Goal: Task Accomplishment & Management: Use online tool/utility

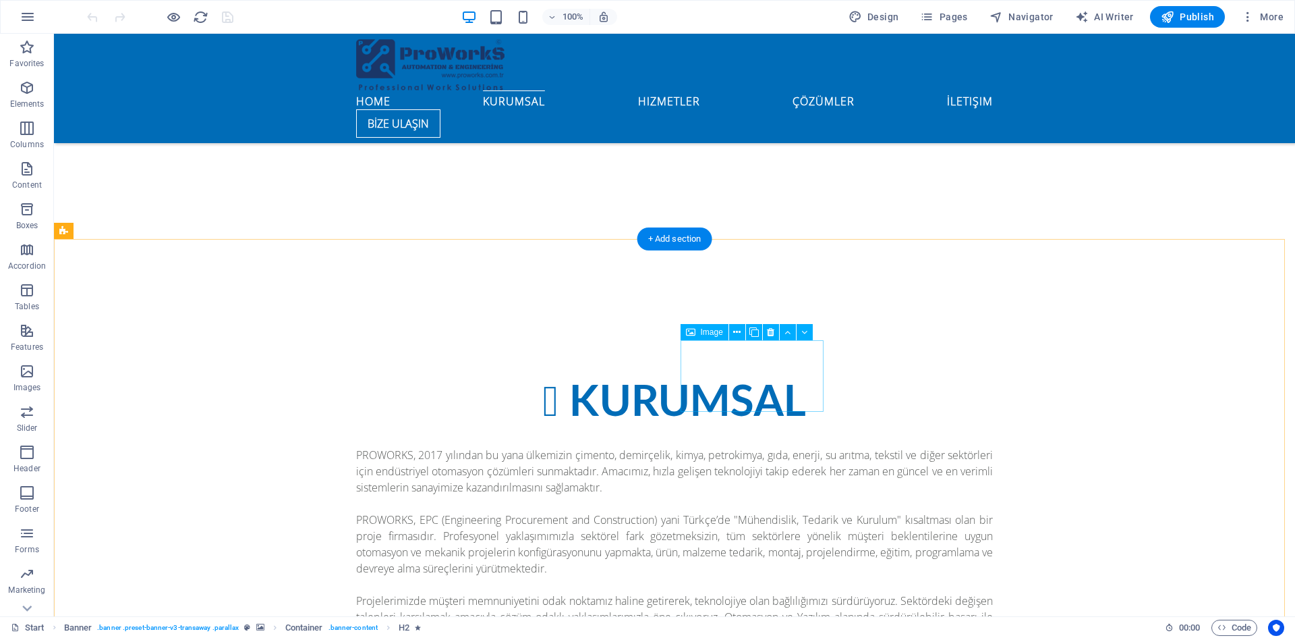
scroll to position [1282, 0]
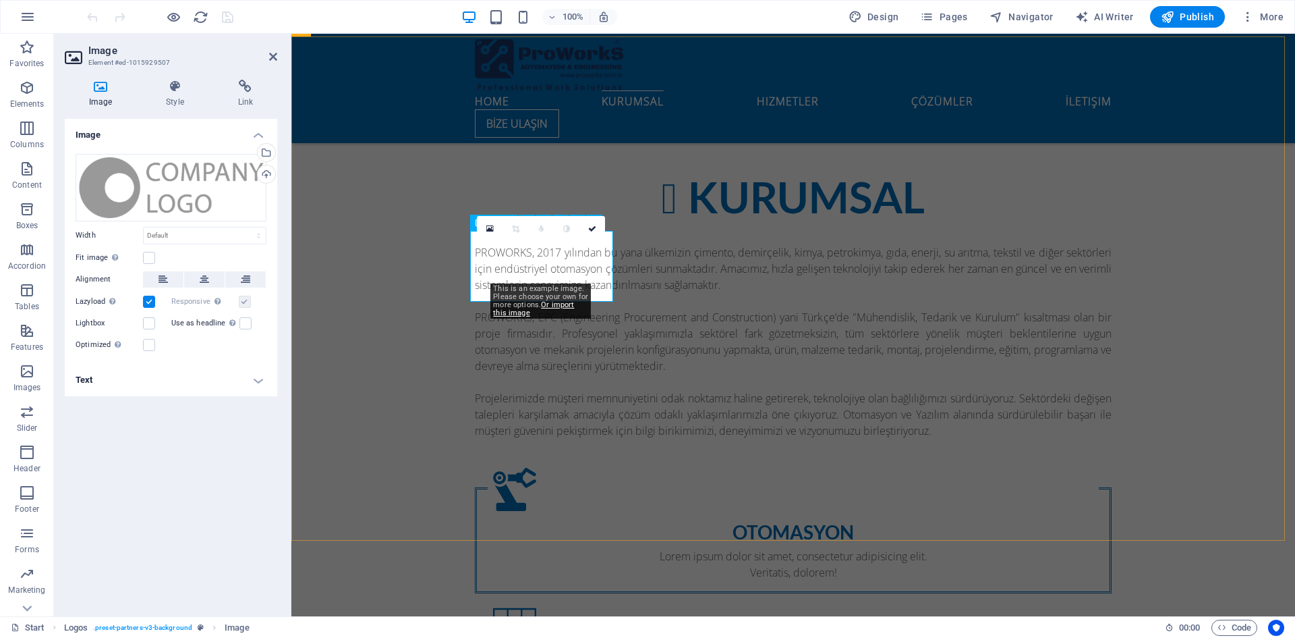
click at [192, 169] on div "Drag files here, click to choose files or select files from Files or our free s…" at bounding box center [171, 187] width 191 height 67
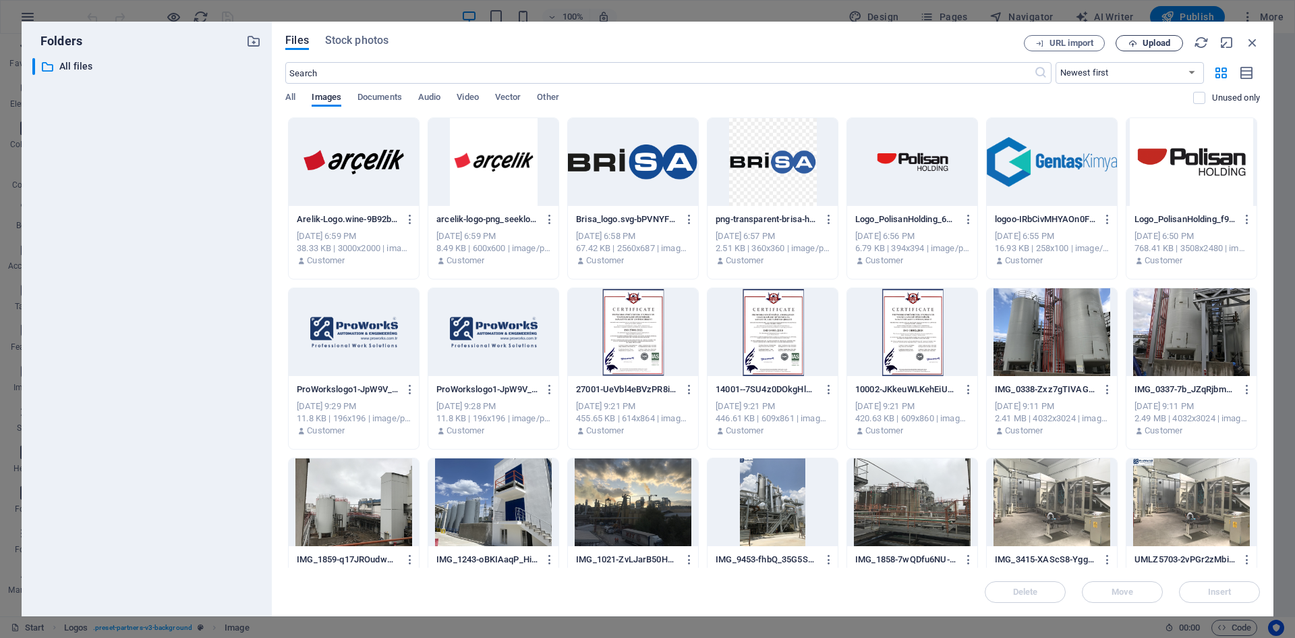
click at [1167, 44] on span "Upload" at bounding box center [1157, 43] width 28 height 8
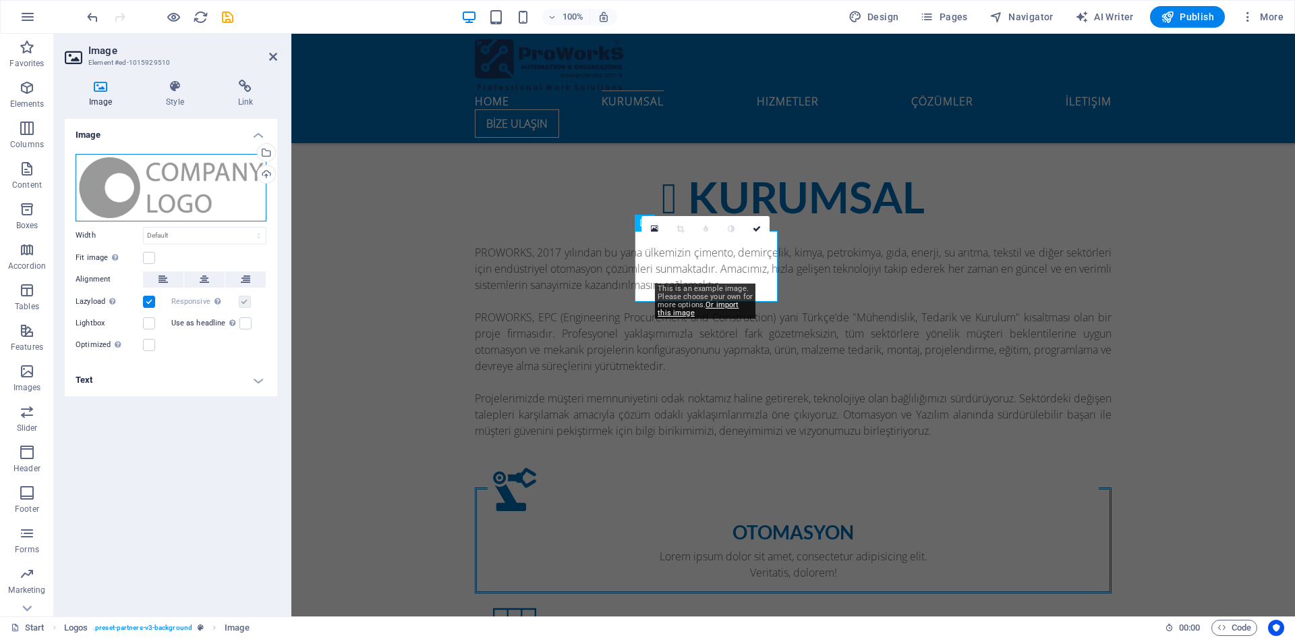
click at [177, 196] on div "Drag files here, click to choose files or select files from Files or our free s…" at bounding box center [171, 187] width 191 height 67
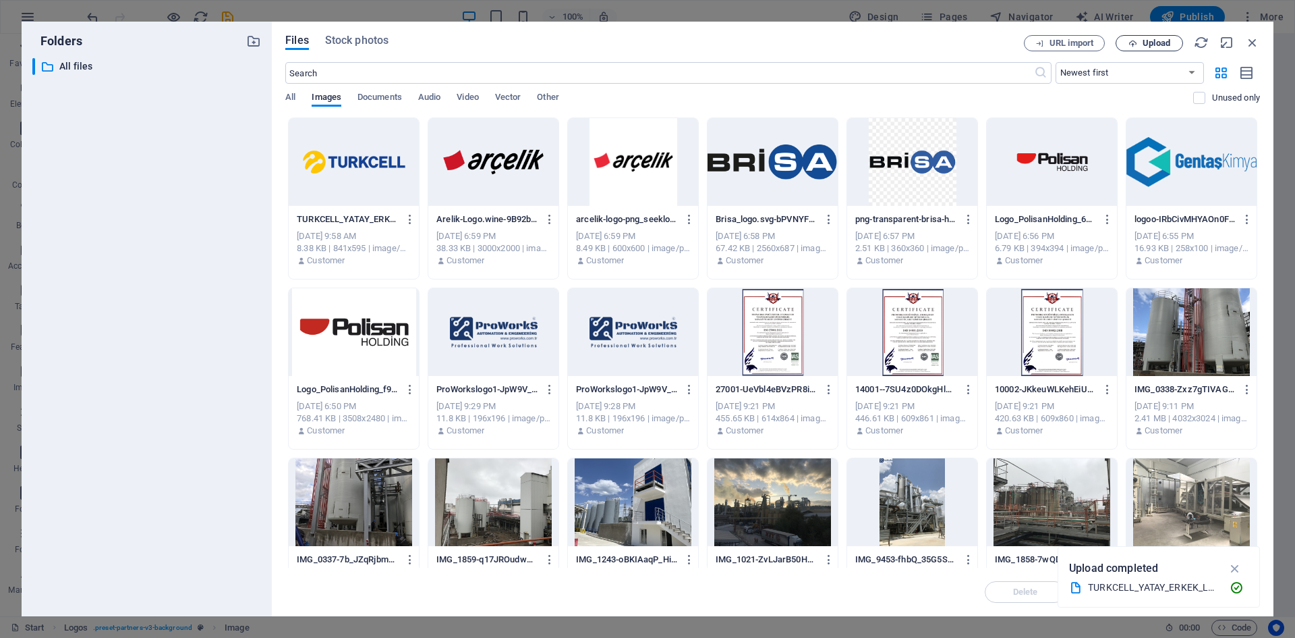
click at [1143, 45] on span "Upload" at bounding box center [1157, 43] width 28 height 8
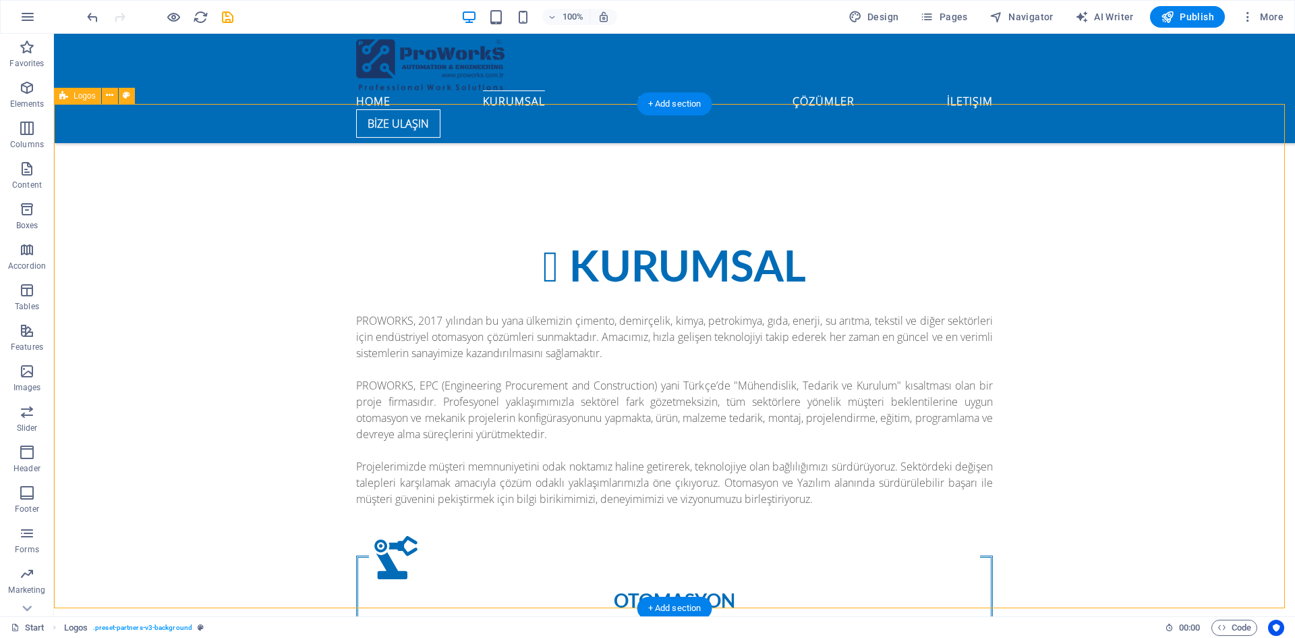
scroll to position [1214, 0]
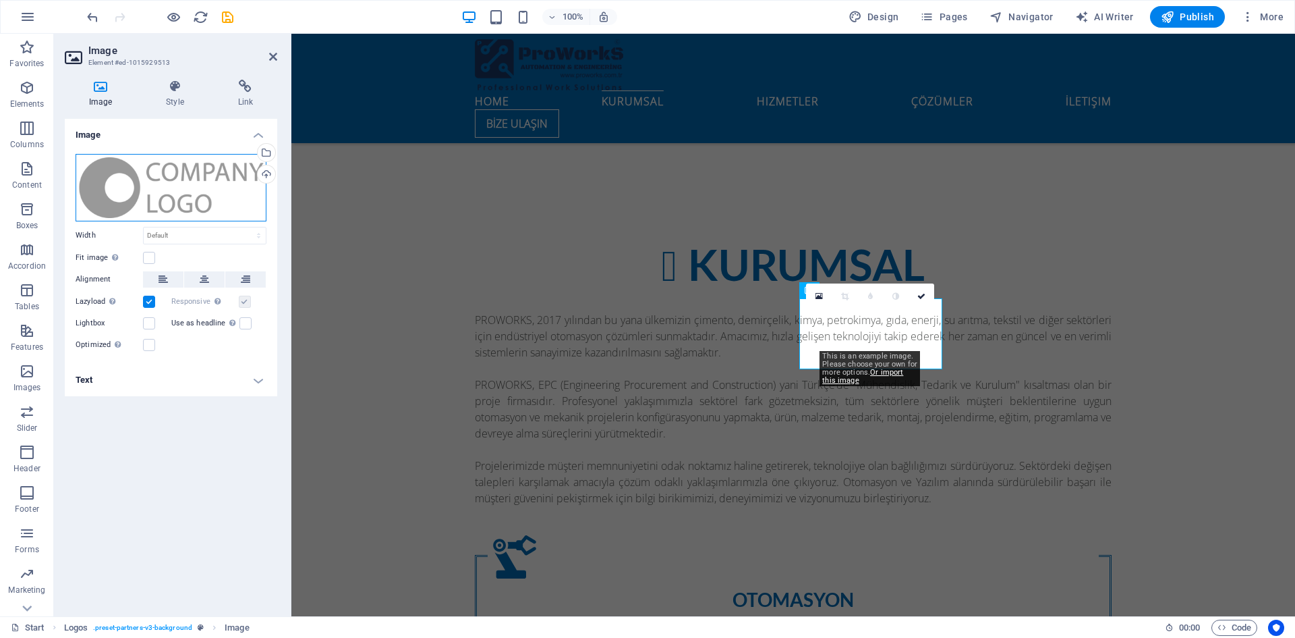
click at [186, 187] on div "Drag files here, click to choose files or select files from Files or our free s…" at bounding box center [171, 187] width 191 height 67
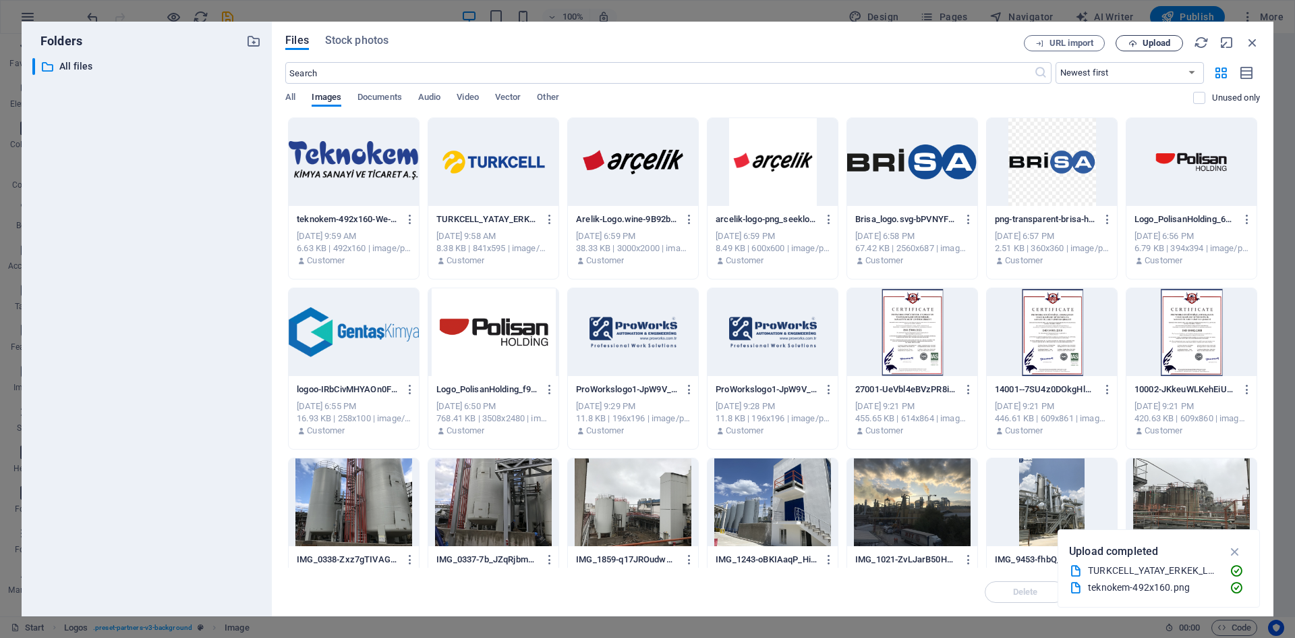
click at [1162, 39] on span "Upload" at bounding box center [1157, 43] width 28 height 8
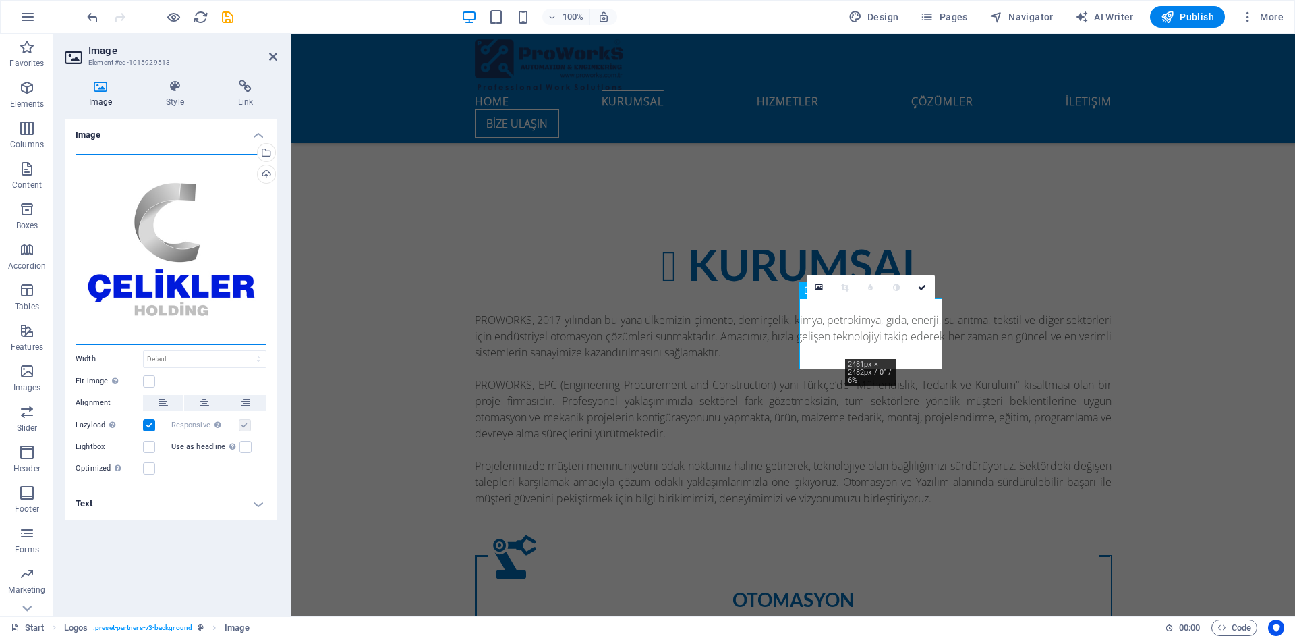
click at [182, 231] on div "Drag files here, click to choose files or select files from Files or our free s…" at bounding box center [171, 249] width 191 height 191
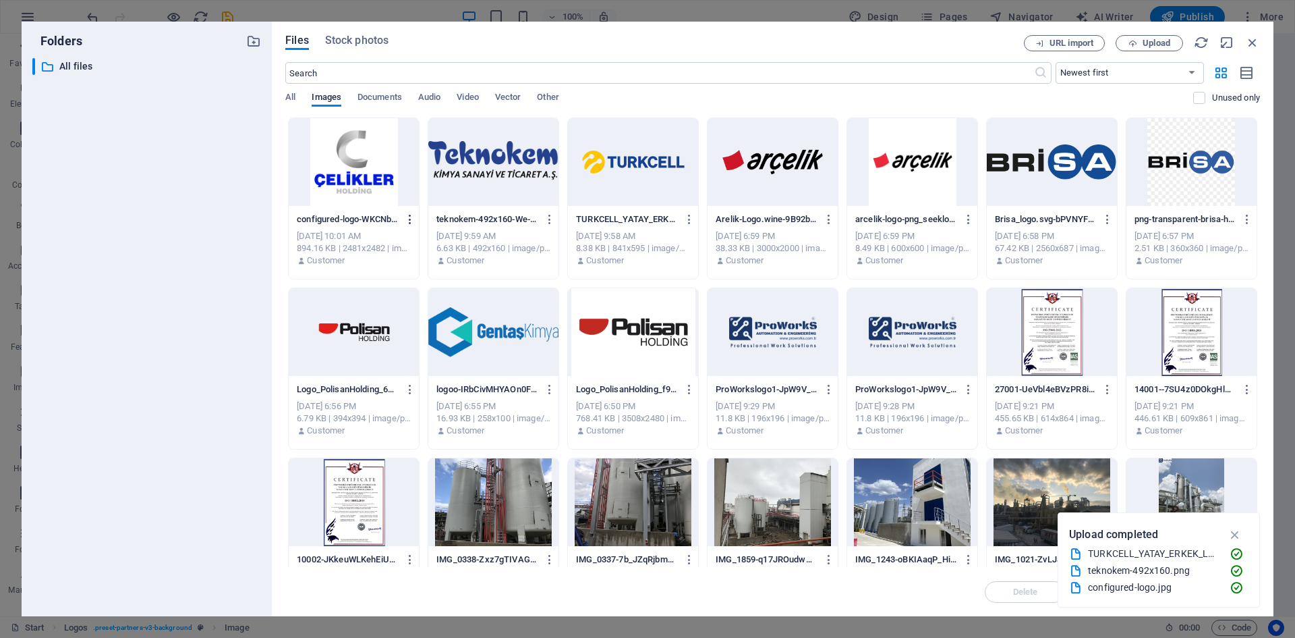
click at [405, 216] on icon "button" at bounding box center [410, 219] width 13 height 12
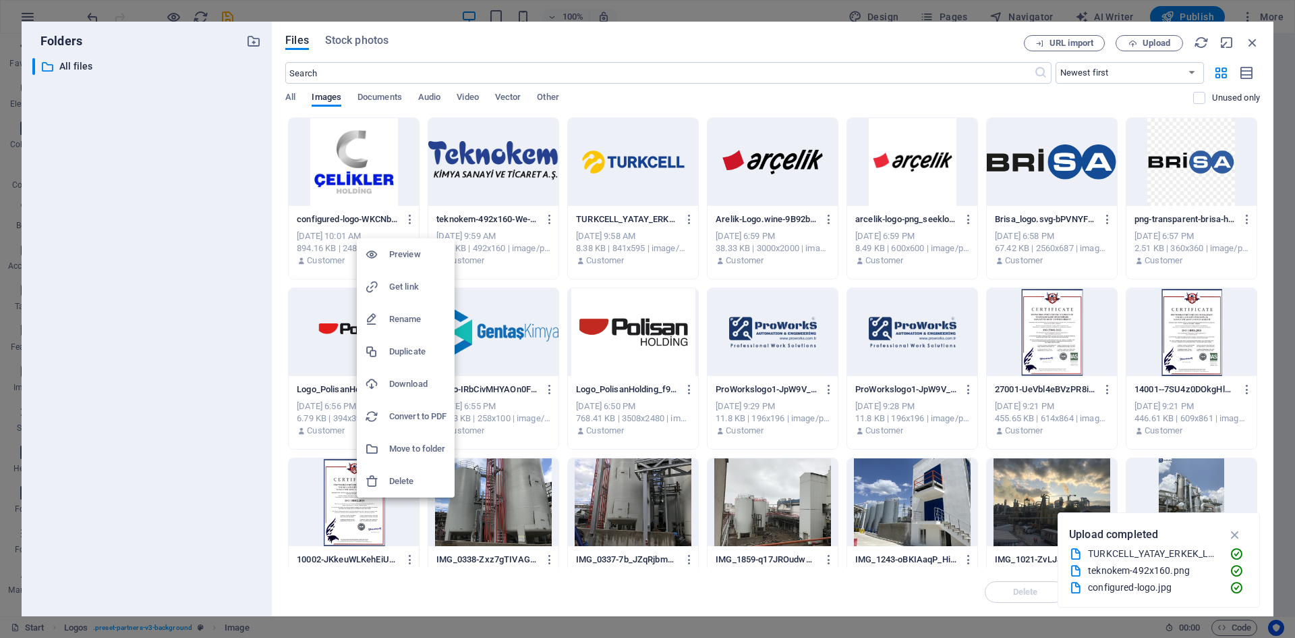
click at [403, 475] on h6 "Delete" at bounding box center [417, 481] width 57 height 16
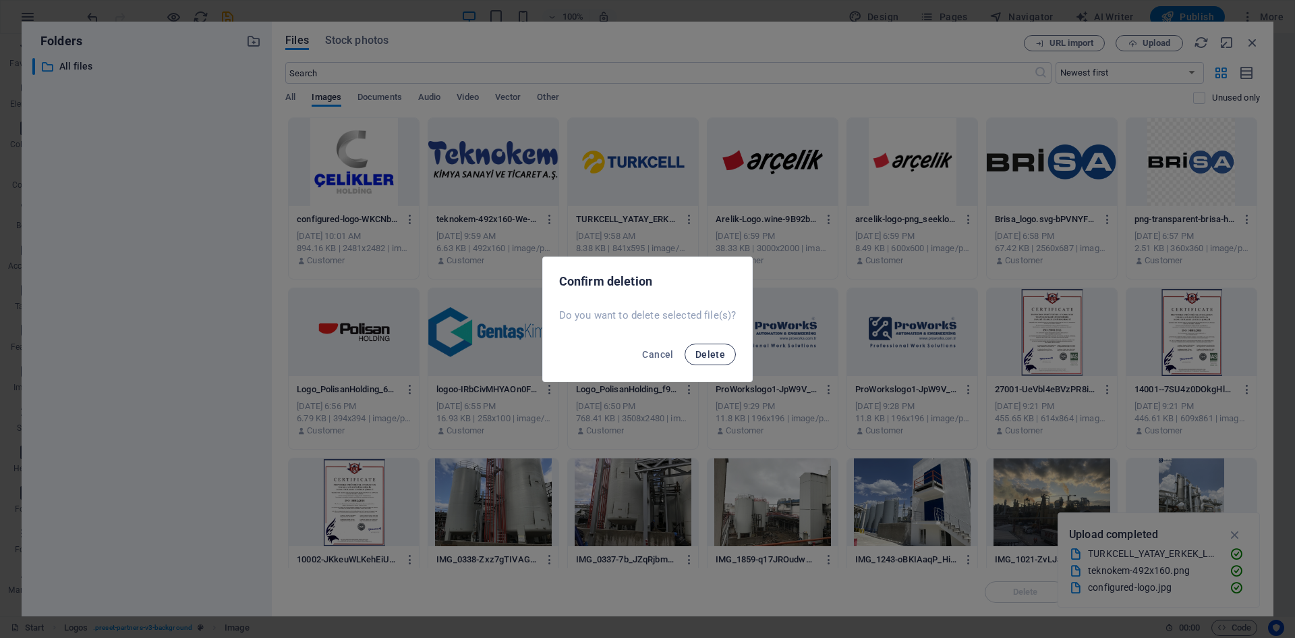
click at [702, 352] on span "Delete" at bounding box center [711, 354] width 30 height 11
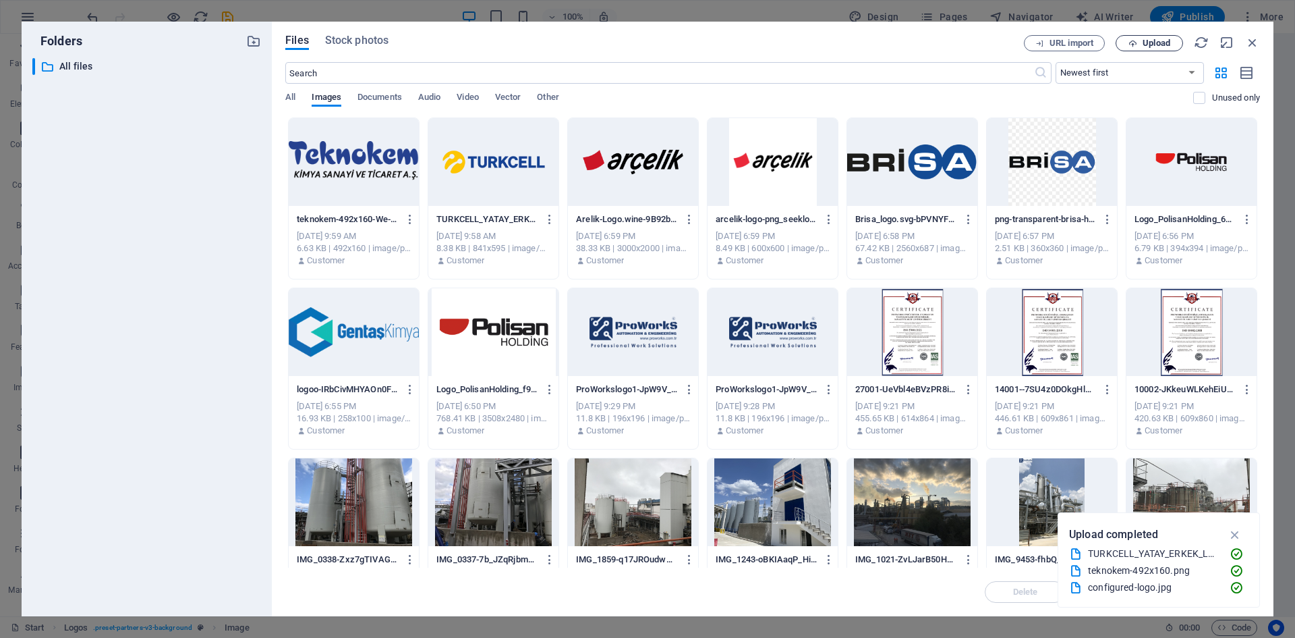
click at [1172, 40] on span "Upload" at bounding box center [1149, 43] width 55 height 9
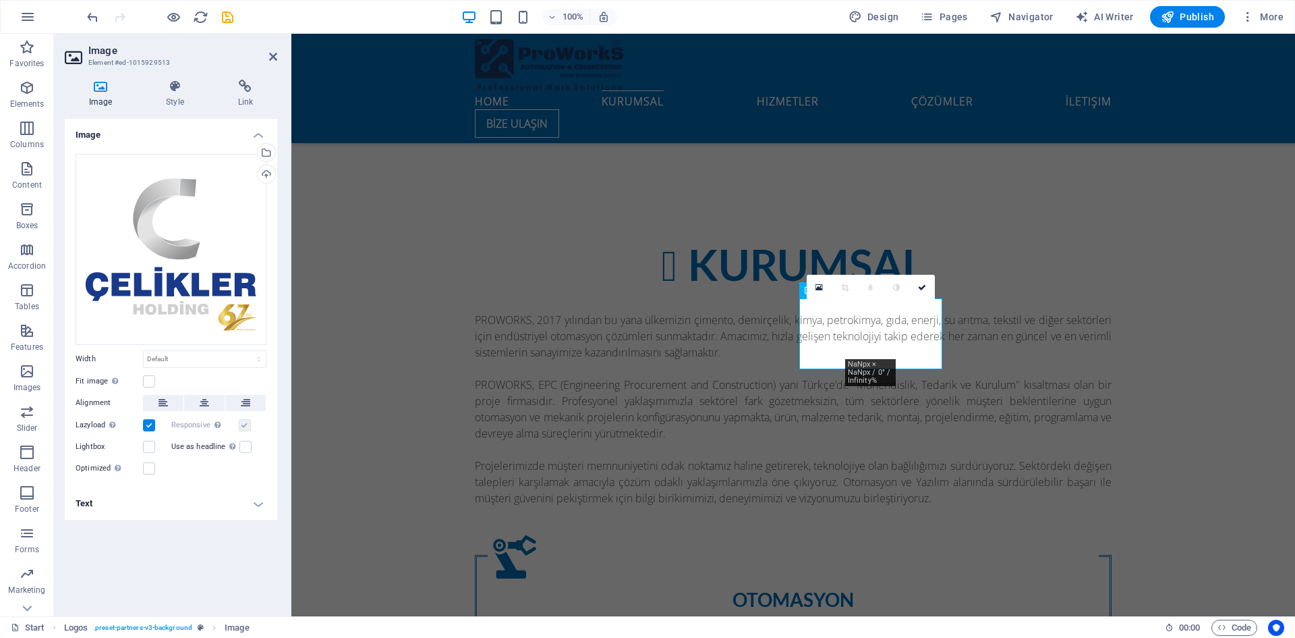
click at [250, 556] on div "Image Drag files here, click to choose files or select files from Files or our …" at bounding box center [171, 362] width 213 height 486
click at [270, 56] on icon at bounding box center [273, 56] width 8 height 11
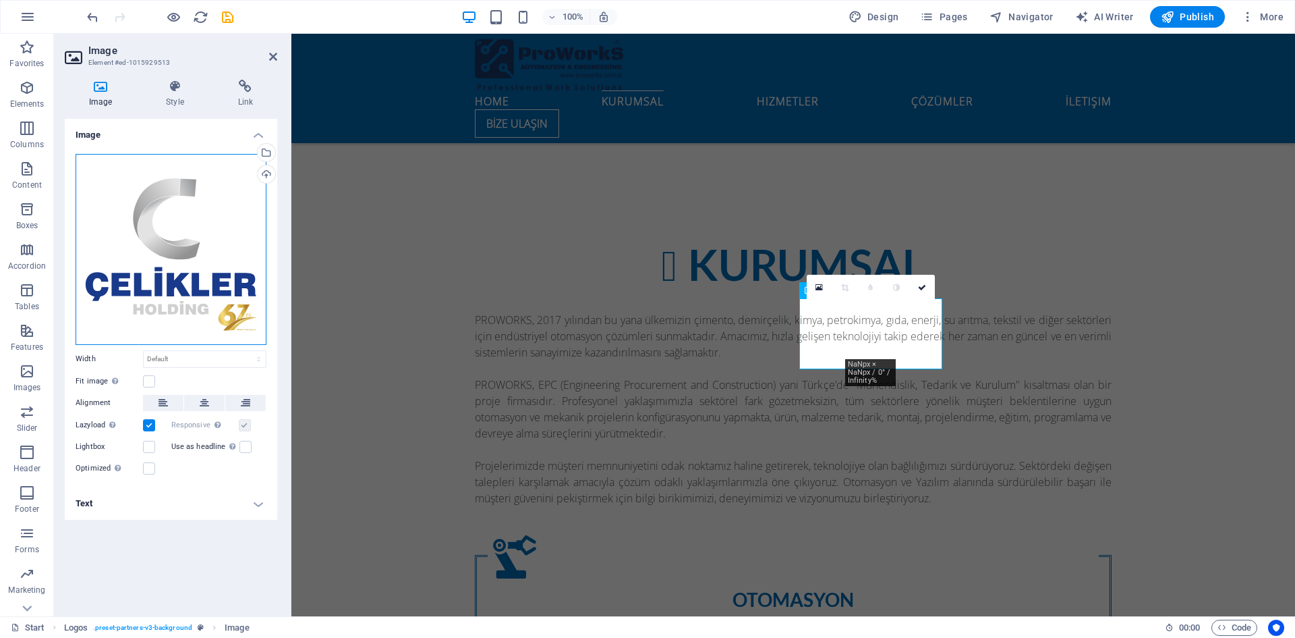
click at [204, 252] on div "Drag files here, click to choose files or select files from Files or our free s…" at bounding box center [171, 249] width 191 height 191
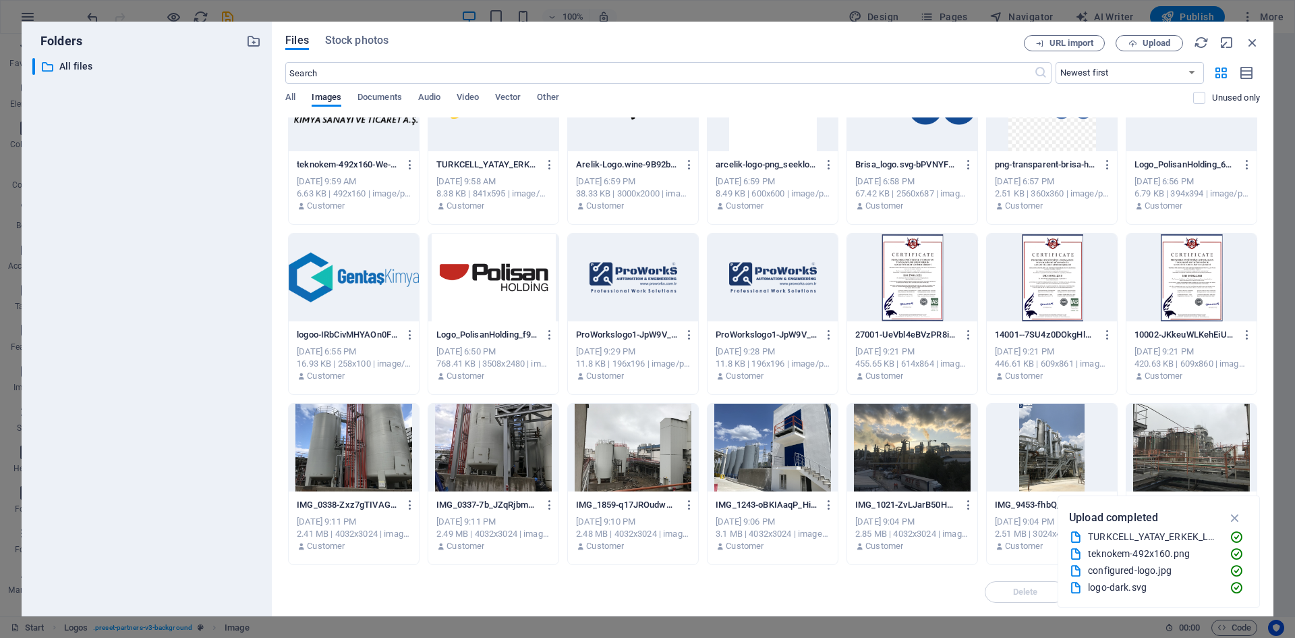
scroll to position [0, 0]
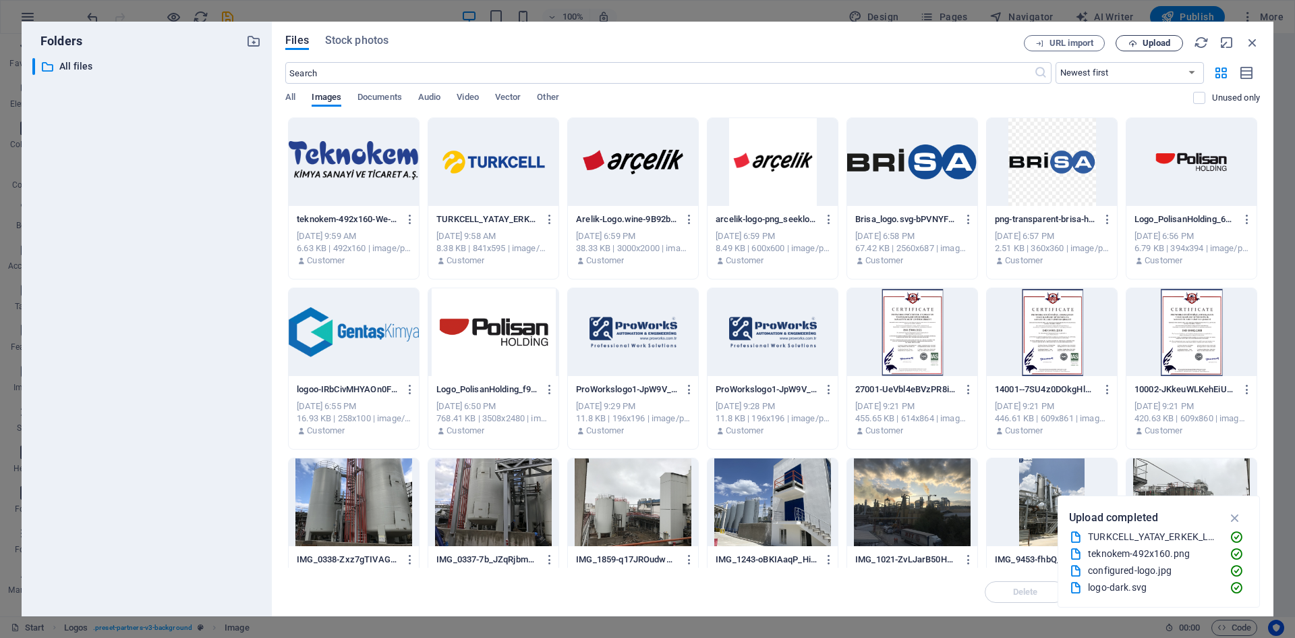
click at [1145, 43] on span "Upload" at bounding box center [1157, 43] width 28 height 8
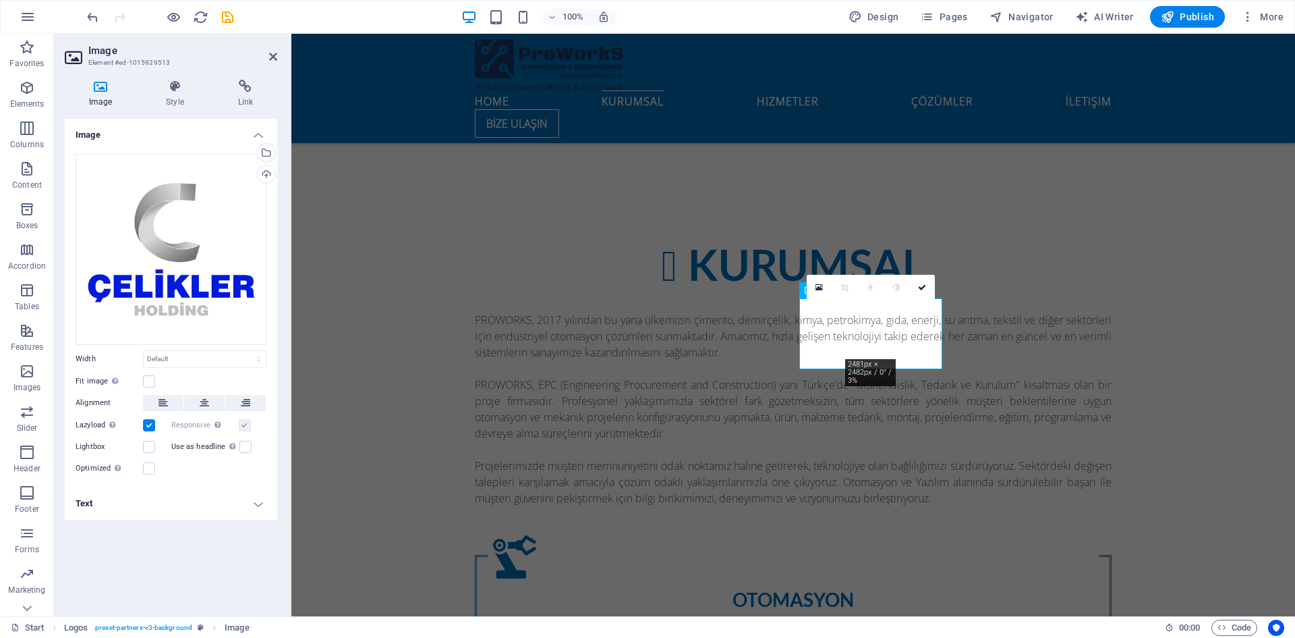
click at [186, 538] on div "Image Drag files here, click to choose files or select files from Files or our …" at bounding box center [171, 362] width 213 height 486
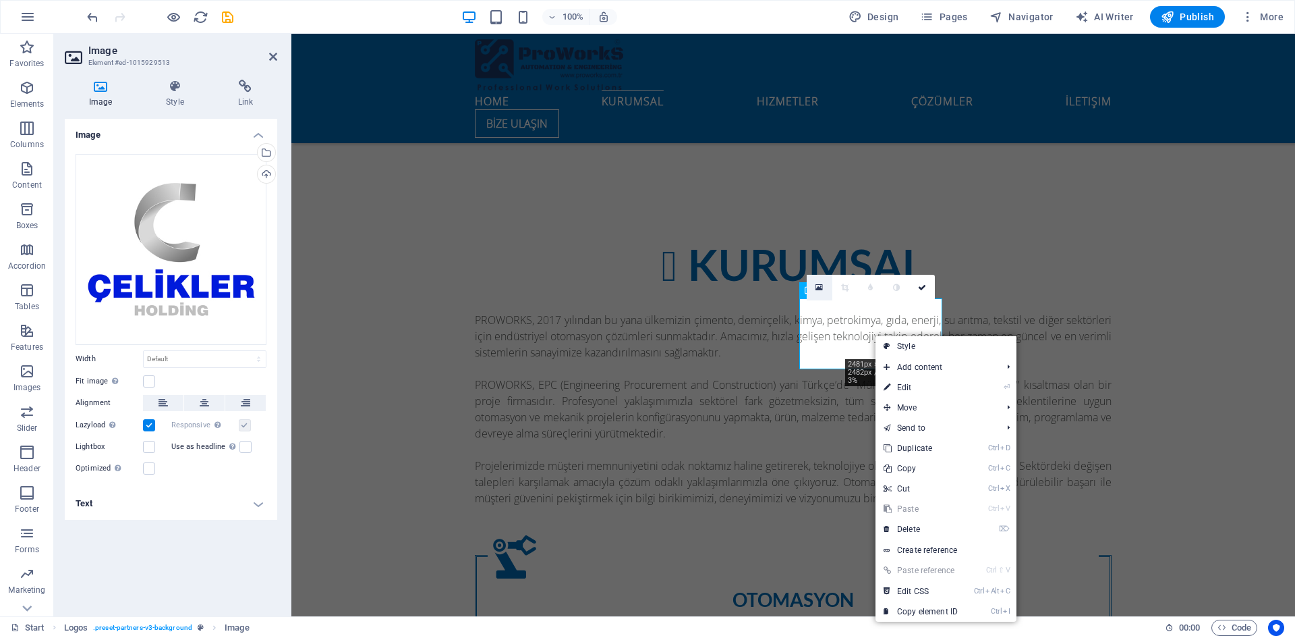
click at [828, 289] on link at bounding box center [820, 288] width 26 height 26
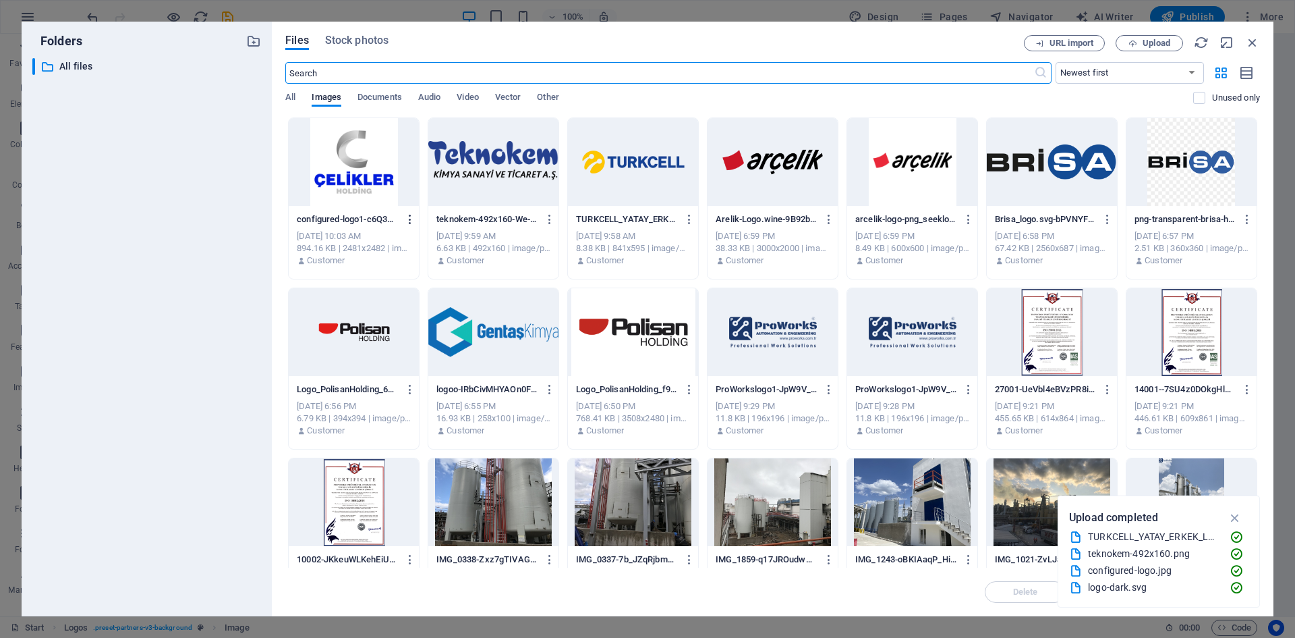
click at [414, 217] on icon "button" at bounding box center [410, 219] width 13 height 12
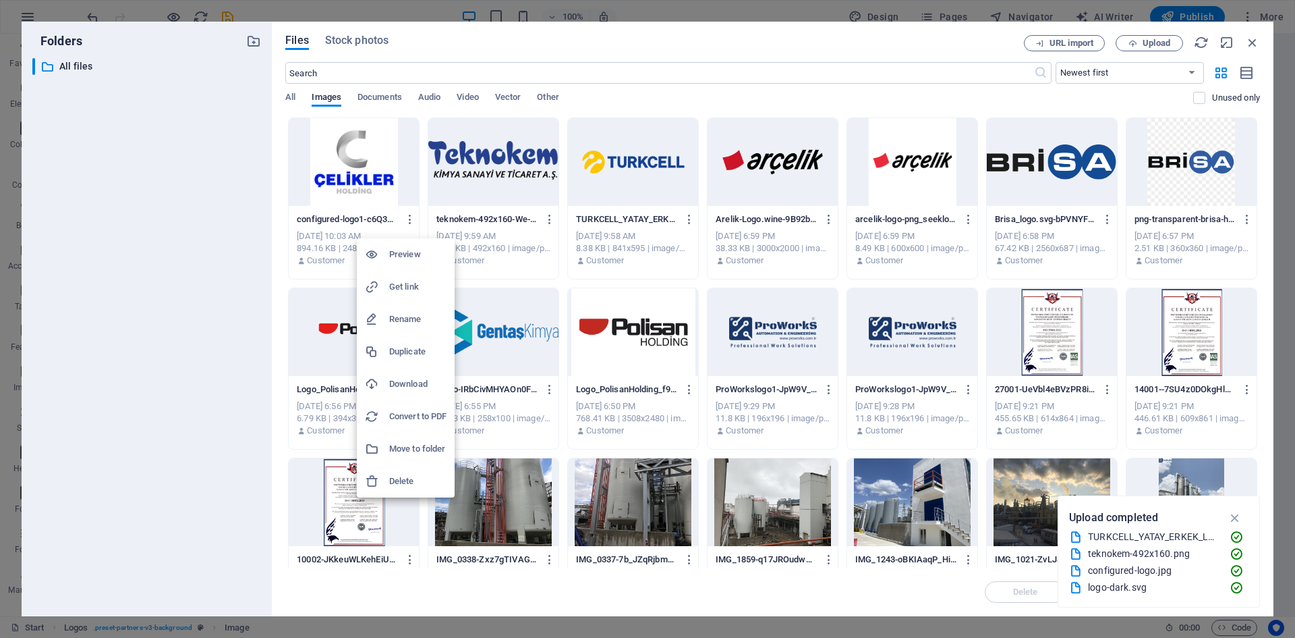
click at [409, 482] on h6 "Delete" at bounding box center [417, 481] width 57 height 16
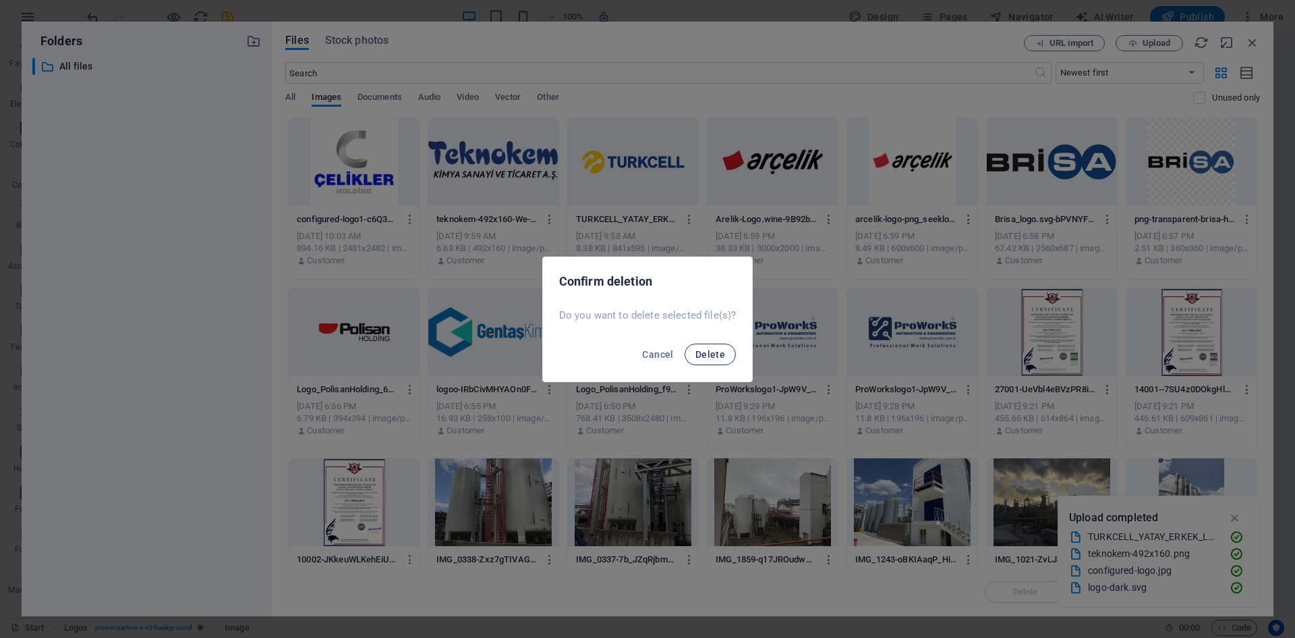
click at [696, 356] on span "Delete" at bounding box center [711, 354] width 30 height 11
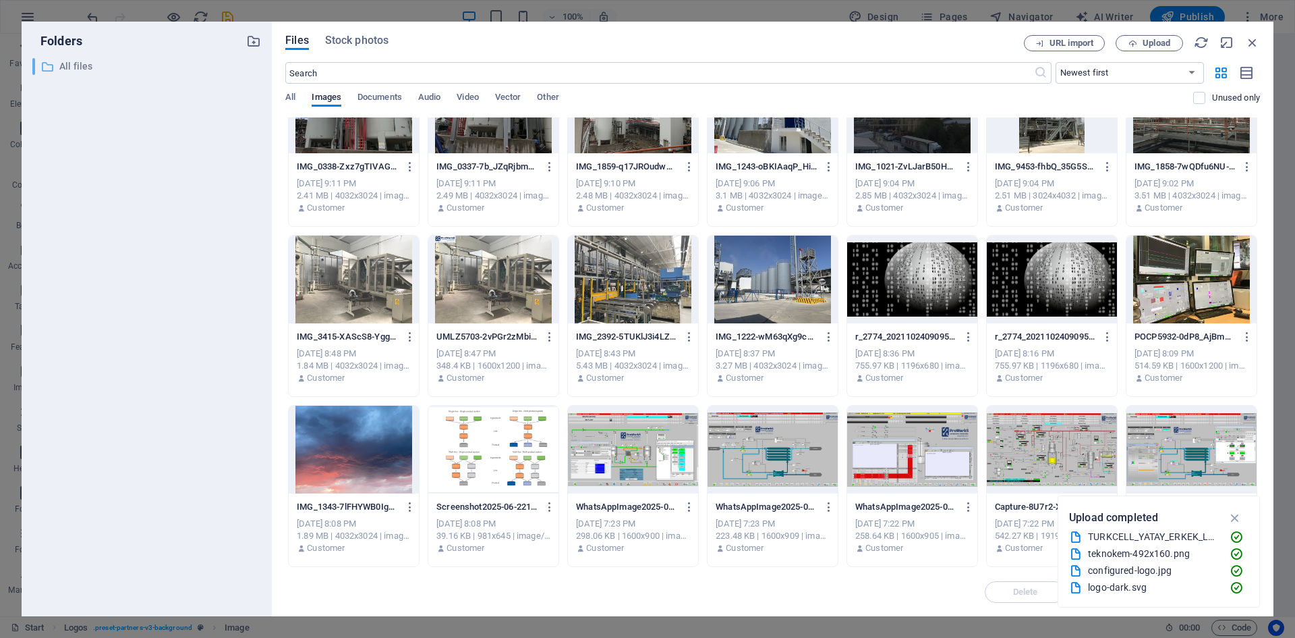
scroll to position [327, 0]
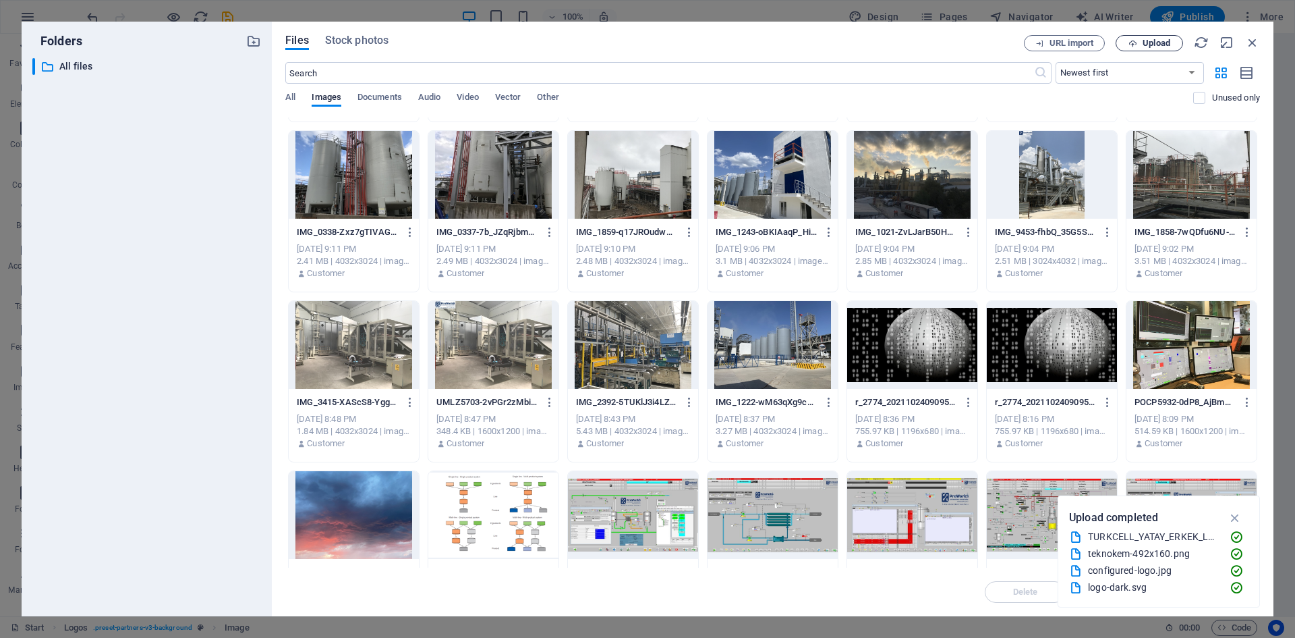
click at [1158, 39] on span "Upload" at bounding box center [1157, 43] width 28 height 8
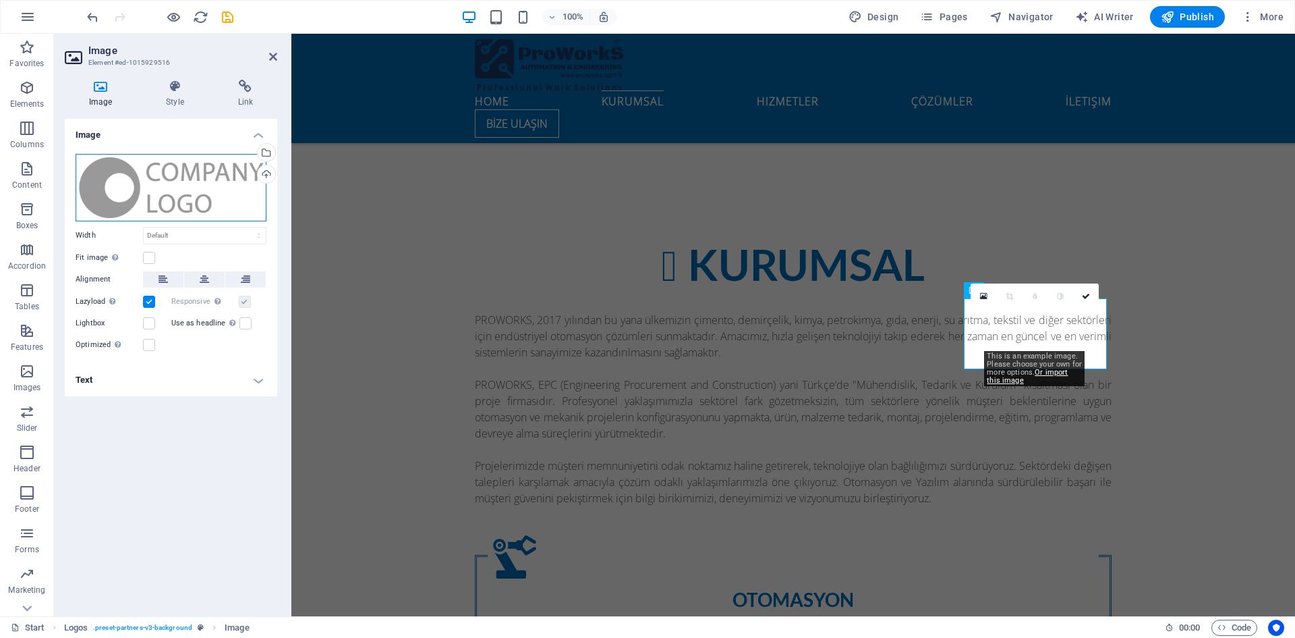
click at [198, 180] on div "Drag files here, click to choose files or select files from Files or our free s…" at bounding box center [171, 187] width 191 height 67
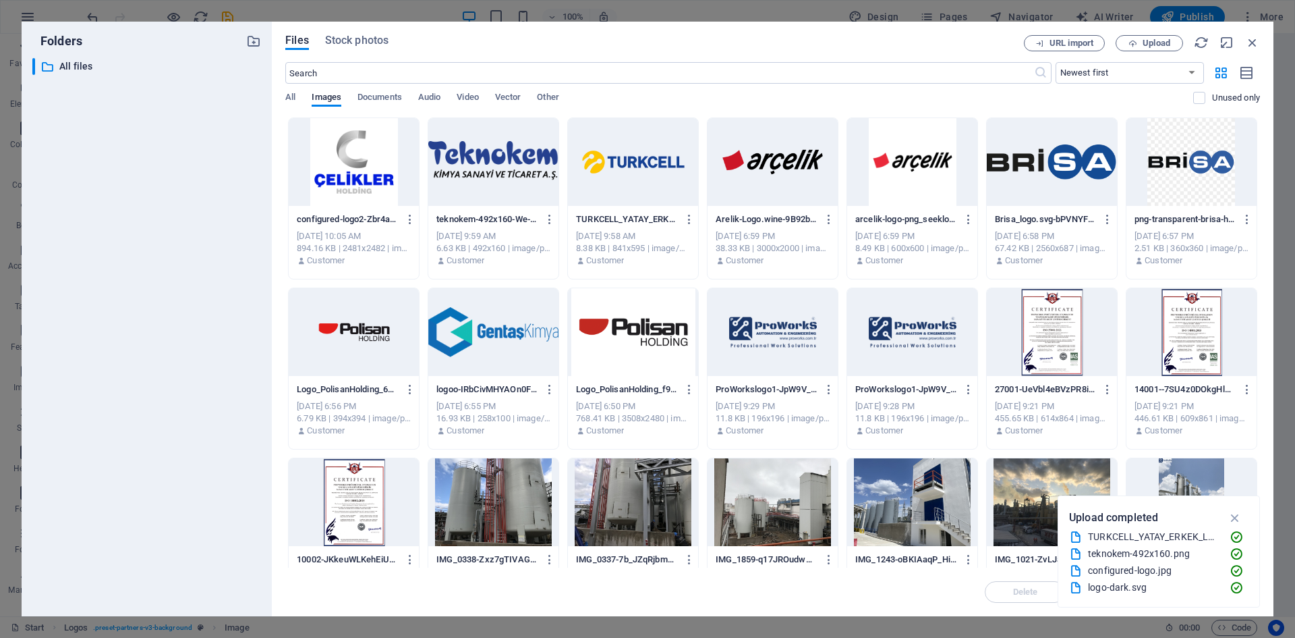
click at [362, 170] on div at bounding box center [354, 162] width 130 height 88
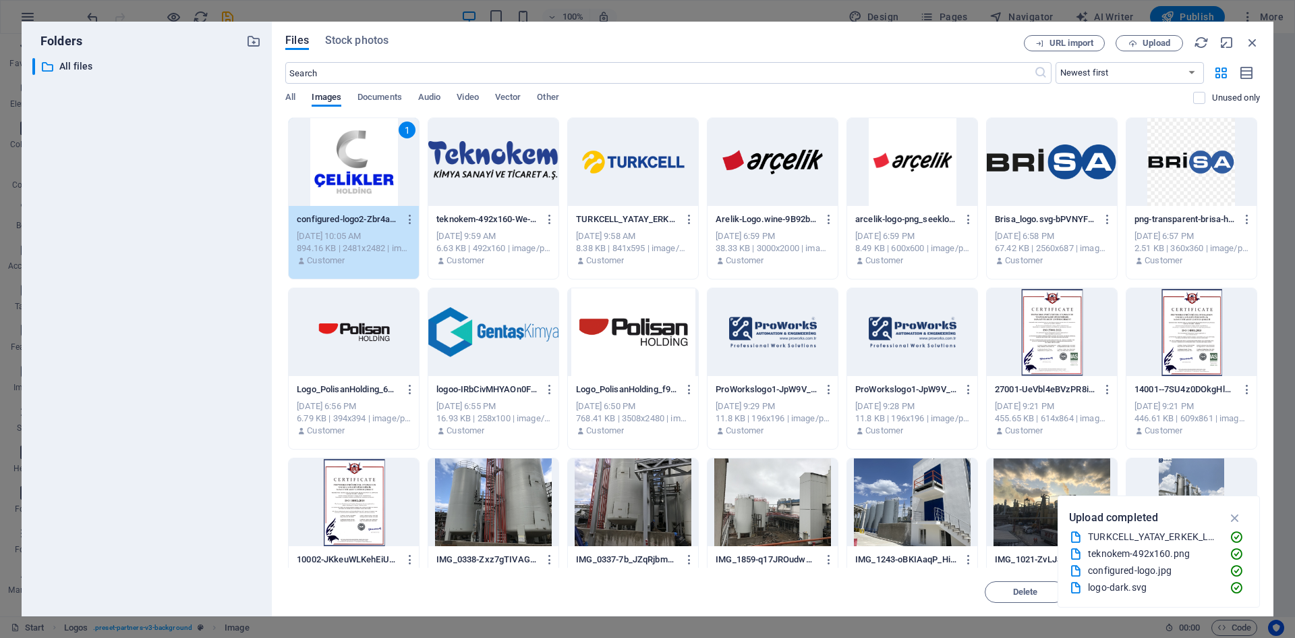
click at [362, 170] on div "1" at bounding box center [354, 162] width 130 height 88
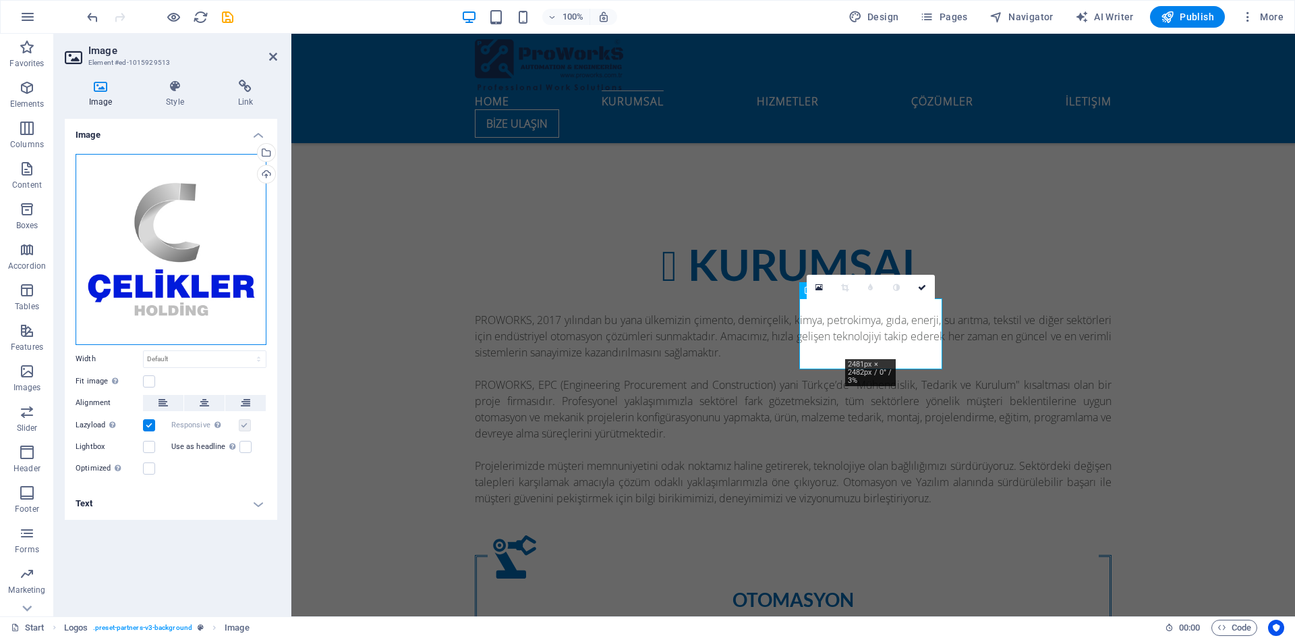
click at [202, 233] on div "Drag files here, click to choose files or select files from Files or our free s…" at bounding box center [171, 249] width 191 height 191
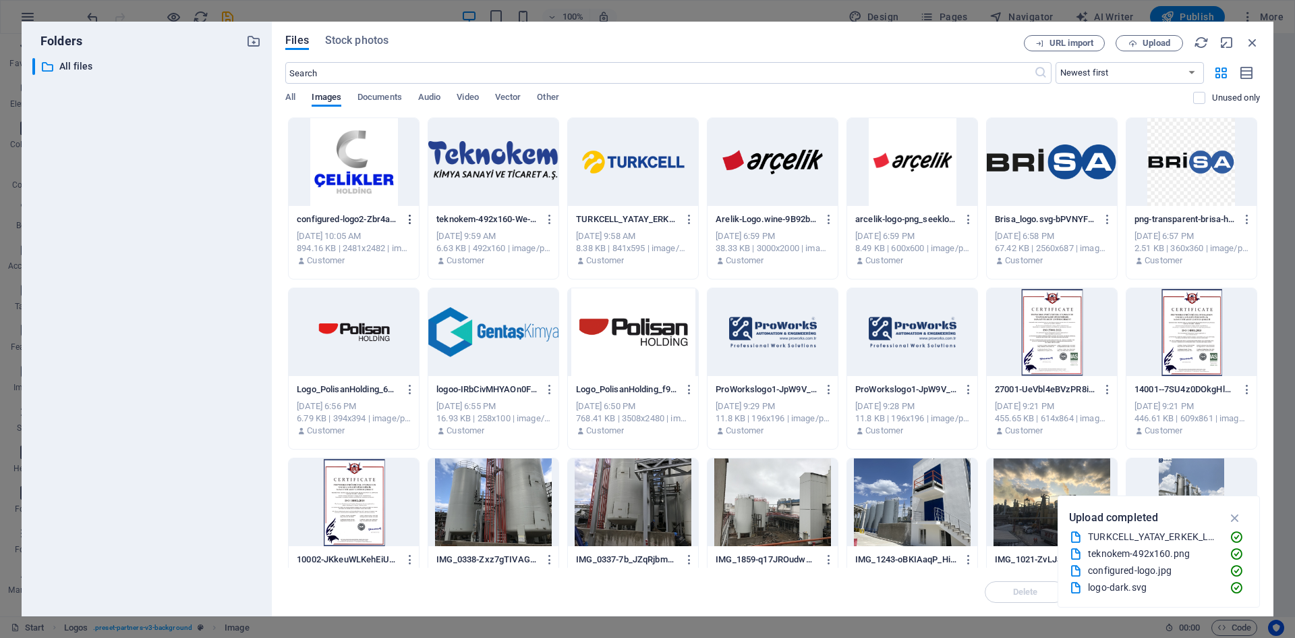
click at [411, 217] on icon "button" at bounding box center [410, 219] width 13 height 12
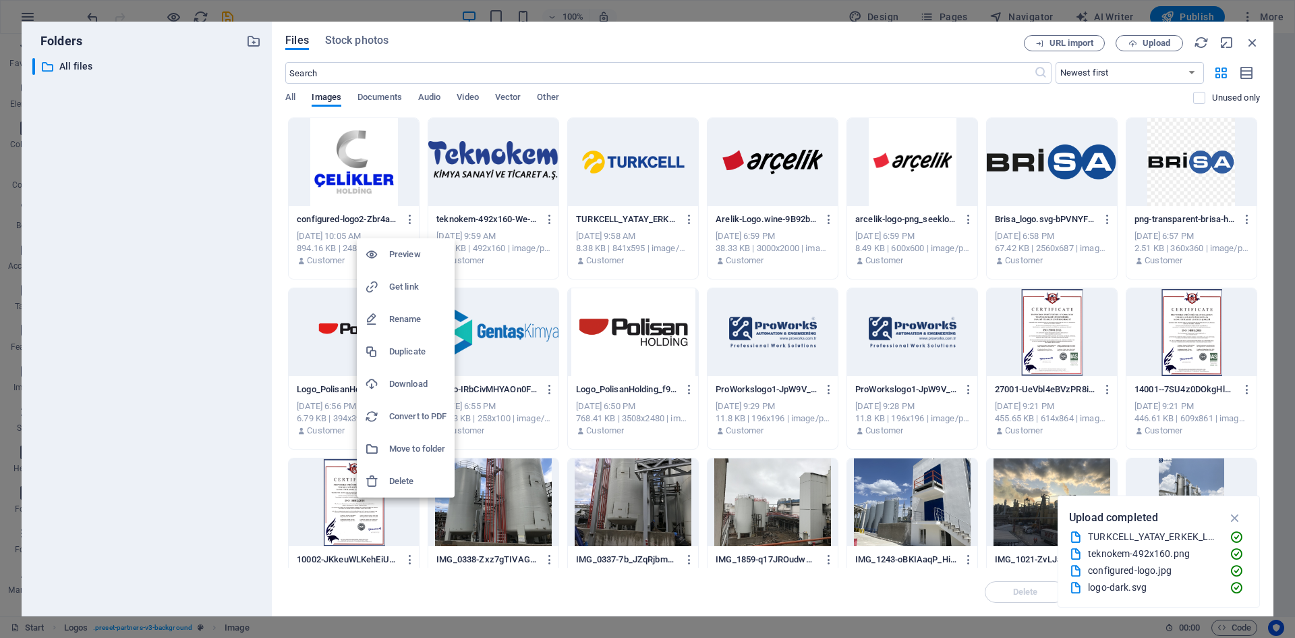
click at [412, 480] on h6 "Delete" at bounding box center [417, 481] width 57 height 16
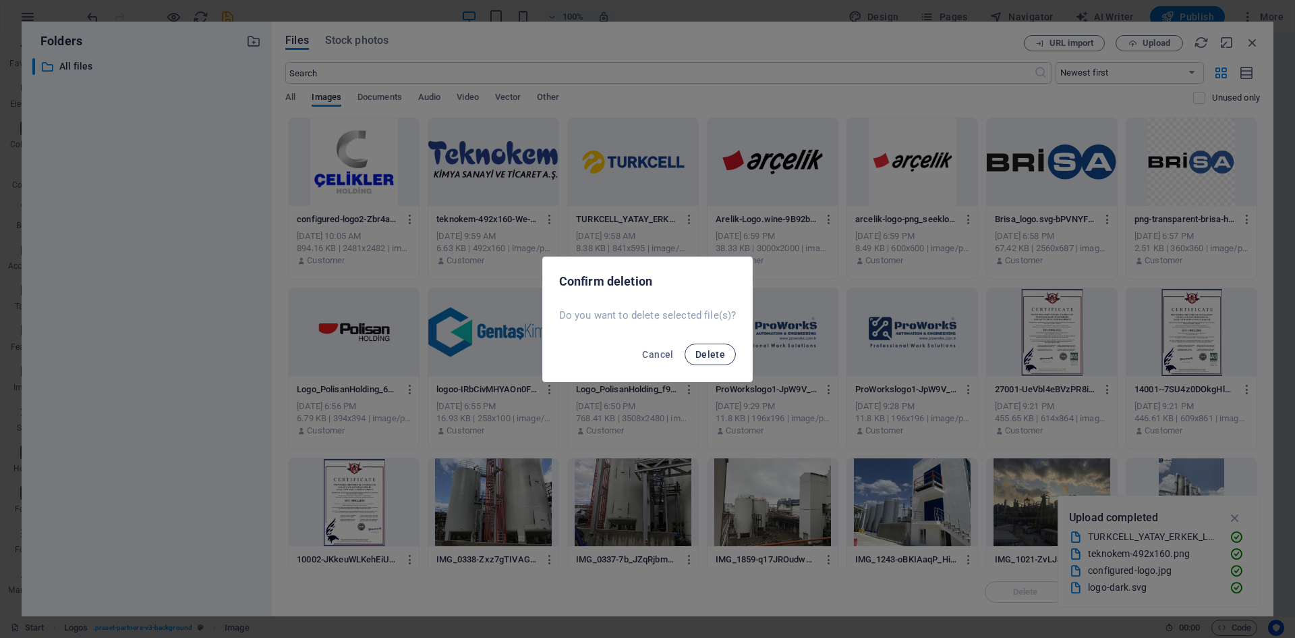
click at [706, 353] on span "Delete" at bounding box center [711, 354] width 30 height 11
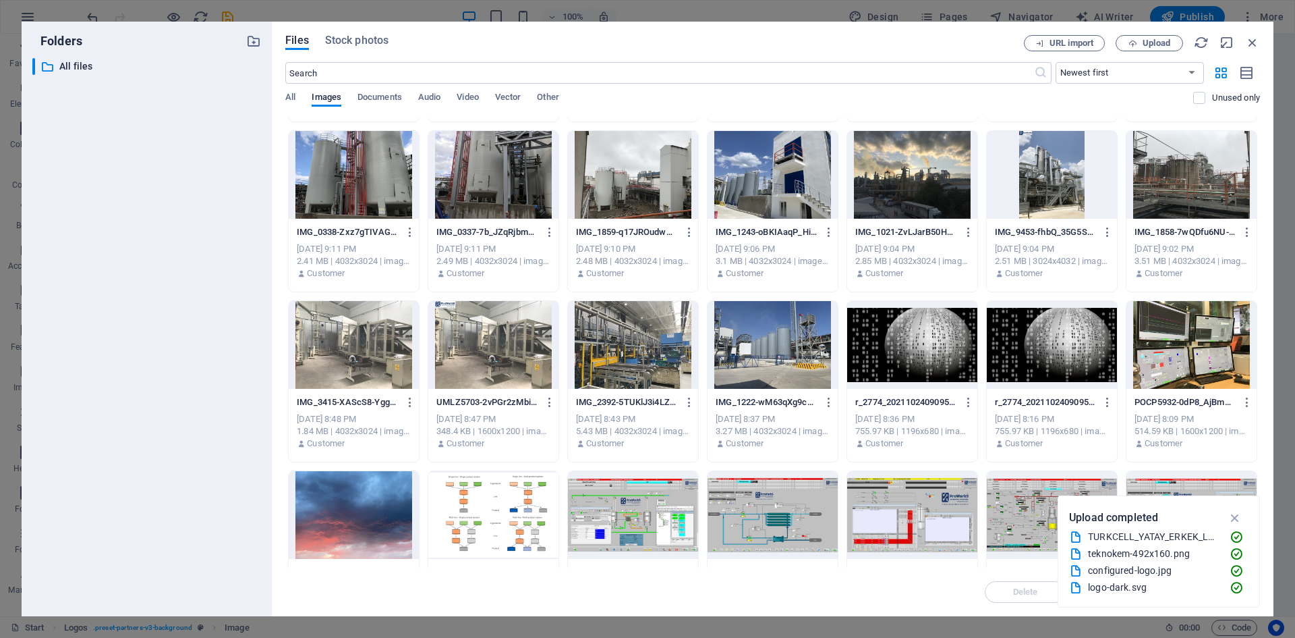
scroll to position [0, 0]
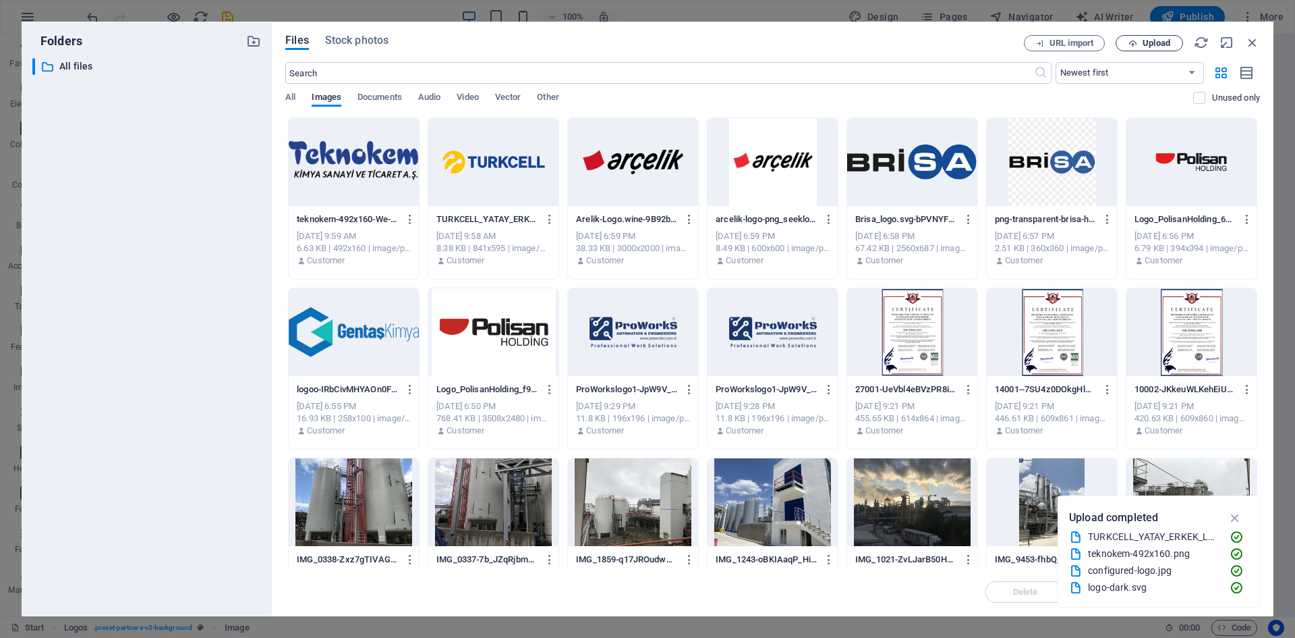
click at [1145, 39] on span "Upload" at bounding box center [1157, 43] width 28 height 8
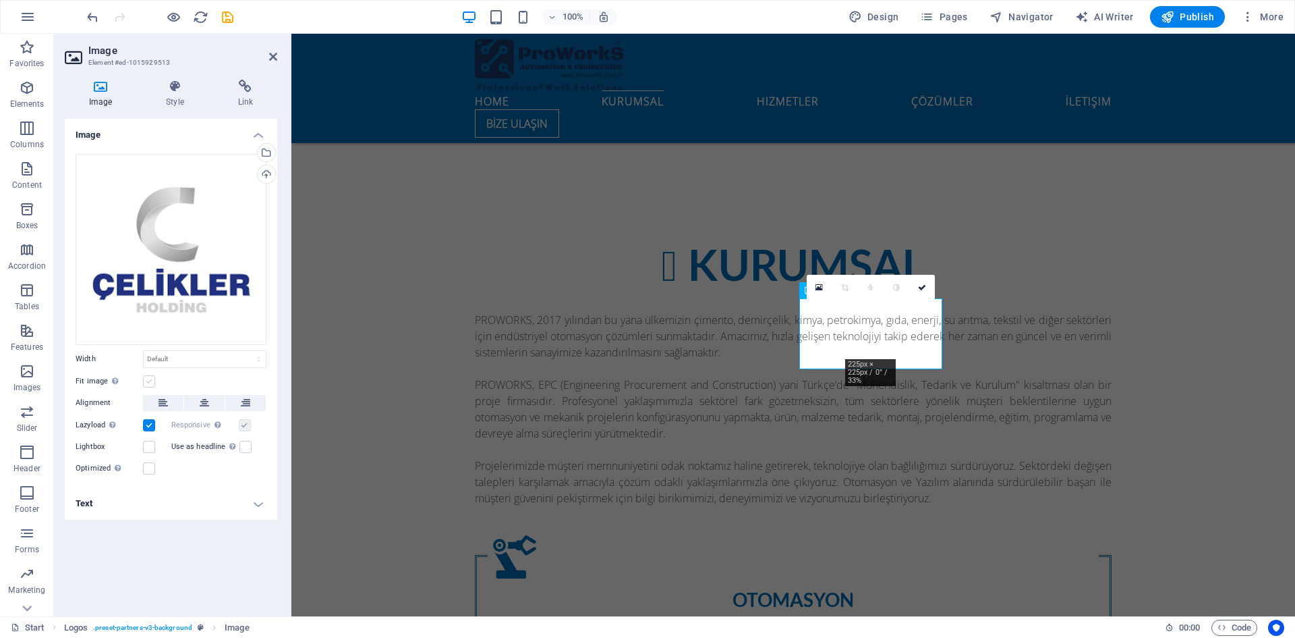
click at [154, 383] on label at bounding box center [149, 381] width 12 height 12
click at [0, 0] on input "Fit image Automatically fit image to a fixed width and height" at bounding box center [0, 0] width 0 height 0
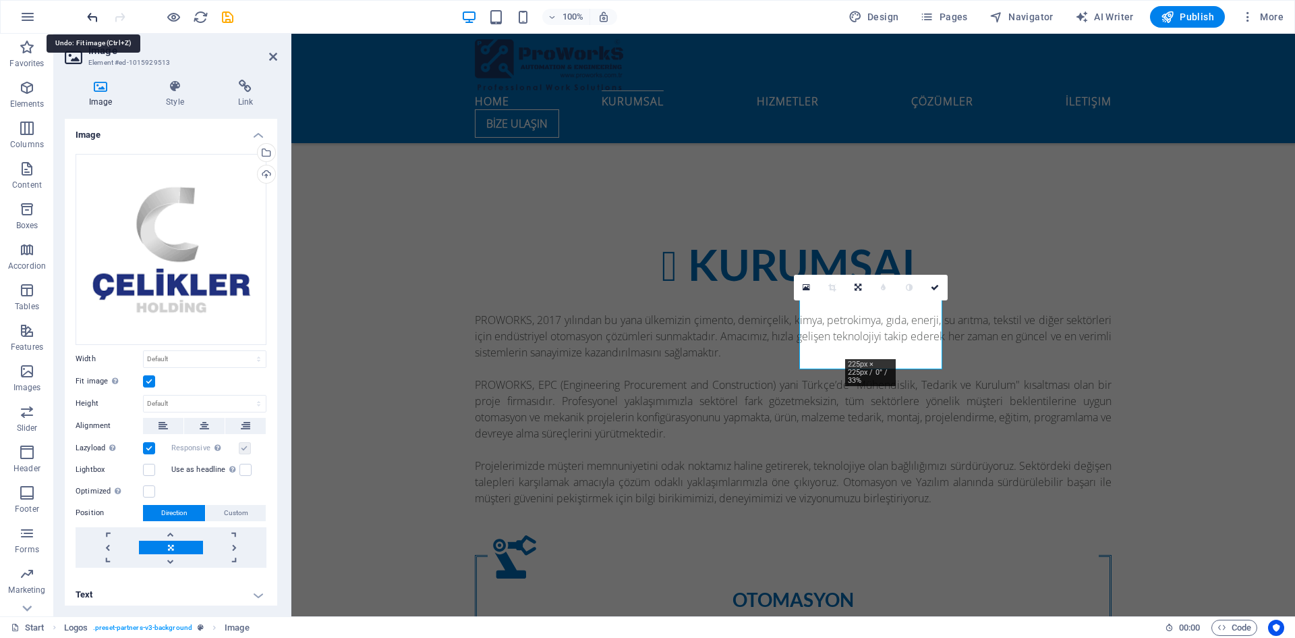
click at [93, 16] on icon "undo" at bounding box center [93, 17] width 16 height 16
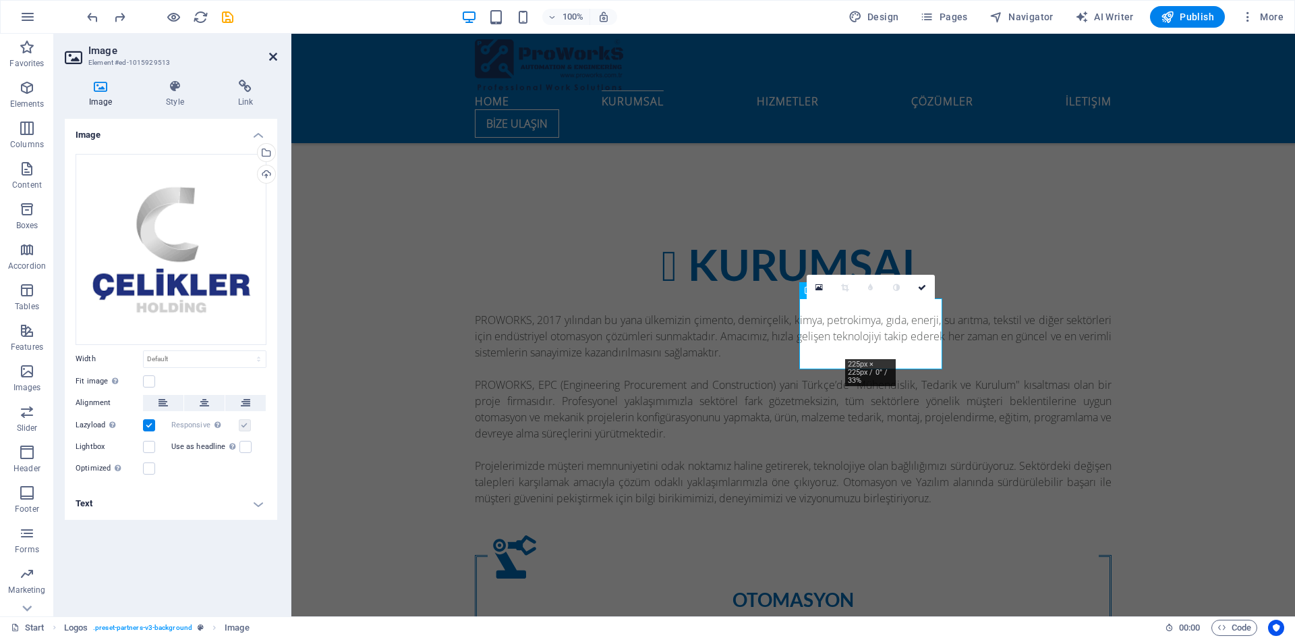
drag, startPoint x: 275, startPoint y: 59, endPoint x: 221, endPoint y: 26, distance: 63.3
click at [275, 58] on icon at bounding box center [273, 56] width 8 height 11
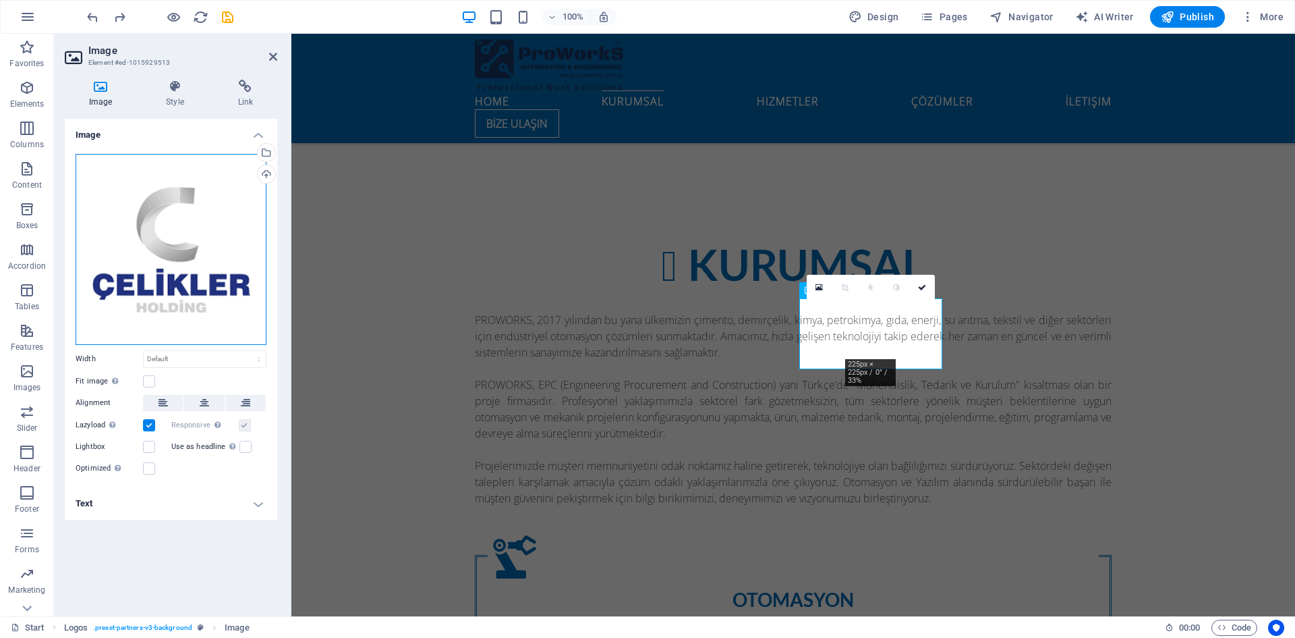
click at [200, 223] on div "Drag files here, click to choose files or select files from Files or our free s…" at bounding box center [171, 249] width 191 height 191
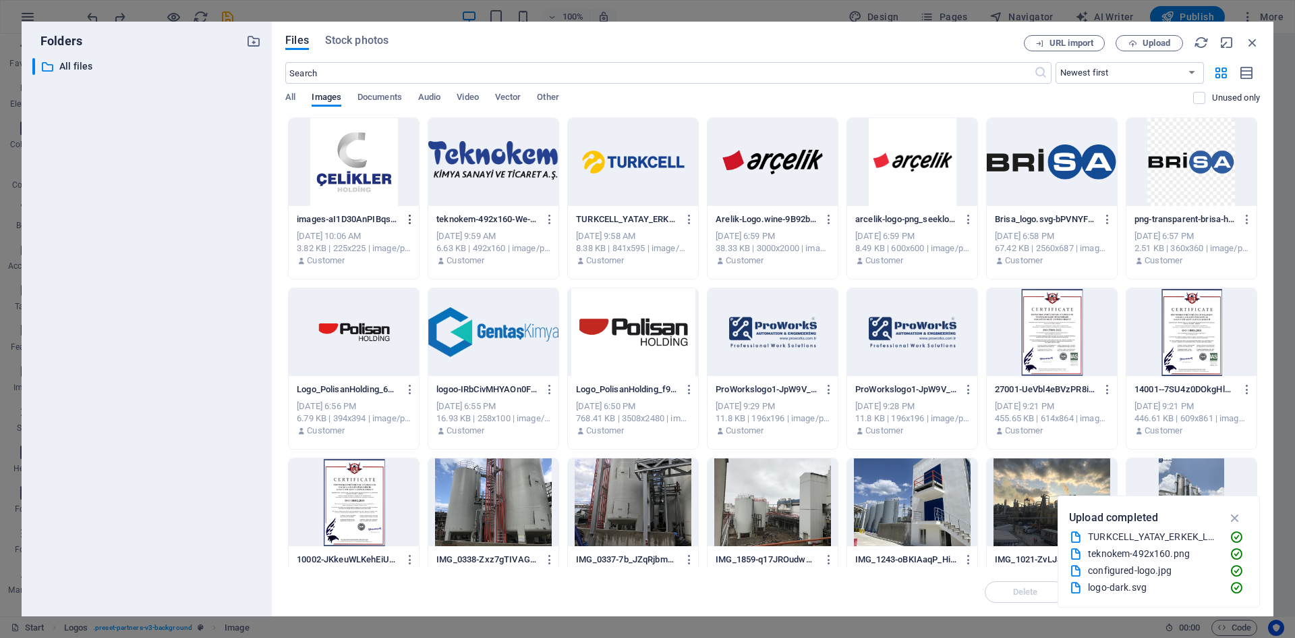
click at [410, 218] on icon "button" at bounding box center [410, 219] width 13 height 12
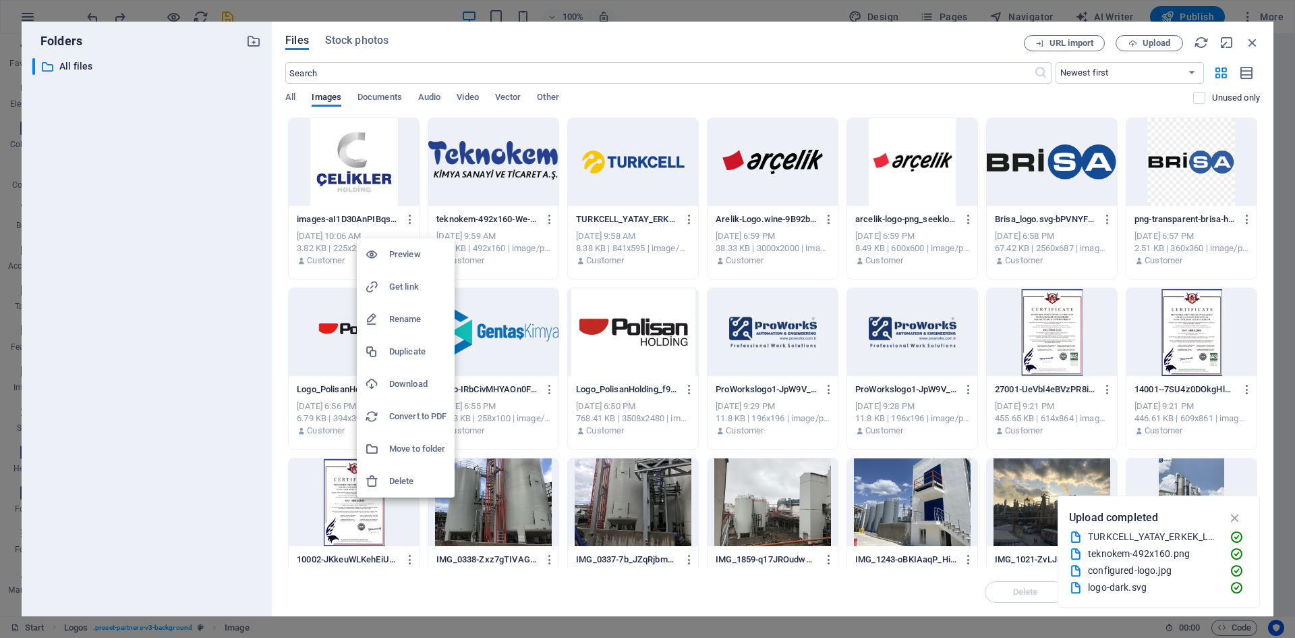
click at [405, 479] on h6 "Delete" at bounding box center [417, 481] width 57 height 16
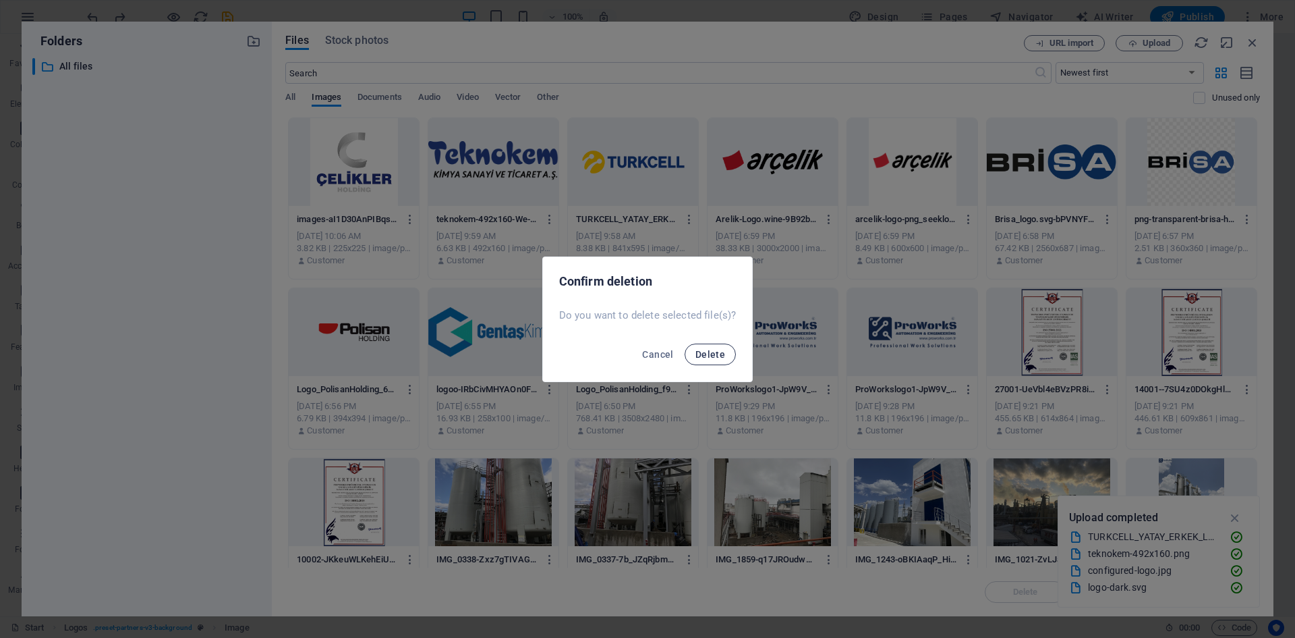
click at [708, 354] on span "Delete" at bounding box center [711, 354] width 30 height 11
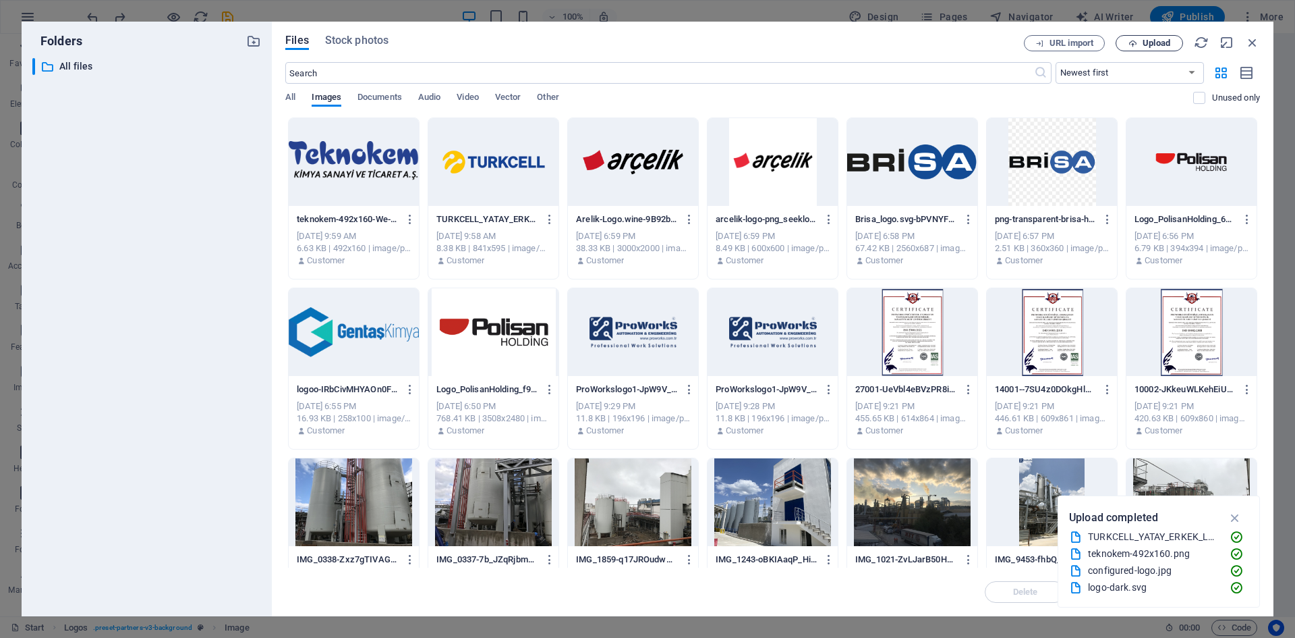
click at [1133, 42] on icon "button" at bounding box center [1133, 43] width 9 height 9
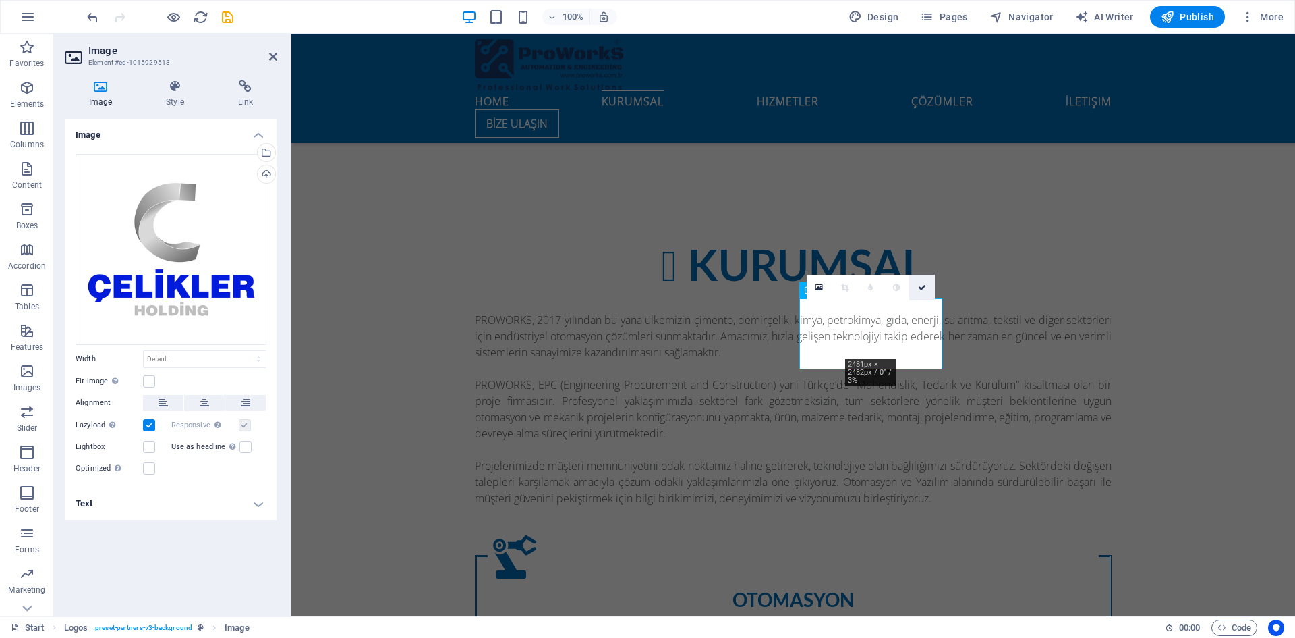
click at [920, 289] on icon at bounding box center [922, 287] width 8 height 8
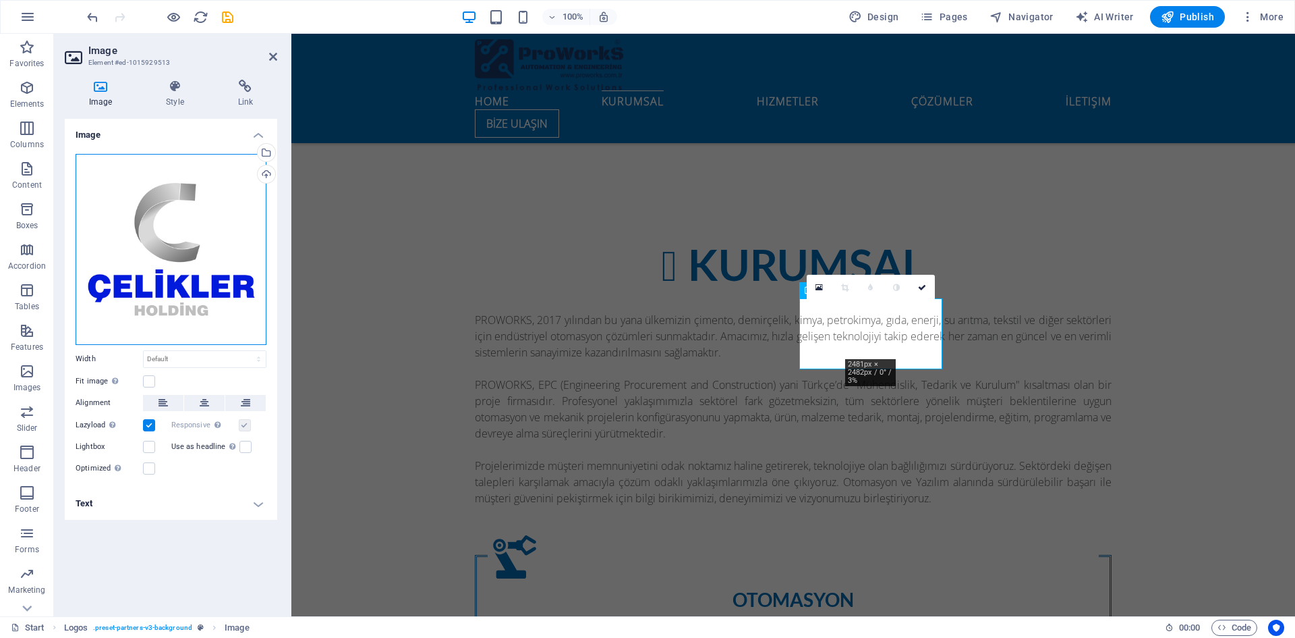
click at [177, 213] on div "Drag files here, click to choose files or select files from Files or our free s…" at bounding box center [171, 249] width 191 height 191
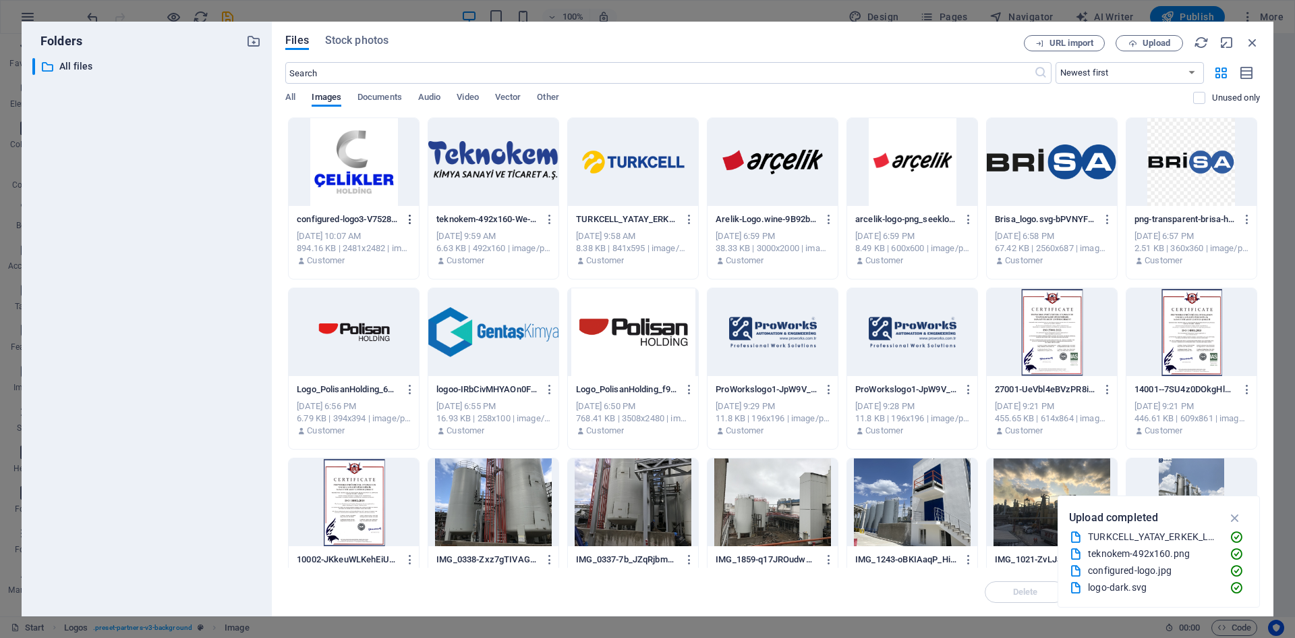
click at [409, 218] on icon "button" at bounding box center [410, 219] width 13 height 12
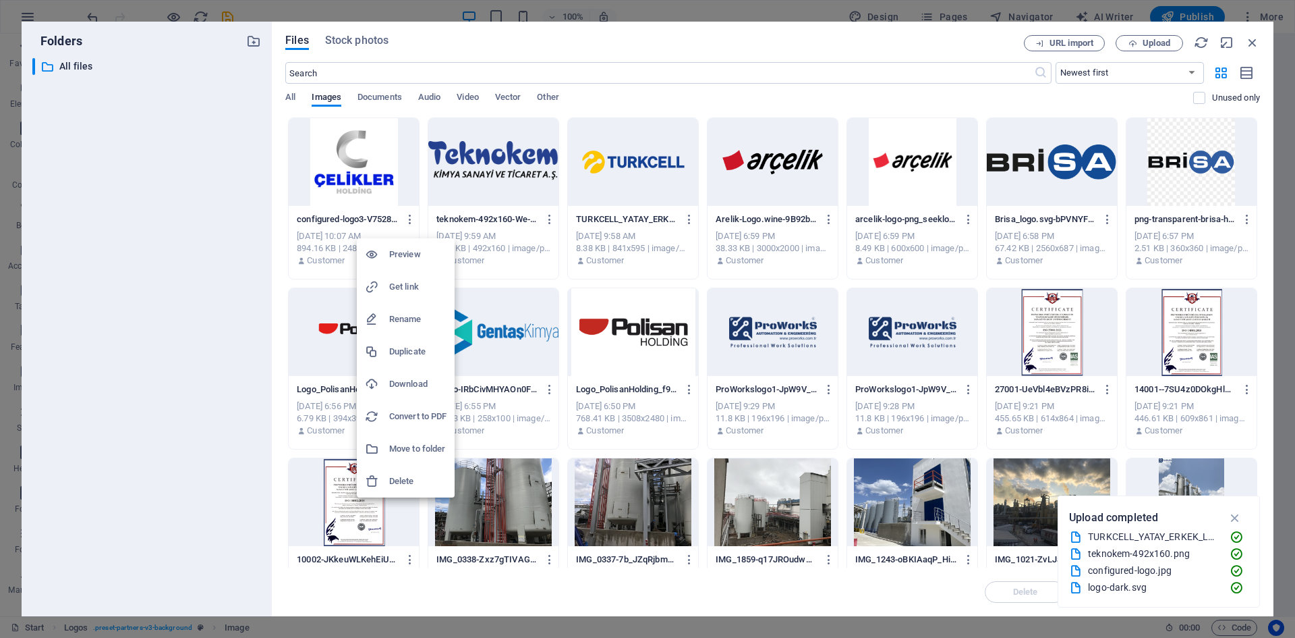
click at [403, 480] on h6 "Delete" at bounding box center [417, 481] width 57 height 16
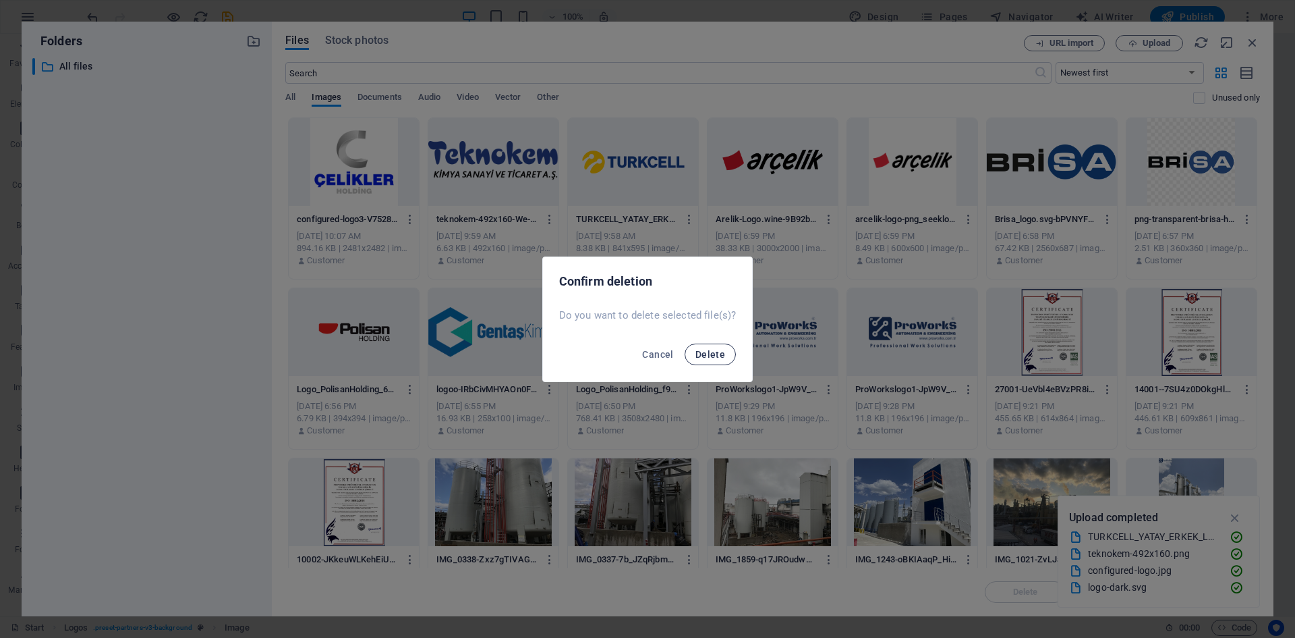
click at [718, 354] on span "Delete" at bounding box center [711, 354] width 30 height 11
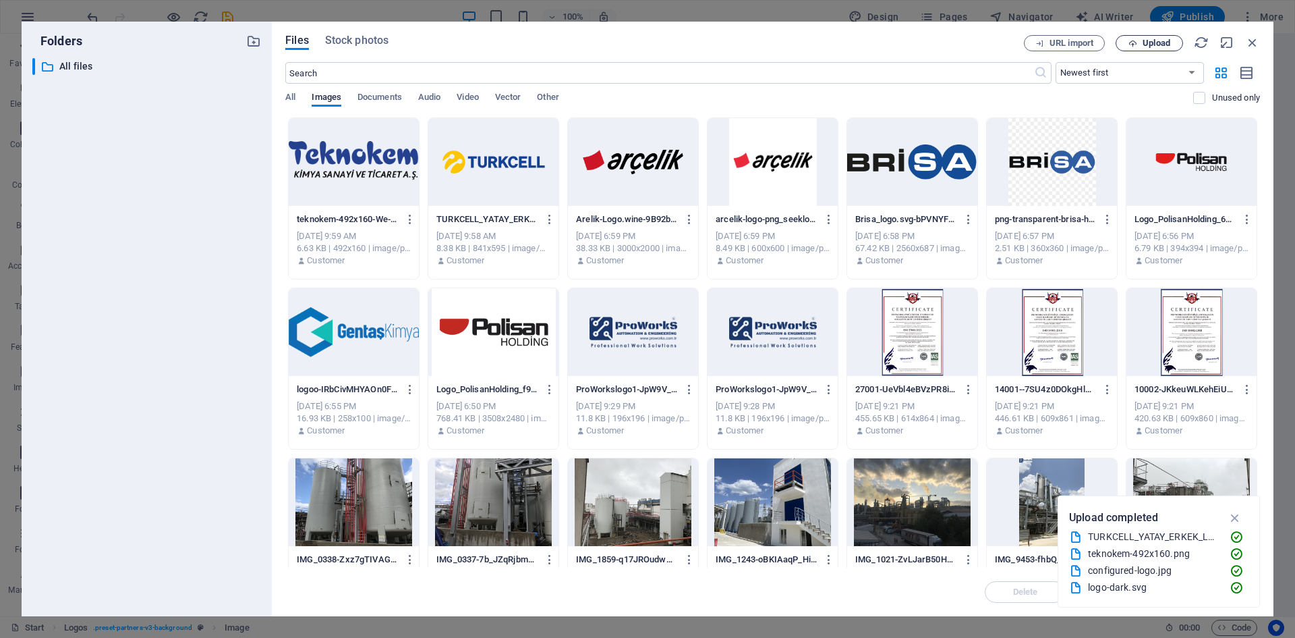
click at [1149, 40] on span "Upload" at bounding box center [1157, 43] width 28 height 8
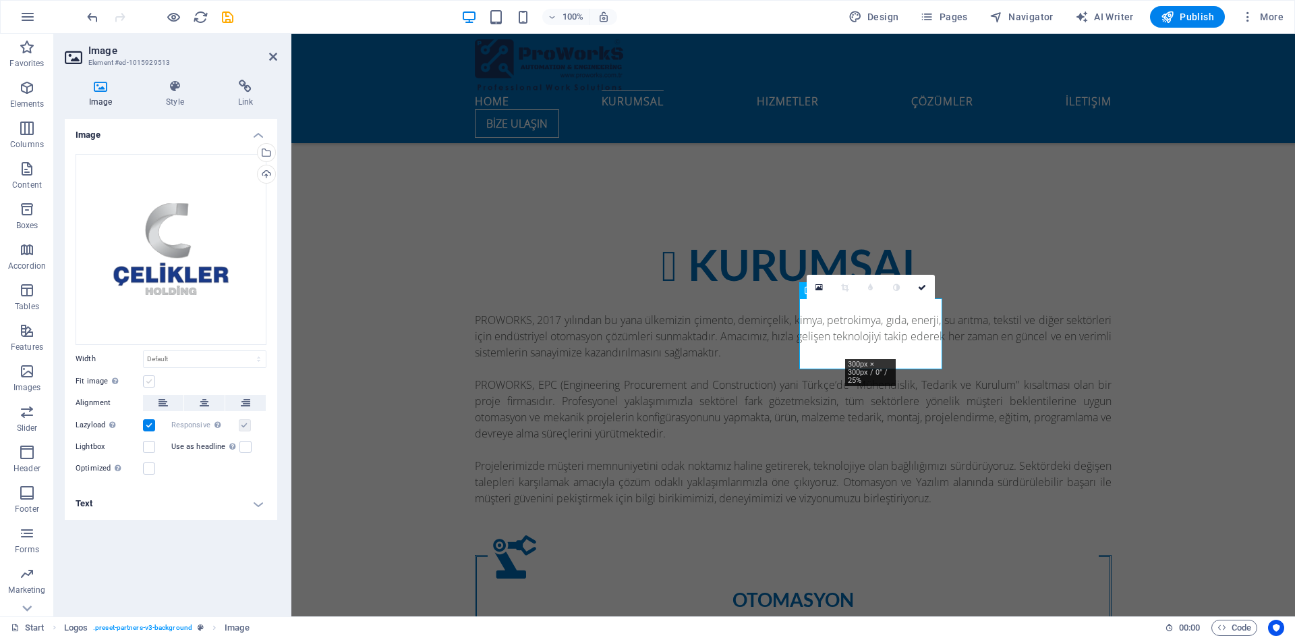
click at [148, 383] on label at bounding box center [149, 381] width 12 height 12
click at [0, 0] on input "Fit image Automatically fit image to a fixed width and height" at bounding box center [0, 0] width 0 height 0
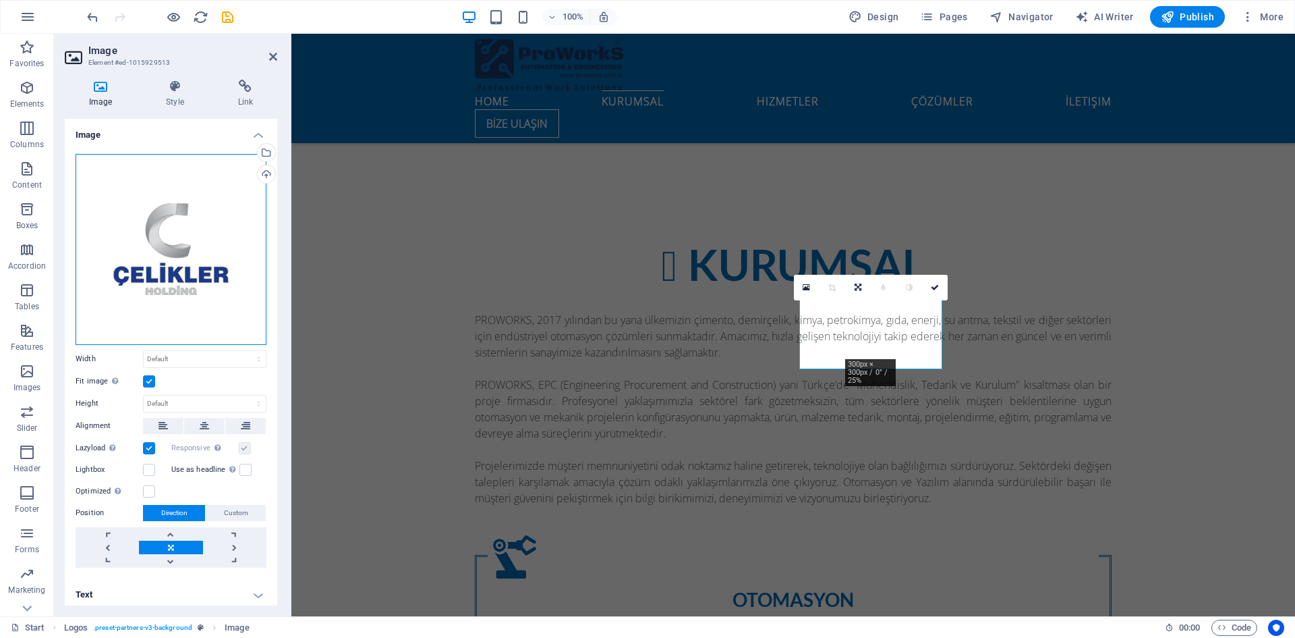
click at [204, 251] on div "Drag files here, click to choose files or select files from Files or our free s…" at bounding box center [171, 249] width 191 height 191
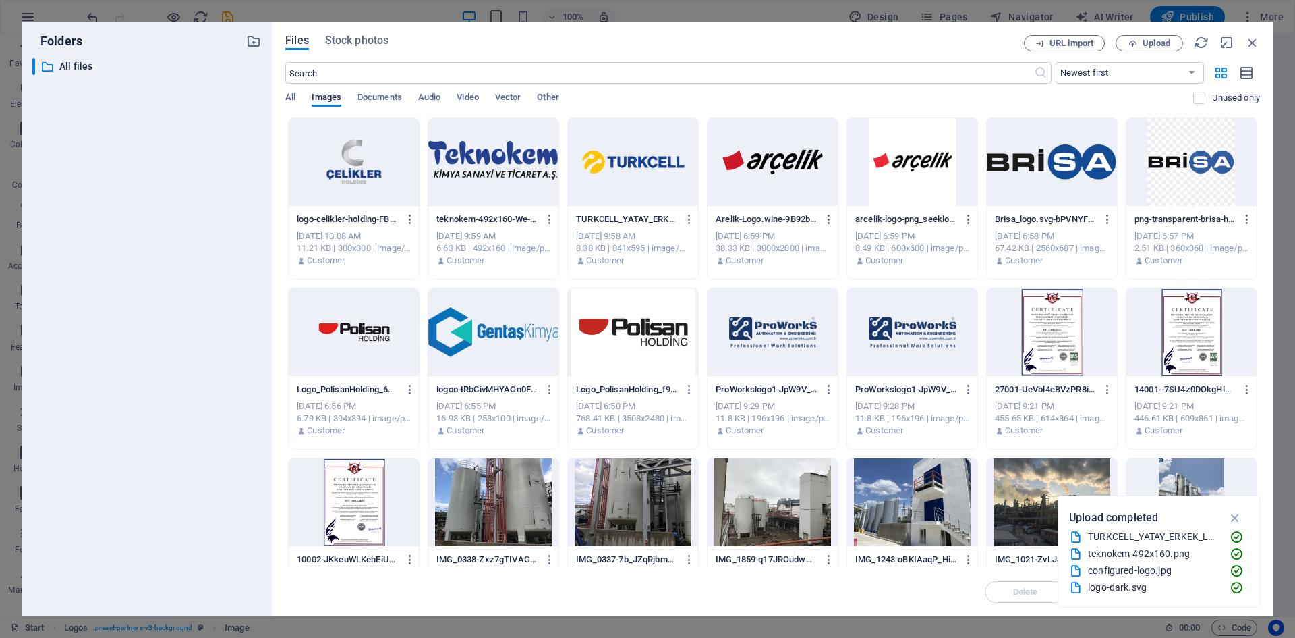
click at [420, 191] on div "logo-celikler-holding-FB5KvDacEunP9rzZTCMZMw.webp logo-celikler-holding-FB5KvDa…" at bounding box center [772, 538] width 975 height 842
click at [373, 177] on div at bounding box center [354, 162] width 130 height 88
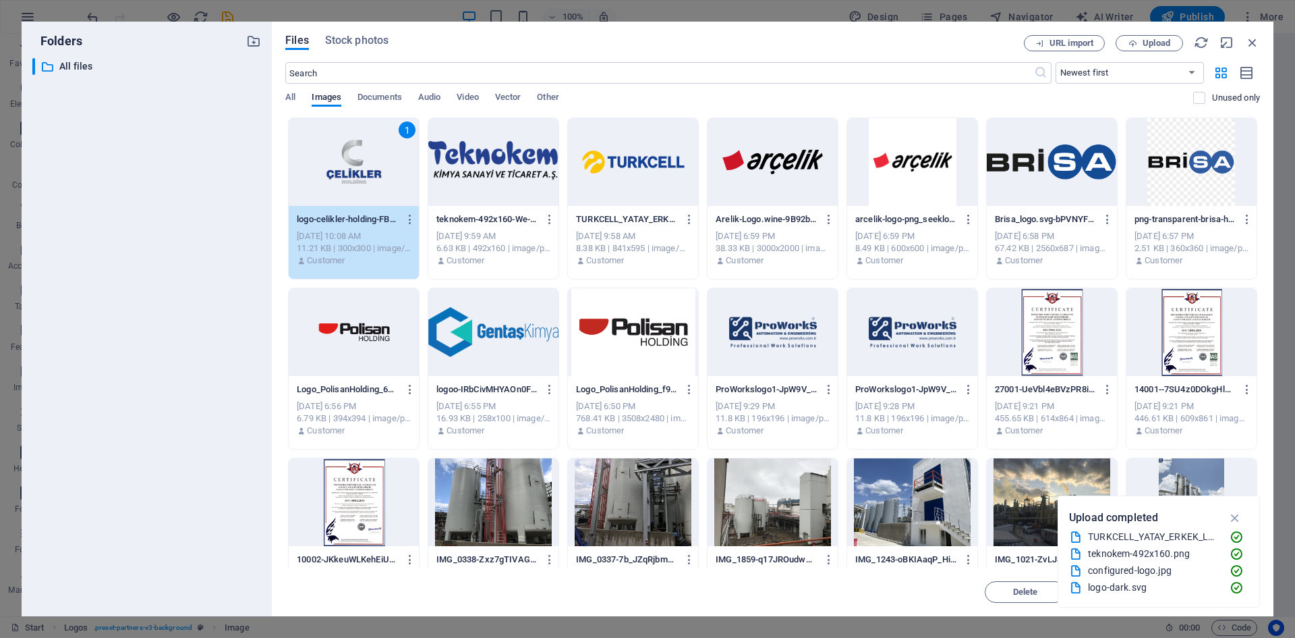
click at [373, 177] on div "1" at bounding box center [354, 162] width 130 height 88
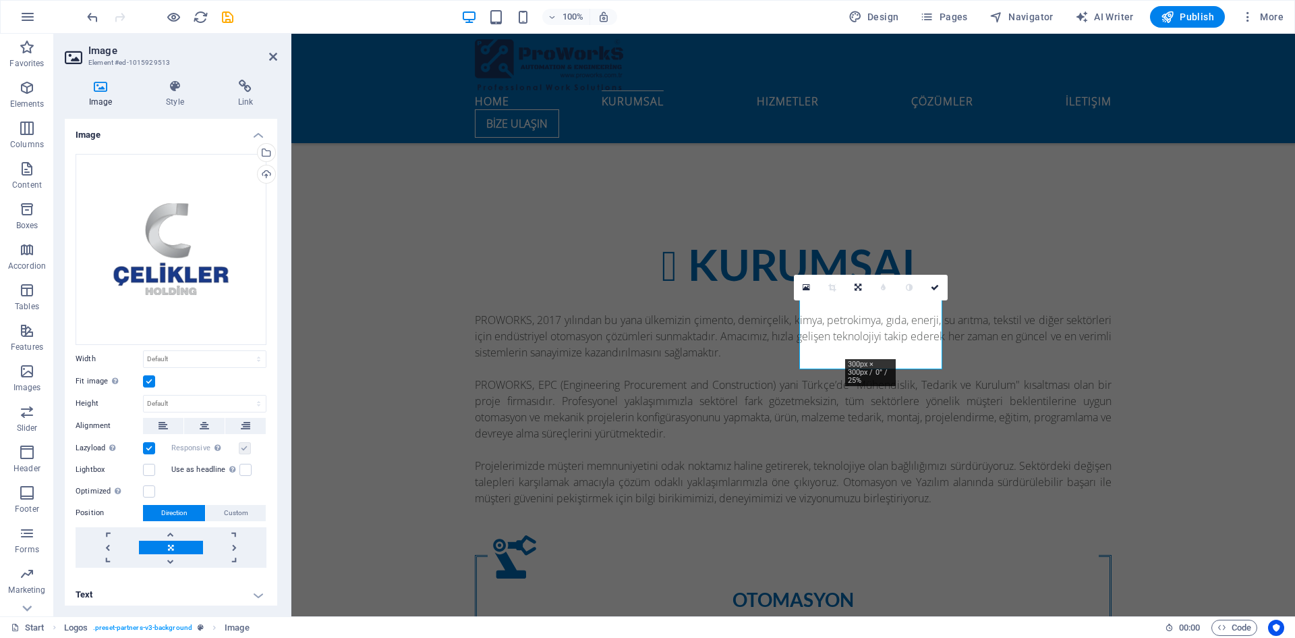
click at [82, 20] on div "100% Design Pages Navigator AI Writer Publish More" at bounding box center [648, 17] width 1294 height 32
click at [91, 19] on icon "undo" at bounding box center [93, 17] width 16 height 16
click at [271, 57] on icon at bounding box center [273, 56] width 8 height 11
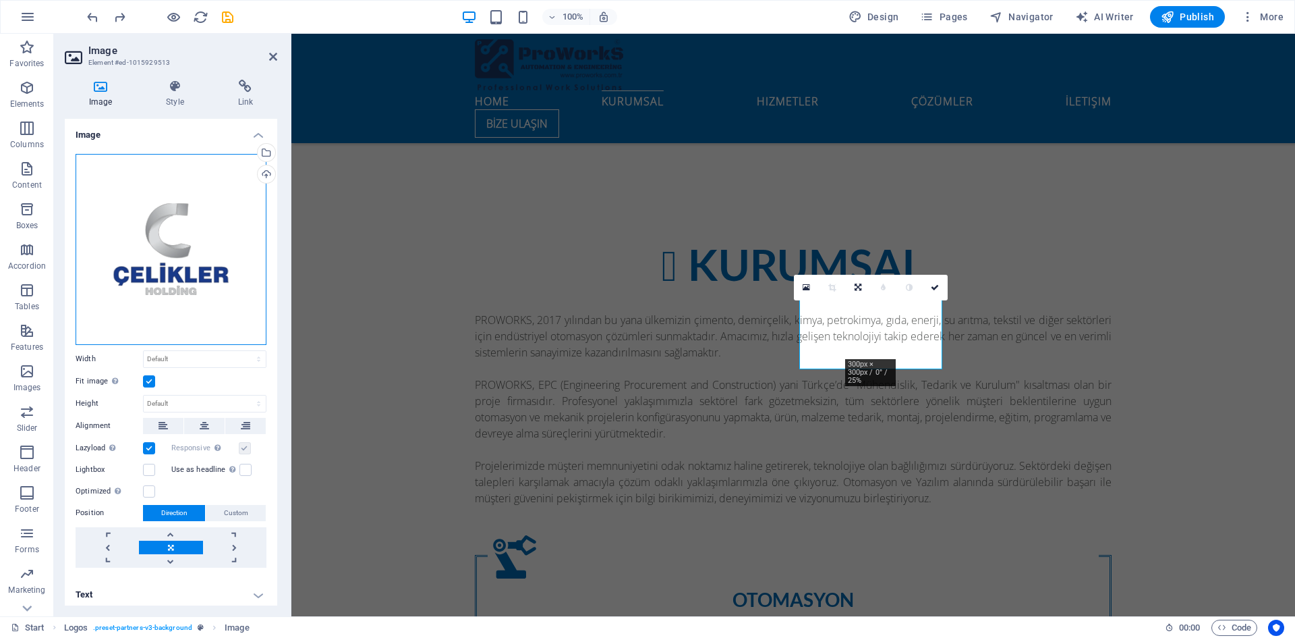
click at [191, 256] on div "Drag files here, click to choose files or select files from Files or our free s…" at bounding box center [171, 249] width 191 height 191
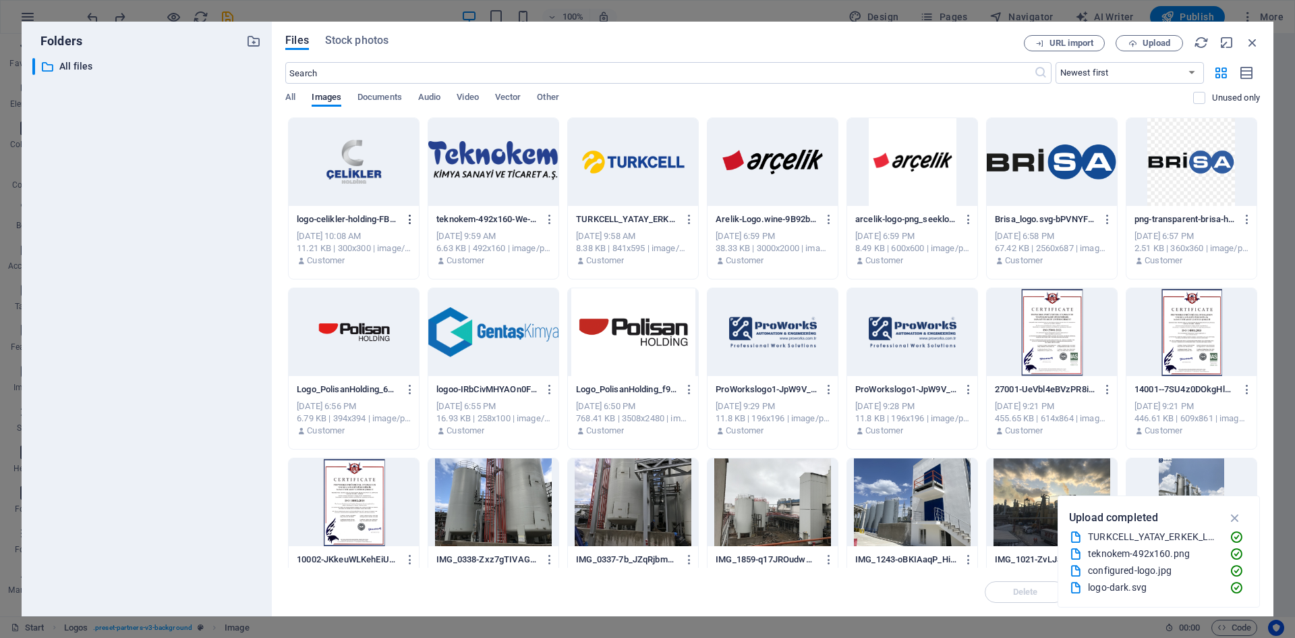
click at [409, 221] on icon "button" at bounding box center [410, 219] width 13 height 12
click at [413, 442] on h6 "Delete" at bounding box center [419, 449] width 56 height 16
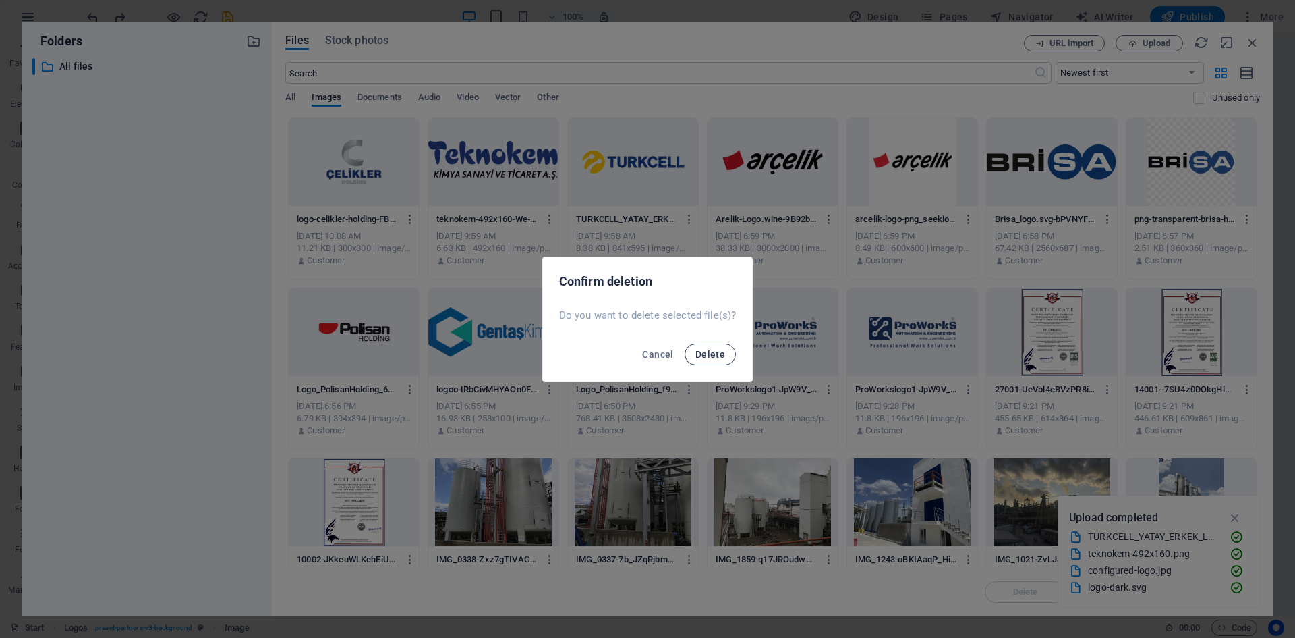
click at [713, 353] on span "Delete" at bounding box center [711, 354] width 30 height 11
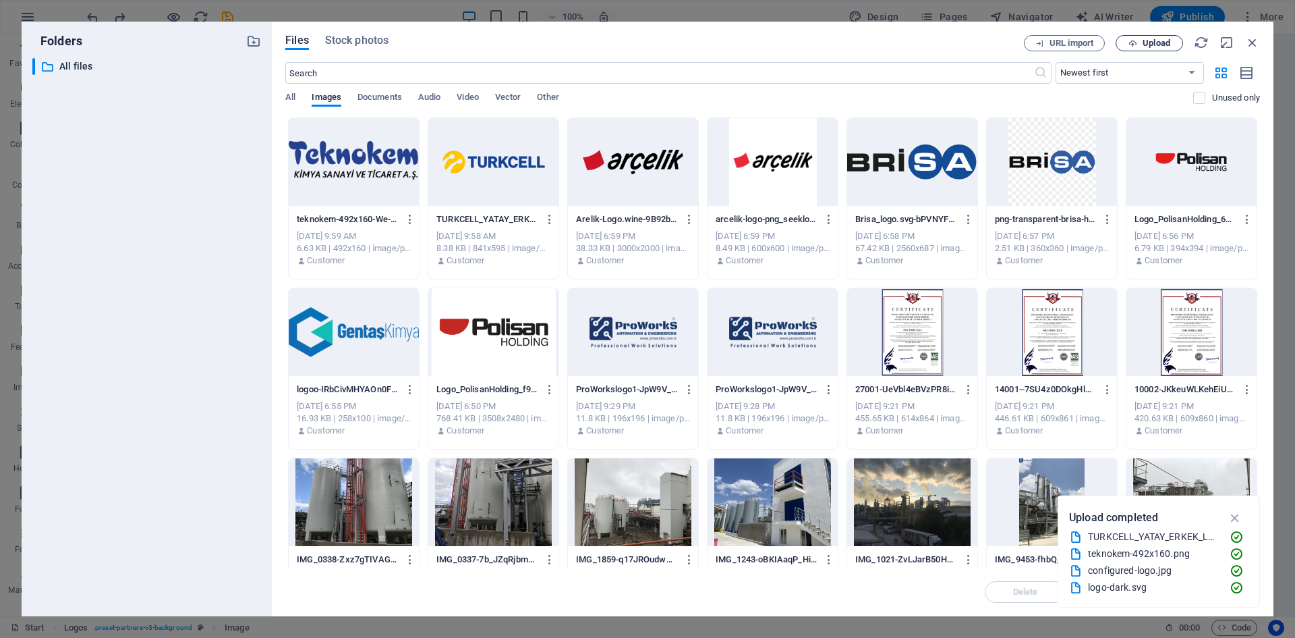
click at [1123, 46] on span "Upload" at bounding box center [1149, 43] width 55 height 9
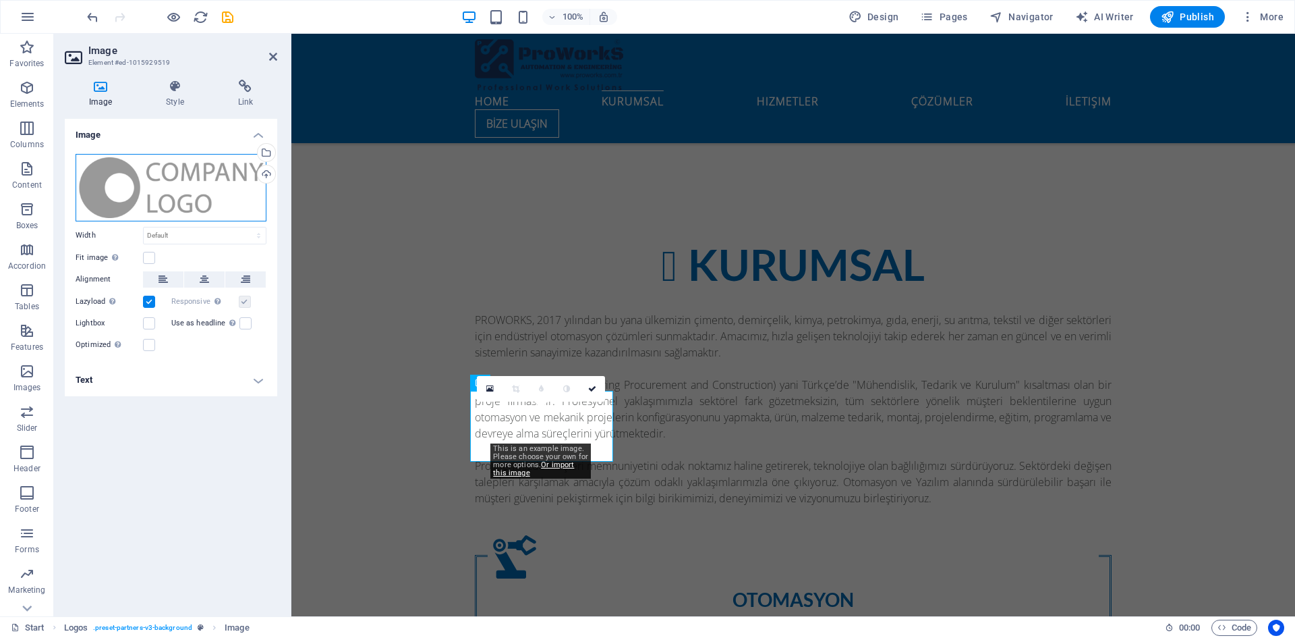
click at [190, 163] on div "Drag files here, click to choose files or select files from Files or our free s…" at bounding box center [171, 187] width 191 height 67
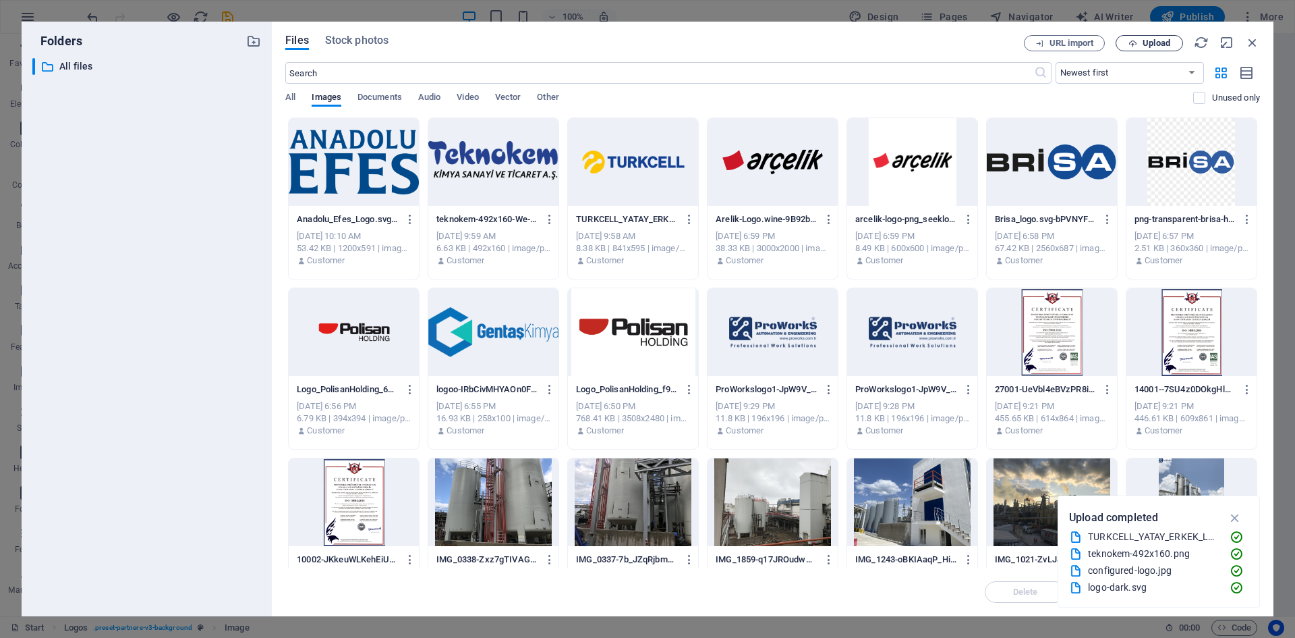
click at [1149, 42] on span "Upload" at bounding box center [1157, 43] width 28 height 8
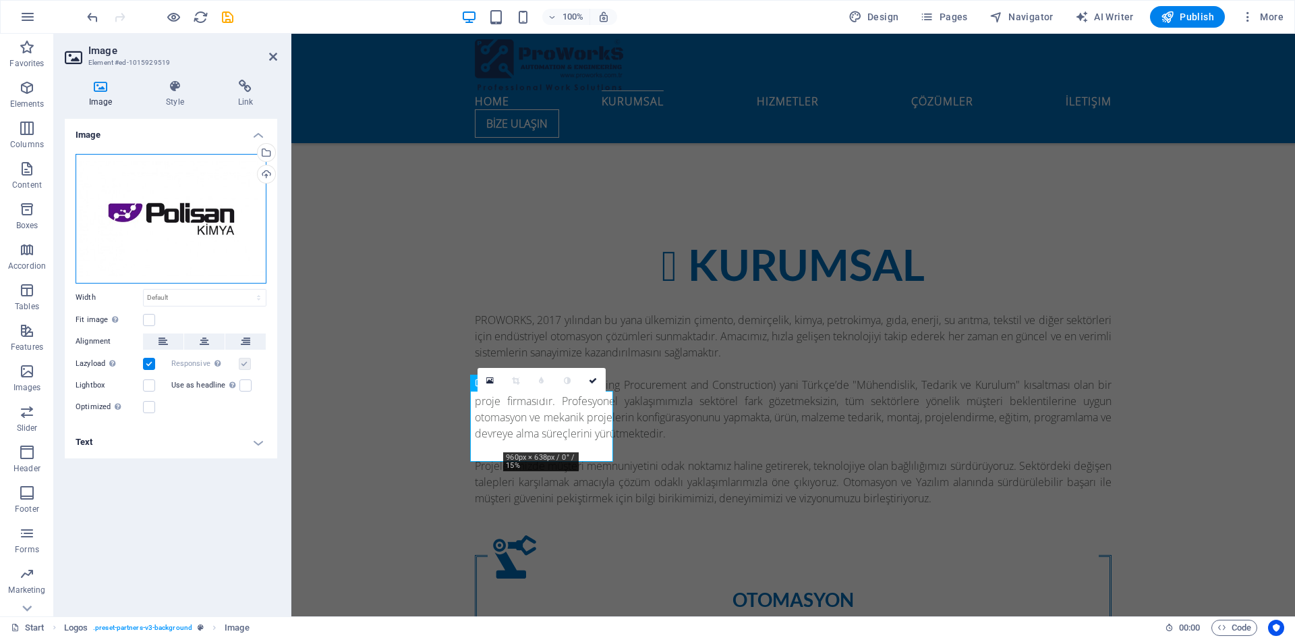
click at [224, 230] on div "Drag files here, click to choose files or select files from Files or our free s…" at bounding box center [171, 219] width 191 height 130
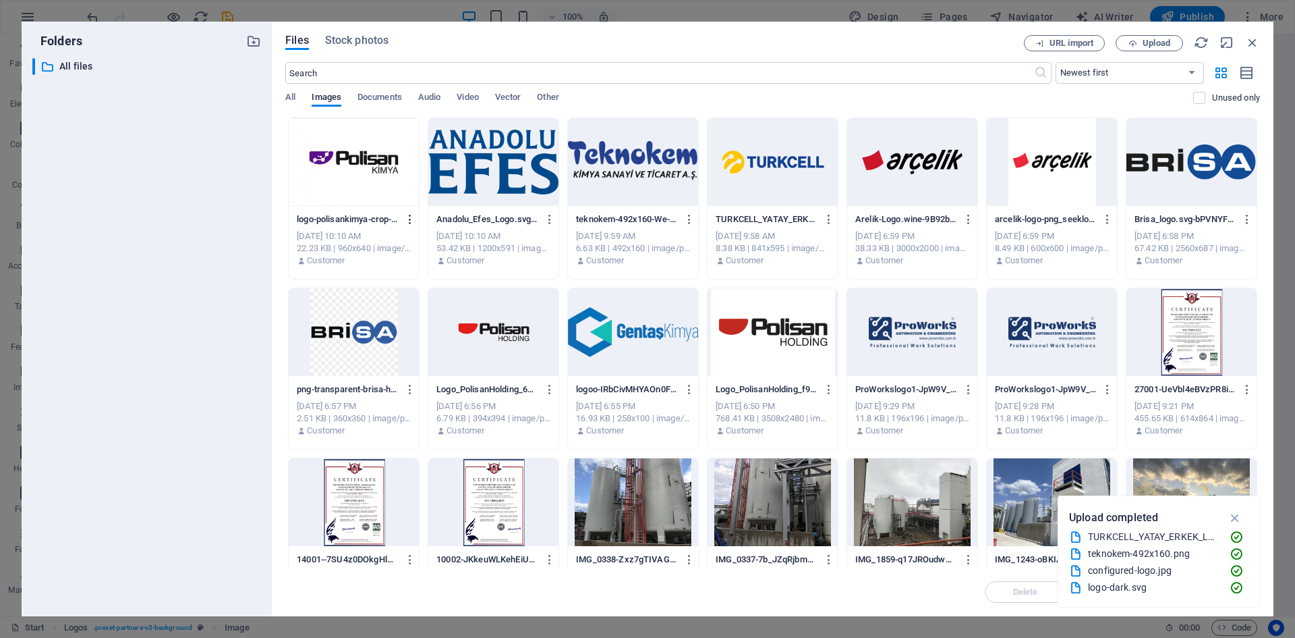
click at [412, 218] on icon "button" at bounding box center [410, 219] width 13 height 12
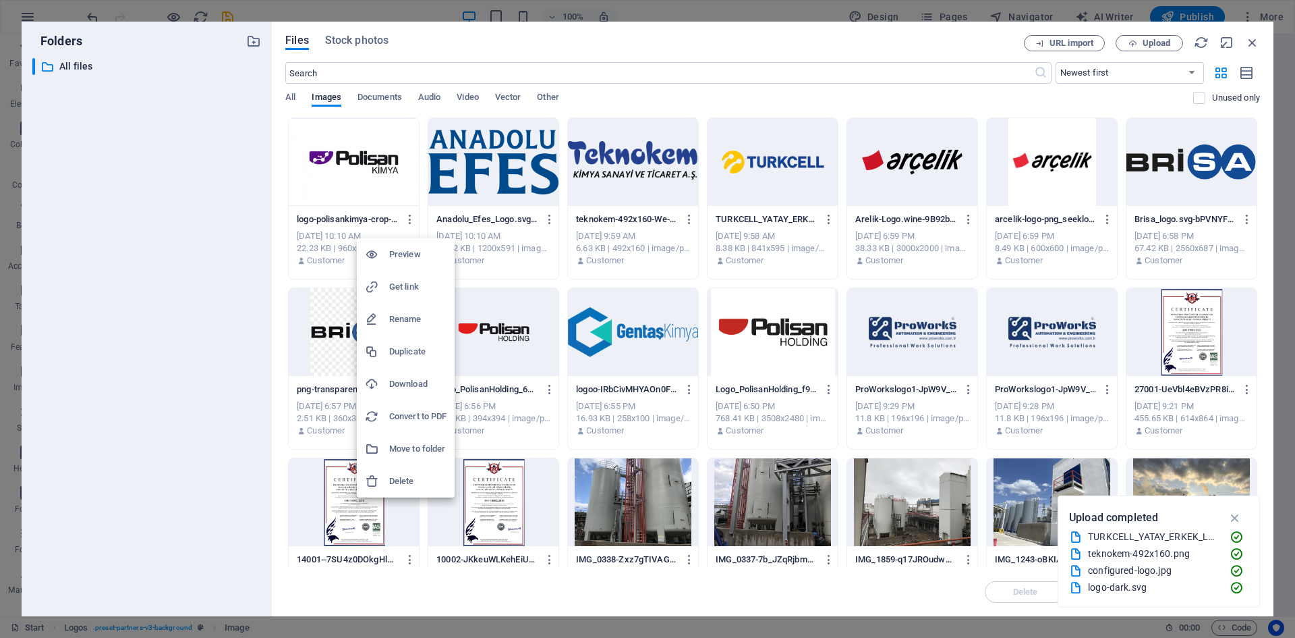
click at [418, 480] on h6 "Delete" at bounding box center [417, 481] width 57 height 16
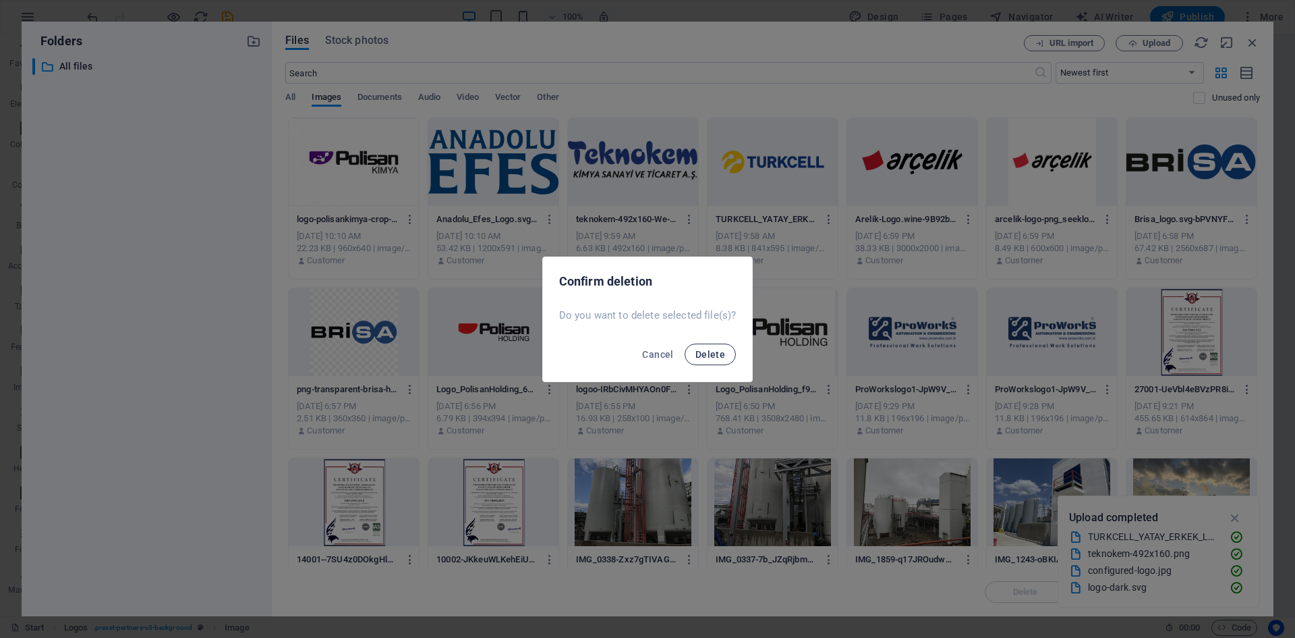
click at [697, 358] on span "Delete" at bounding box center [711, 354] width 30 height 11
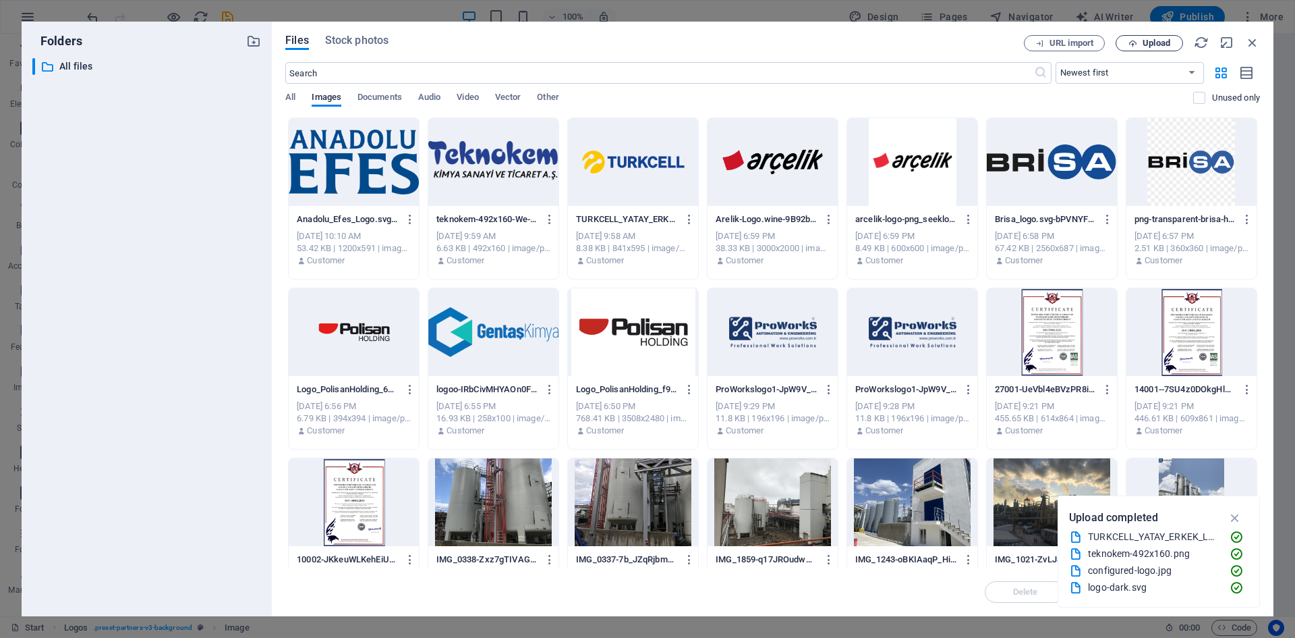
click at [1156, 36] on button "Upload" at bounding box center [1149, 43] width 67 height 16
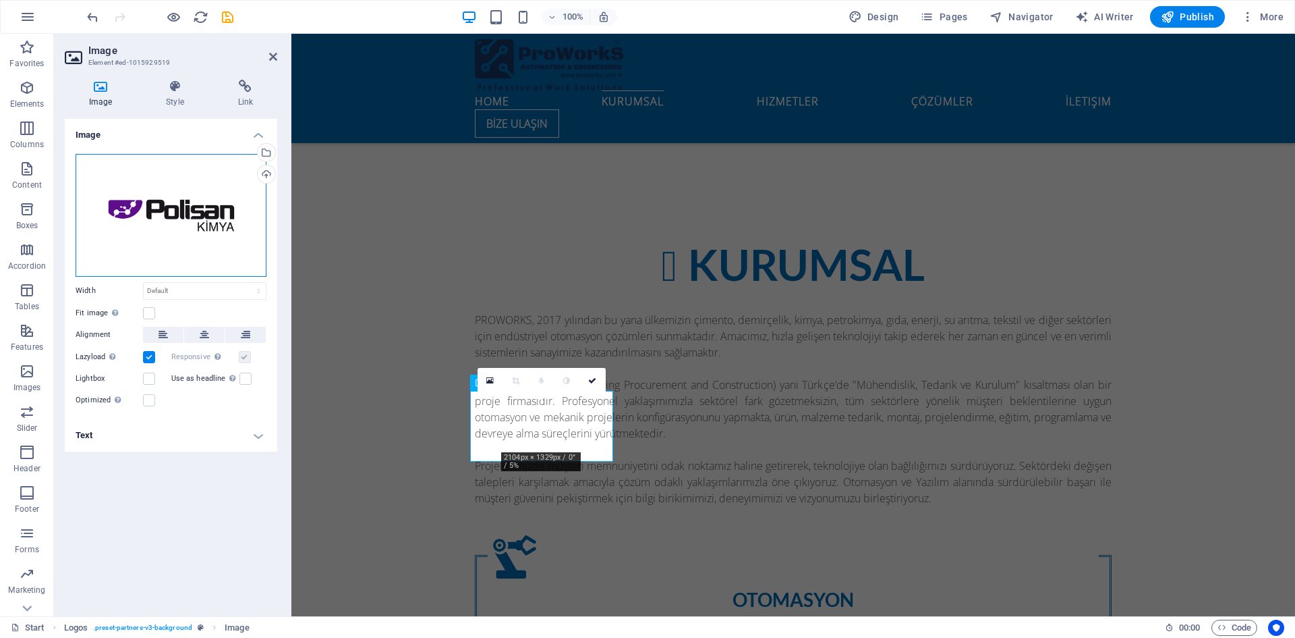
click at [210, 217] on div "Drag files here, click to choose files or select files from Files or our free s…" at bounding box center [171, 215] width 191 height 123
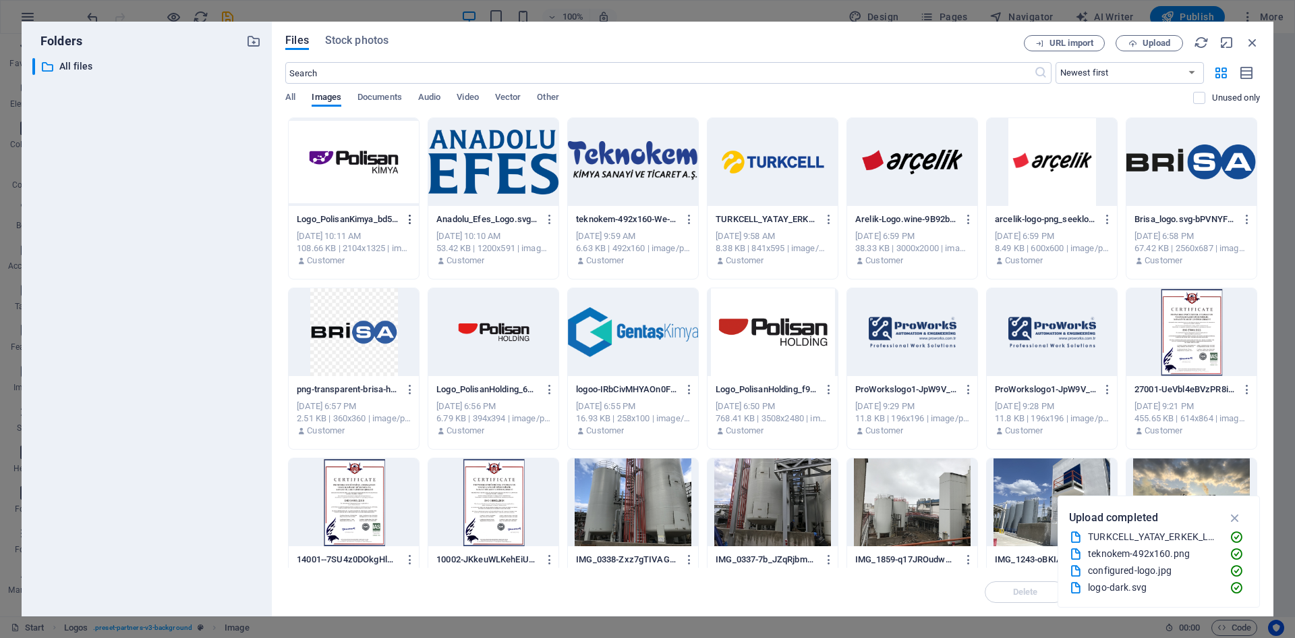
click at [404, 220] on icon "button" at bounding box center [410, 219] width 13 height 12
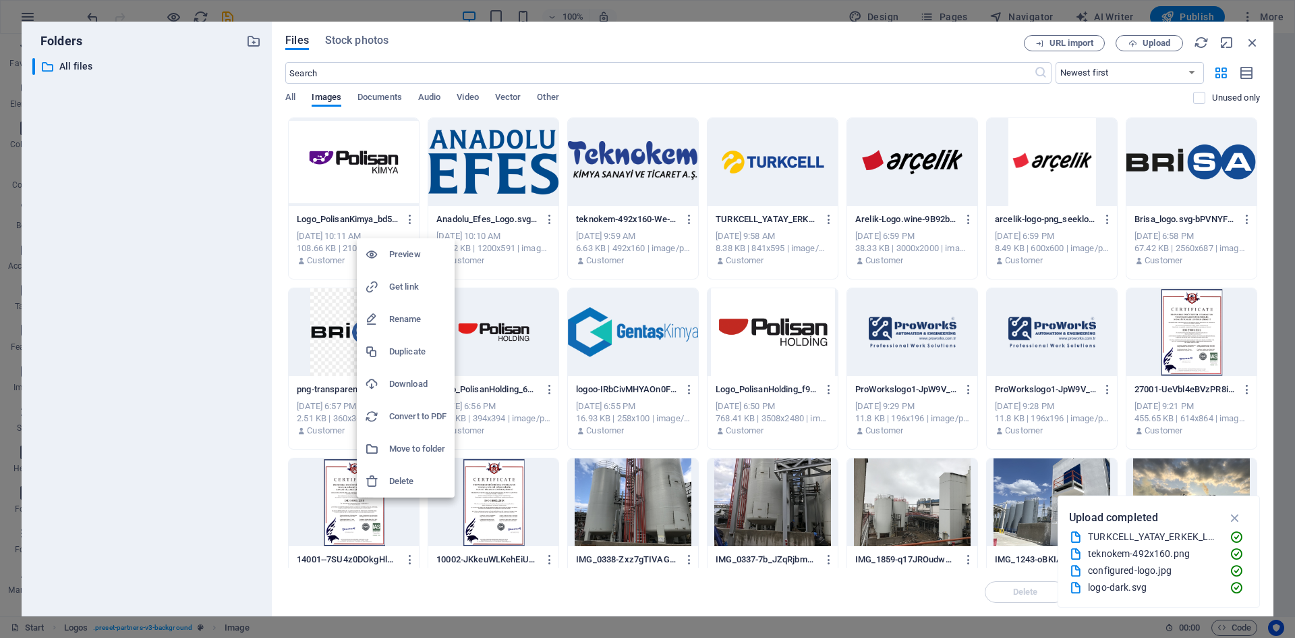
click at [415, 476] on h6 "Delete" at bounding box center [417, 481] width 57 height 16
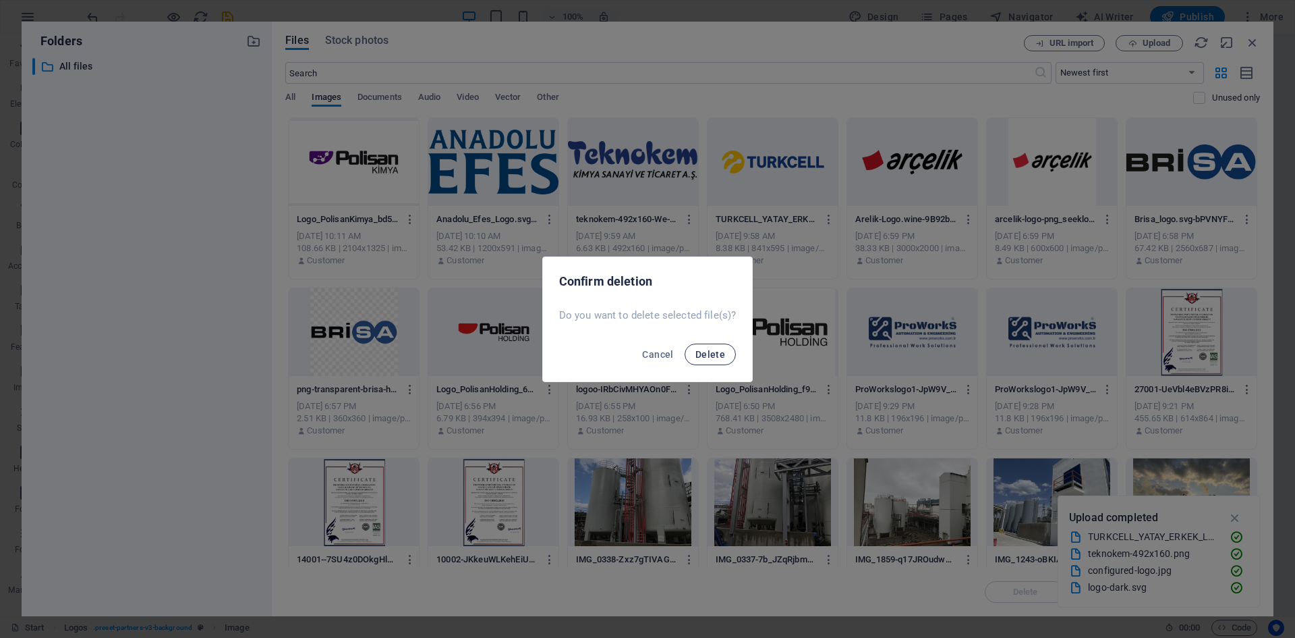
click at [703, 356] on span "Delete" at bounding box center [711, 354] width 30 height 11
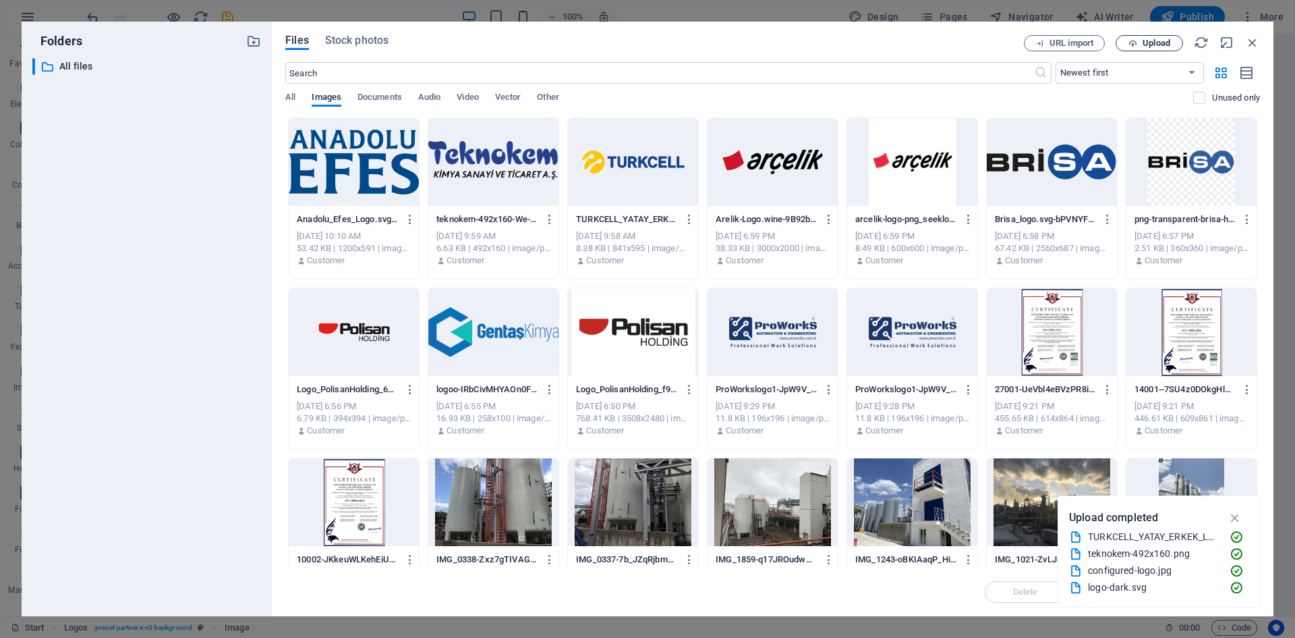
click at [1146, 40] on span "Upload" at bounding box center [1157, 43] width 28 height 8
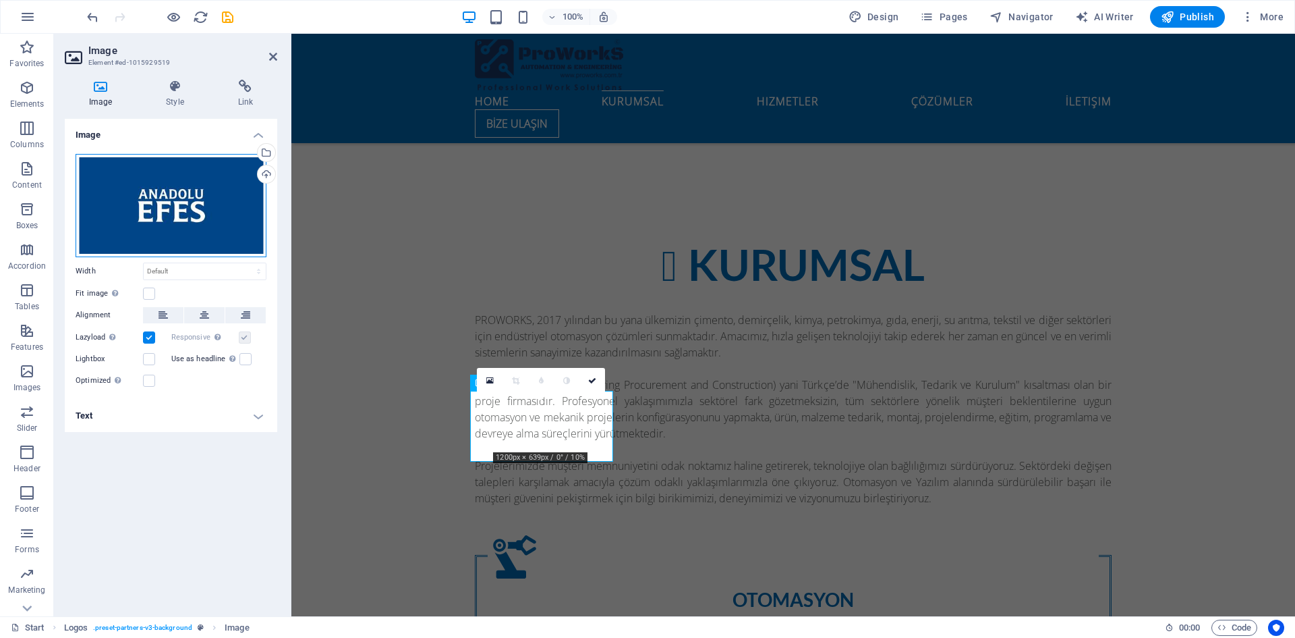
click at [231, 208] on div "Drag files here, click to choose files or select files from Files or our free s…" at bounding box center [171, 205] width 191 height 103
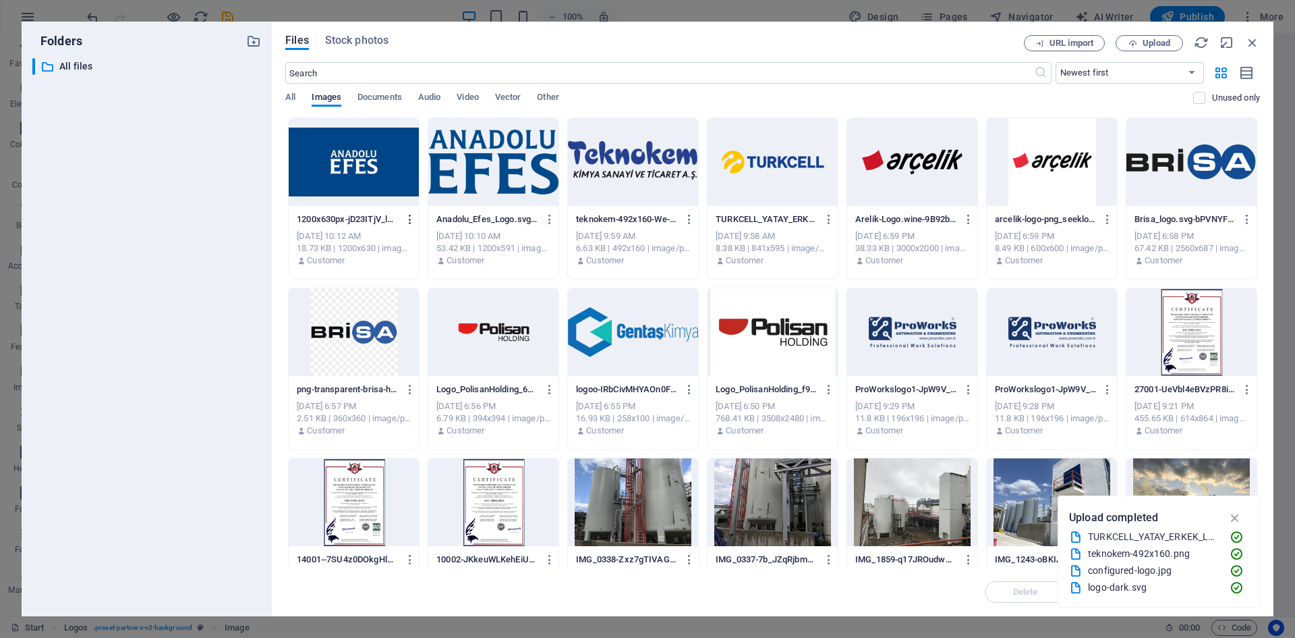
click at [409, 215] on icon "button" at bounding box center [410, 219] width 13 height 12
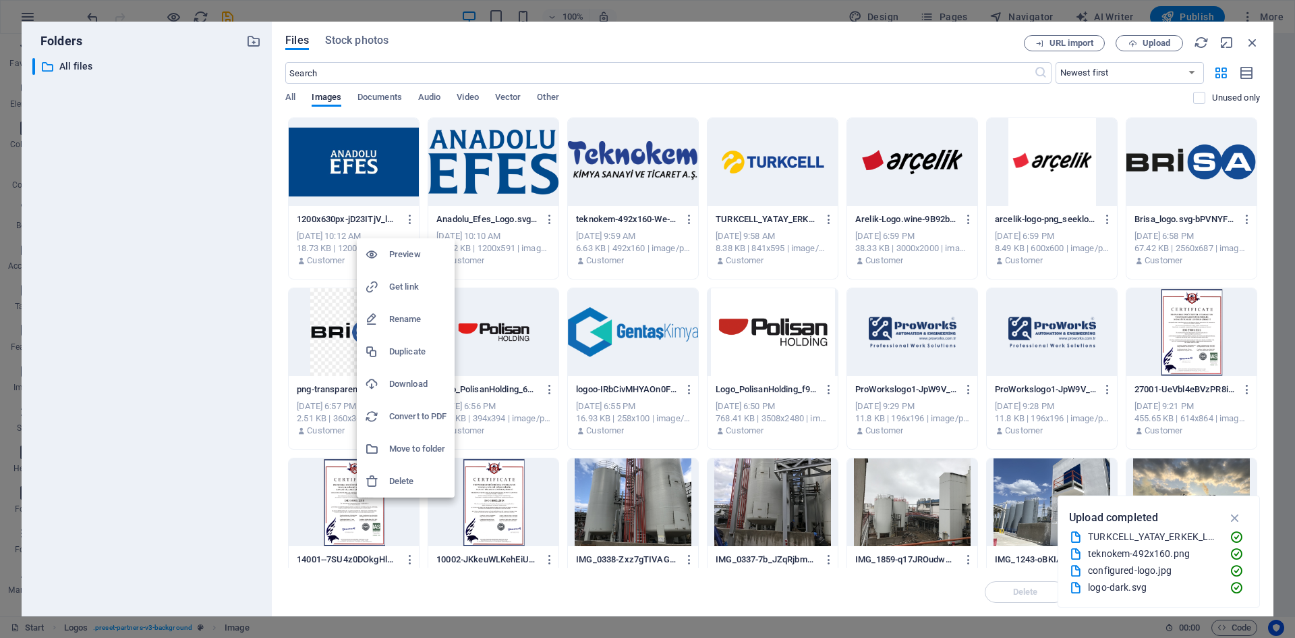
click at [414, 482] on h6 "Delete" at bounding box center [417, 481] width 57 height 16
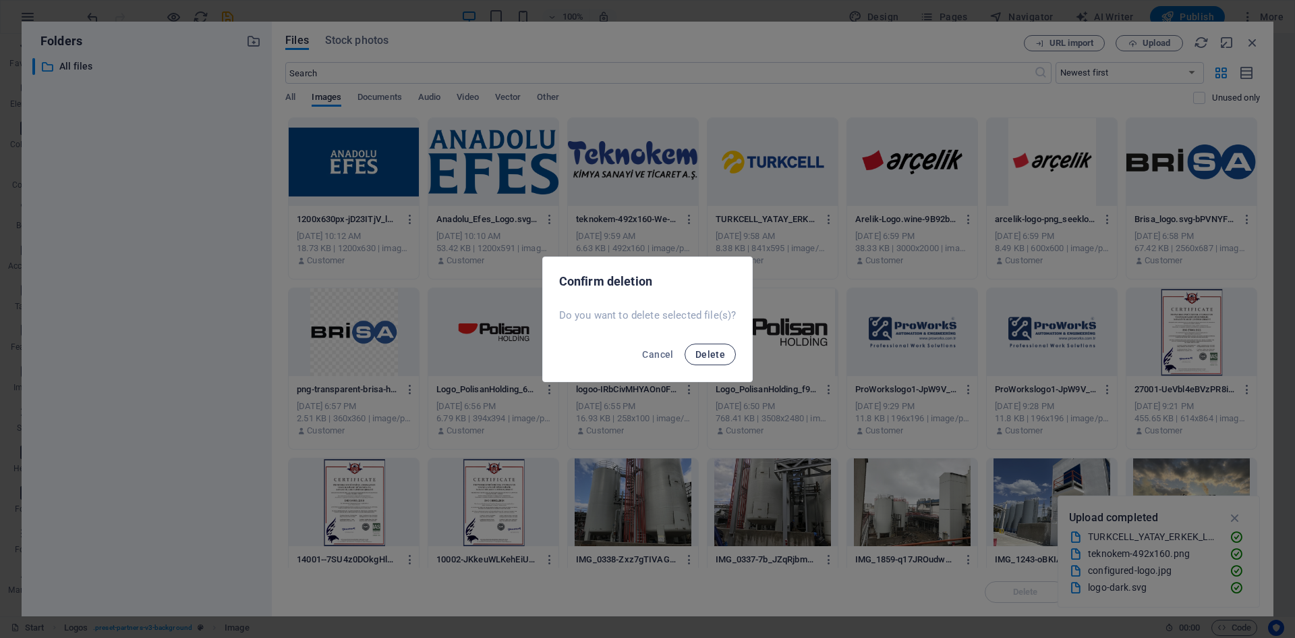
click at [719, 358] on span "Delete" at bounding box center [711, 354] width 30 height 11
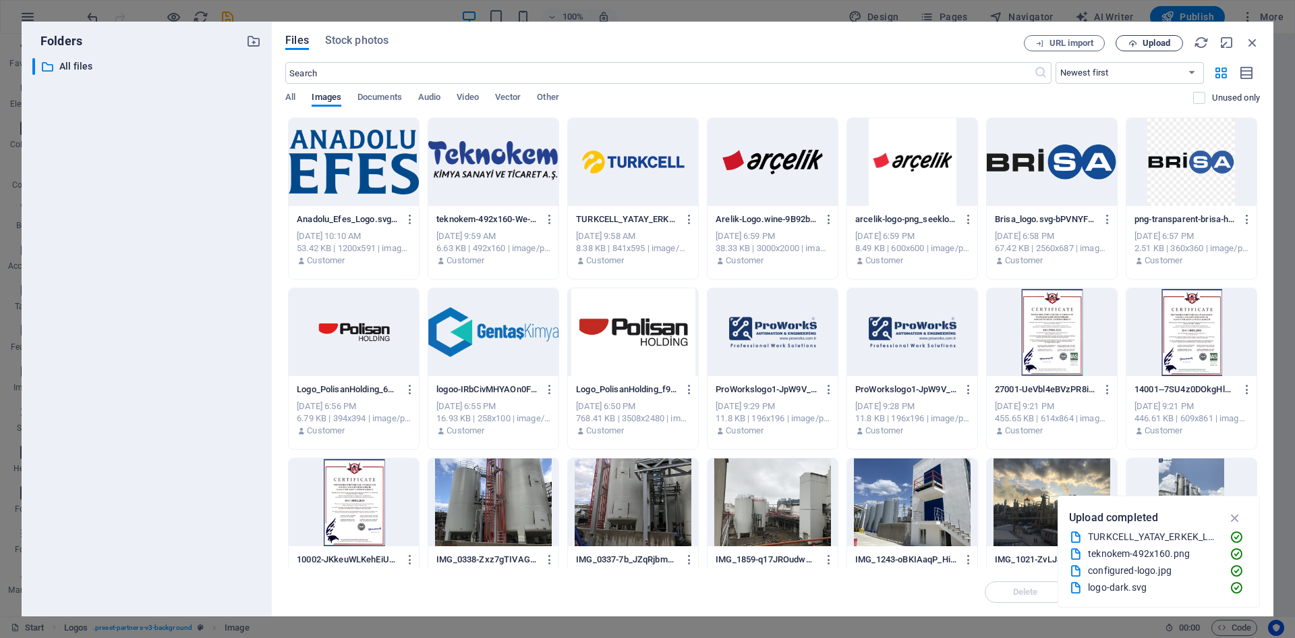
click at [1160, 42] on span "Upload" at bounding box center [1157, 43] width 28 height 8
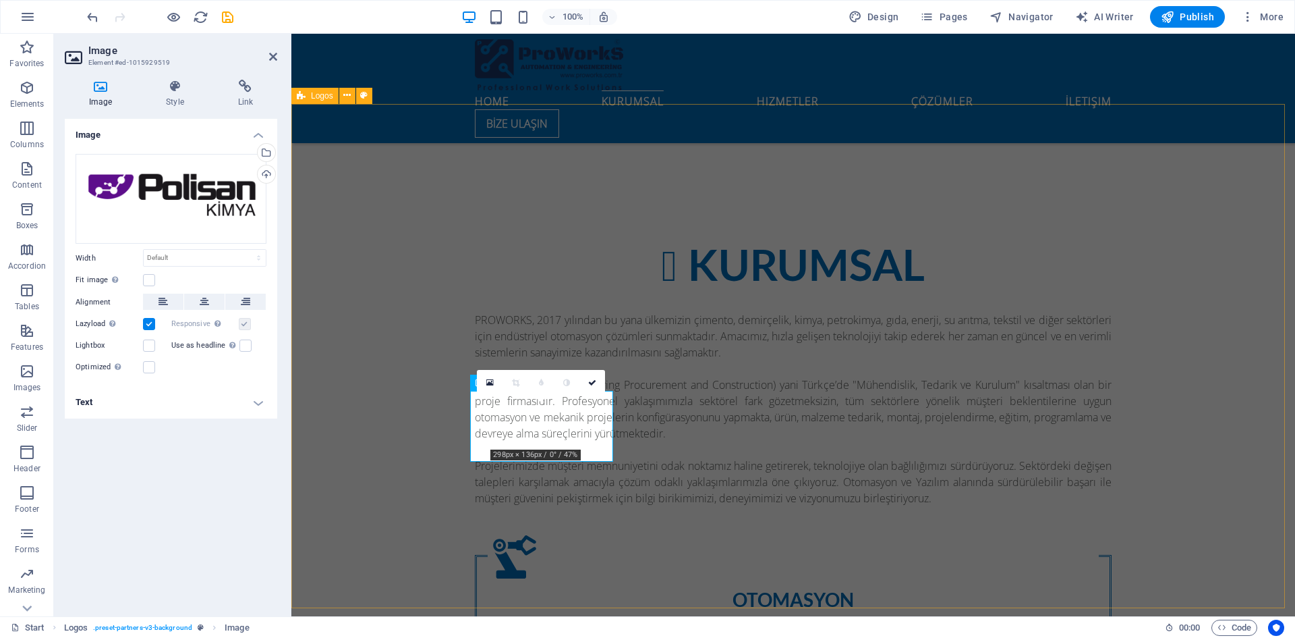
click at [265, 469] on div "Image Drag files here, click to choose files or select files from Files or our …" at bounding box center [171, 362] width 213 height 486
click at [595, 380] on icon at bounding box center [592, 382] width 8 height 8
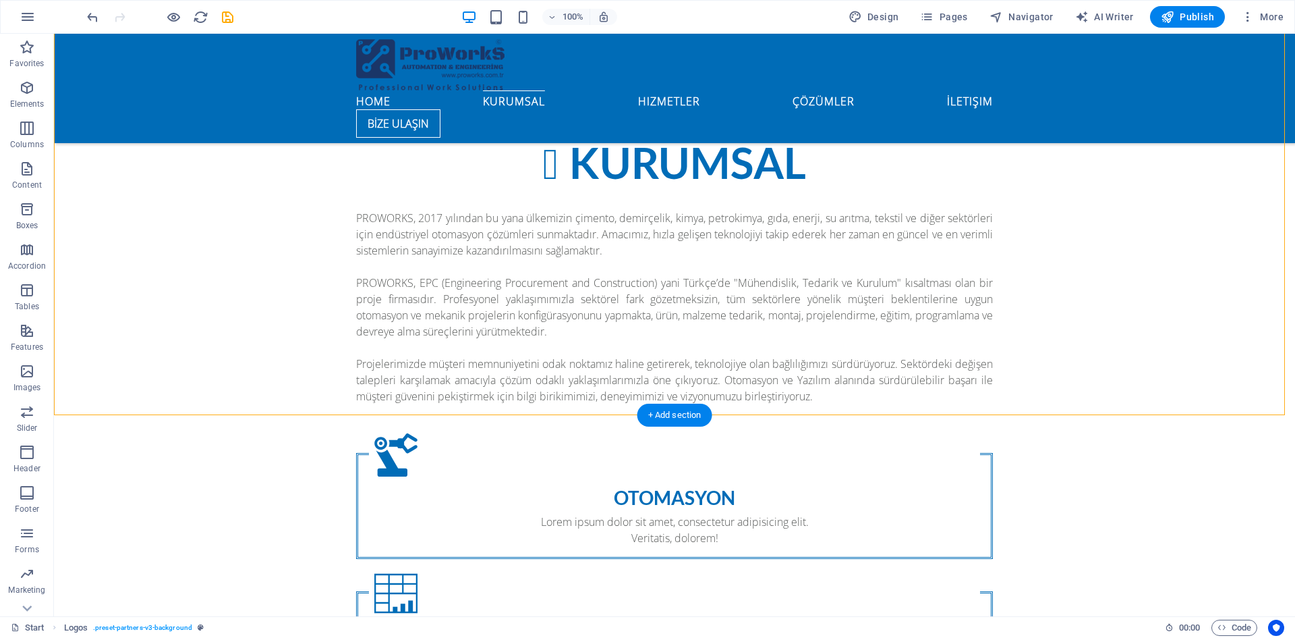
scroll to position [1417, 0]
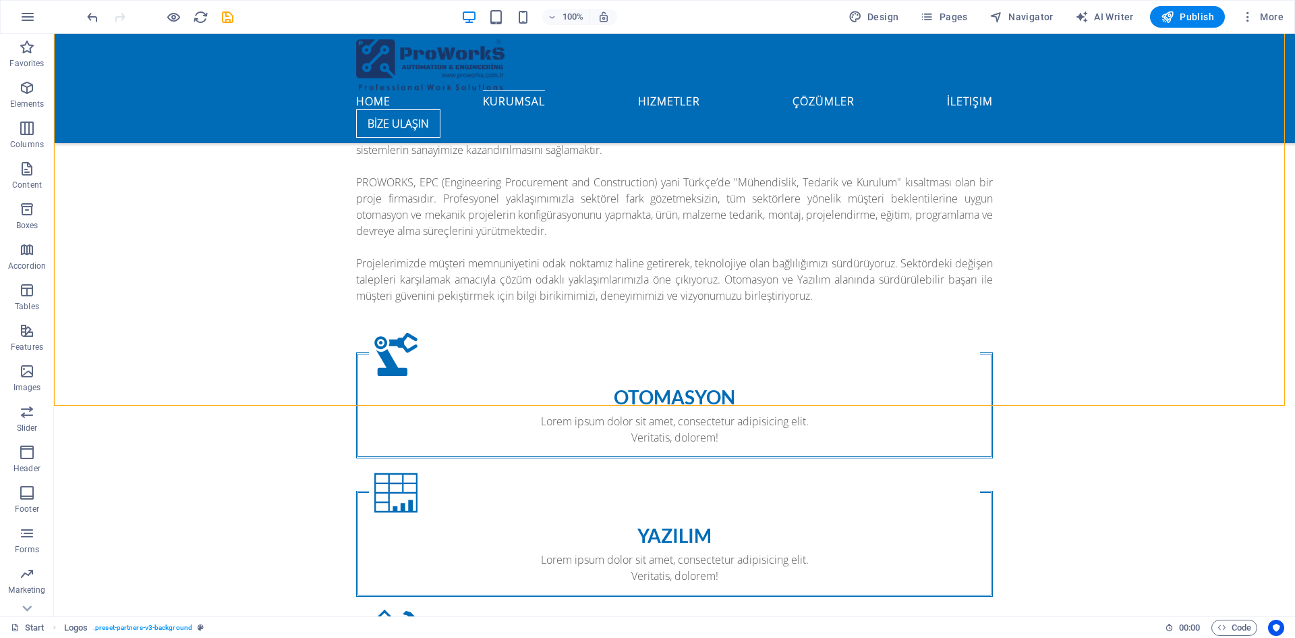
click at [237, 17] on div "100% Design Pages Navigator AI Writer Publish More" at bounding box center [686, 17] width 1205 height 22
click at [213, 20] on div at bounding box center [159, 17] width 151 height 22
click at [224, 18] on icon "save" at bounding box center [228, 17] width 16 height 16
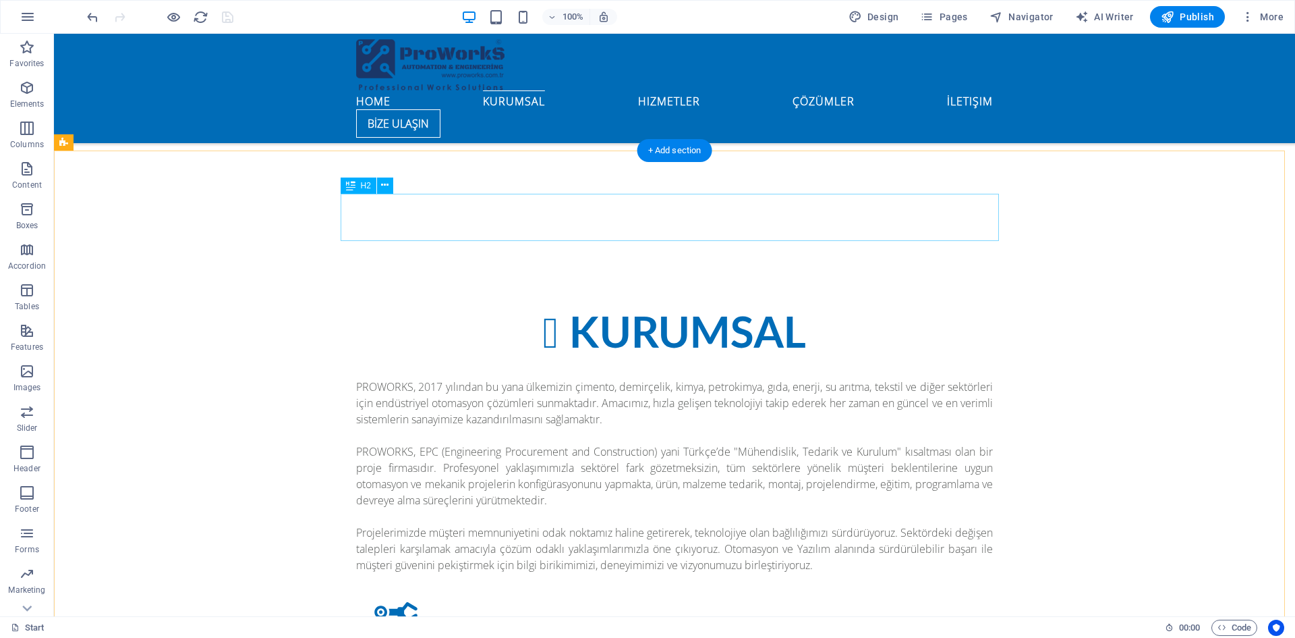
scroll to position [1147, 0]
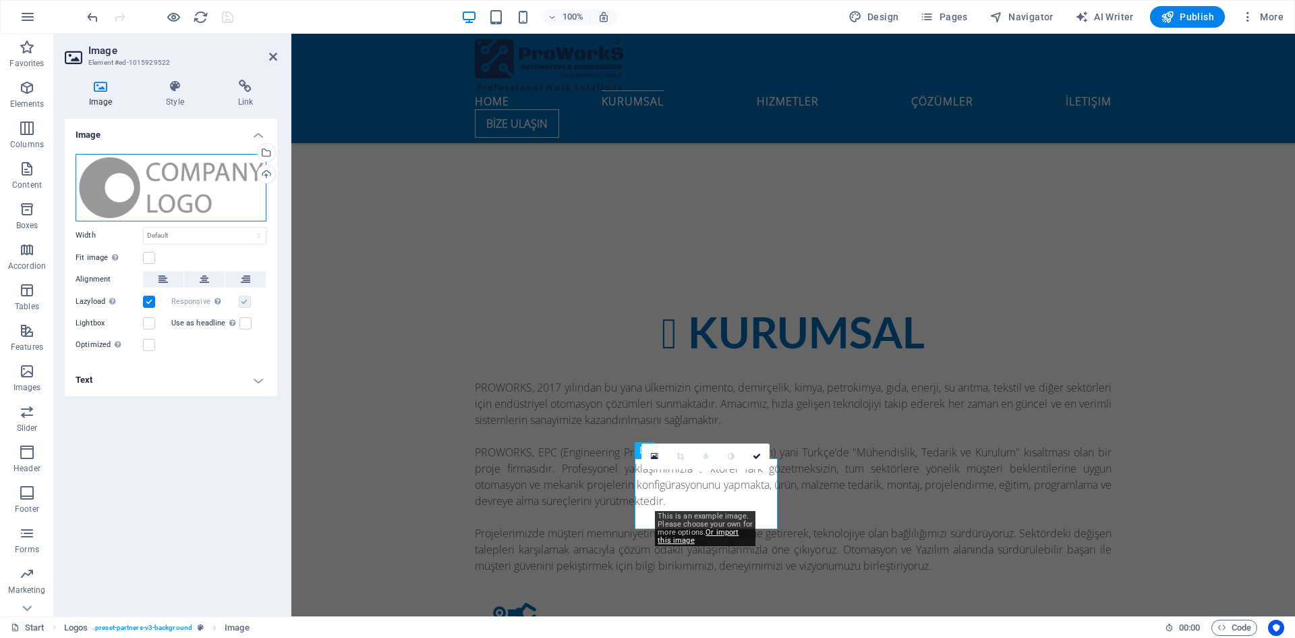
click at [190, 163] on div "Drag files here, click to choose files or select files from Files or our free s…" at bounding box center [171, 187] width 191 height 67
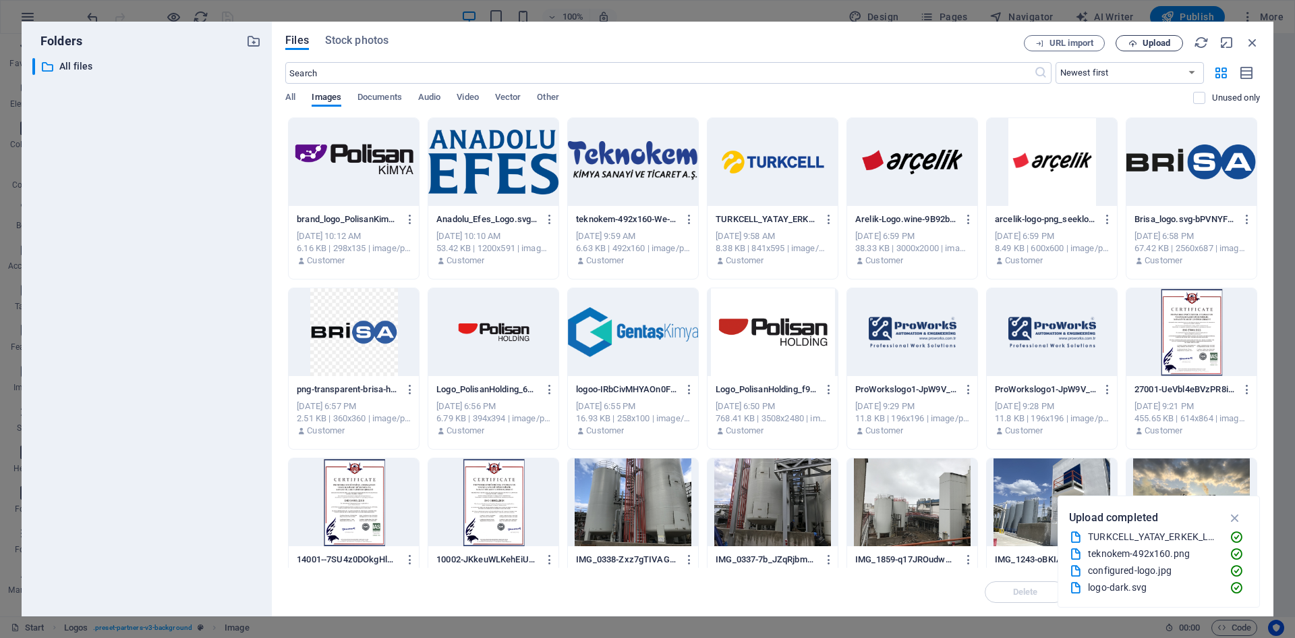
click at [1164, 46] on span "Upload" at bounding box center [1157, 43] width 28 height 8
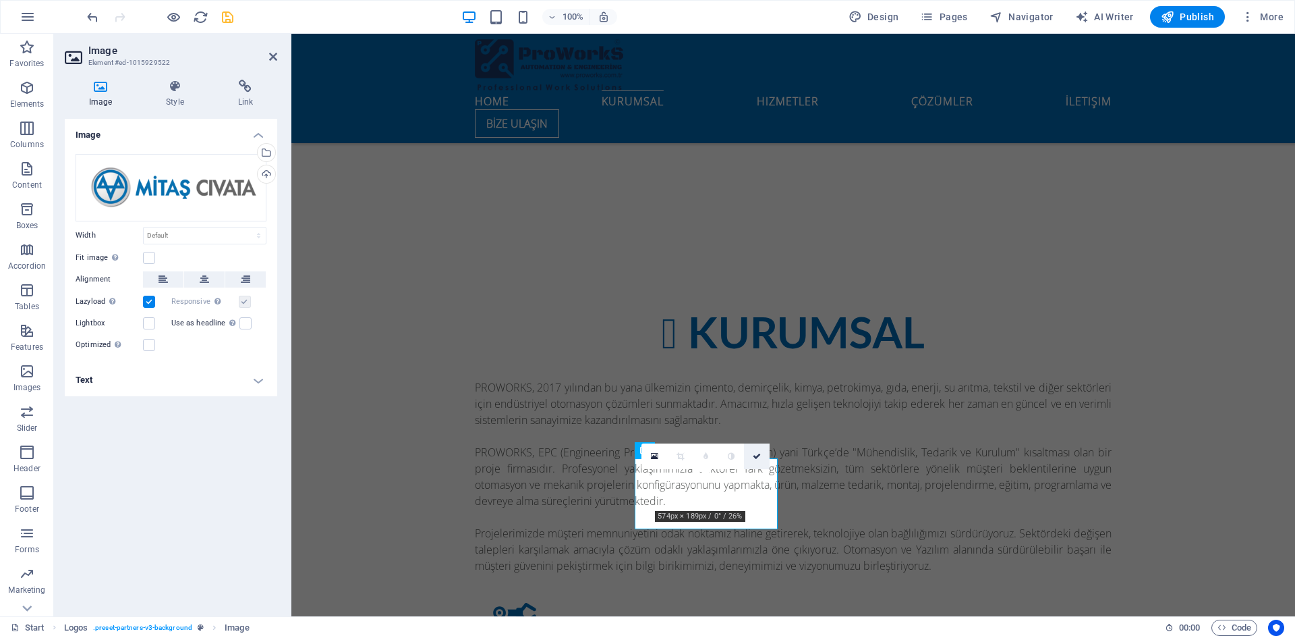
click at [758, 456] on icon at bounding box center [757, 456] width 8 height 8
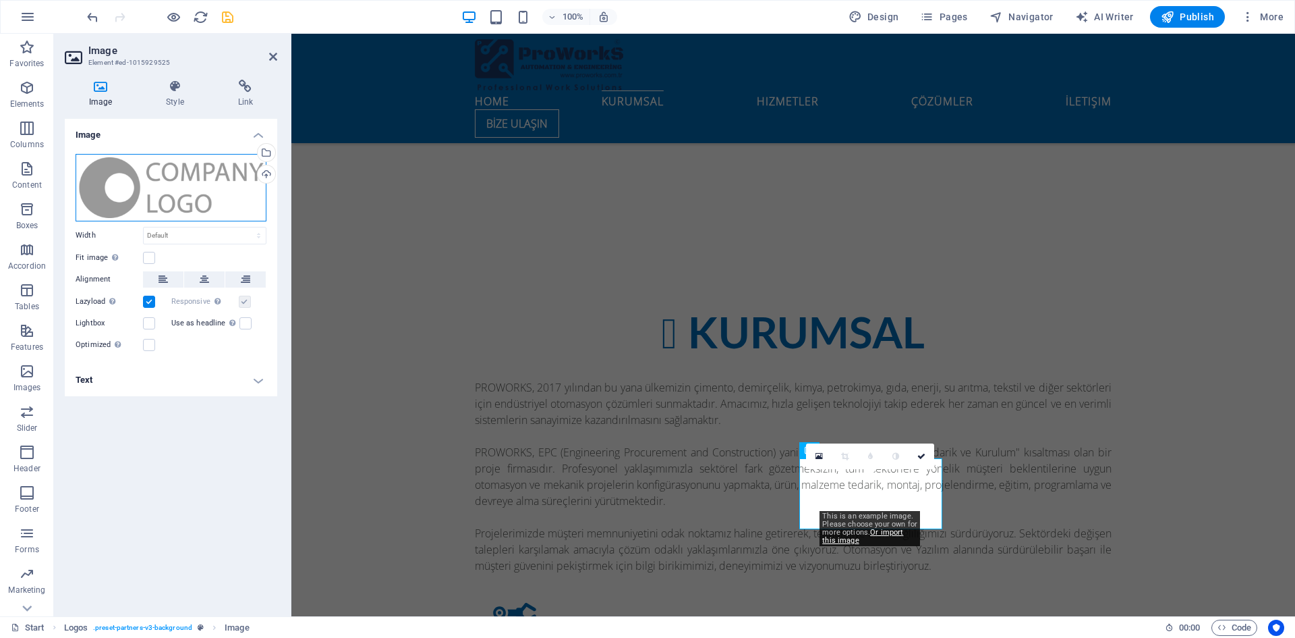
click at [188, 166] on div "Drag files here, click to choose files or select files from Files or our free s…" at bounding box center [171, 187] width 191 height 67
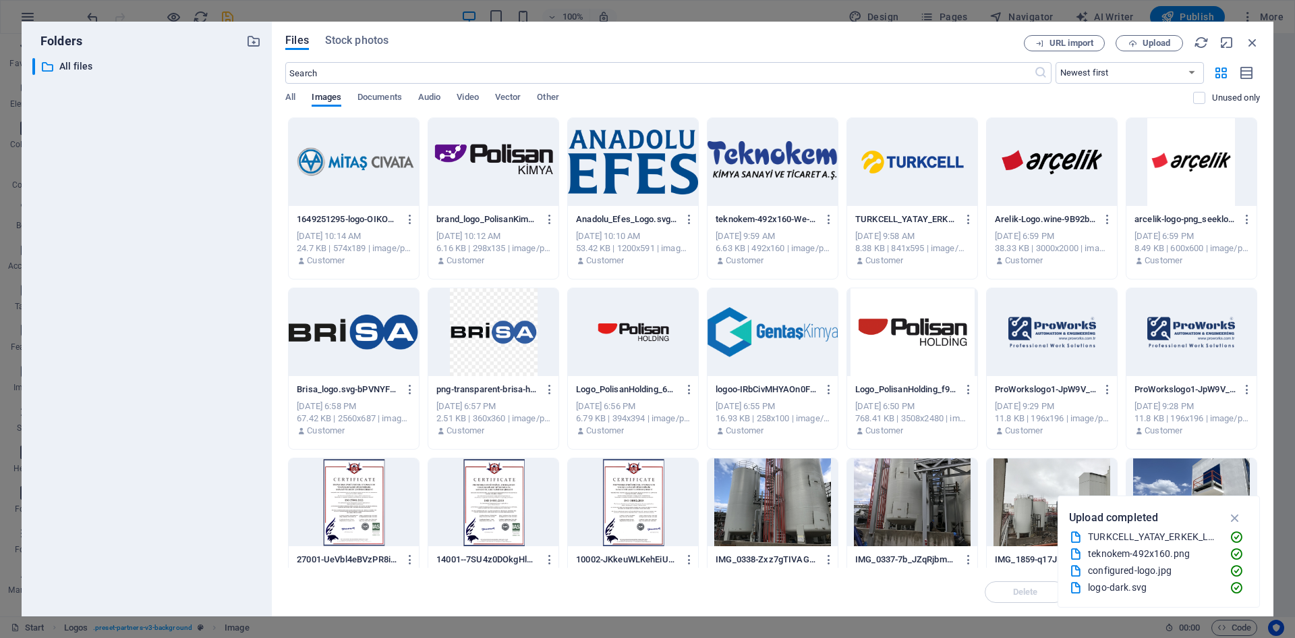
click at [188, 166] on div "​ All files All files" at bounding box center [146, 331] width 229 height 547
click at [1129, 43] on icon "button" at bounding box center [1133, 43] width 9 height 9
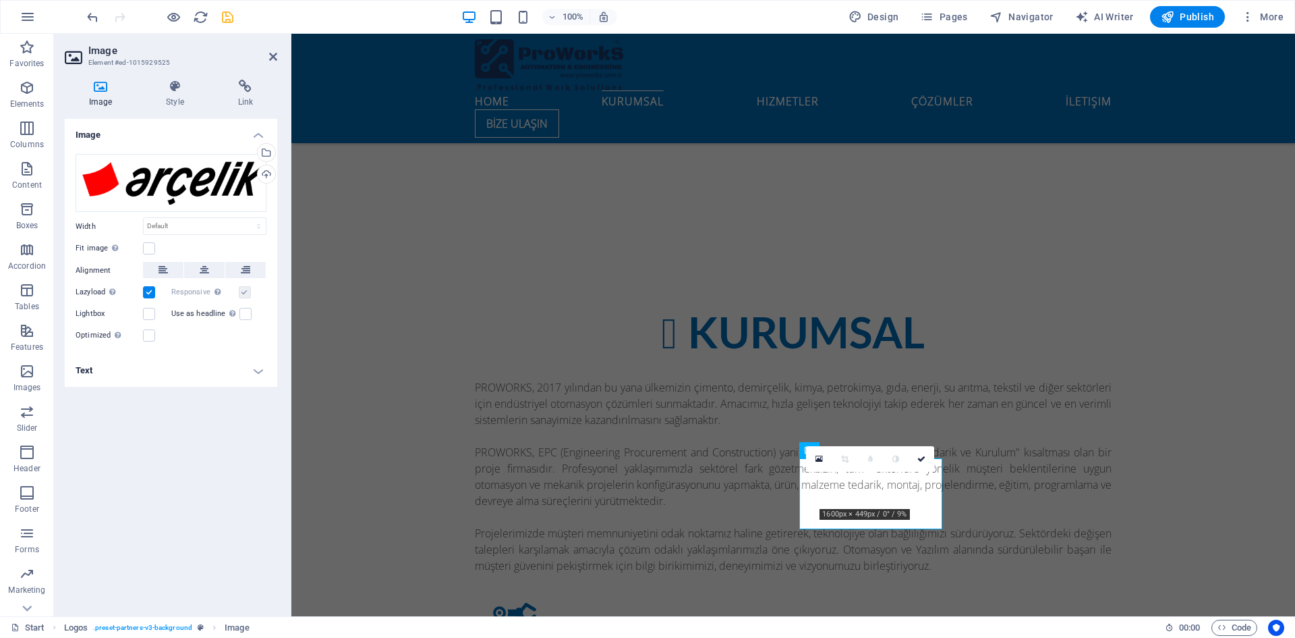
click at [941, 629] on div "Start Logos . preset-partners-v3-background Image" at bounding box center [582, 627] width 1143 height 16
click at [919, 456] on icon at bounding box center [921, 459] width 8 height 8
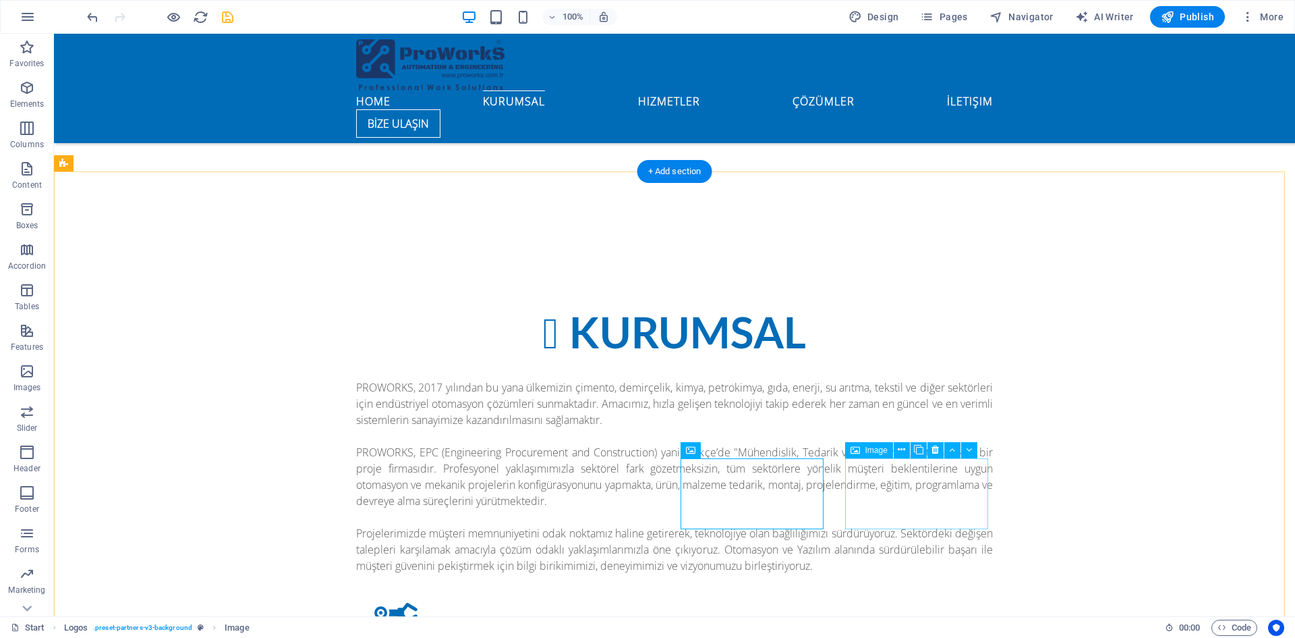
drag, startPoint x: 895, startPoint y: 489, endPoint x: 657, endPoint y: 488, distance: 237.5
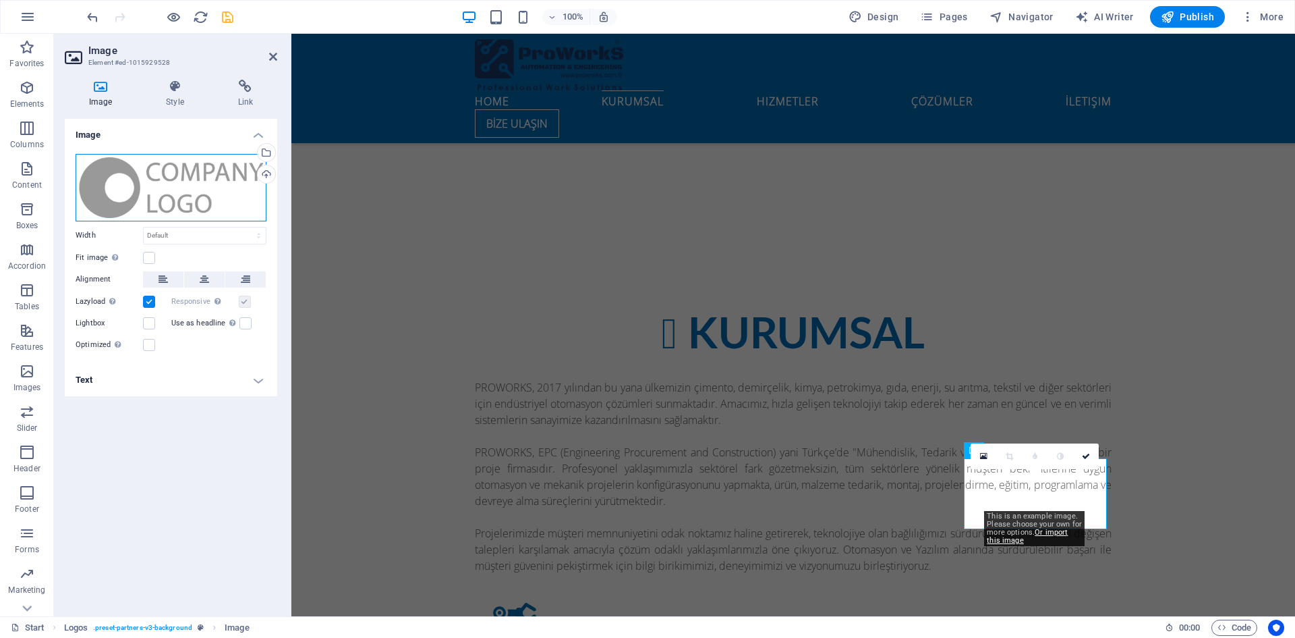
click at [152, 172] on div "Drag files here, click to choose files or select files from Files or our free s…" at bounding box center [171, 187] width 191 height 67
click at [152, 171] on body "proworks.com.de Start Favorites Elements Columns Content Boxes Accordion Tables…" at bounding box center [647, 319] width 1295 height 638
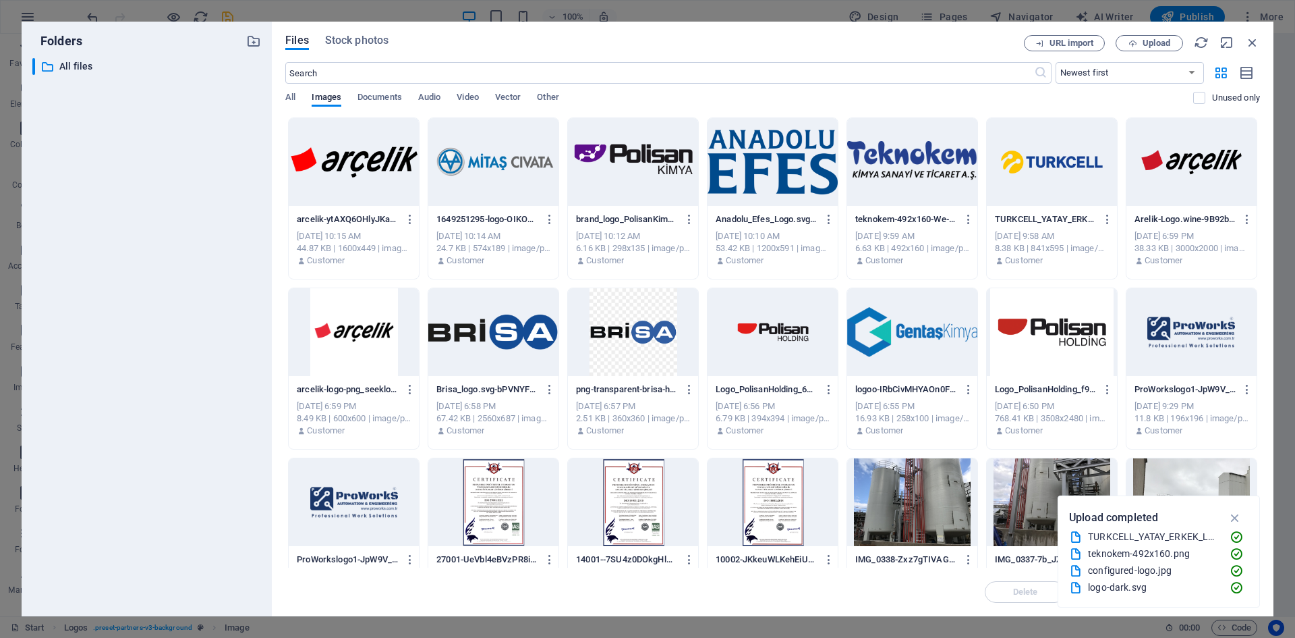
click at [1161, 34] on div "Files Stock photos URL import Upload ​ Newest first Oldest first Name (A-Z) Nam…" at bounding box center [773, 319] width 1002 height 594
click at [1161, 36] on button "Upload" at bounding box center [1149, 43] width 67 height 16
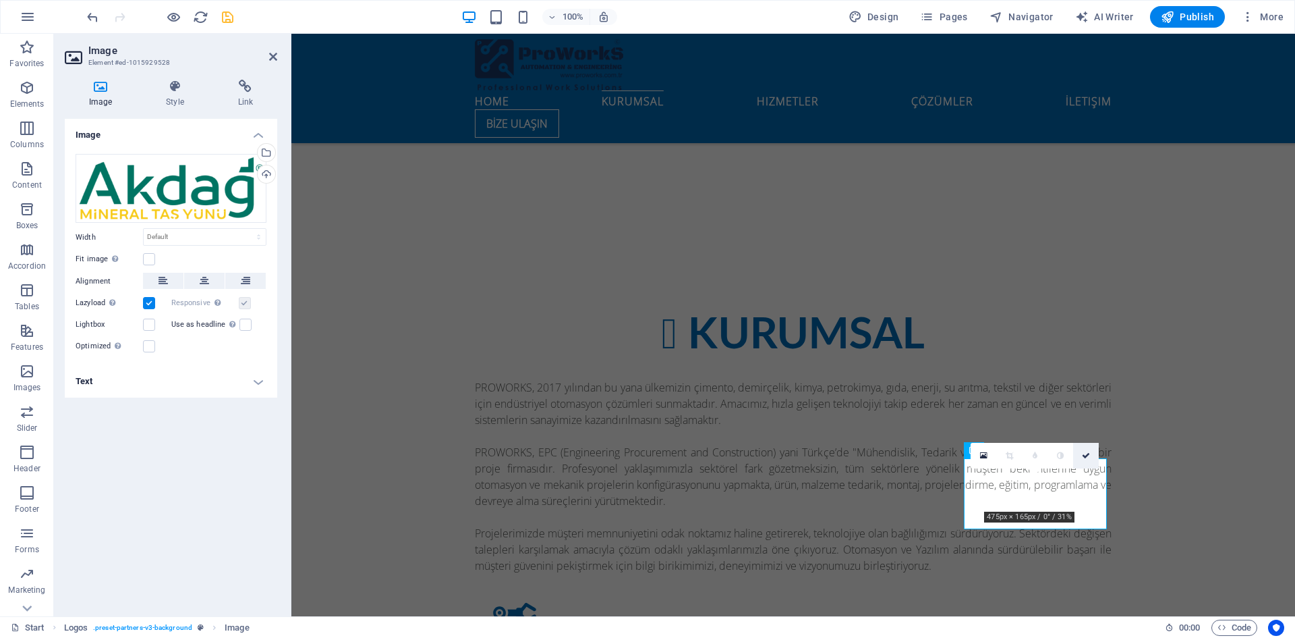
click at [1085, 451] on icon at bounding box center [1086, 455] width 8 height 8
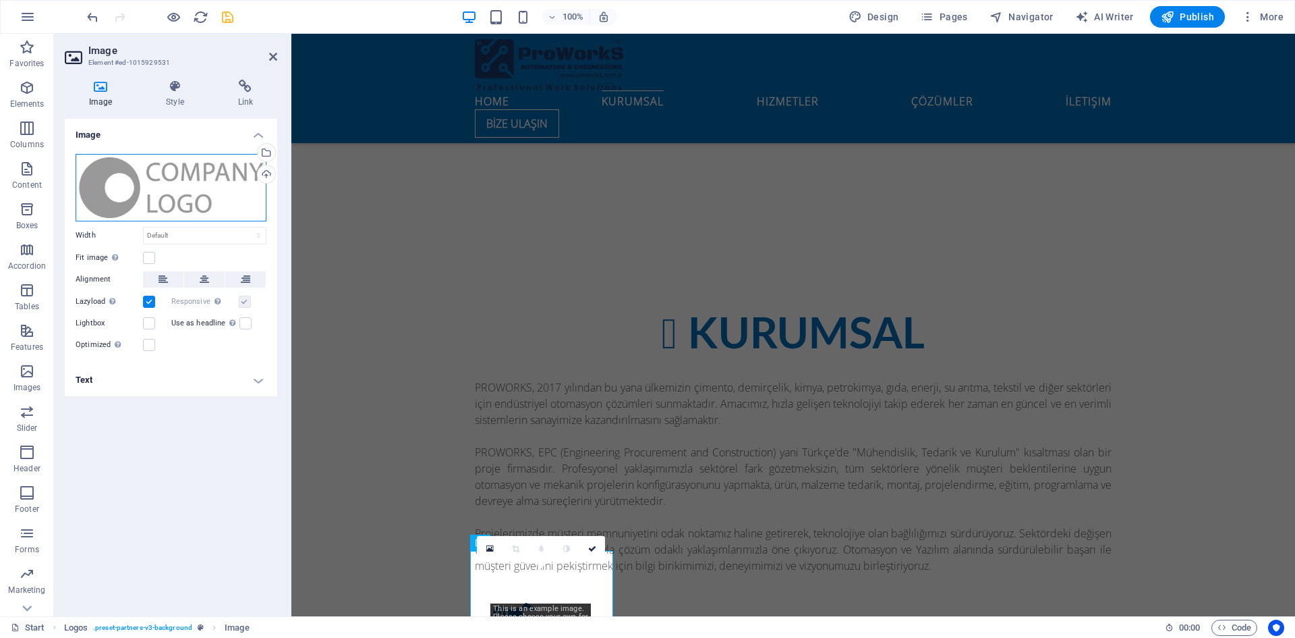
click at [191, 184] on div "Drag files here, click to choose files or select files from Files or our free s…" at bounding box center [171, 187] width 191 height 67
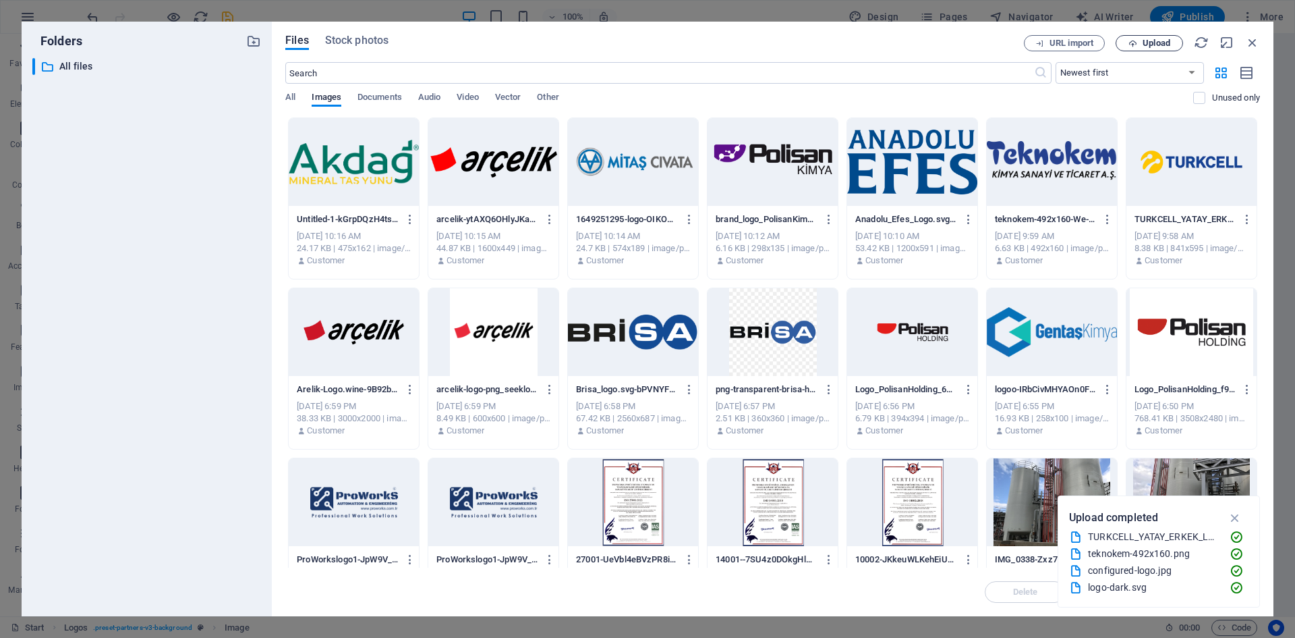
click at [1152, 42] on span "Upload" at bounding box center [1157, 43] width 28 height 8
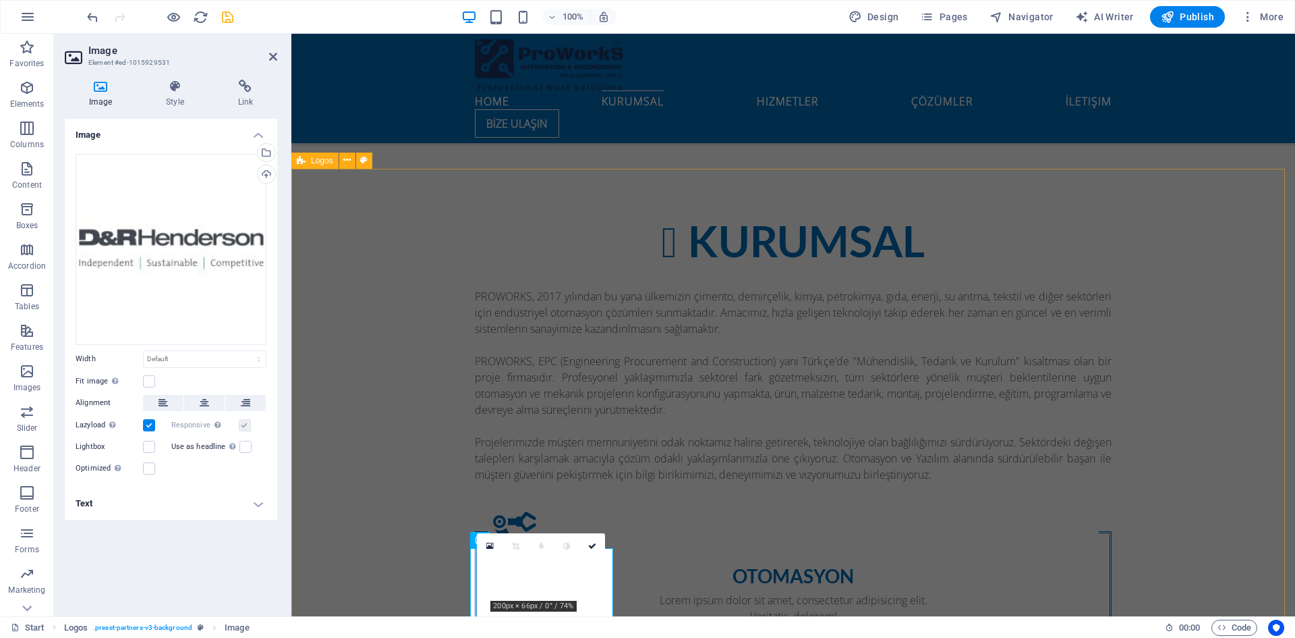
scroll to position [1282, 0]
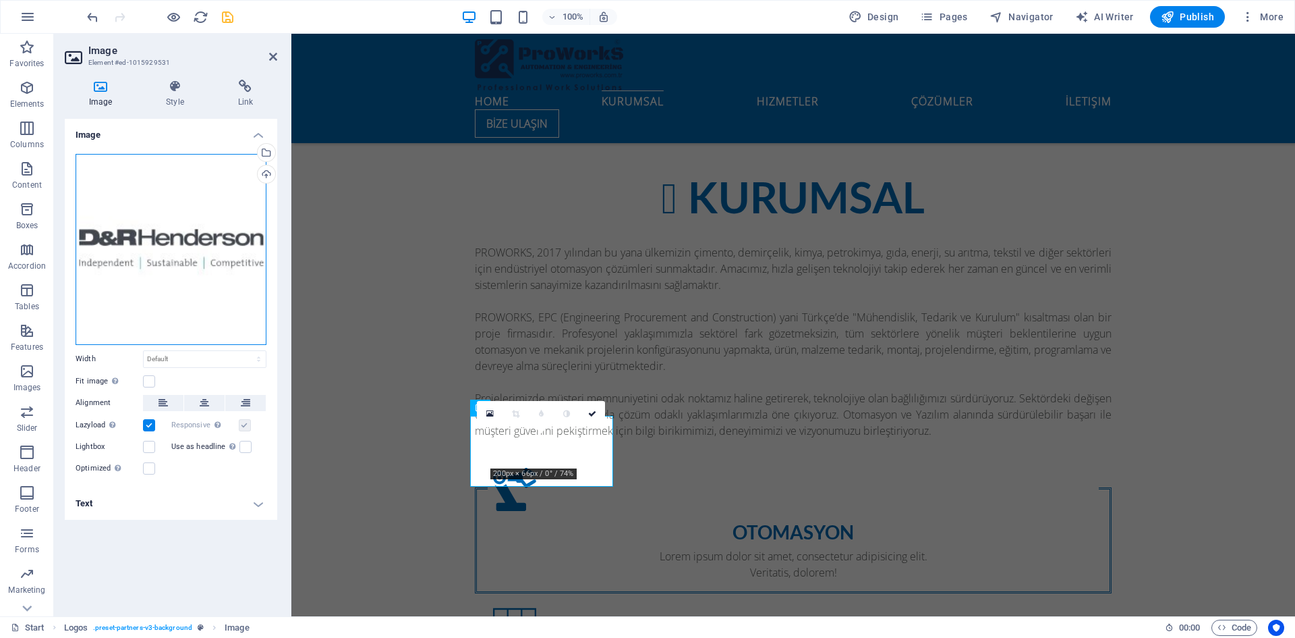
click at [197, 241] on div "Drag files here, click to choose files or select files from Files or our free s…" at bounding box center [171, 249] width 191 height 191
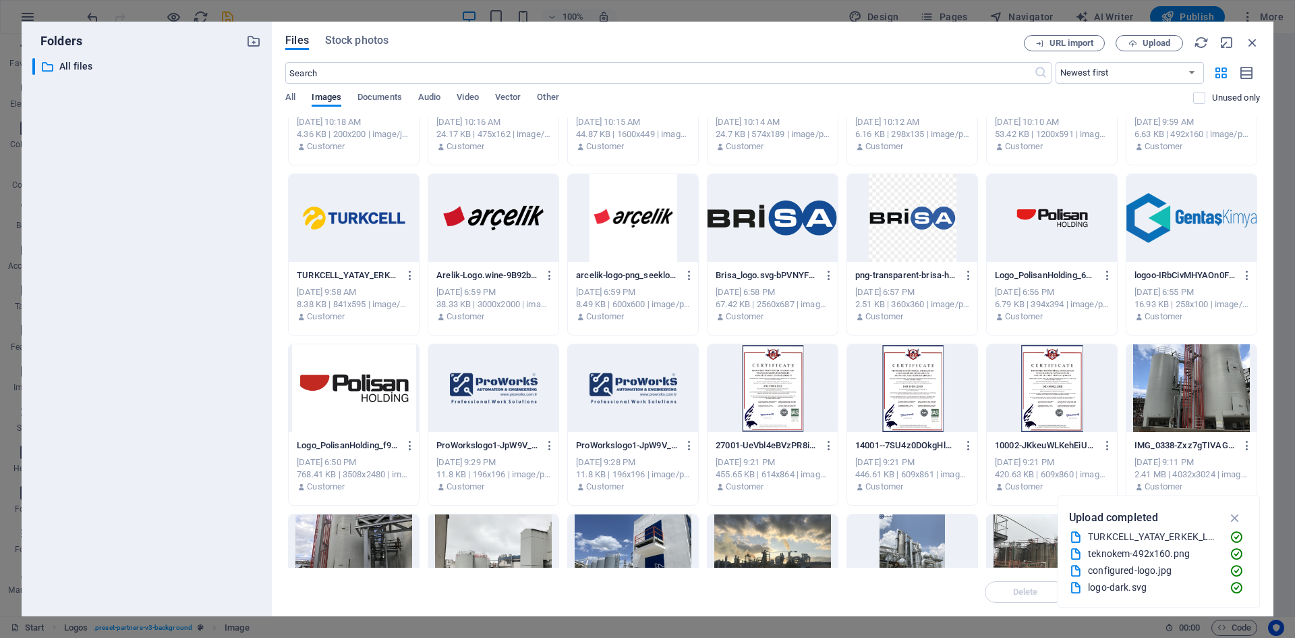
scroll to position [135, 0]
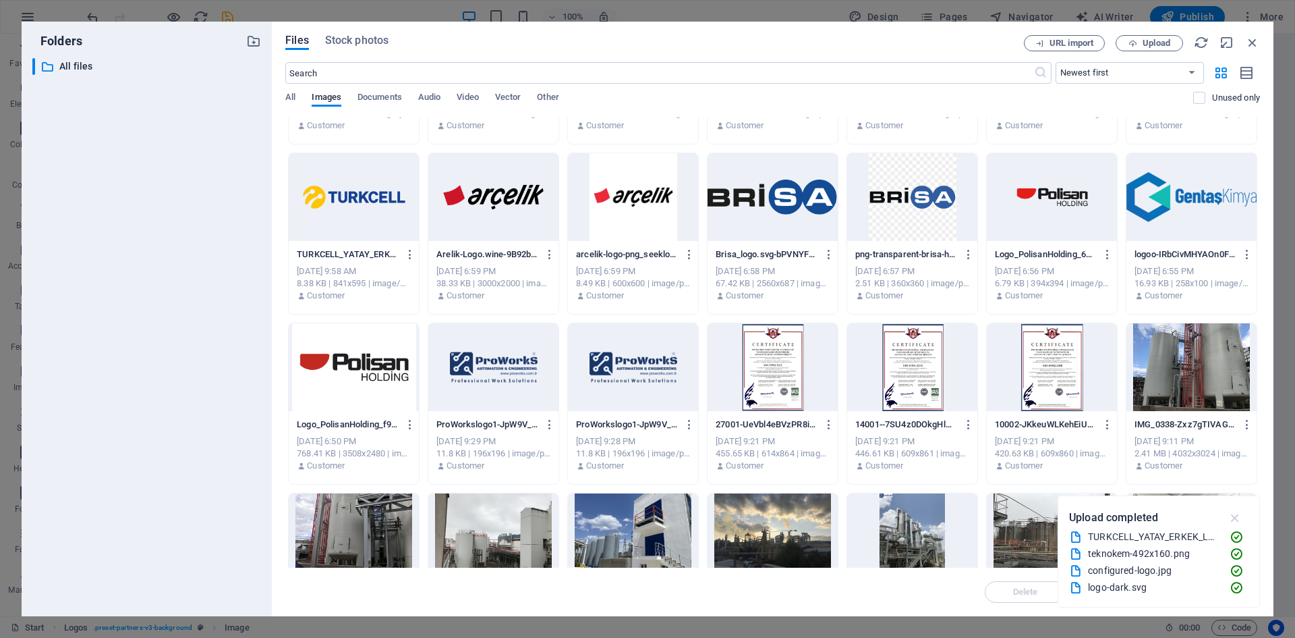
click at [1238, 521] on icon "button" at bounding box center [1236, 517] width 16 height 15
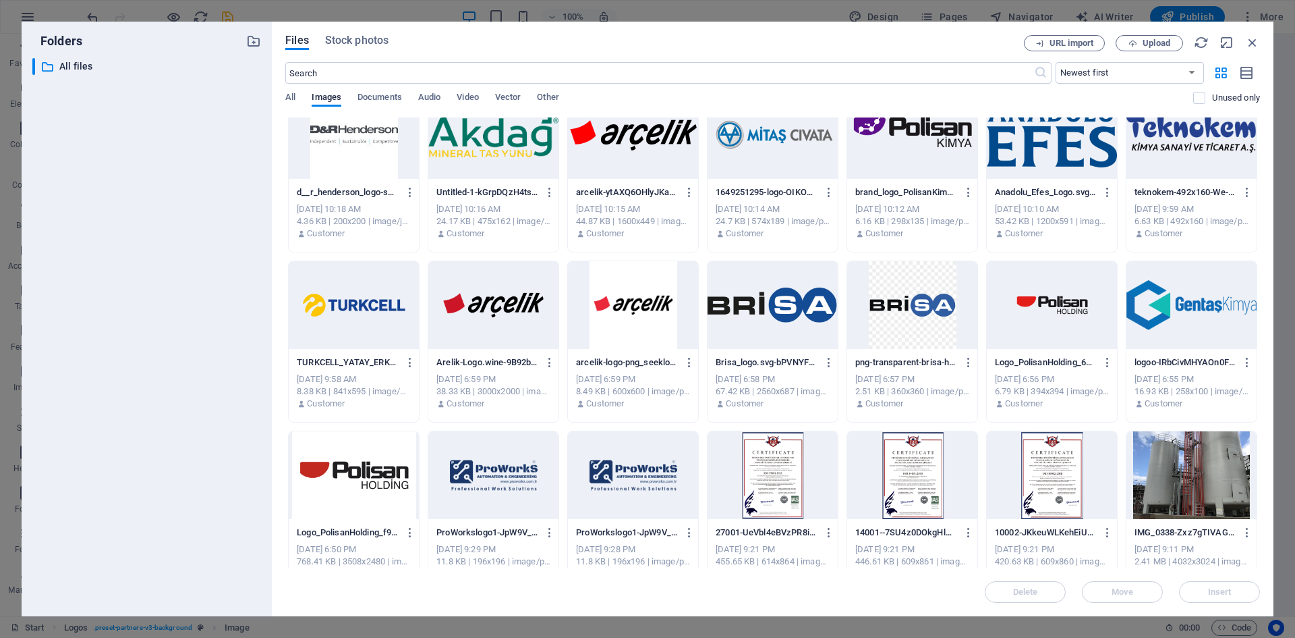
scroll to position [0, 0]
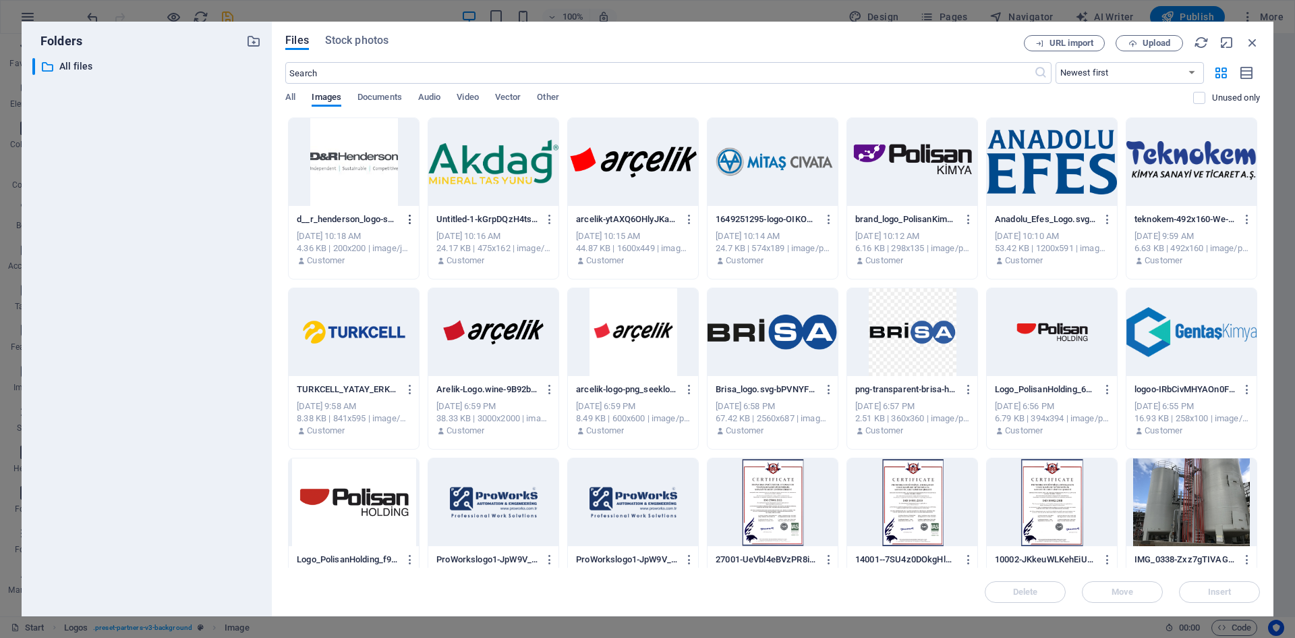
click at [409, 221] on icon "button" at bounding box center [410, 219] width 13 height 12
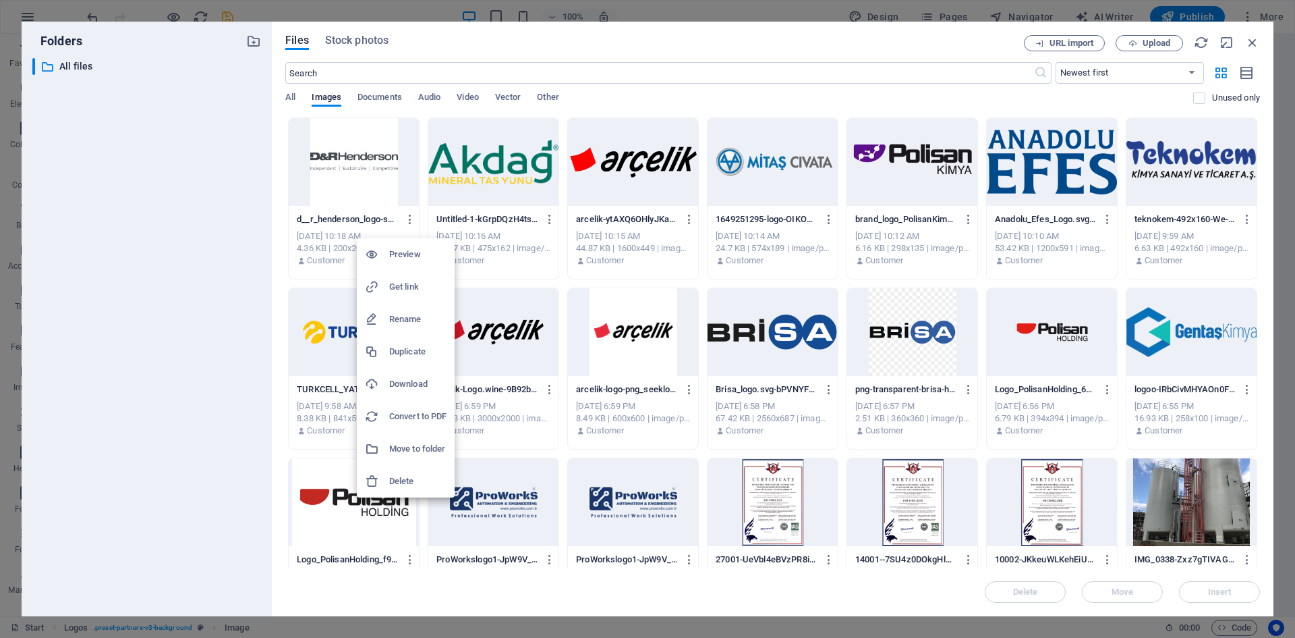
click at [407, 474] on h6 "Delete" at bounding box center [417, 481] width 57 height 16
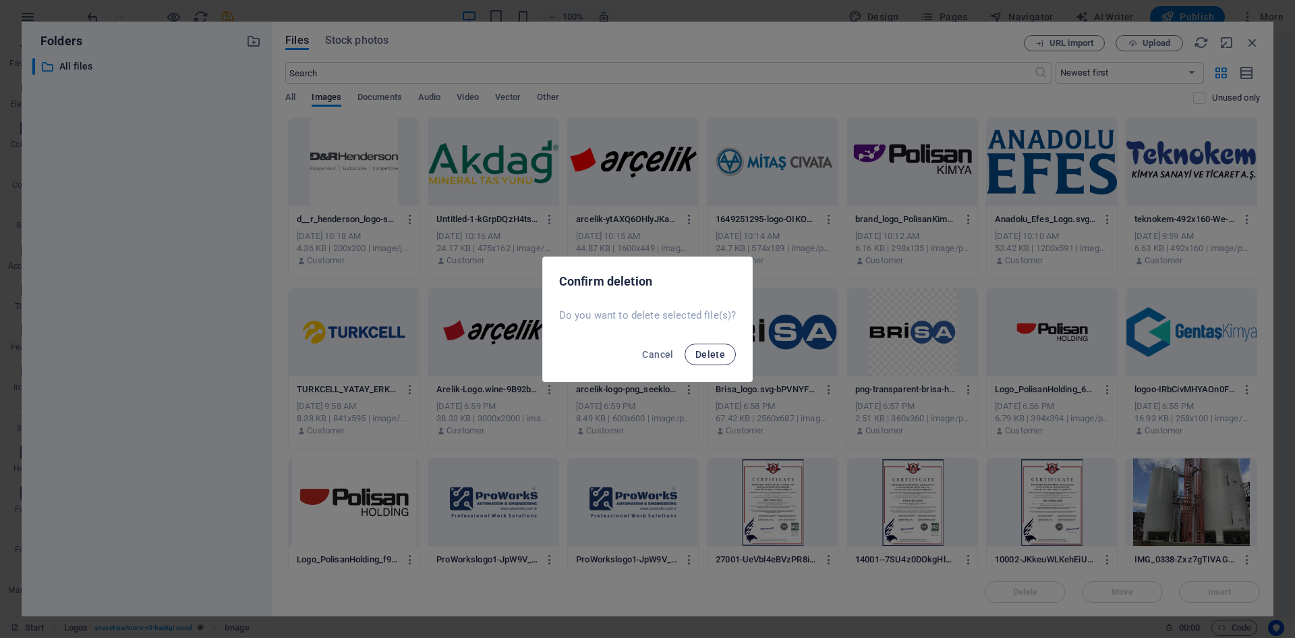
click at [696, 358] on span "Delete" at bounding box center [711, 354] width 30 height 11
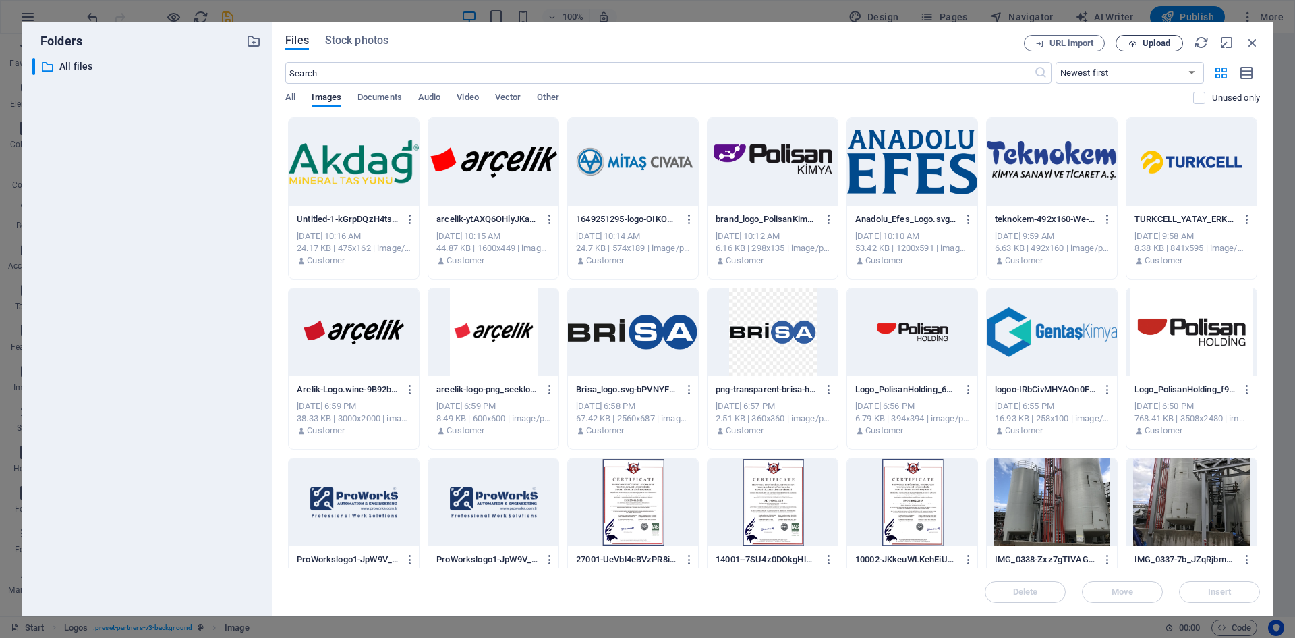
click at [1156, 44] on span "Upload" at bounding box center [1157, 43] width 28 height 8
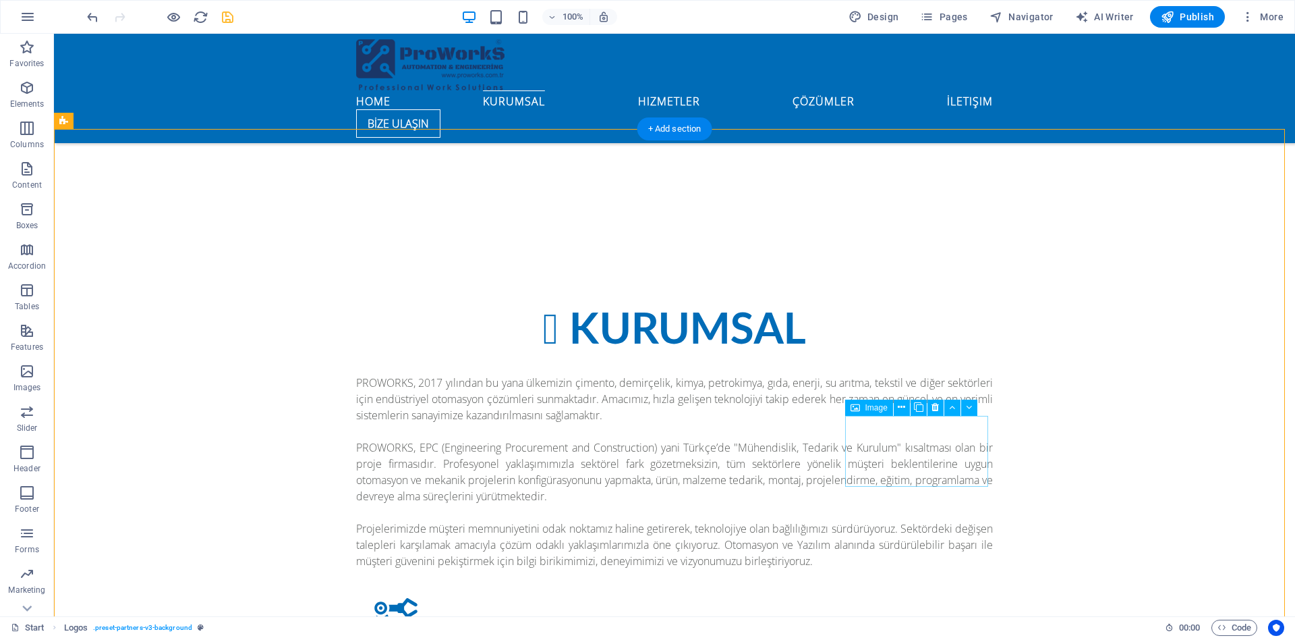
scroll to position [1147, 0]
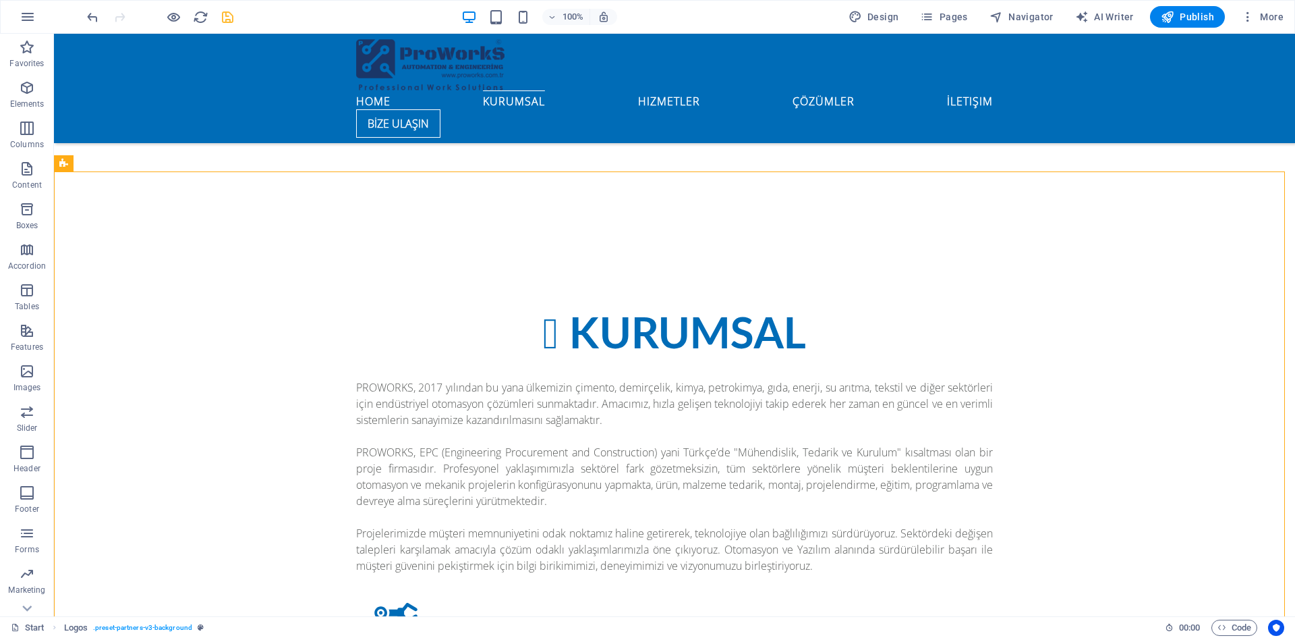
click at [215, 24] on div at bounding box center [159, 17] width 151 height 22
click at [225, 20] on icon "save" at bounding box center [228, 17] width 16 height 16
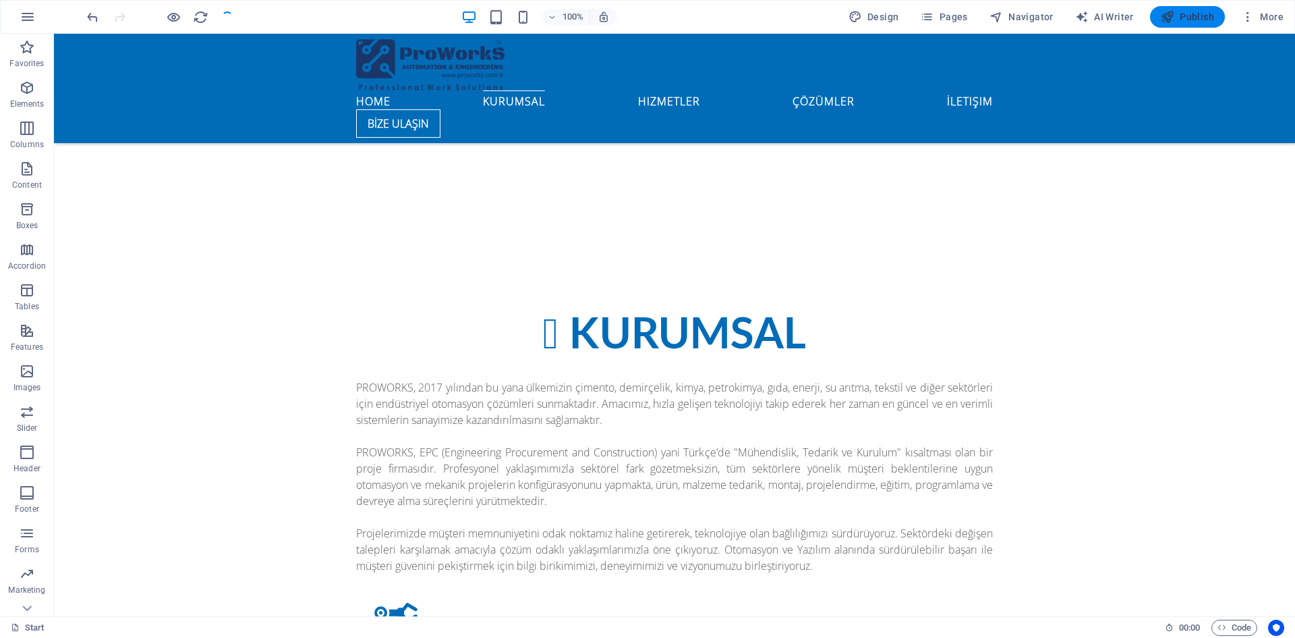
click at [1166, 15] on icon "button" at bounding box center [1167, 16] width 13 height 13
checkbox input "false"
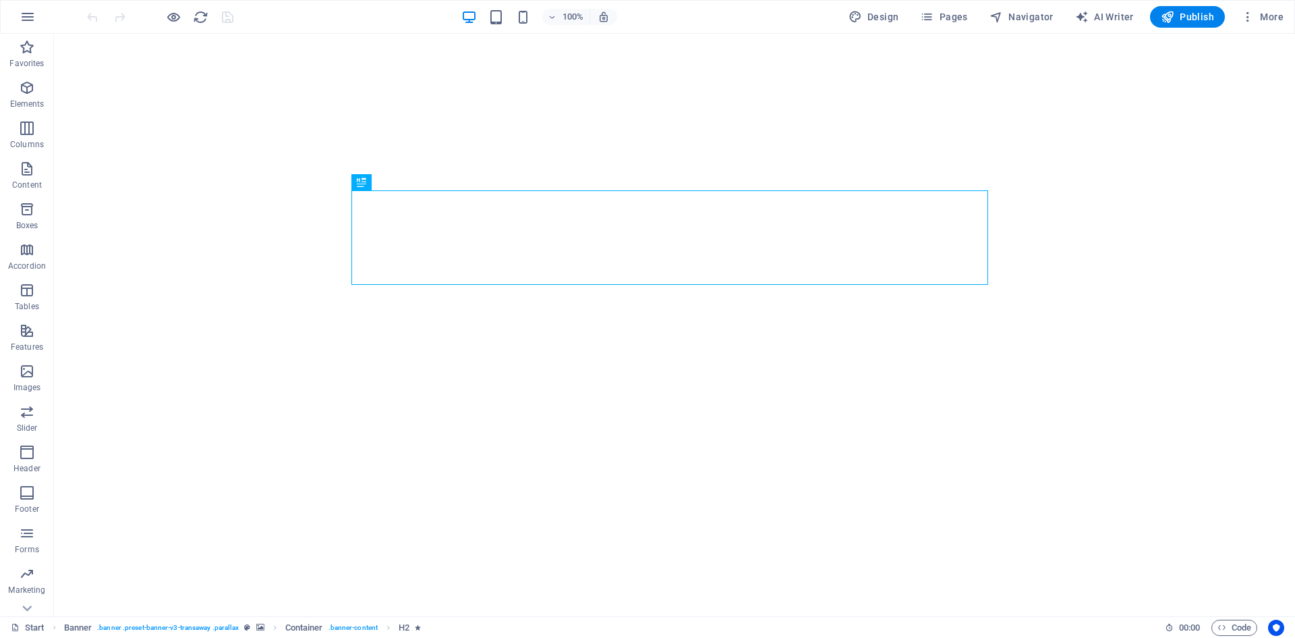
drag, startPoint x: 1169, startPoint y: 15, endPoint x: 752, endPoint y: 11, distance: 417.6
click at [752, 11] on div "100% Design Pages Navigator AI Writer Publish More" at bounding box center [686, 17] width 1205 height 22
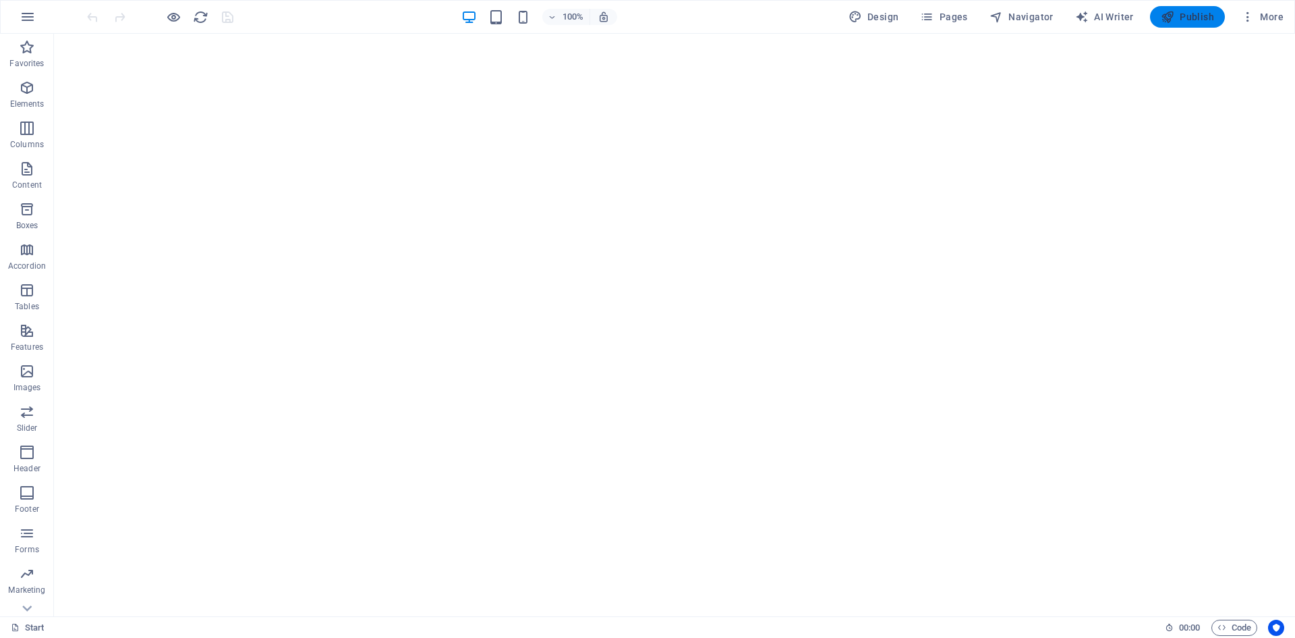
click at [1189, 15] on span "Publish" at bounding box center [1187, 16] width 53 height 13
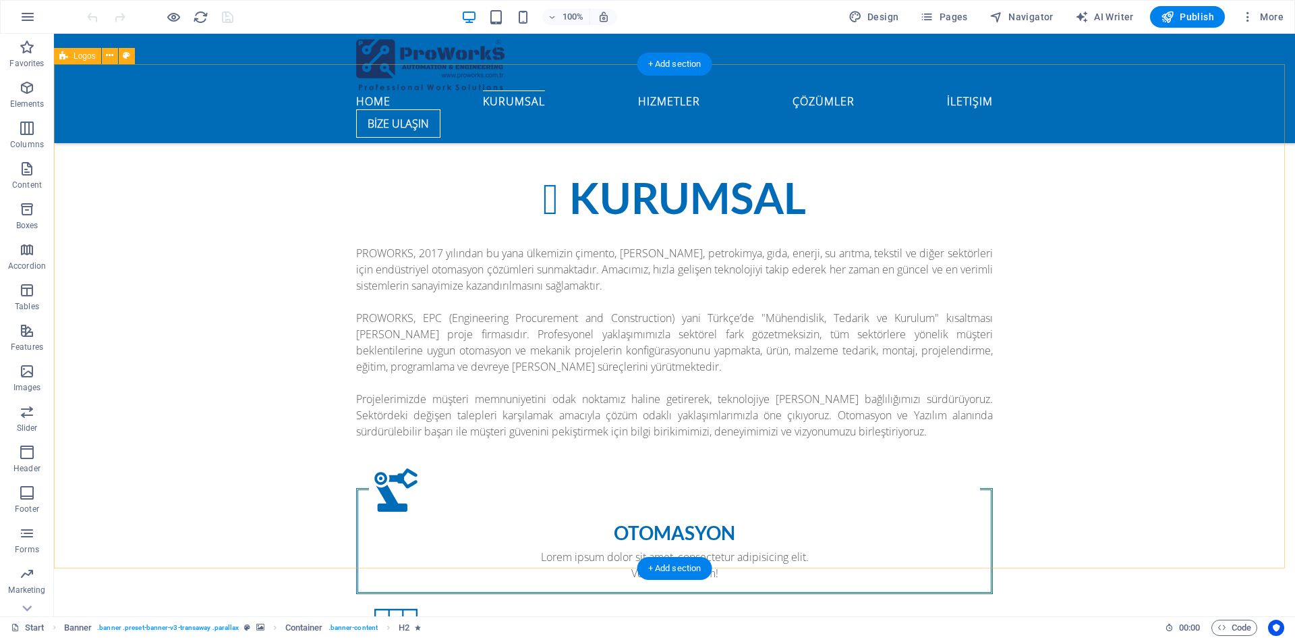
scroll to position [1282, 0]
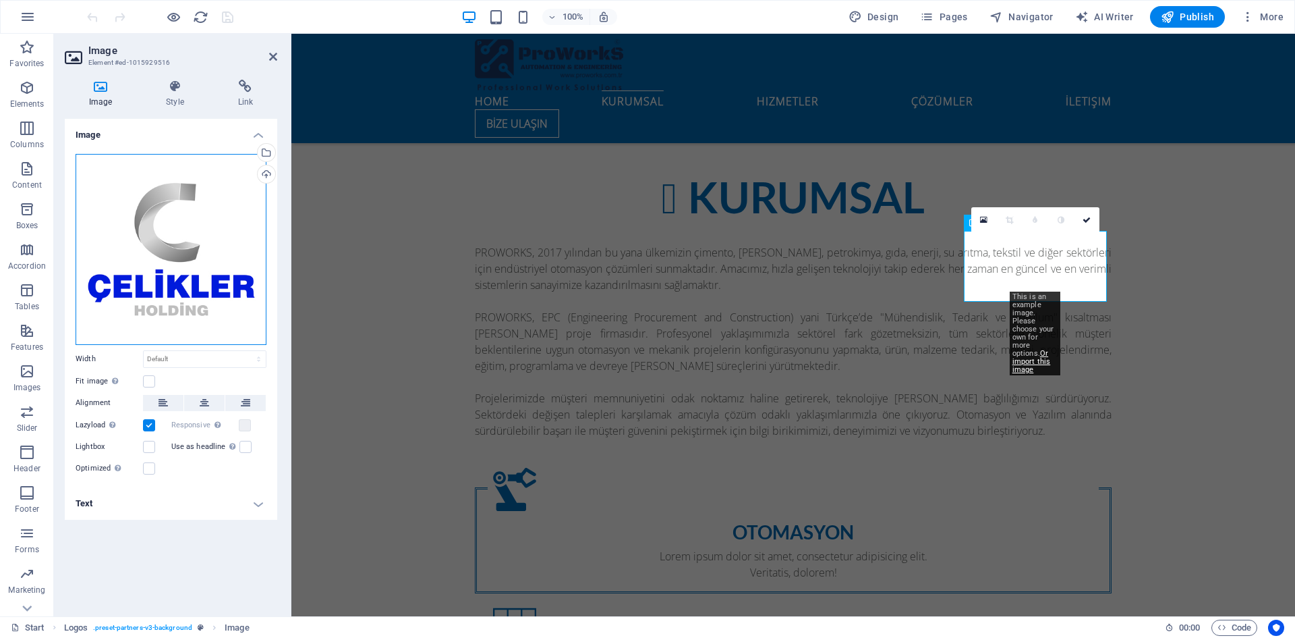
click at [227, 245] on div "Drag files here, click to choose files or select files from Files or our free s…" at bounding box center [171, 249] width 191 height 191
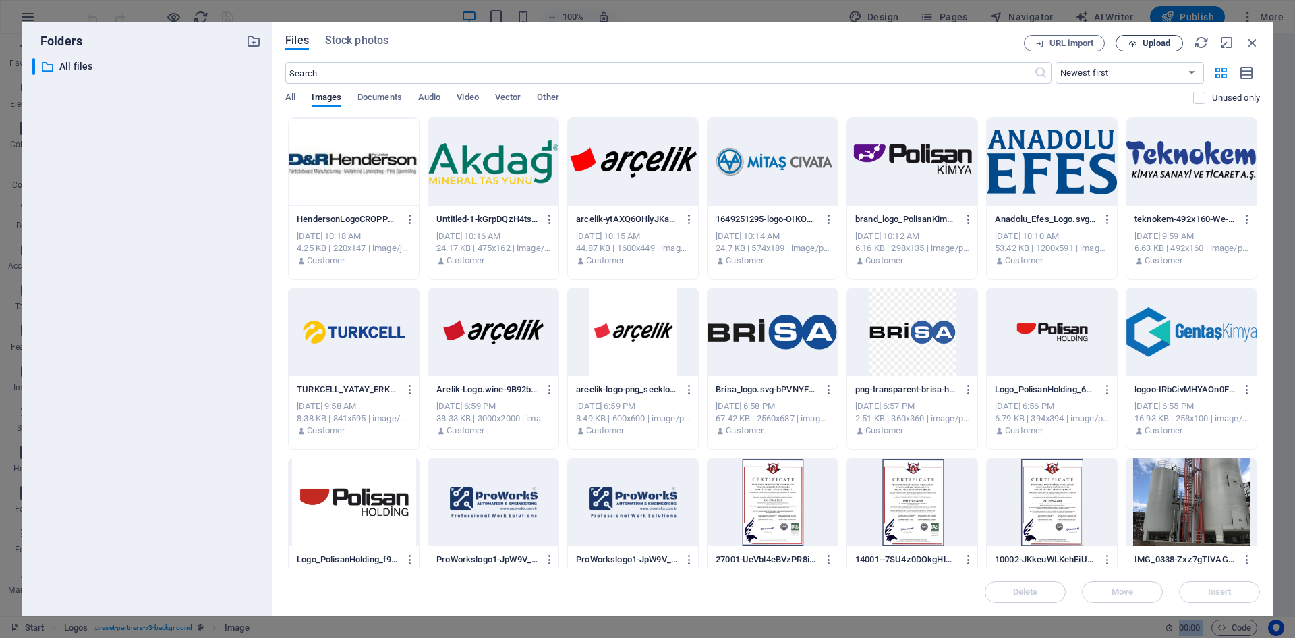
click at [1158, 36] on button "Upload" at bounding box center [1149, 43] width 67 height 16
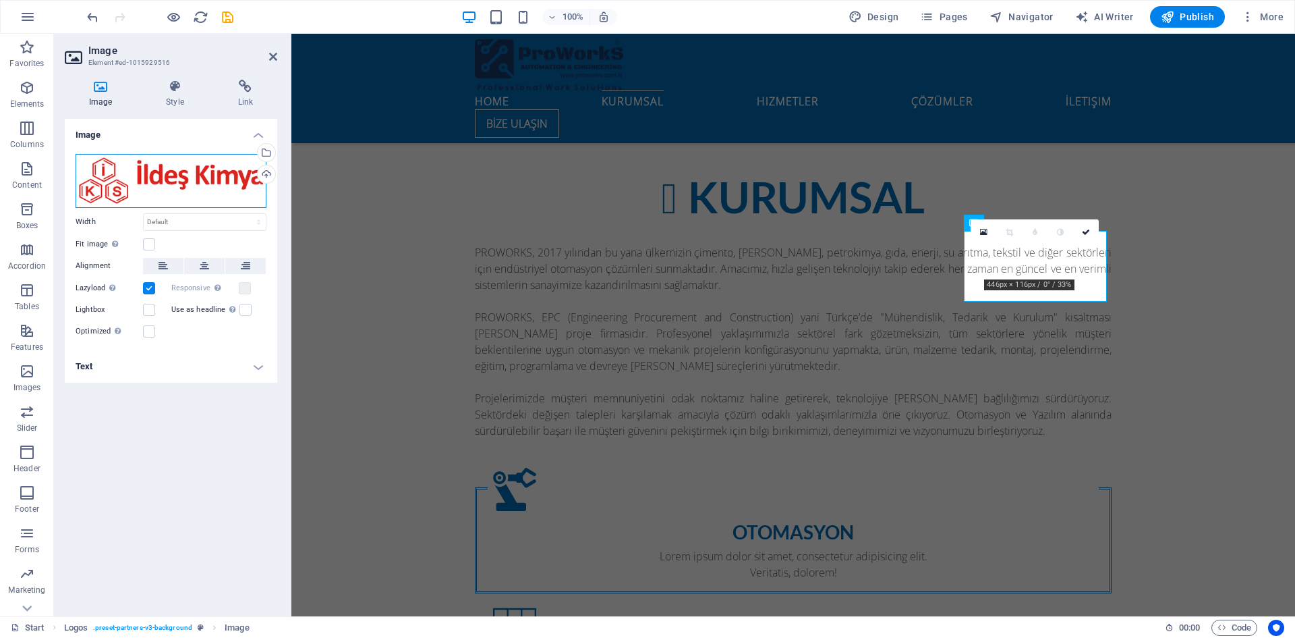
click at [181, 174] on div "Drag files here, click to choose files or select files from Files or our free s…" at bounding box center [171, 181] width 191 height 54
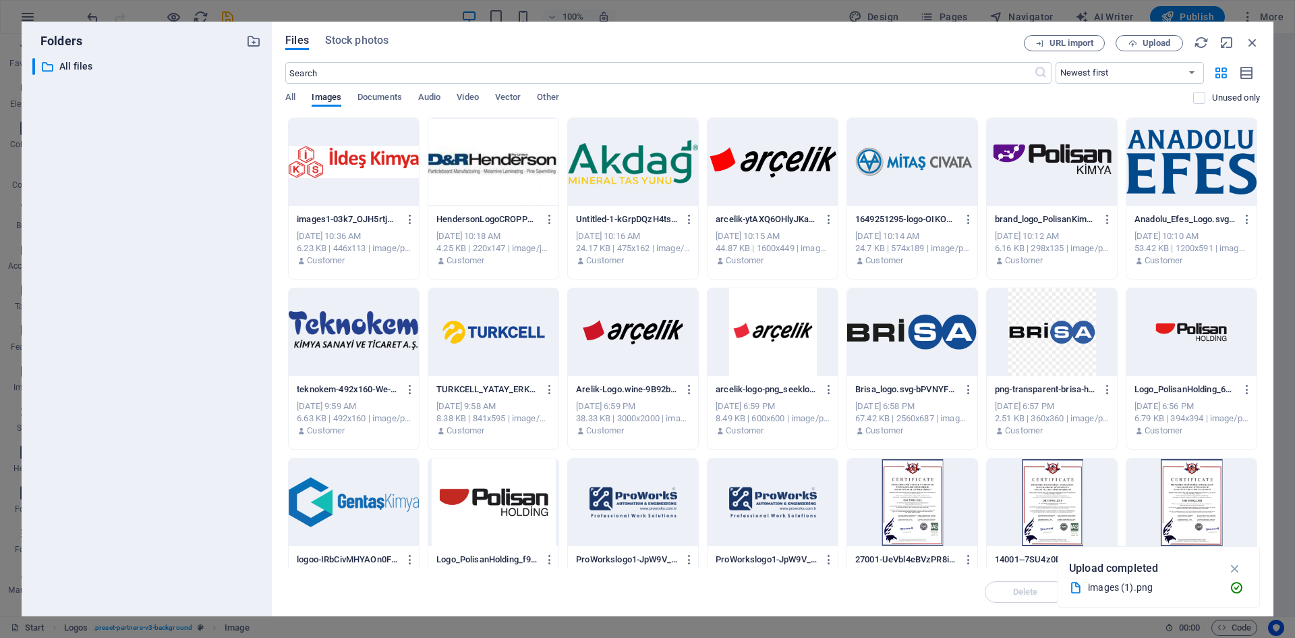
click at [181, 174] on div "​ All files All files" at bounding box center [146, 331] width 229 height 547
click at [1145, 45] on span "Upload" at bounding box center [1157, 43] width 28 height 8
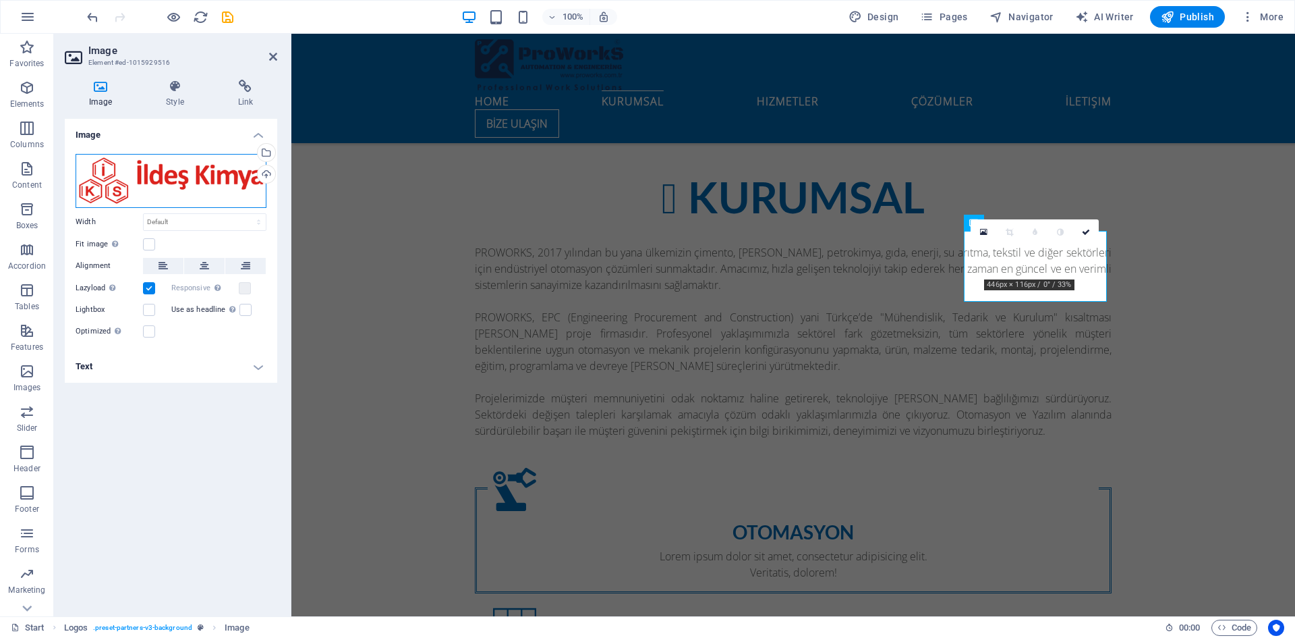
click at [138, 176] on div "Drag files here, click to choose files or select files from Files or our free s…" at bounding box center [171, 181] width 191 height 54
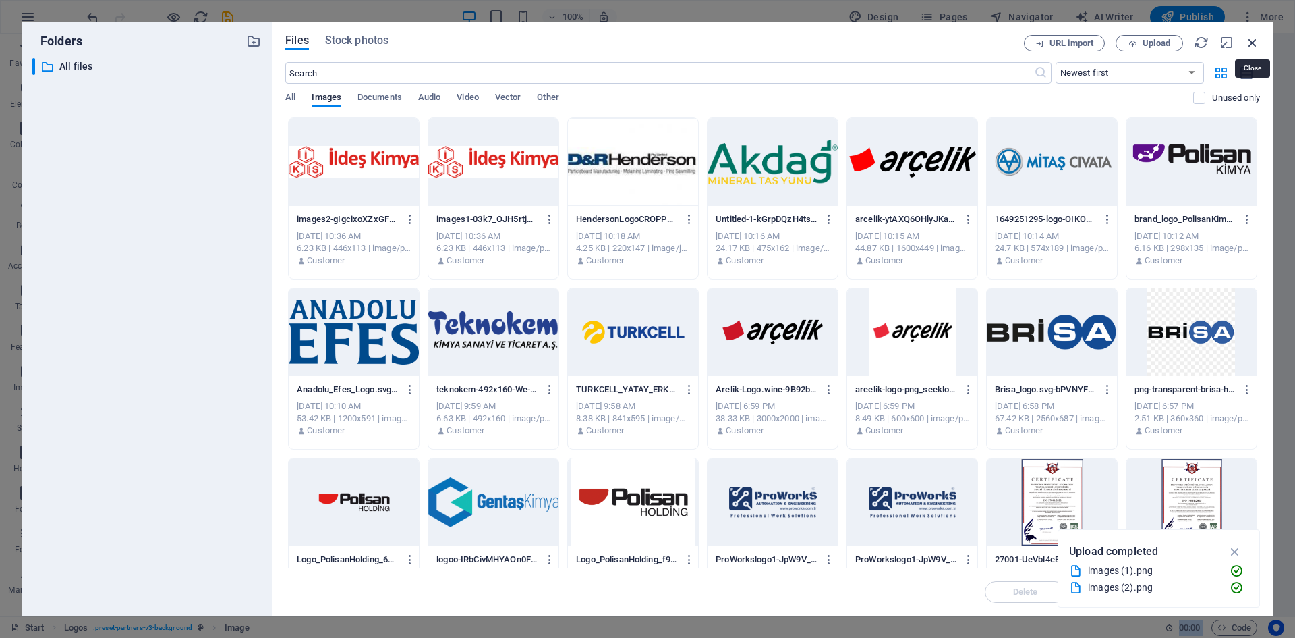
click at [1256, 41] on icon "button" at bounding box center [1252, 42] width 15 height 15
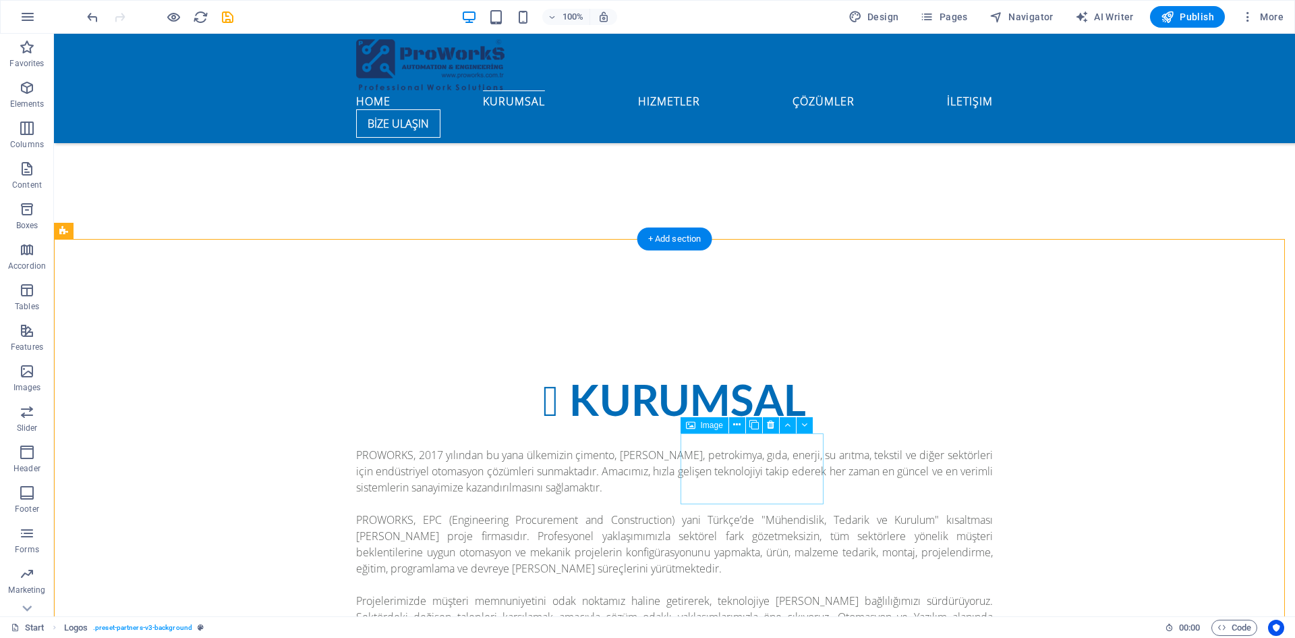
scroll to position [1214, 0]
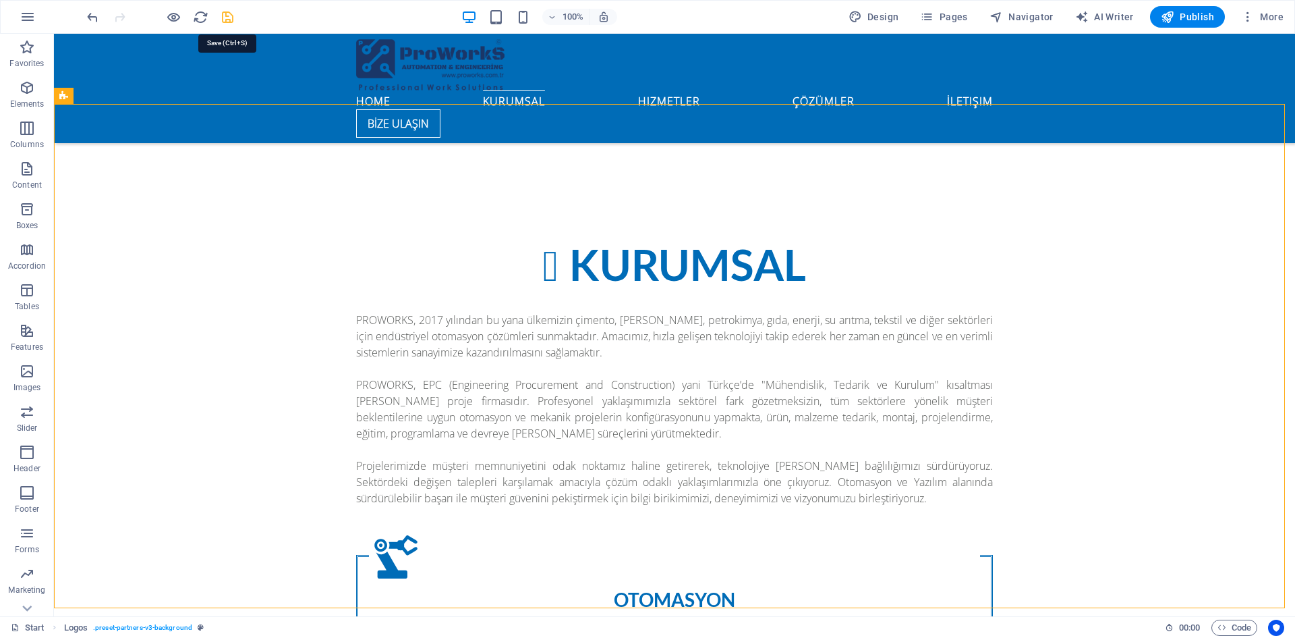
click at [223, 15] on icon "save" at bounding box center [228, 17] width 16 height 16
checkbox input "false"
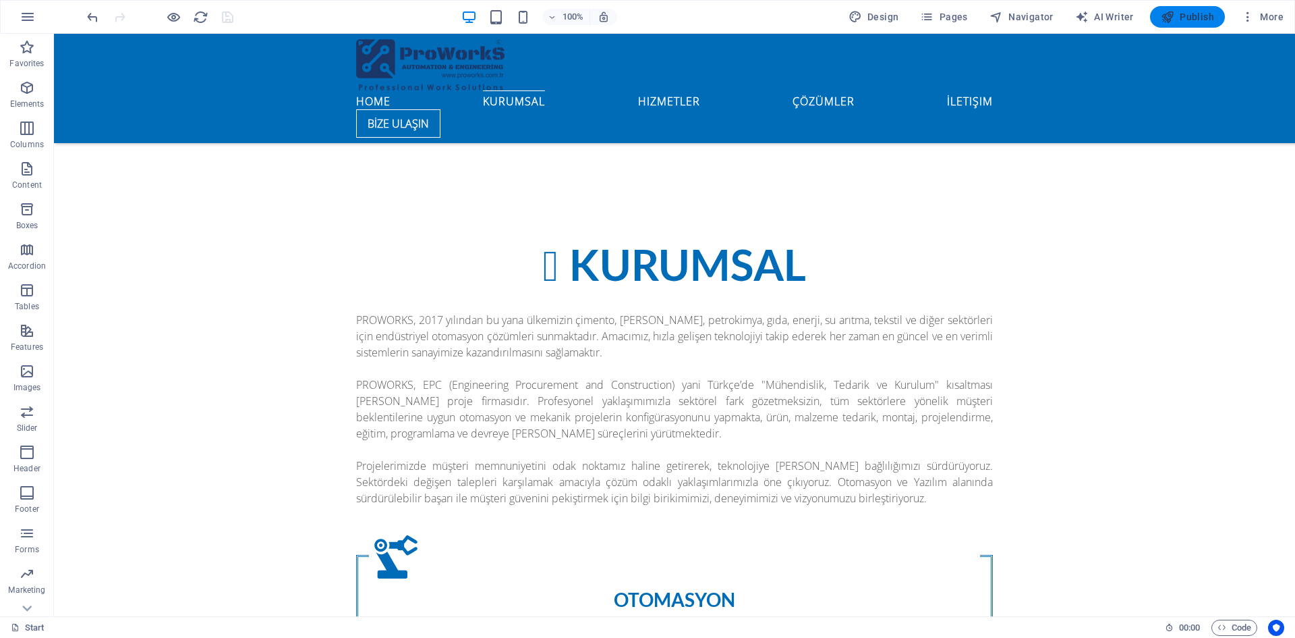
click at [1196, 15] on span "Publish" at bounding box center [1187, 16] width 53 height 13
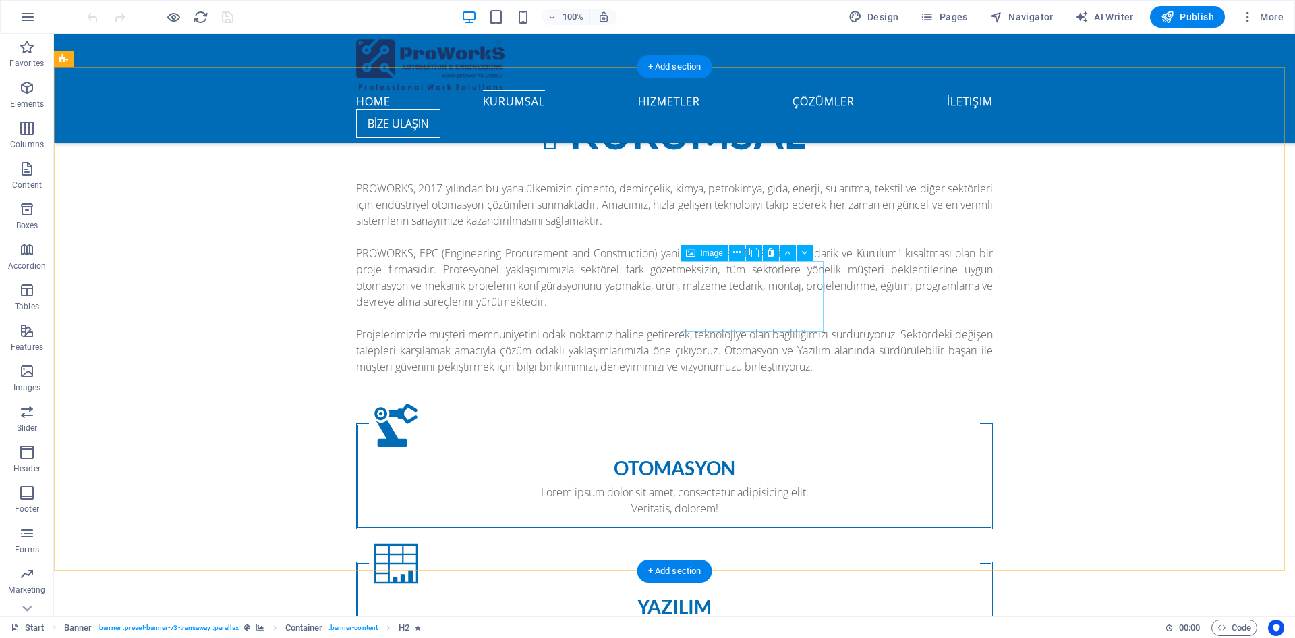
scroll to position [1349, 0]
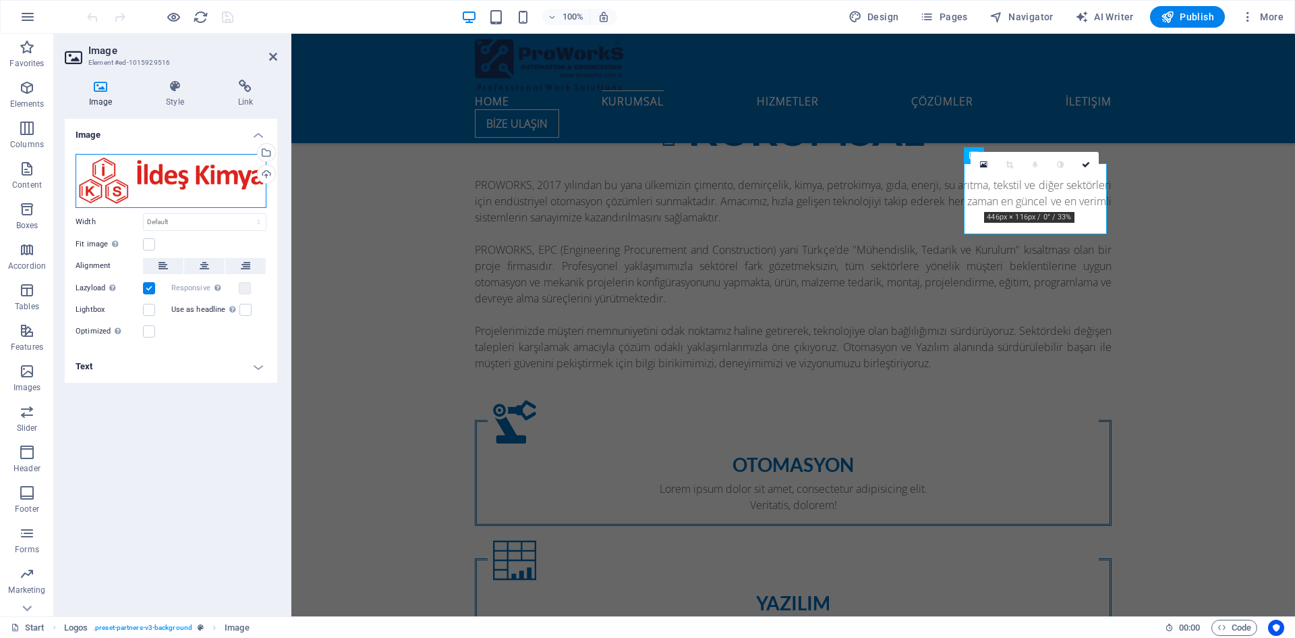
click at [129, 181] on div "Drag files here, click to choose files or select files from Files or our free s…" at bounding box center [171, 181] width 191 height 54
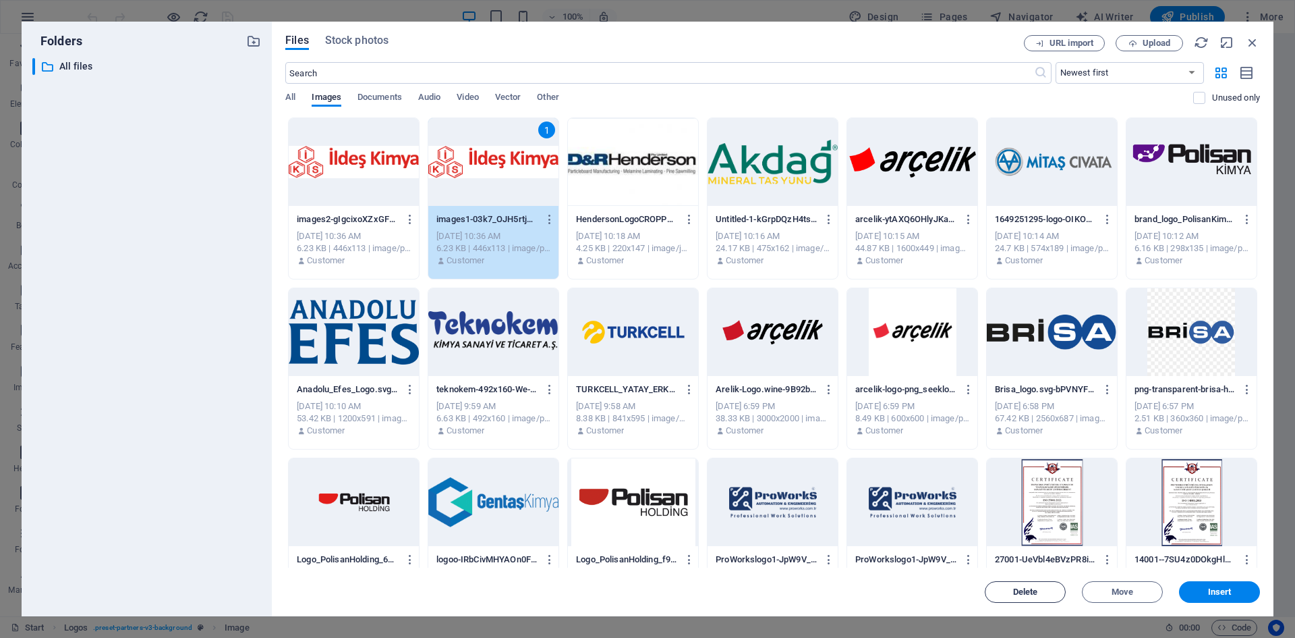
click at [1020, 600] on button "Delete" at bounding box center [1025, 592] width 81 height 22
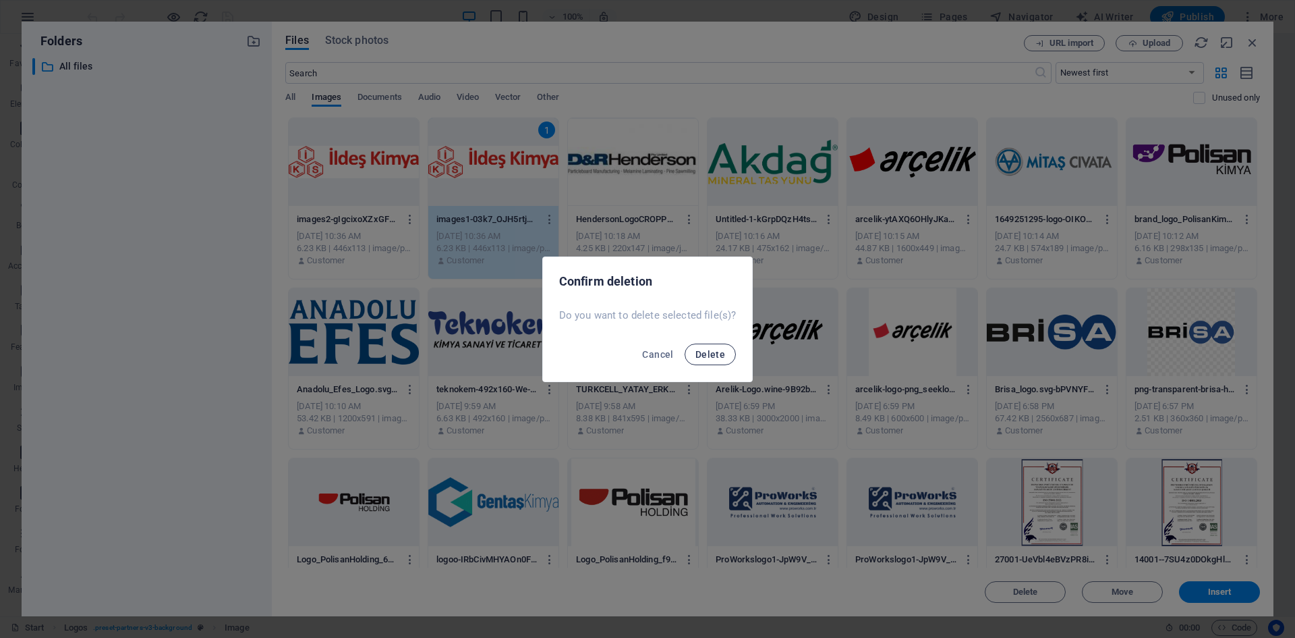
click at [706, 360] on button "Delete" at bounding box center [710, 354] width 51 height 22
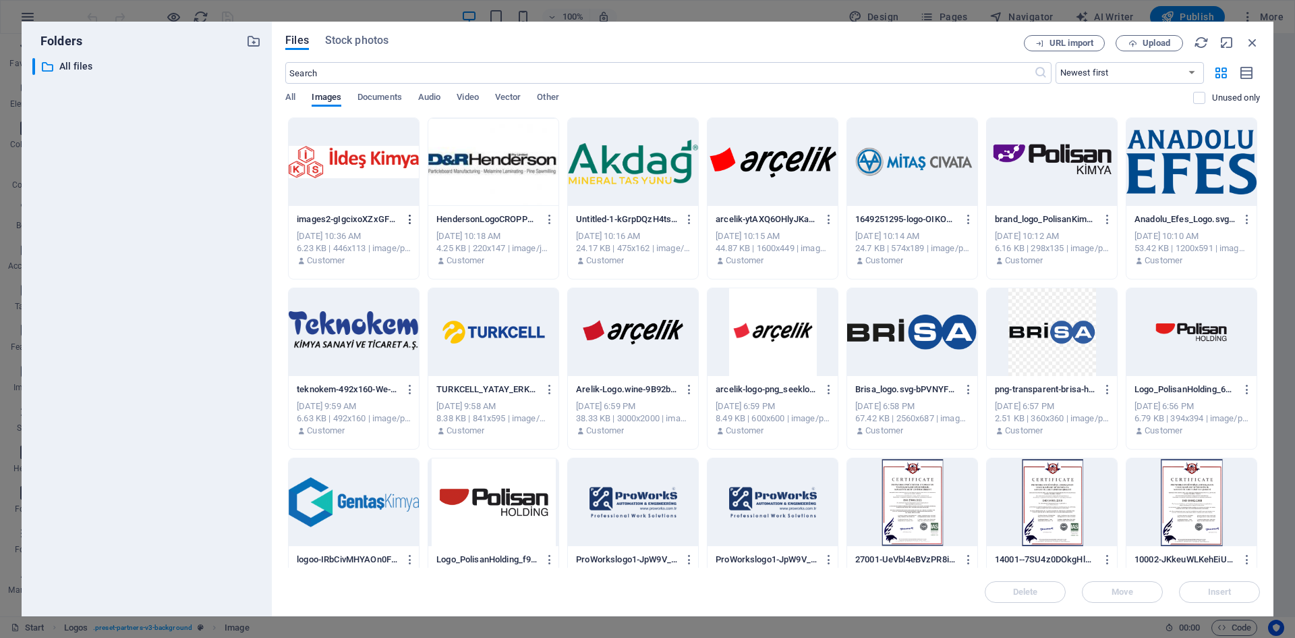
click at [410, 213] on icon "button" at bounding box center [410, 219] width 13 height 12
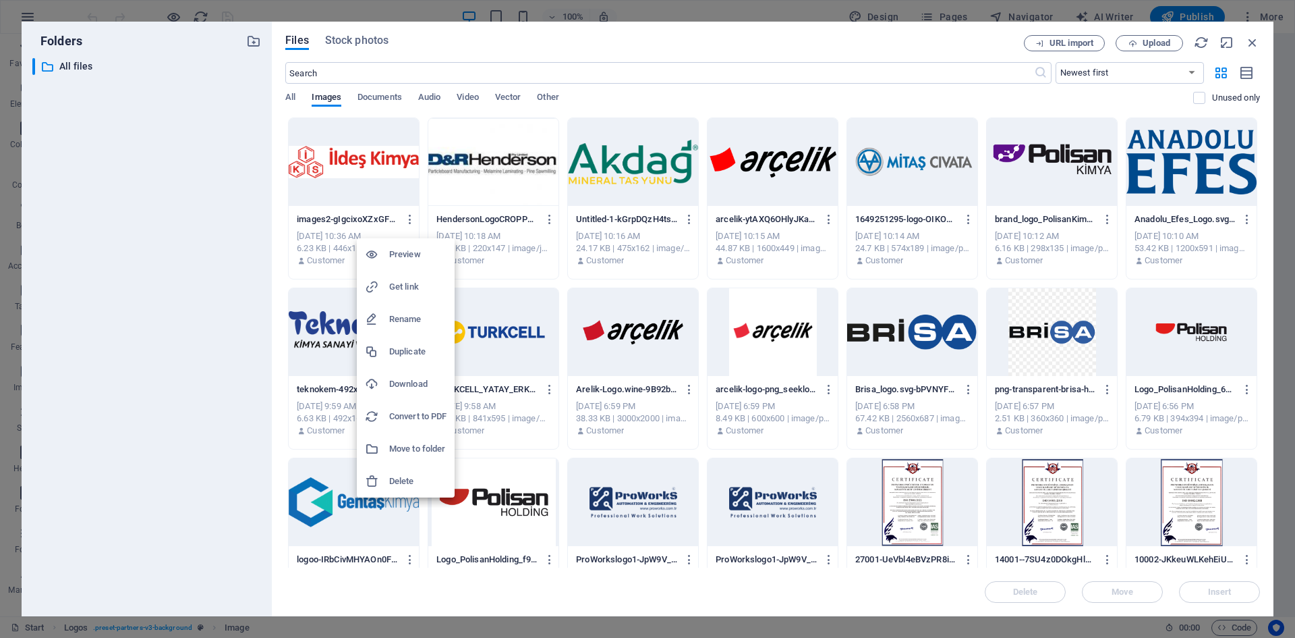
click at [388, 482] on div at bounding box center [377, 480] width 24 height 13
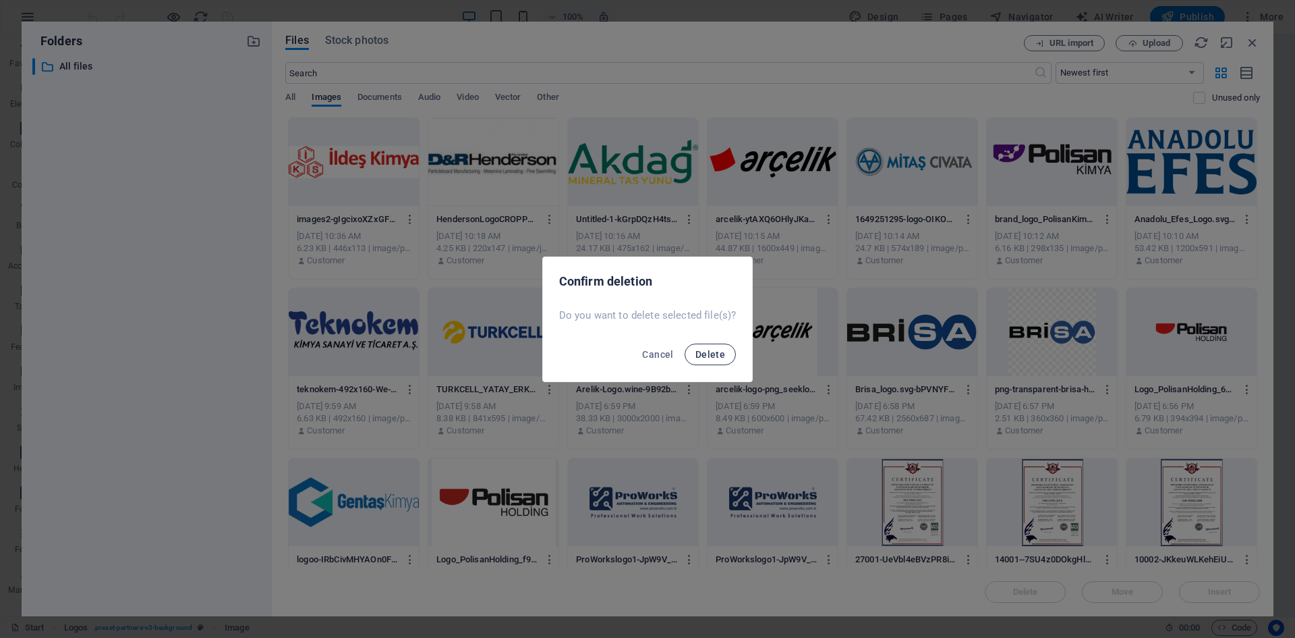
click at [692, 351] on button "Delete" at bounding box center [710, 354] width 51 height 22
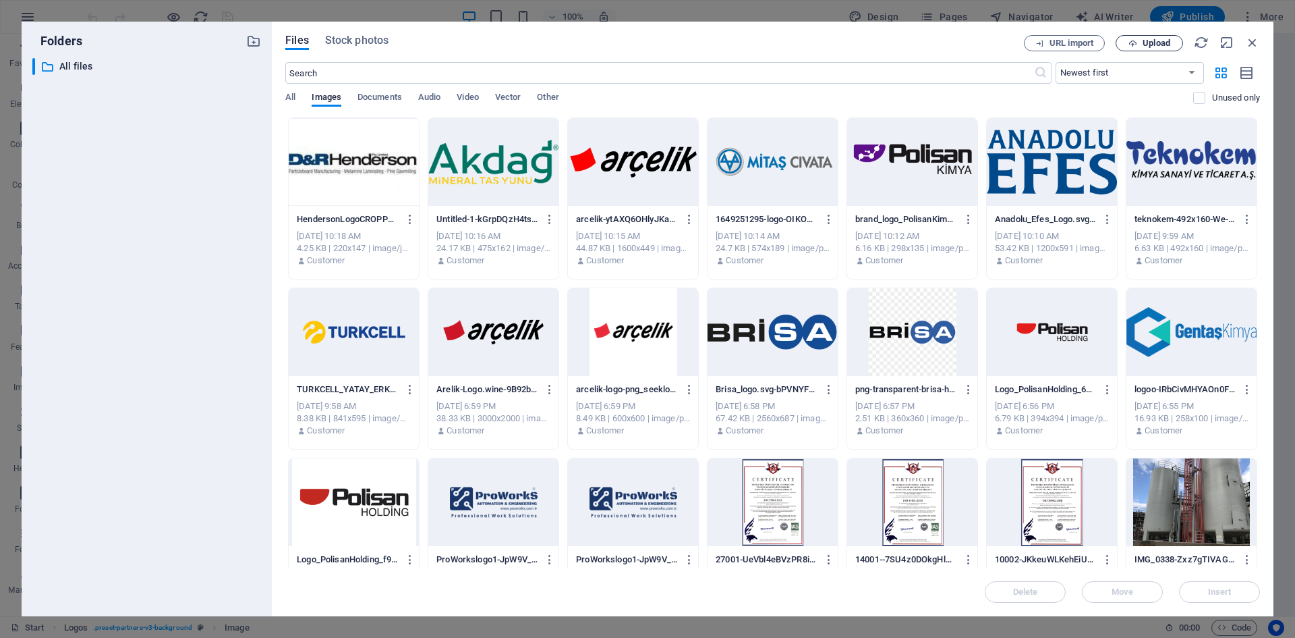
click at [1158, 43] on span "Upload" at bounding box center [1157, 43] width 28 height 8
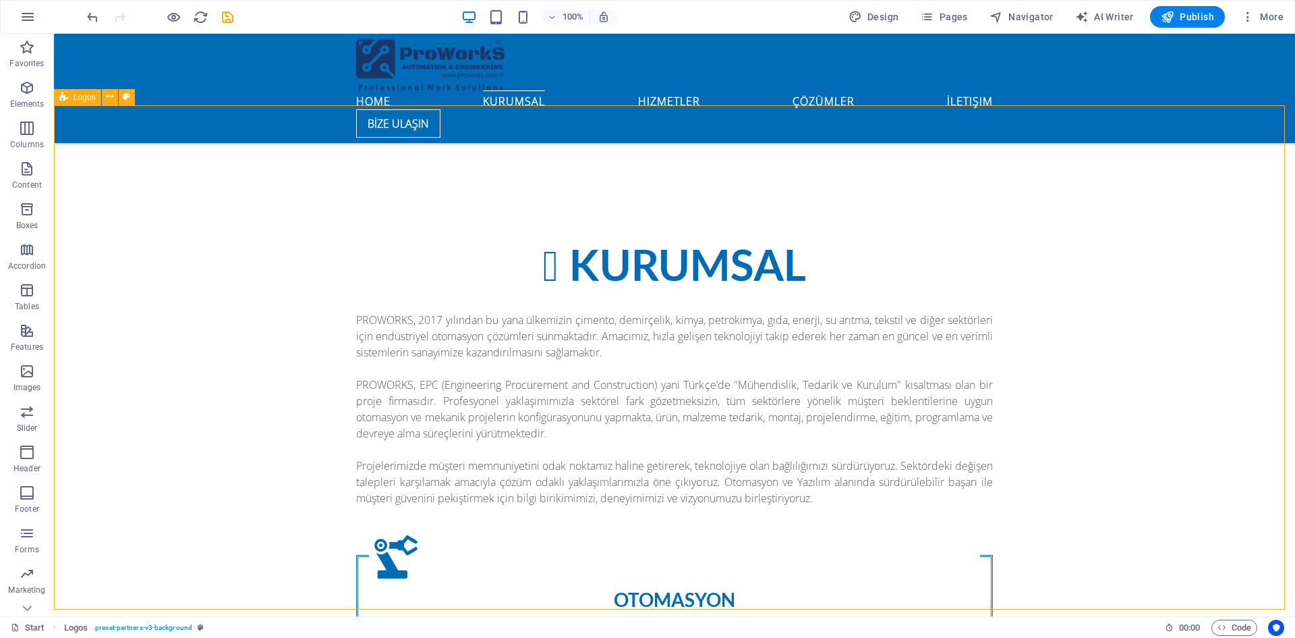
scroll to position [1147, 0]
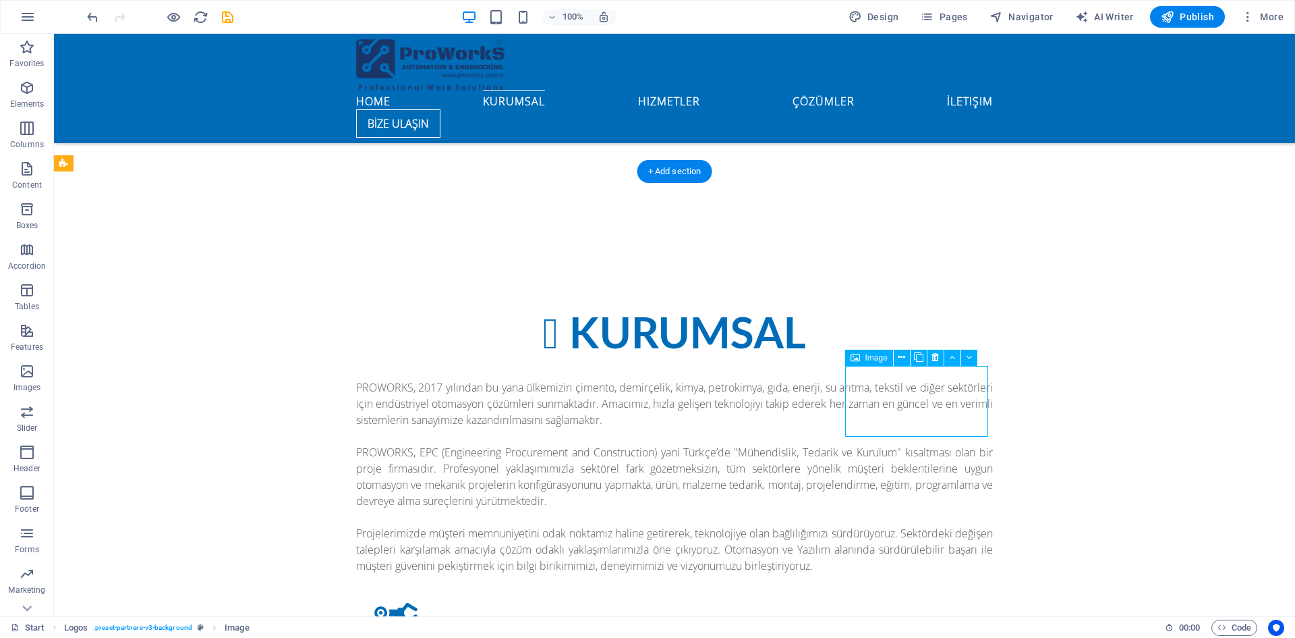
click at [900, 359] on icon at bounding box center [901, 357] width 7 height 14
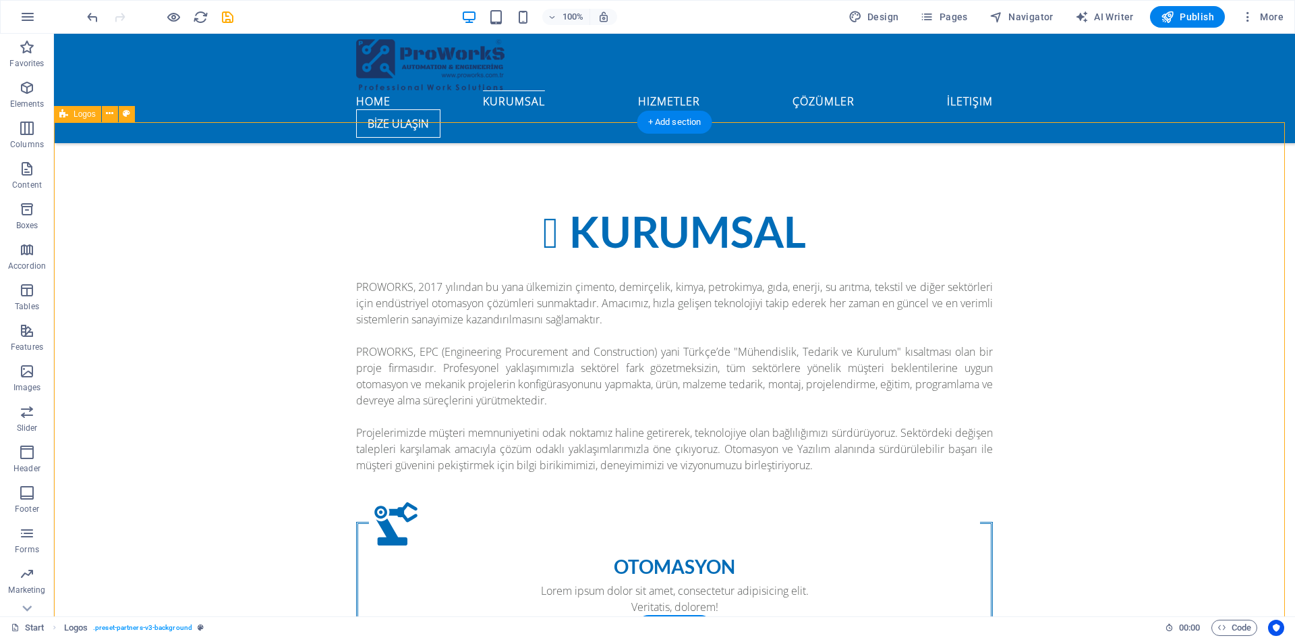
scroll to position [1282, 0]
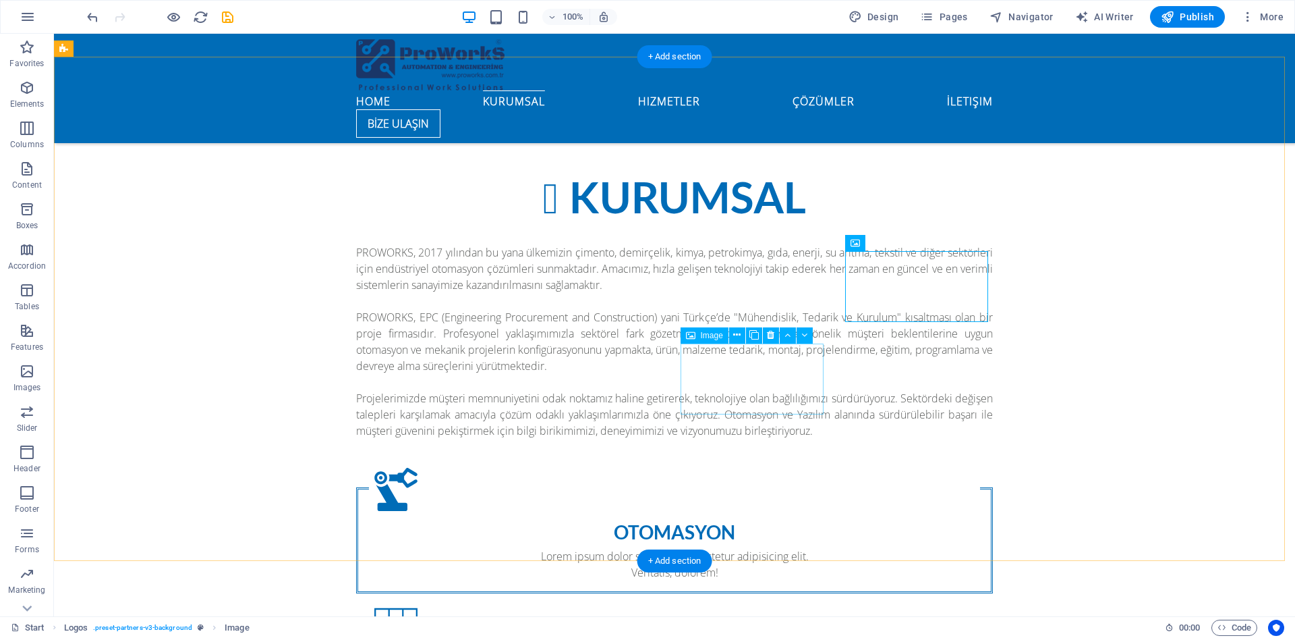
scroll to position [1147, 0]
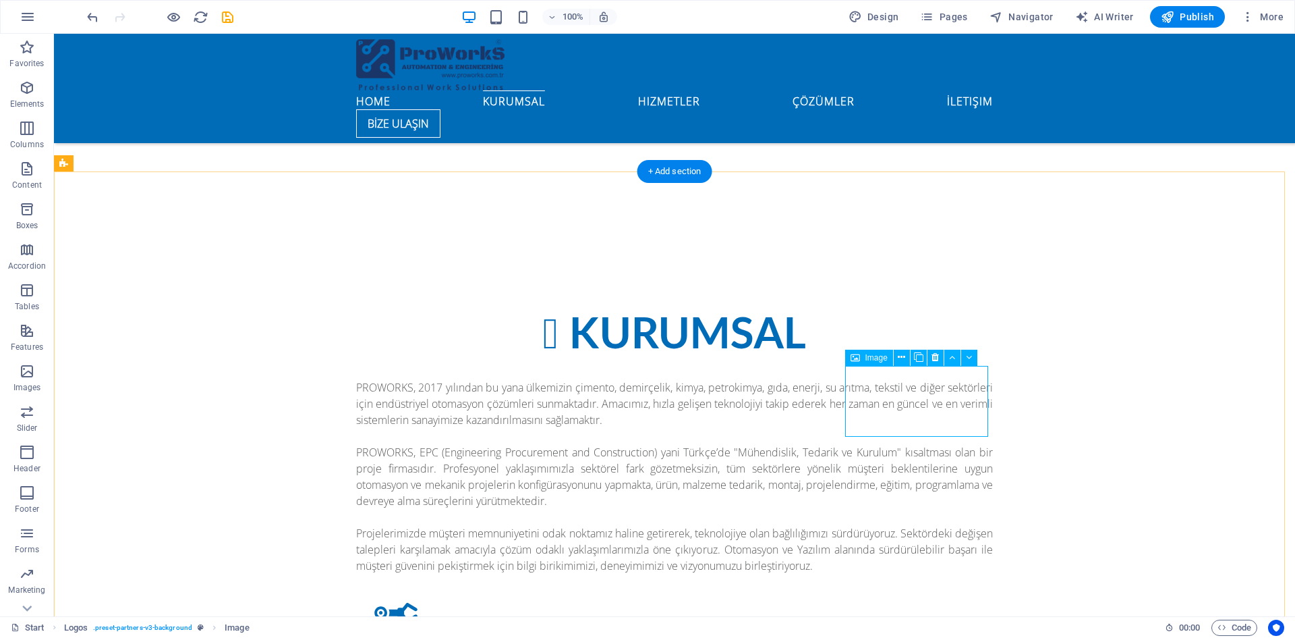
drag, startPoint x: 922, startPoint y: 405, endPoint x: 684, endPoint y: 405, distance: 237.5
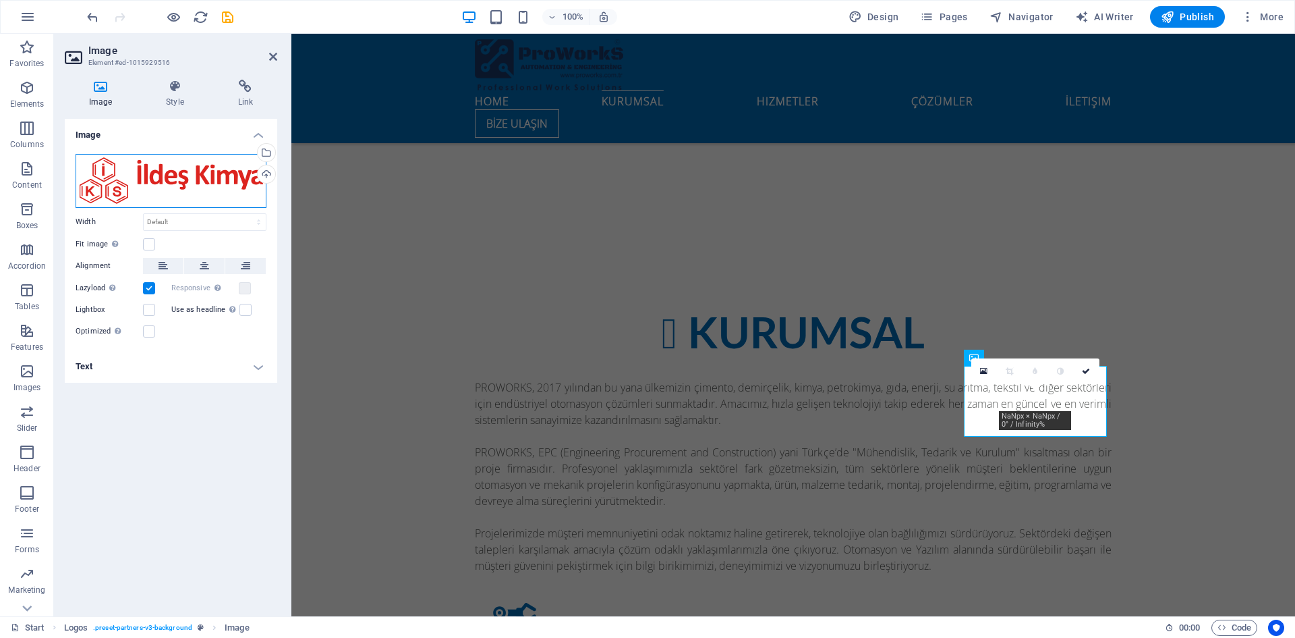
click at [213, 179] on div "Drag files here, click to choose files or select files from Files or our free s…" at bounding box center [171, 181] width 191 height 54
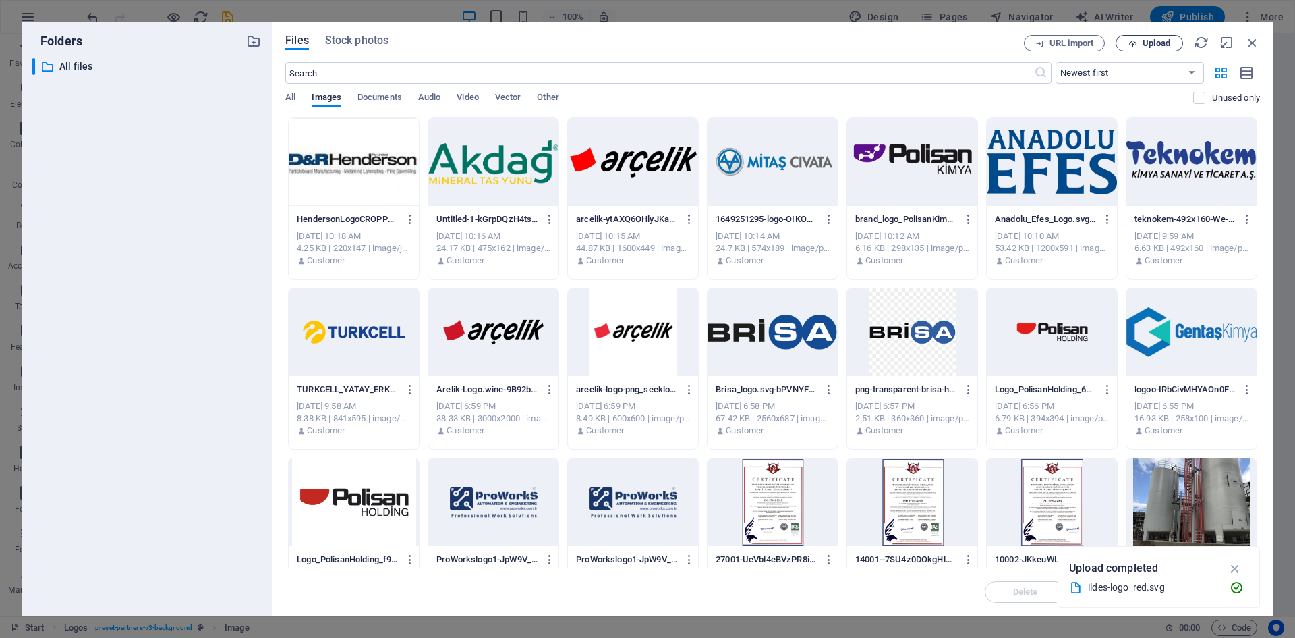
click at [1146, 46] on span "Upload" at bounding box center [1157, 43] width 28 height 8
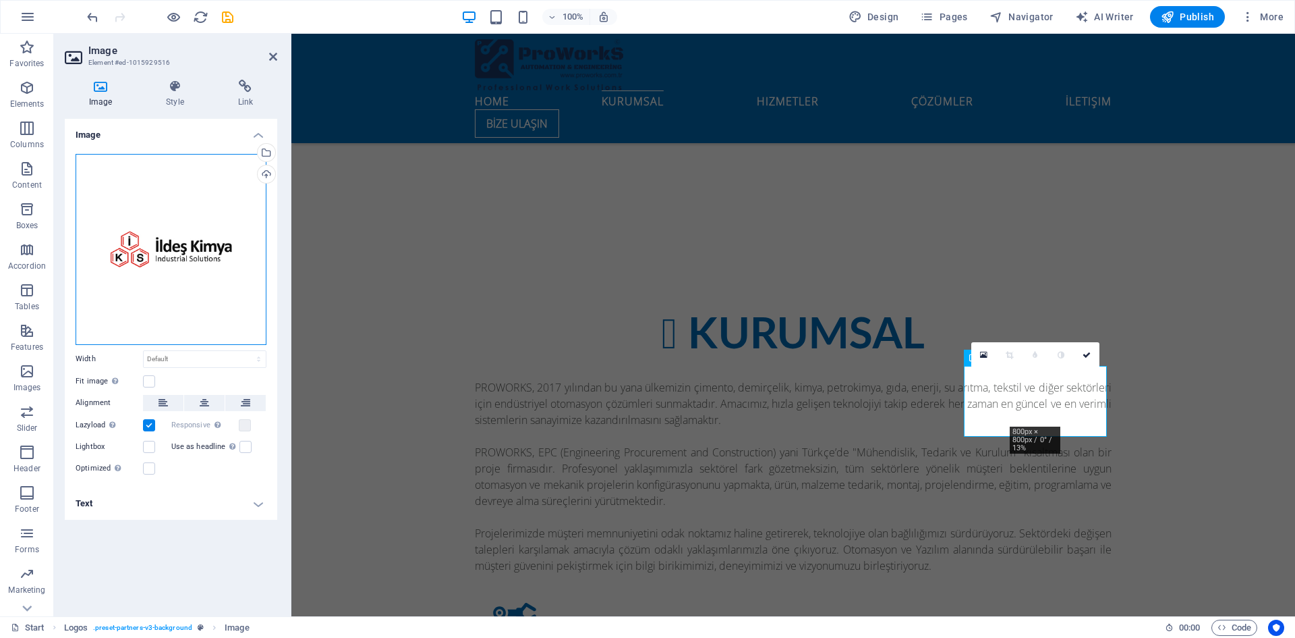
click at [186, 255] on div "Drag files here, click to choose files or select files from Files or our free s…" at bounding box center [171, 249] width 191 height 191
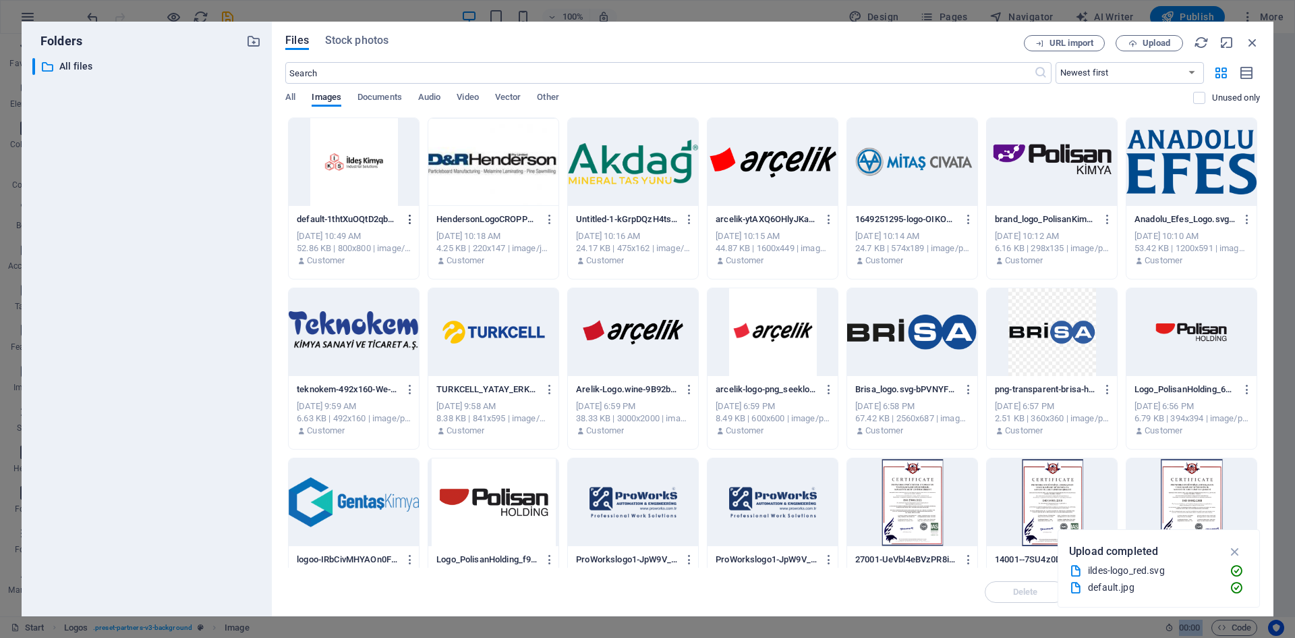
click at [410, 219] on icon "button" at bounding box center [410, 219] width 13 height 12
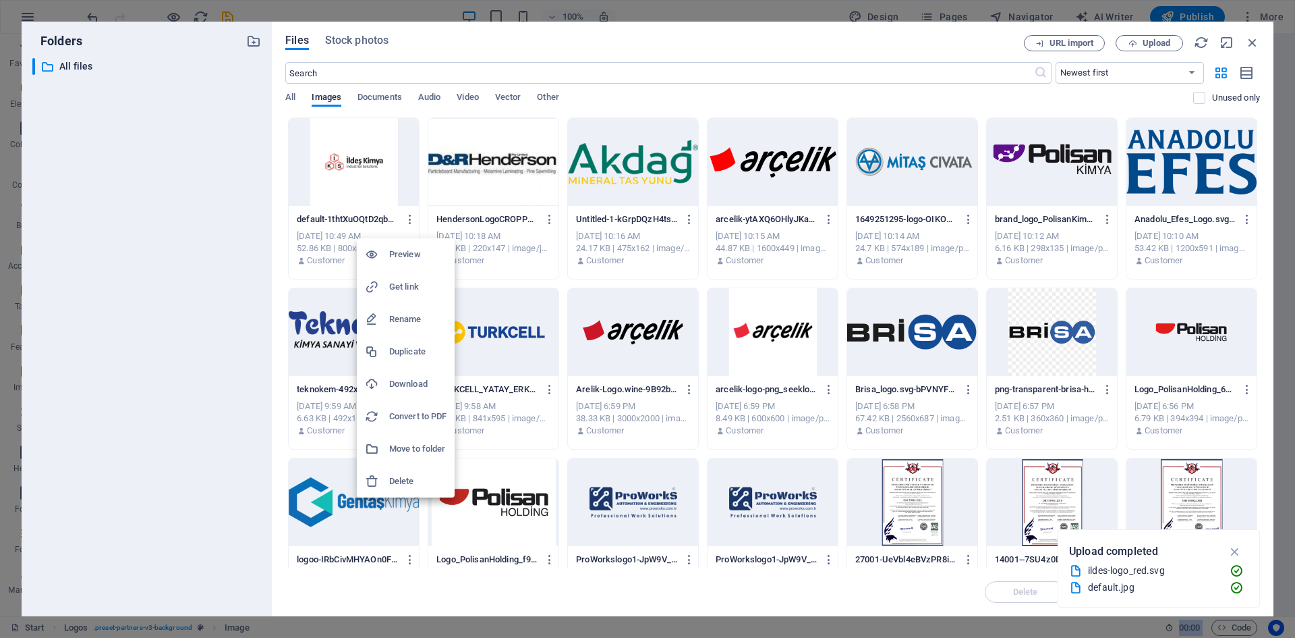
click at [413, 481] on h6 "Delete" at bounding box center [417, 481] width 57 height 16
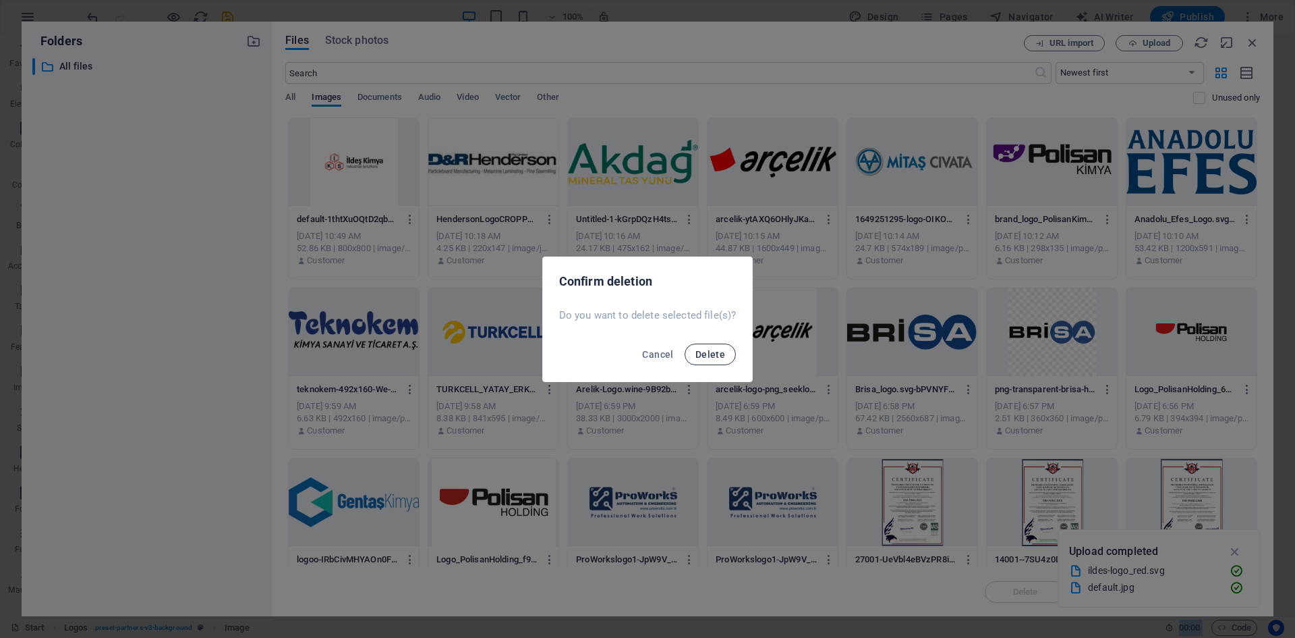
click at [712, 356] on span "Delete" at bounding box center [711, 354] width 30 height 11
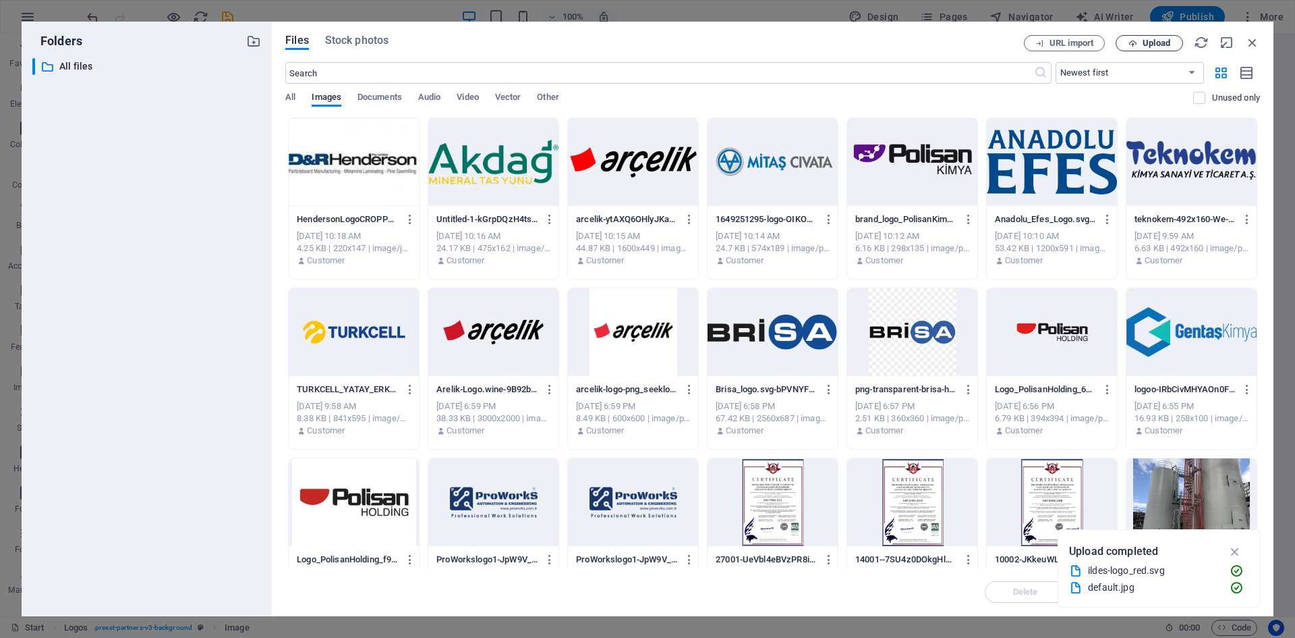
click at [1138, 42] on span "Upload" at bounding box center [1149, 43] width 55 height 9
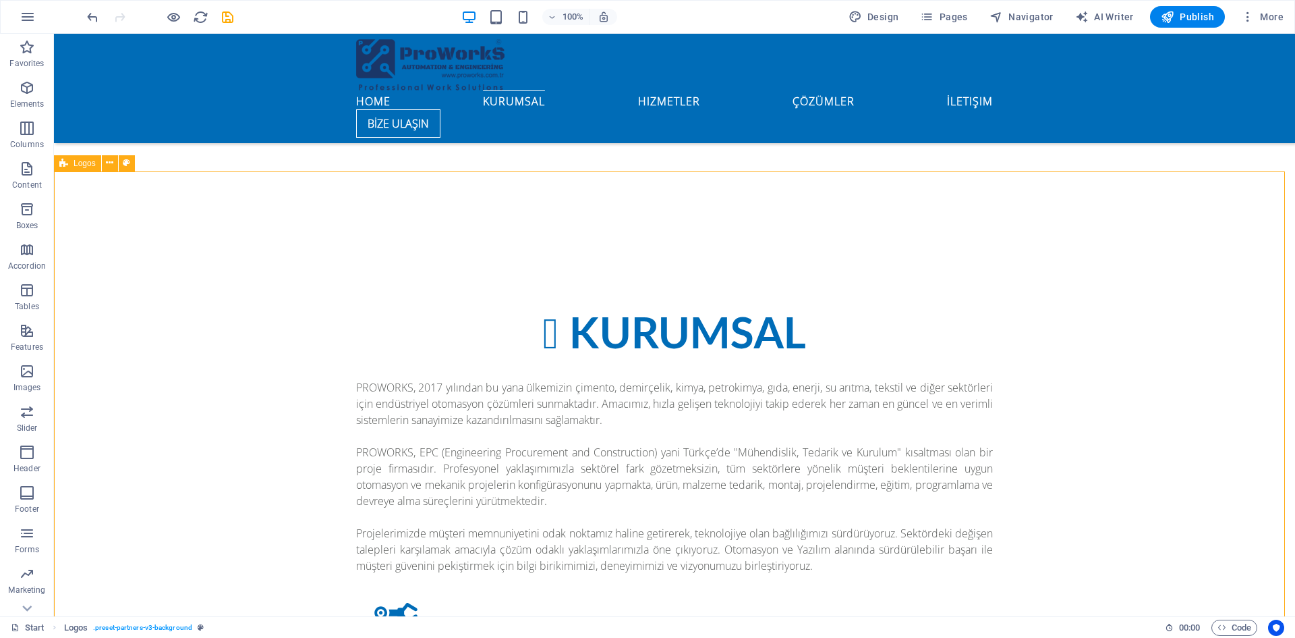
click at [227, 18] on icon "save" at bounding box center [228, 17] width 16 height 16
checkbox input "false"
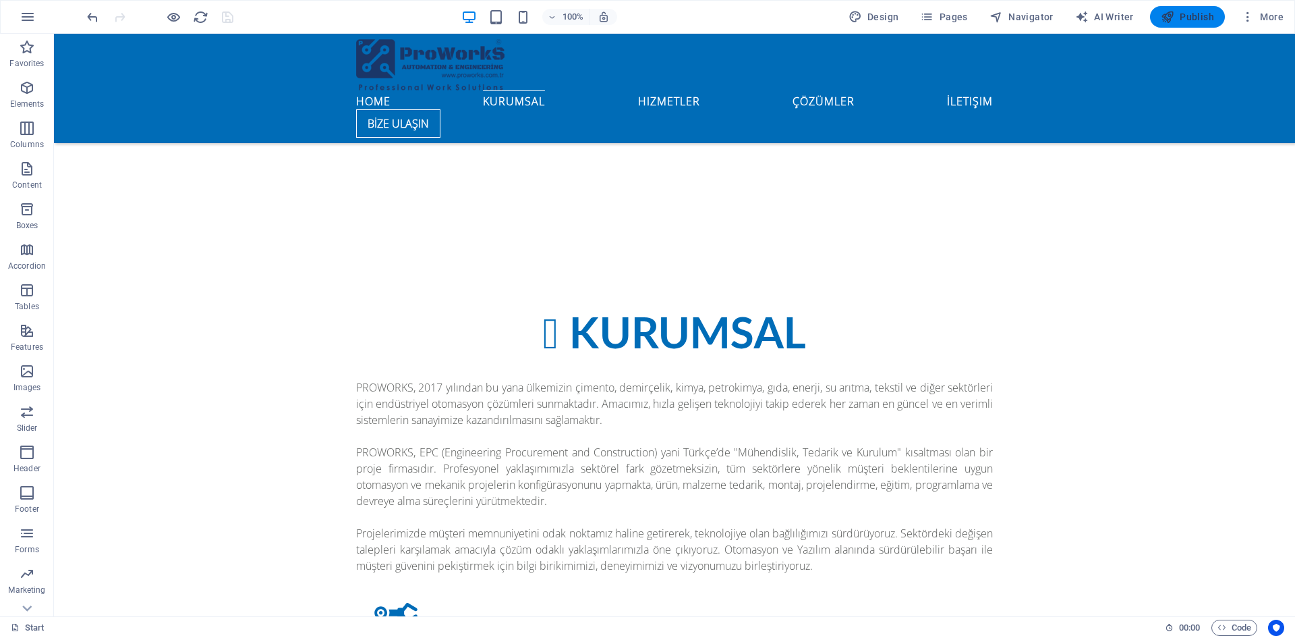
click at [1187, 14] on span "Publish" at bounding box center [1187, 16] width 53 height 13
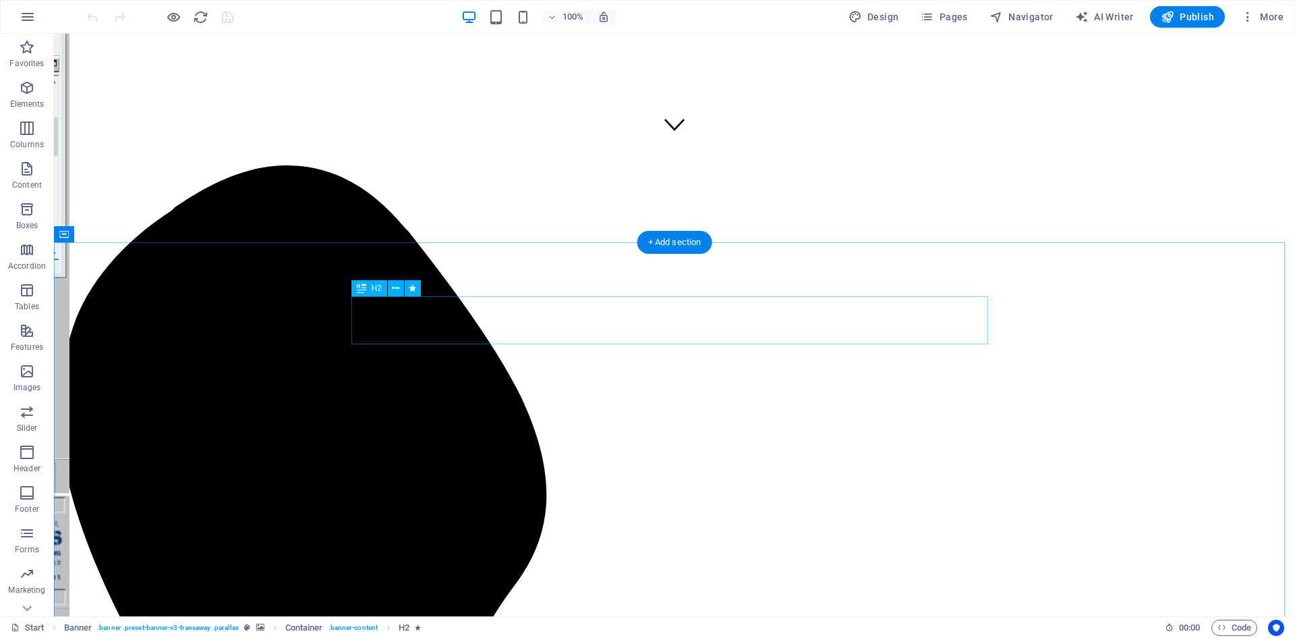
scroll to position [472, 0]
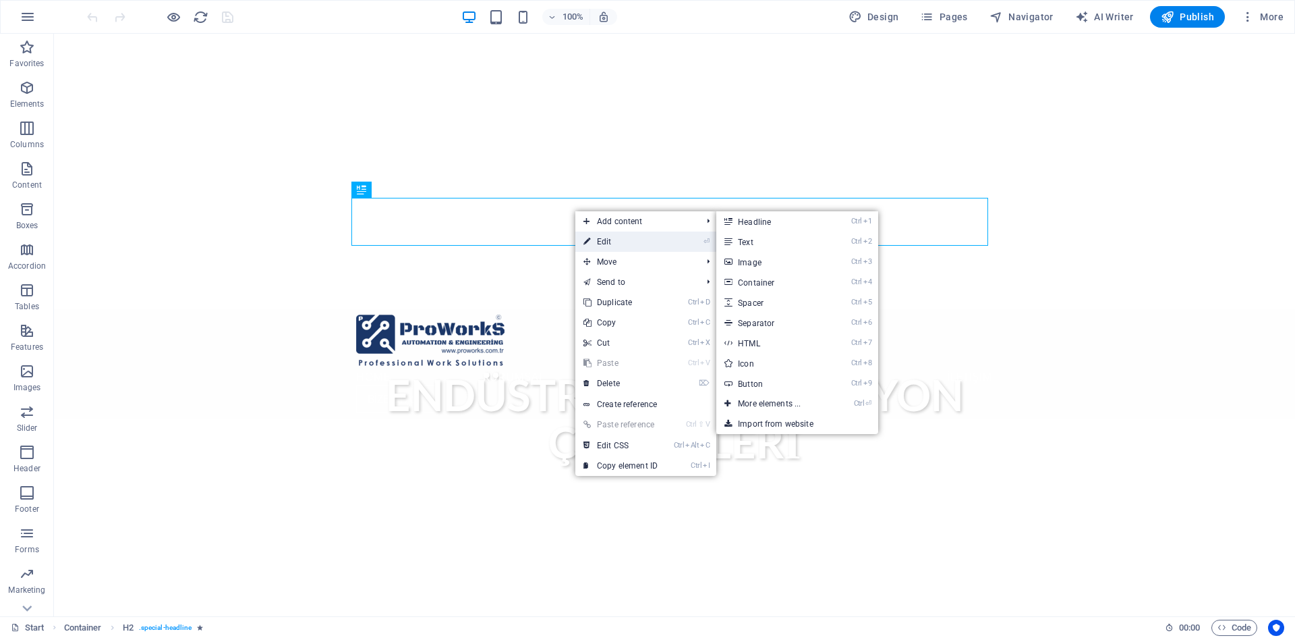
click at [608, 246] on link "⏎ Edit" at bounding box center [620, 241] width 90 height 20
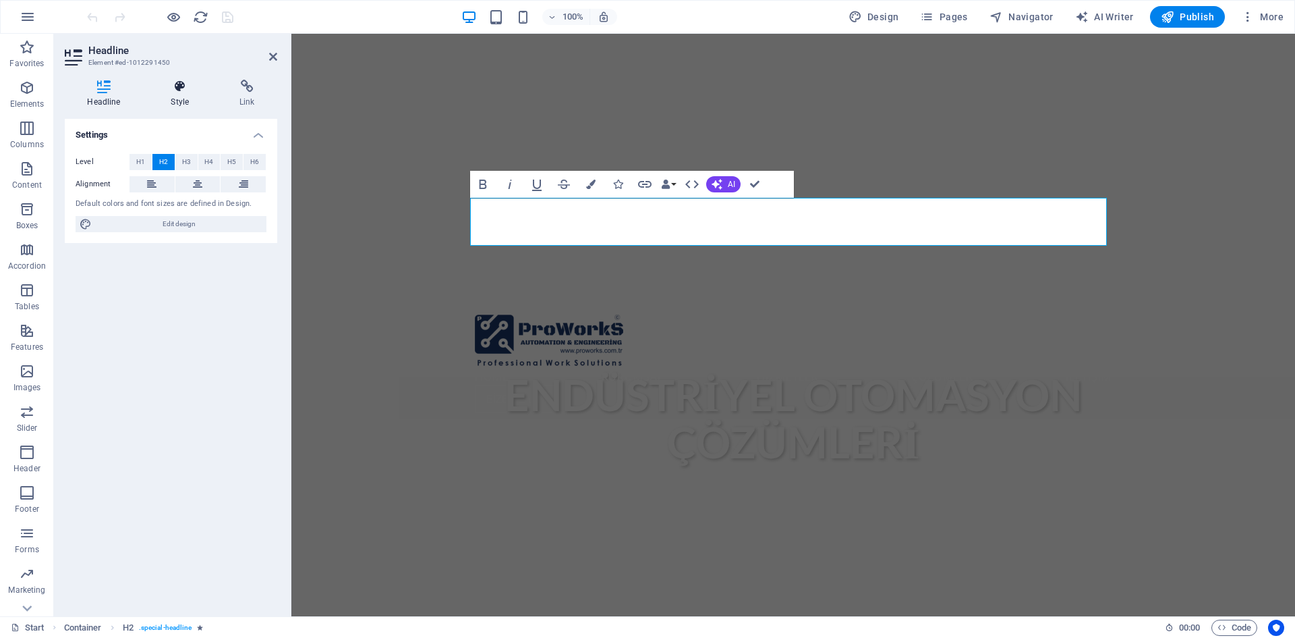
click at [179, 96] on h4 "Style" at bounding box center [182, 94] width 69 height 28
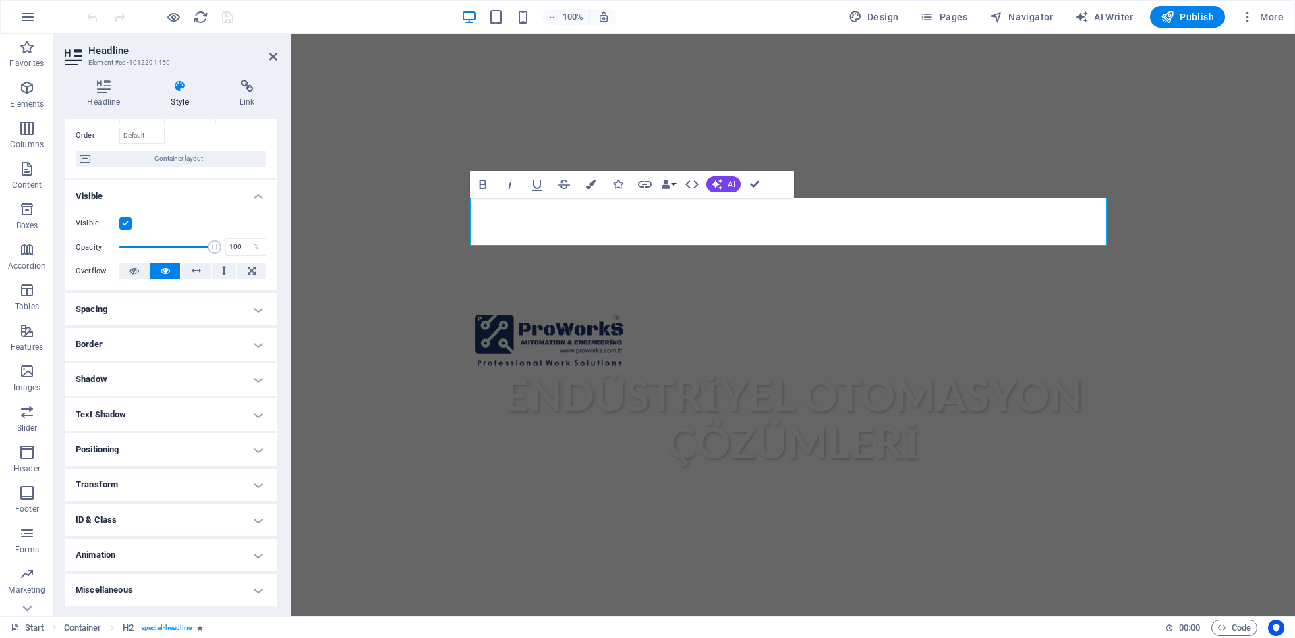
scroll to position [84, 0]
click at [250, 553] on h4 "Animation" at bounding box center [171, 554] width 213 height 32
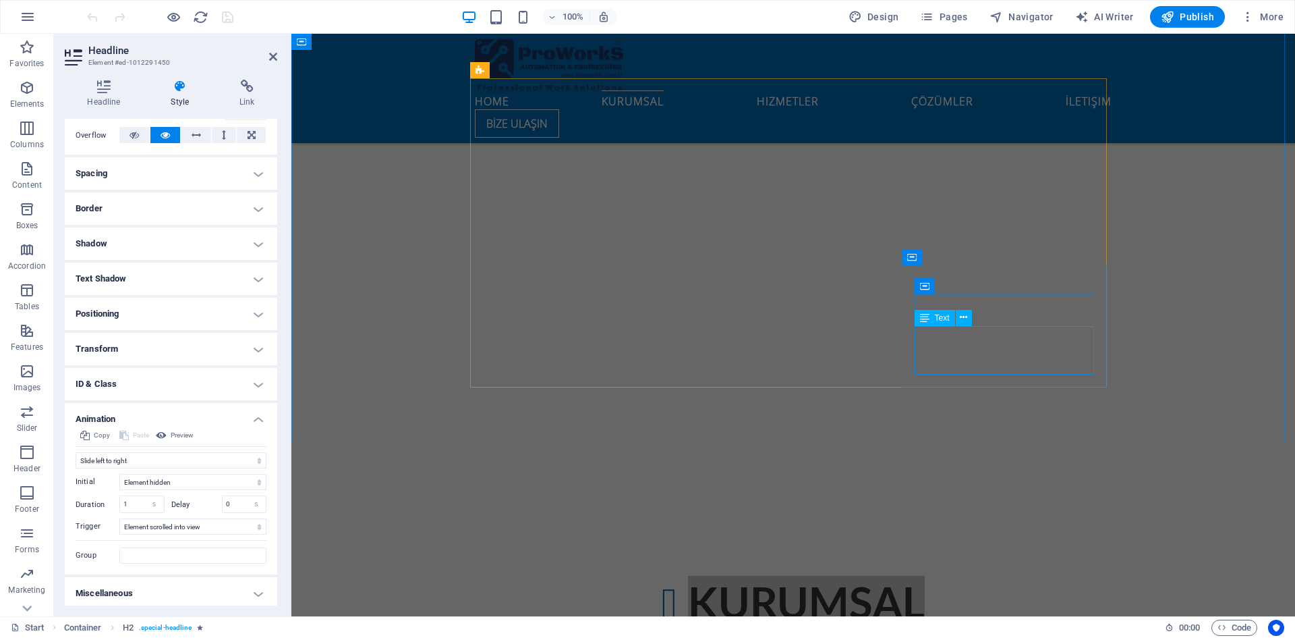
scroll to position [1079, 0]
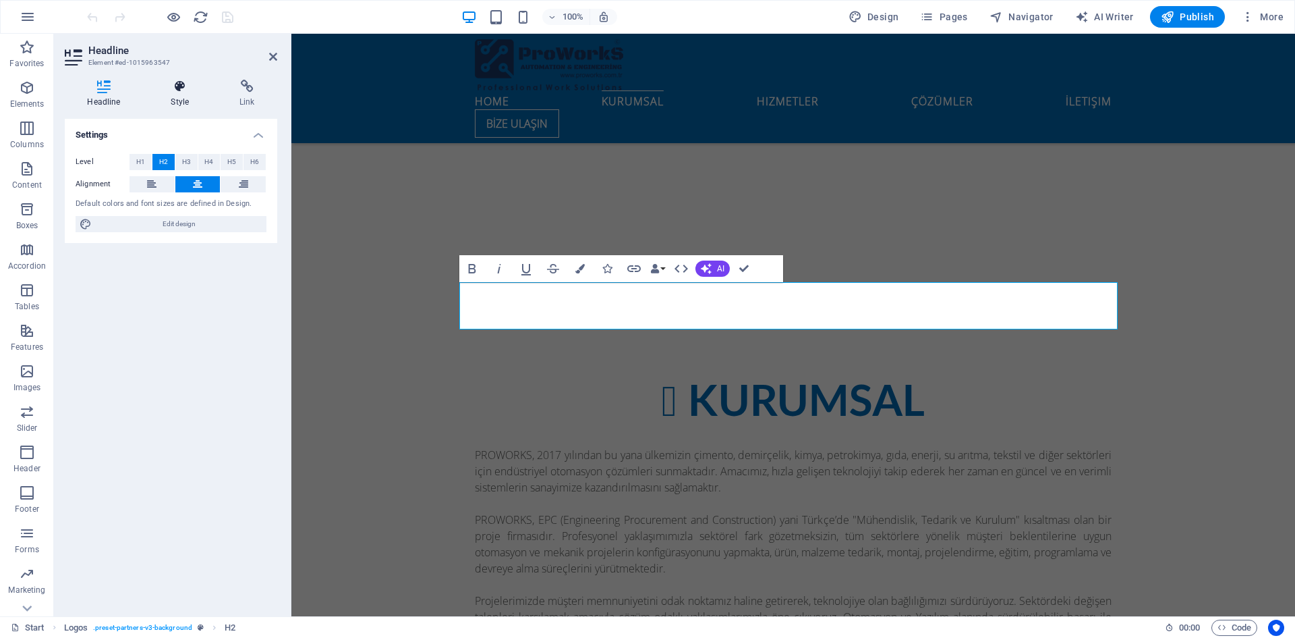
click at [178, 92] on icon at bounding box center [179, 86] width 63 height 13
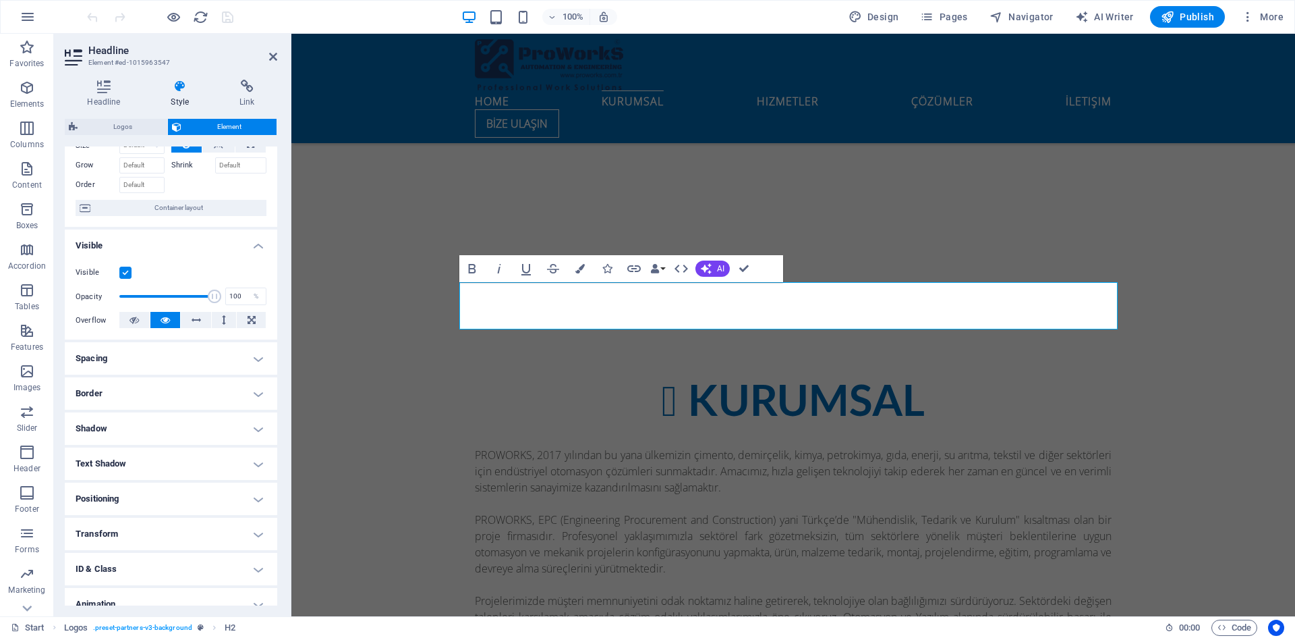
scroll to position [111, 0]
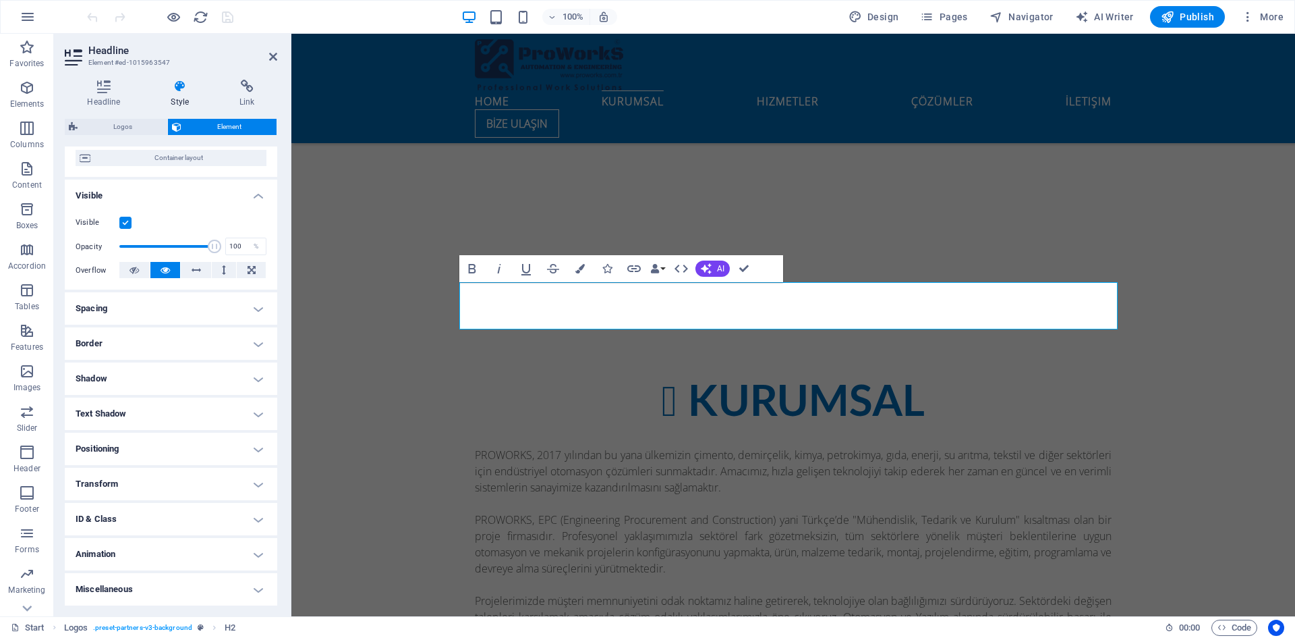
click at [254, 554] on h4 "Animation" at bounding box center [171, 554] width 213 height 32
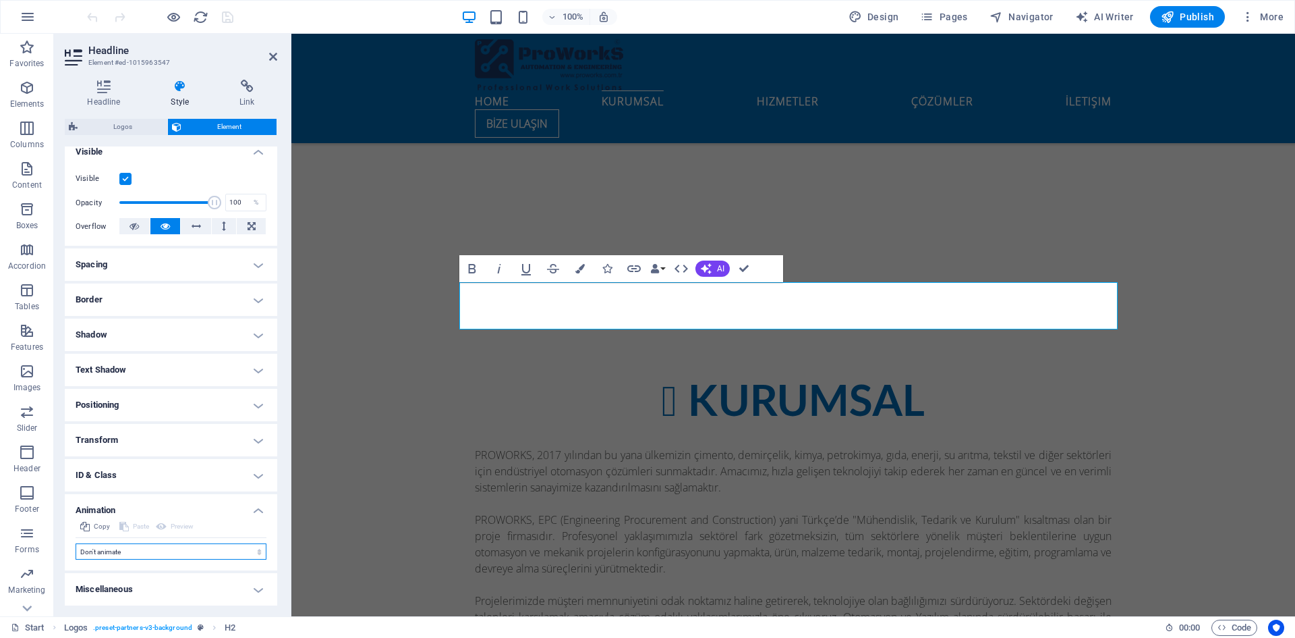
click at [208, 552] on select "Don't animate Show / Hide Slide up/down Zoom in/out Slide left to right Slide r…" at bounding box center [171, 551] width 191 height 16
select select "move-left-to-right"
click at [76, 543] on select "Don't animate Show / Hide Slide up/down Zoom in/out Slide left to right Slide r…" at bounding box center [171, 551] width 191 height 16
select select "scroll"
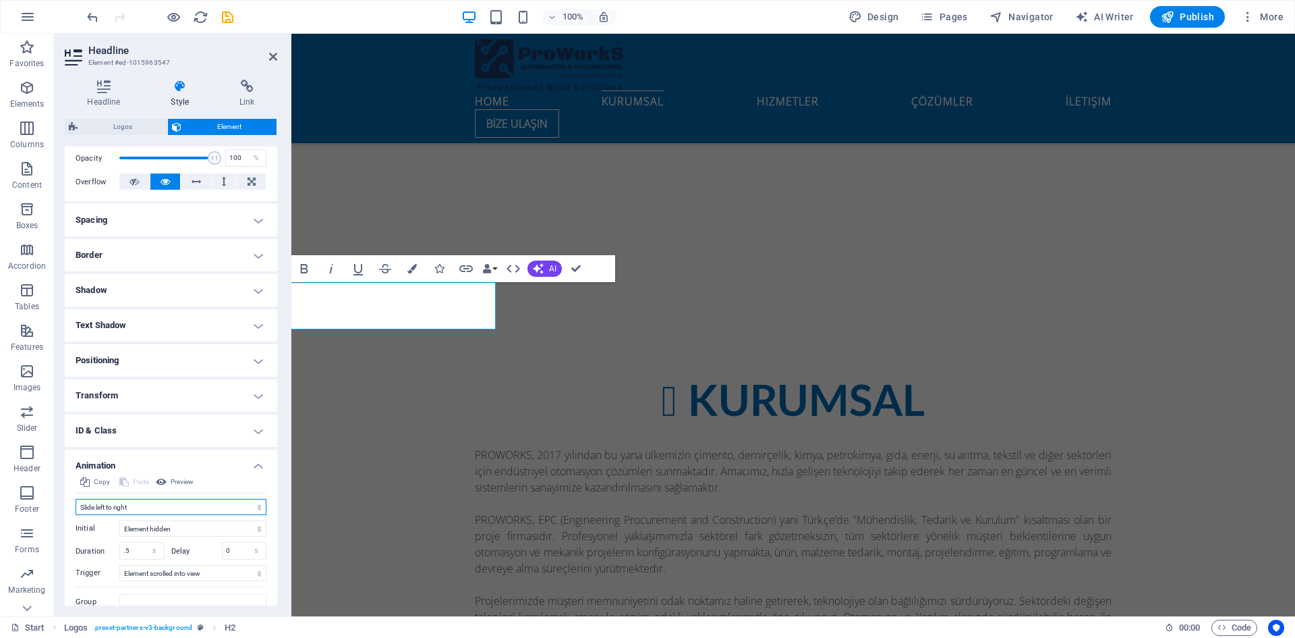
scroll to position [250, 0]
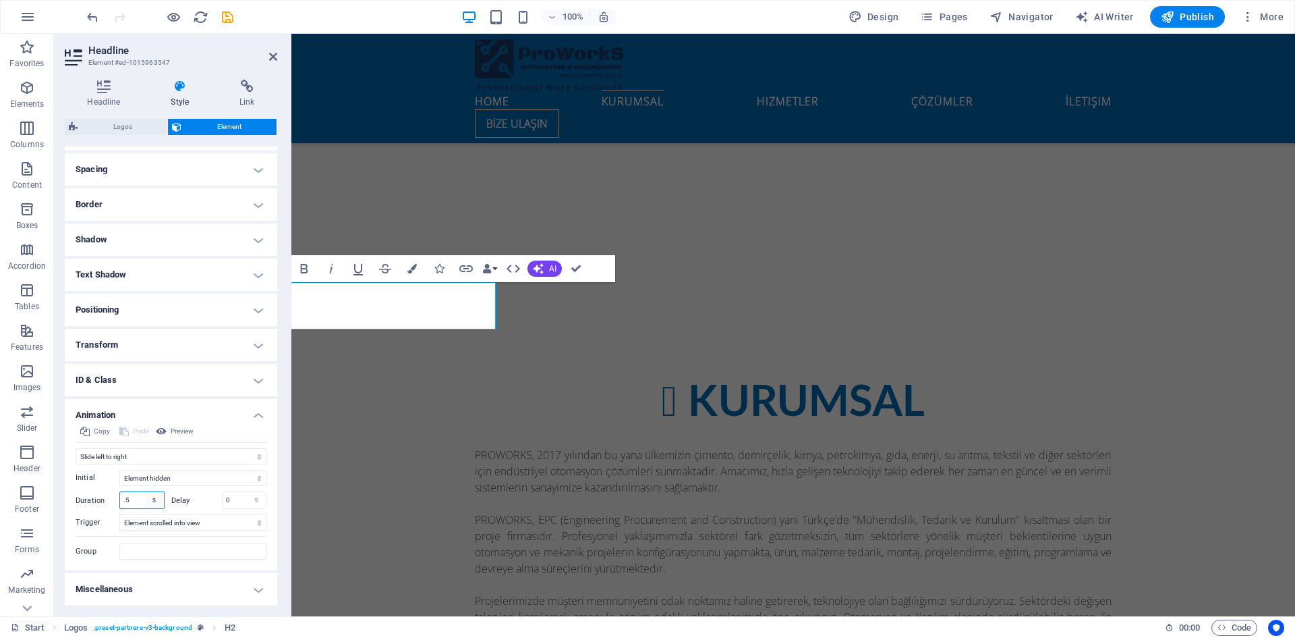
click at [145, 498] on select "s ms" at bounding box center [154, 500] width 19 height 16
click at [139, 501] on input ".5" at bounding box center [142, 500] width 44 height 16
drag, startPoint x: 139, startPoint y: 501, endPoint x: 126, endPoint y: 501, distance: 12.8
click at [126, 501] on input ".5" at bounding box center [142, 500] width 44 height 16
type input "1"
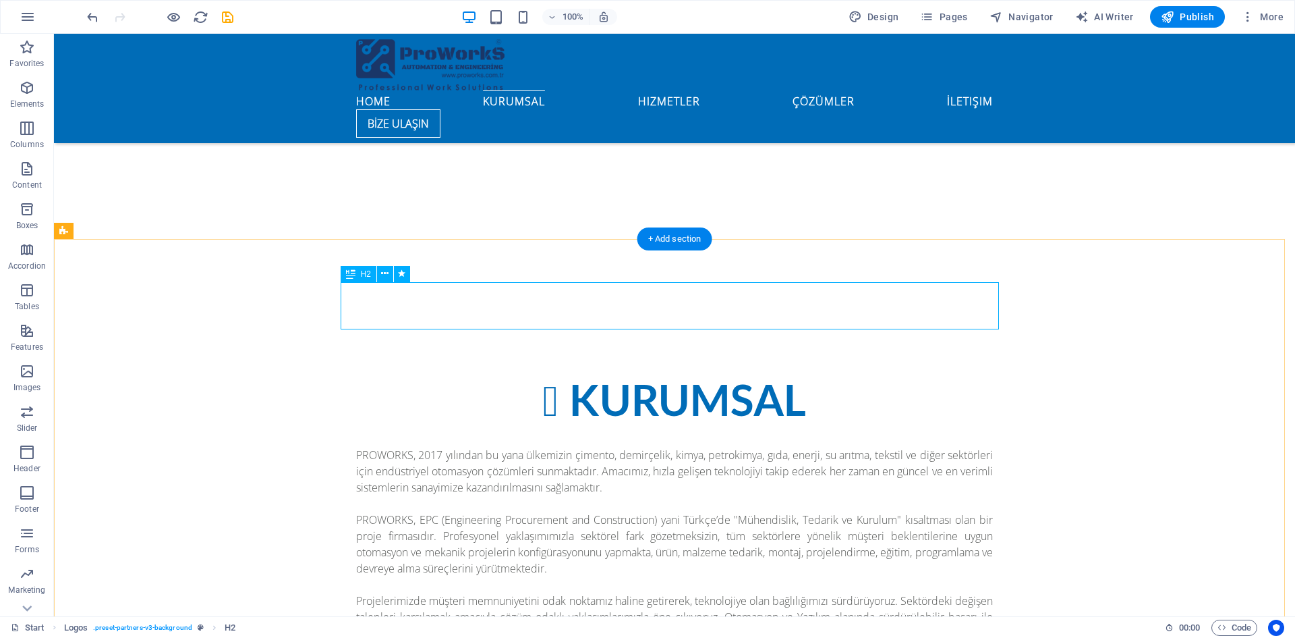
select select "move-left-to-right"
select select "s"
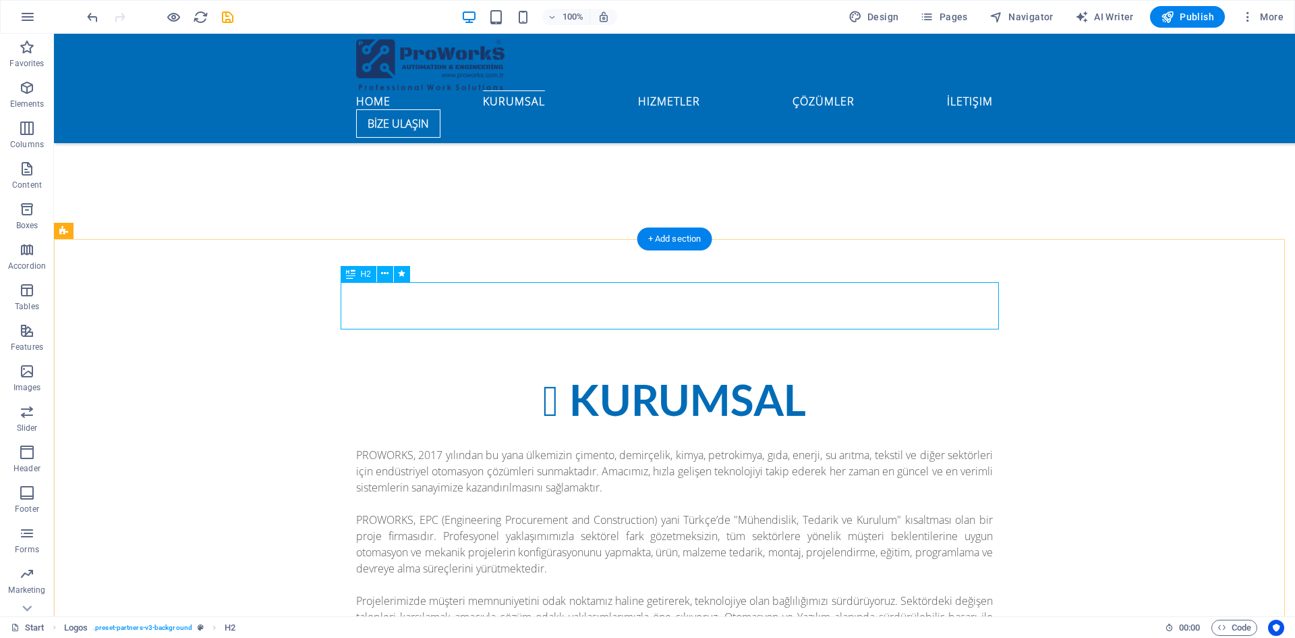
select select "scroll"
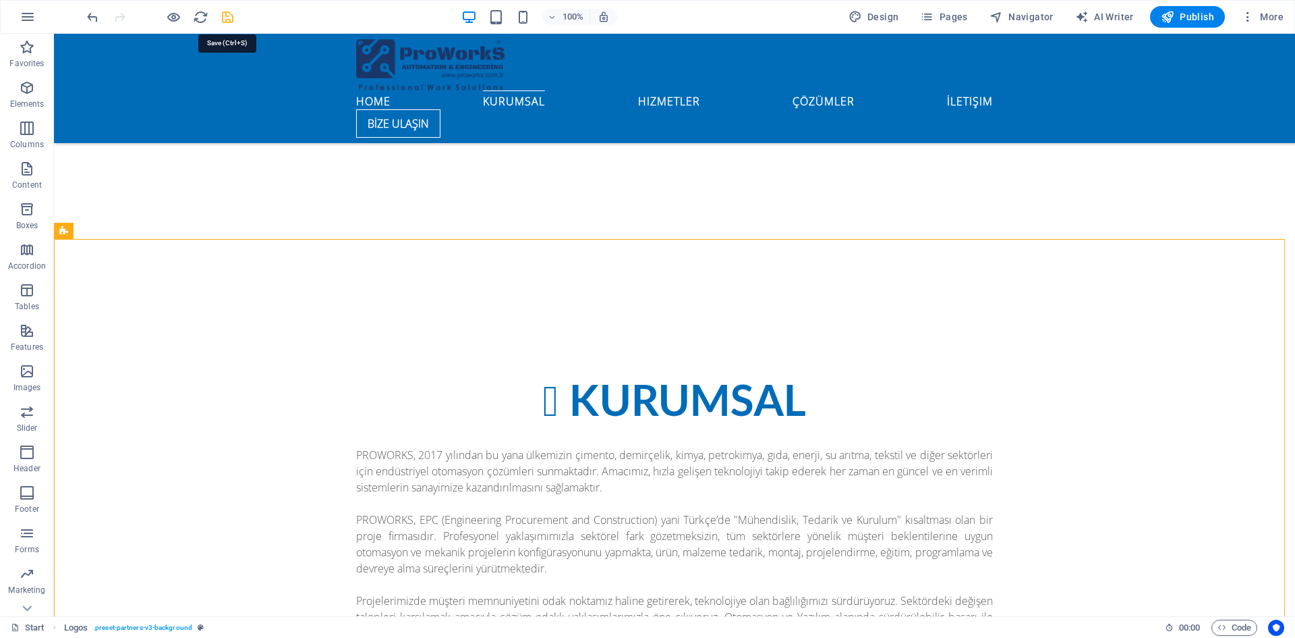
click at [226, 11] on icon "save" at bounding box center [228, 17] width 16 height 16
checkbox input "false"
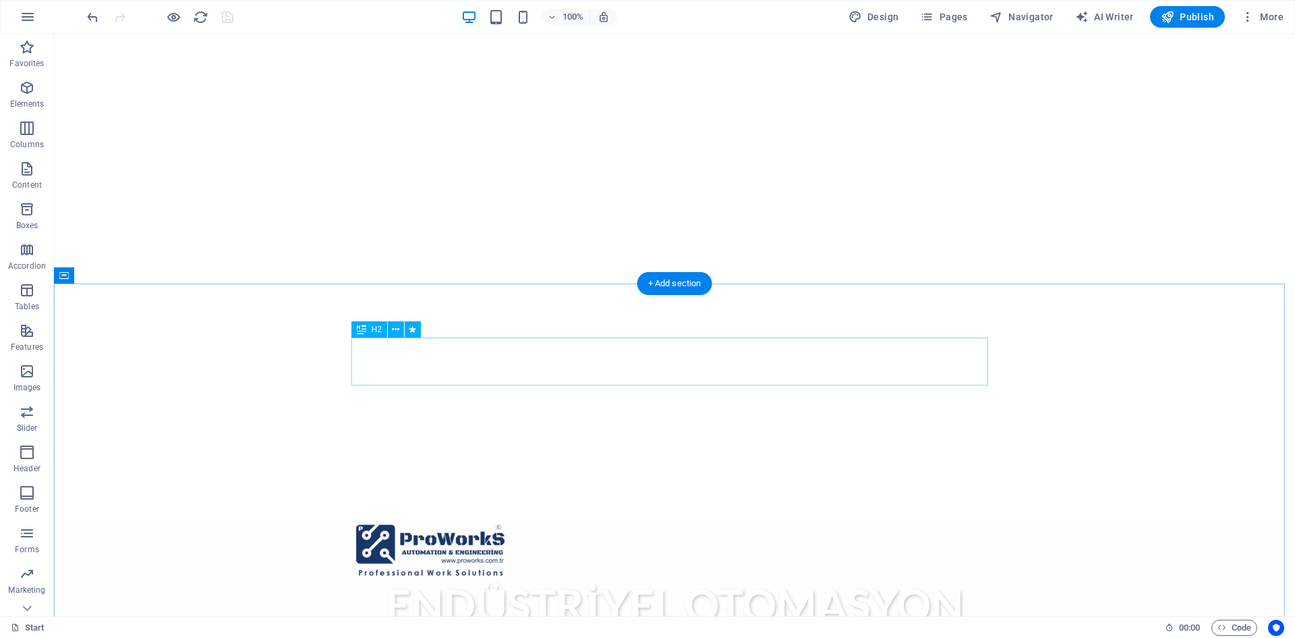
scroll to position [337, 0]
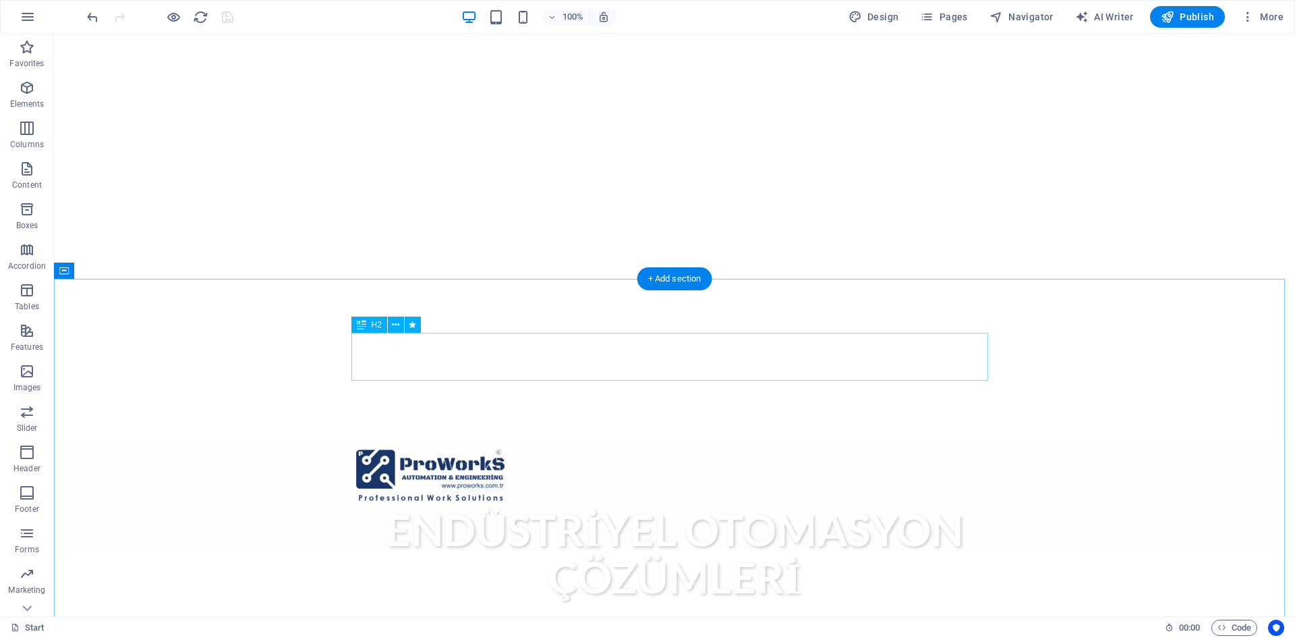
select select "move-left-to-right"
select select "s"
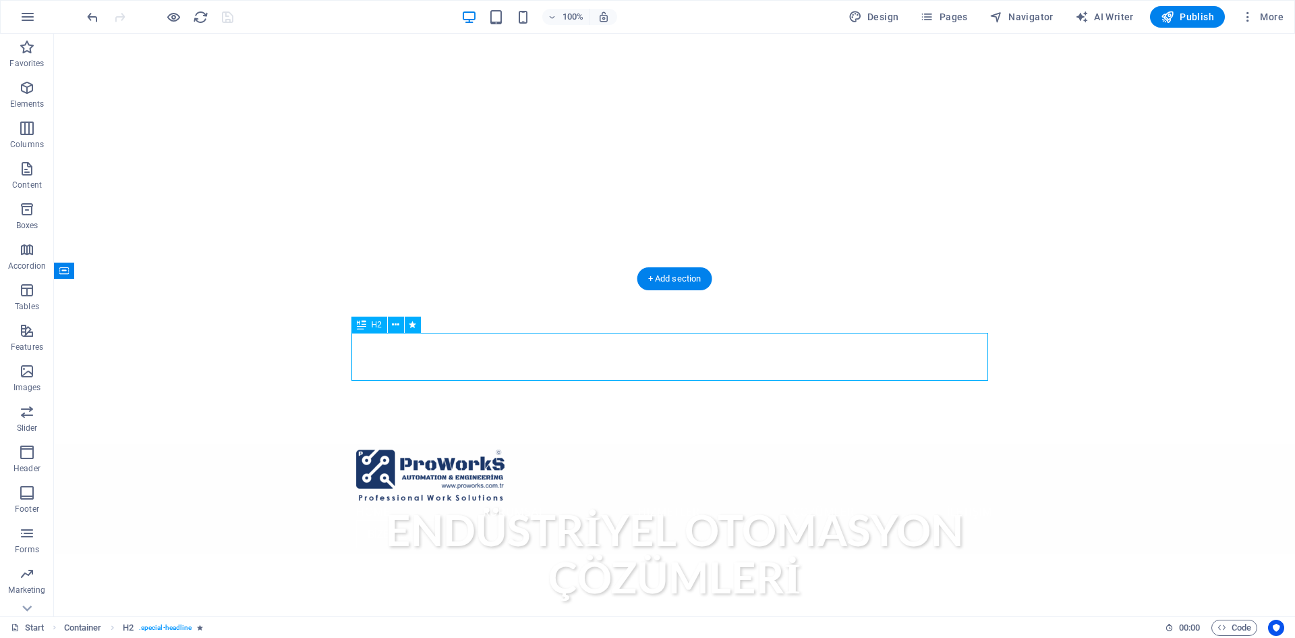
select select "scroll"
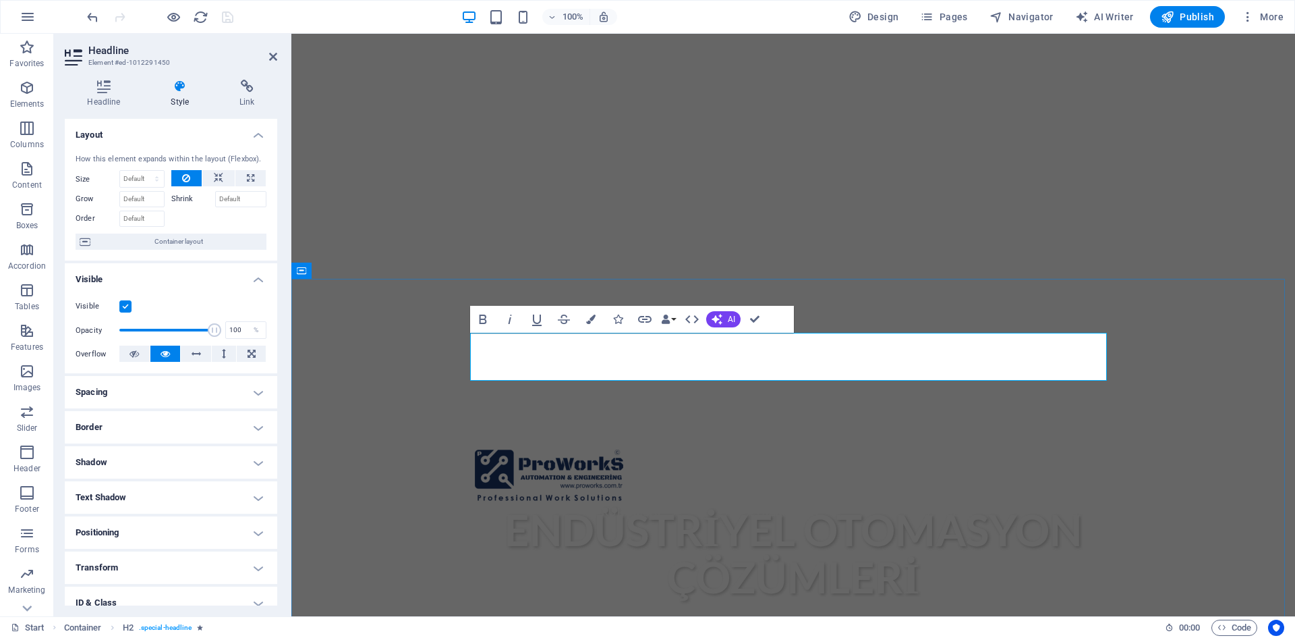
click at [614, 320] on icon "button" at bounding box center [617, 318] width 9 height 9
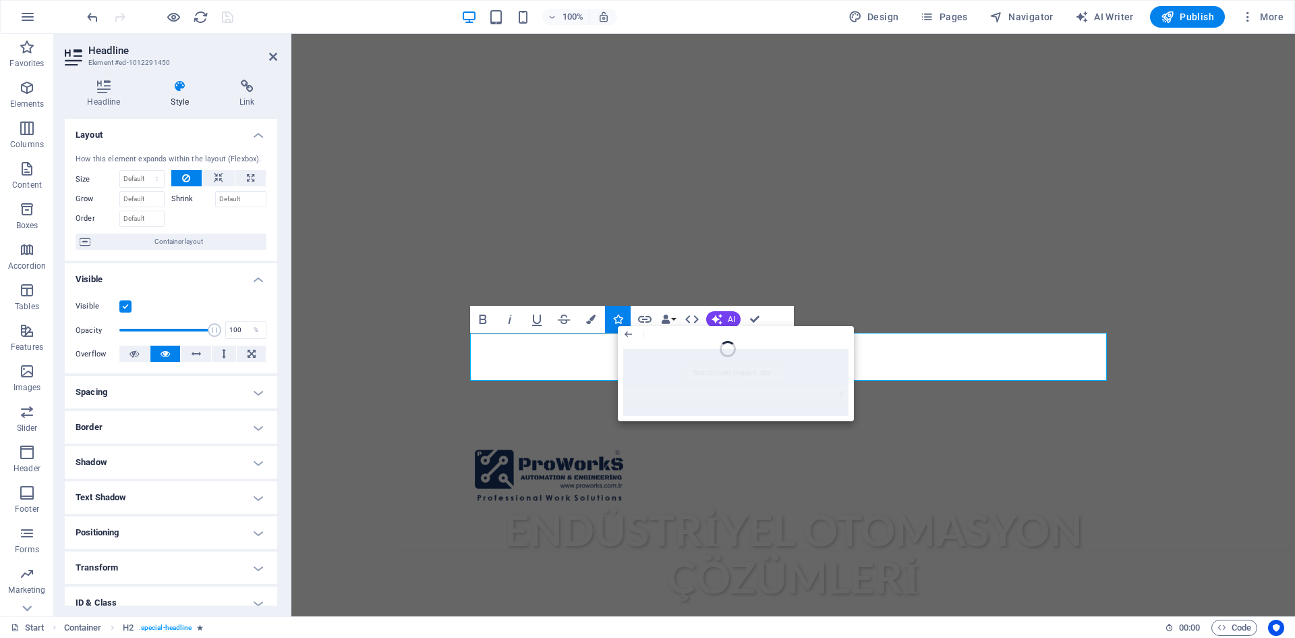
type input "O"
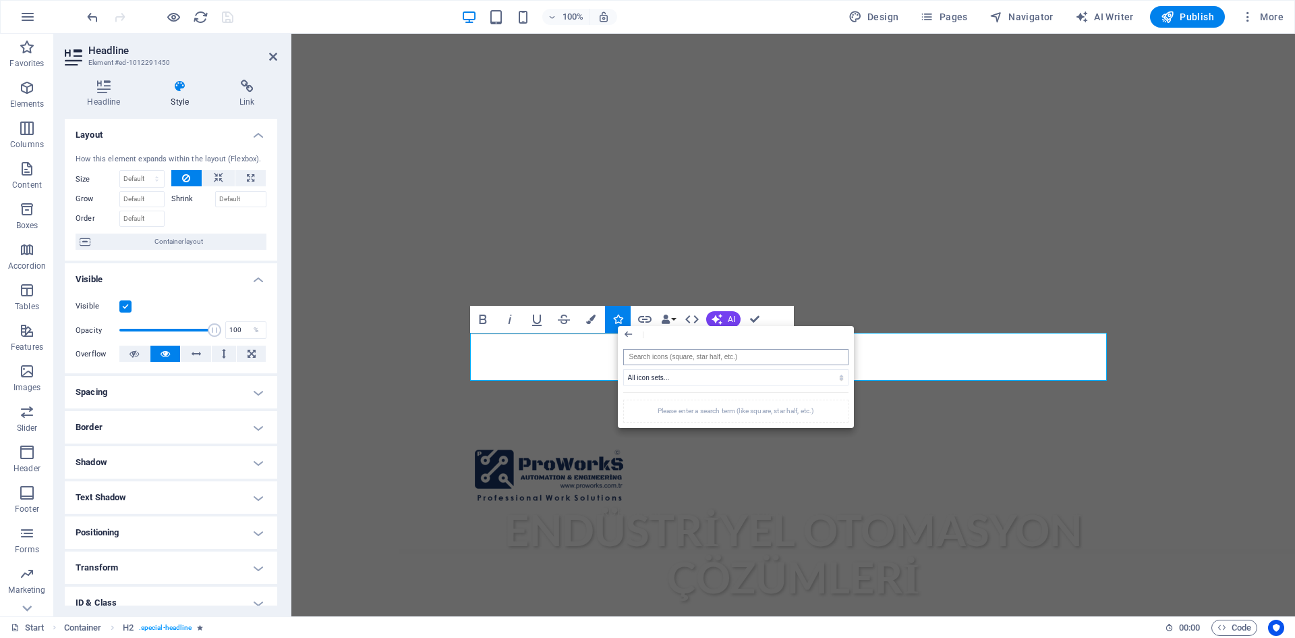
type input "A"
type input "B"
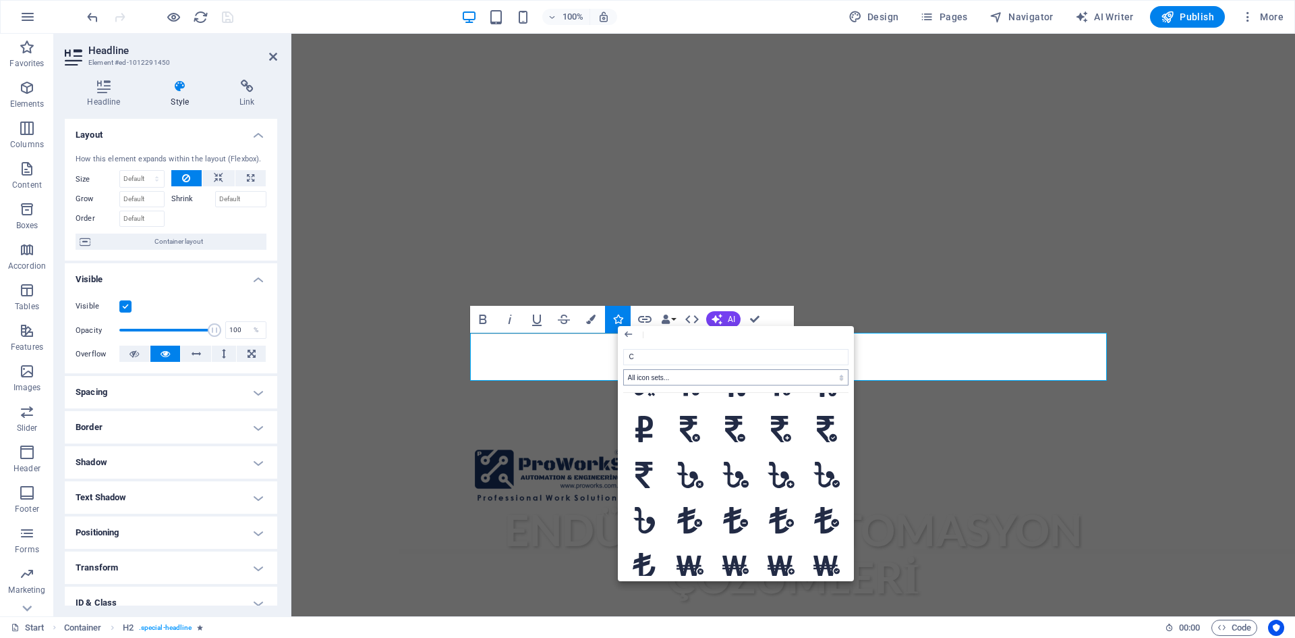
scroll to position [4294, 0]
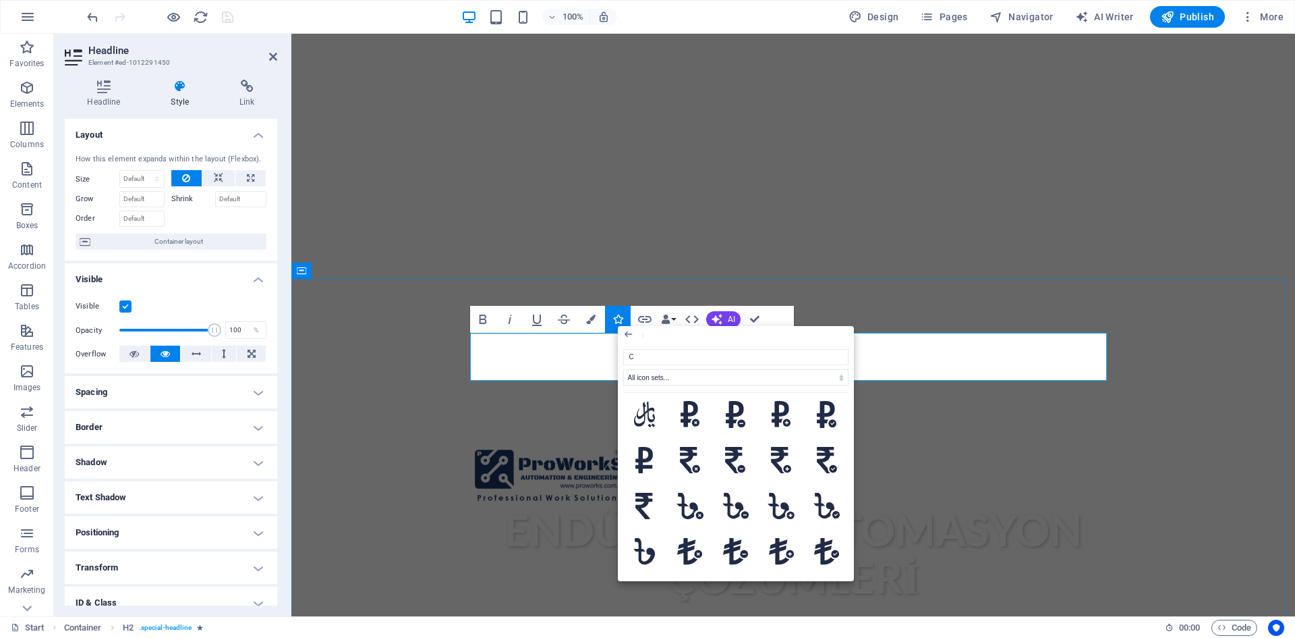
drag, startPoint x: 909, startPoint y: 391, endPoint x: 606, endPoint y: 358, distance: 304.8
type input "C"
click at [689, 349] on input "C" at bounding box center [735, 357] width 225 height 16
drag, startPoint x: 689, startPoint y: 349, endPoint x: 654, endPoint y: 349, distance: 34.4
click at [654, 349] on input "C" at bounding box center [735, 357] width 225 height 16
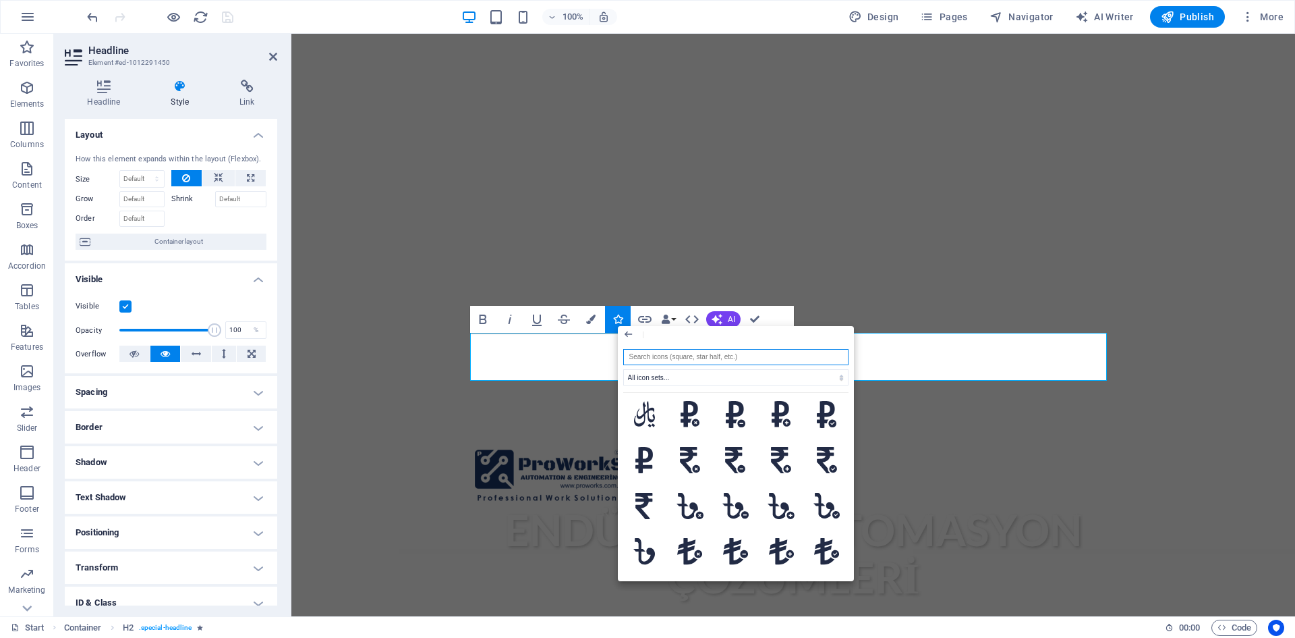
scroll to position [0, 0]
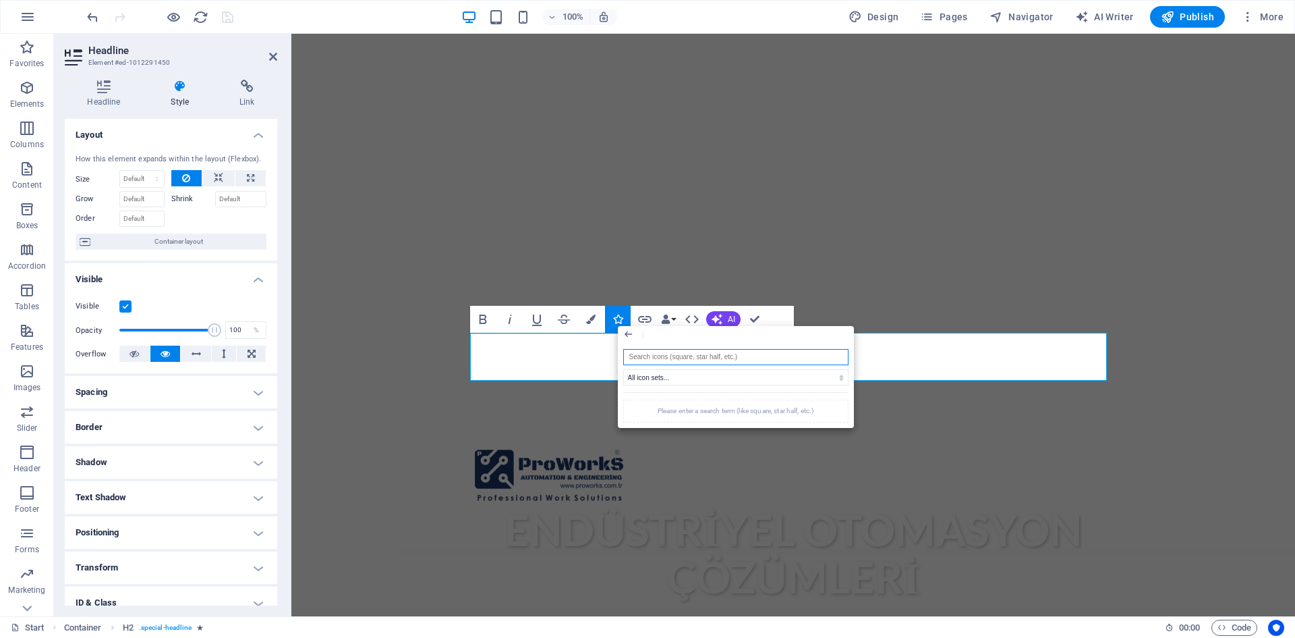
type input "D"
type input "E"
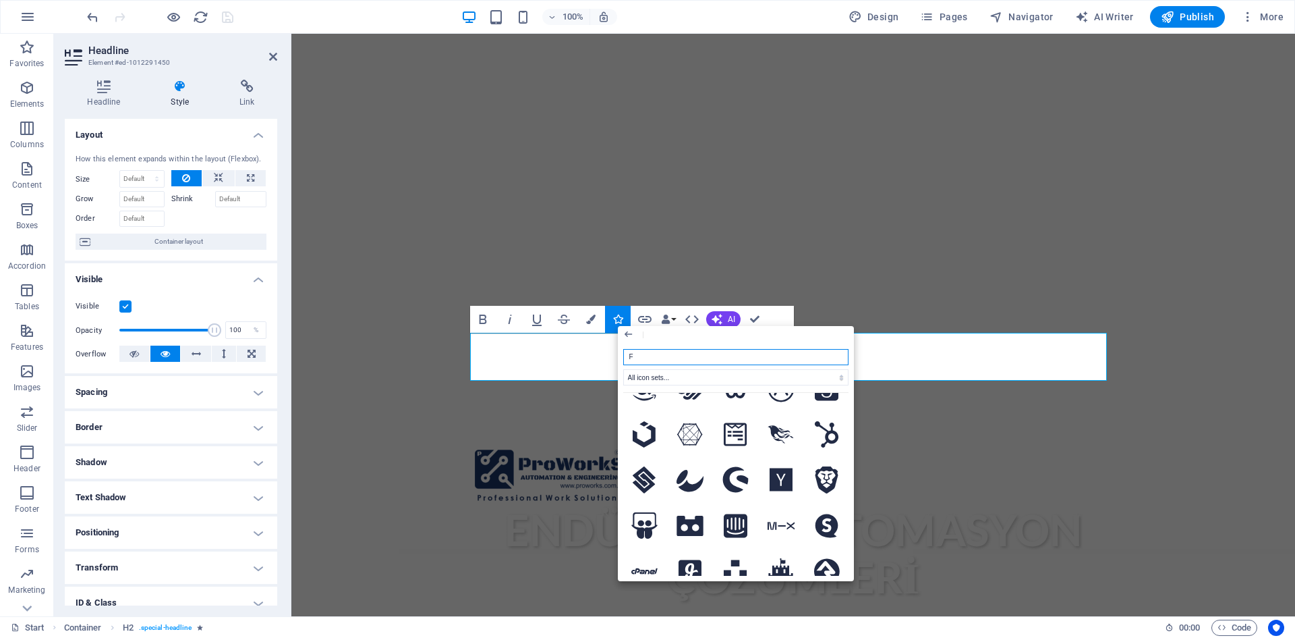
scroll to position [4024, 0]
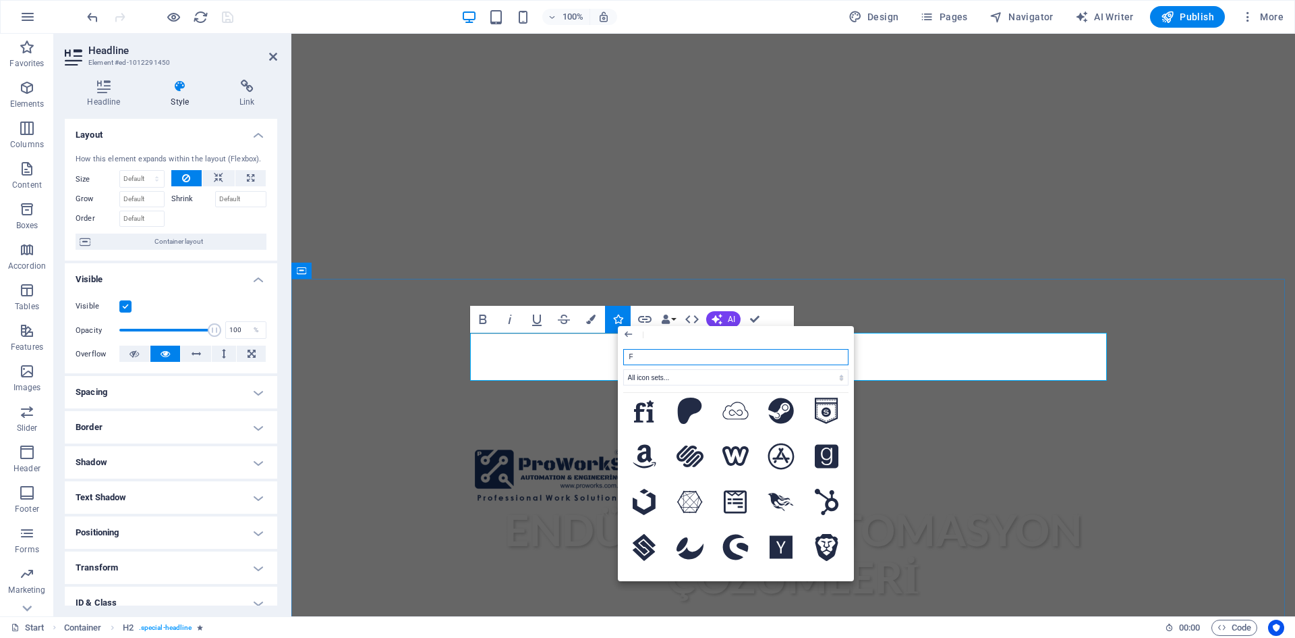
type input "F"
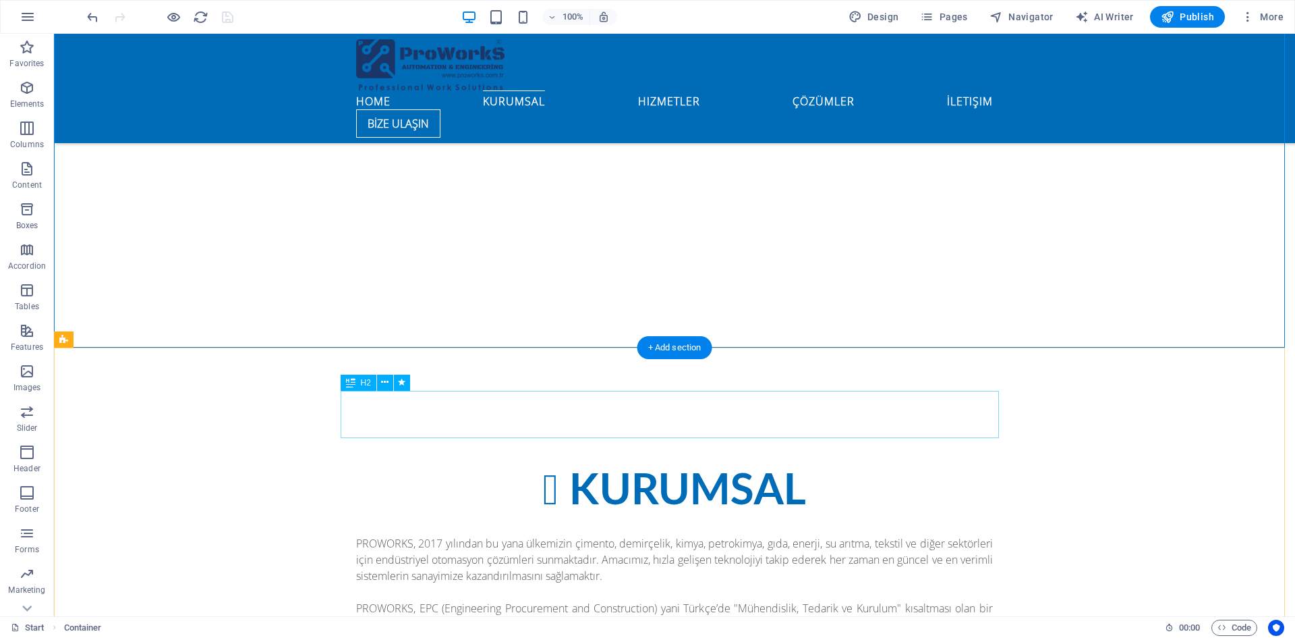
scroll to position [1012, 0]
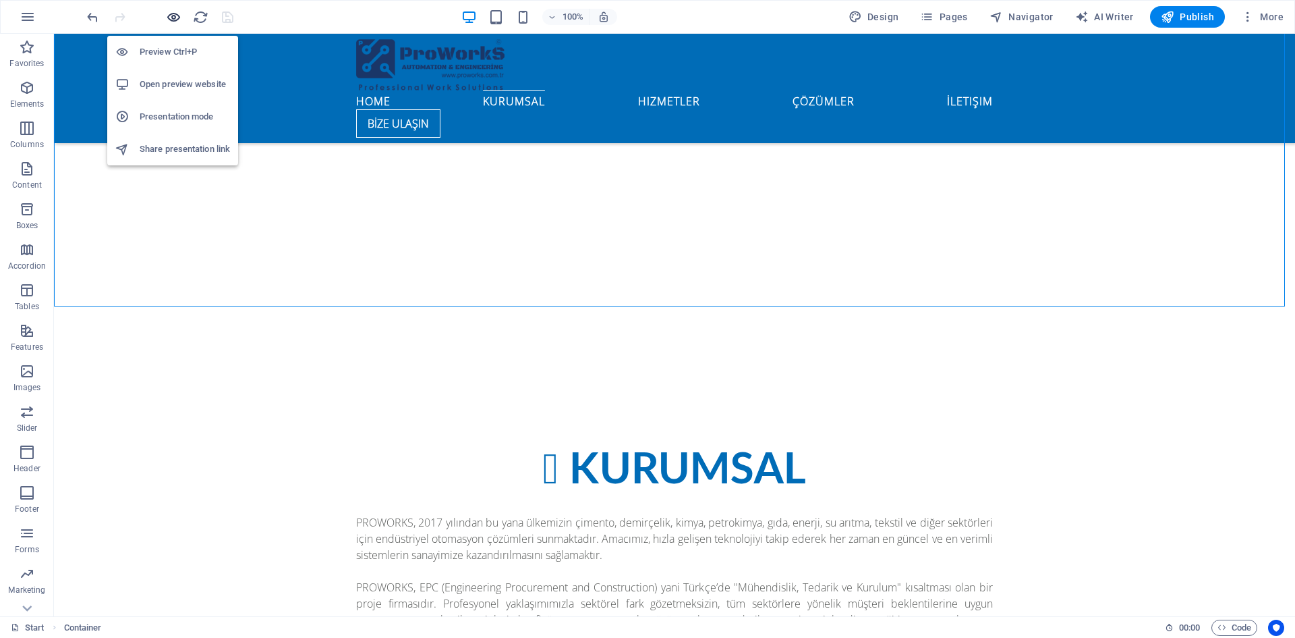
click at [173, 17] on icon "button" at bounding box center [174, 17] width 16 height 16
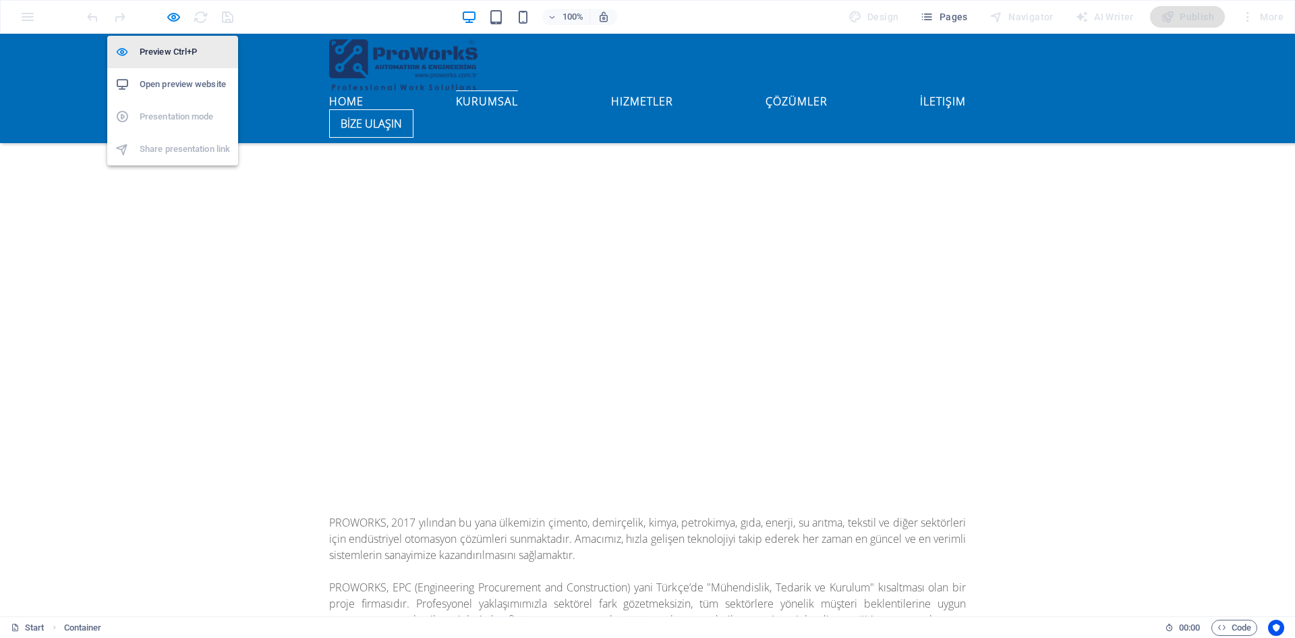
click at [173, 52] on h6 "Preview Ctrl+P" at bounding box center [185, 52] width 90 height 16
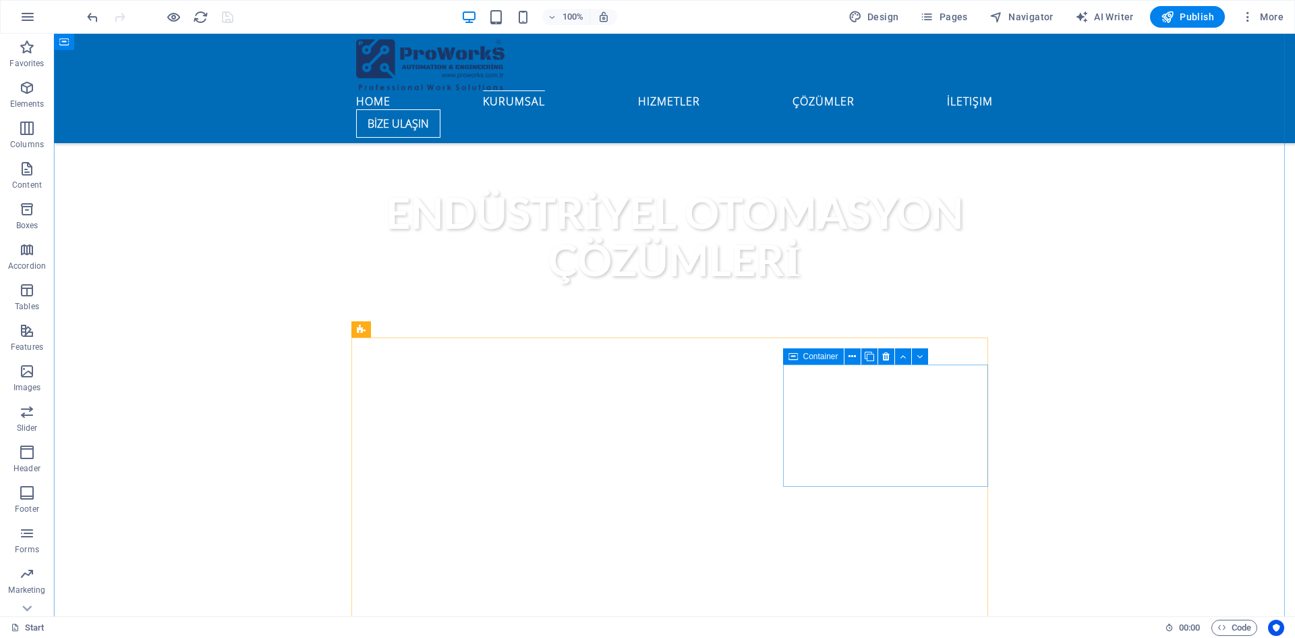
scroll to position [877, 0]
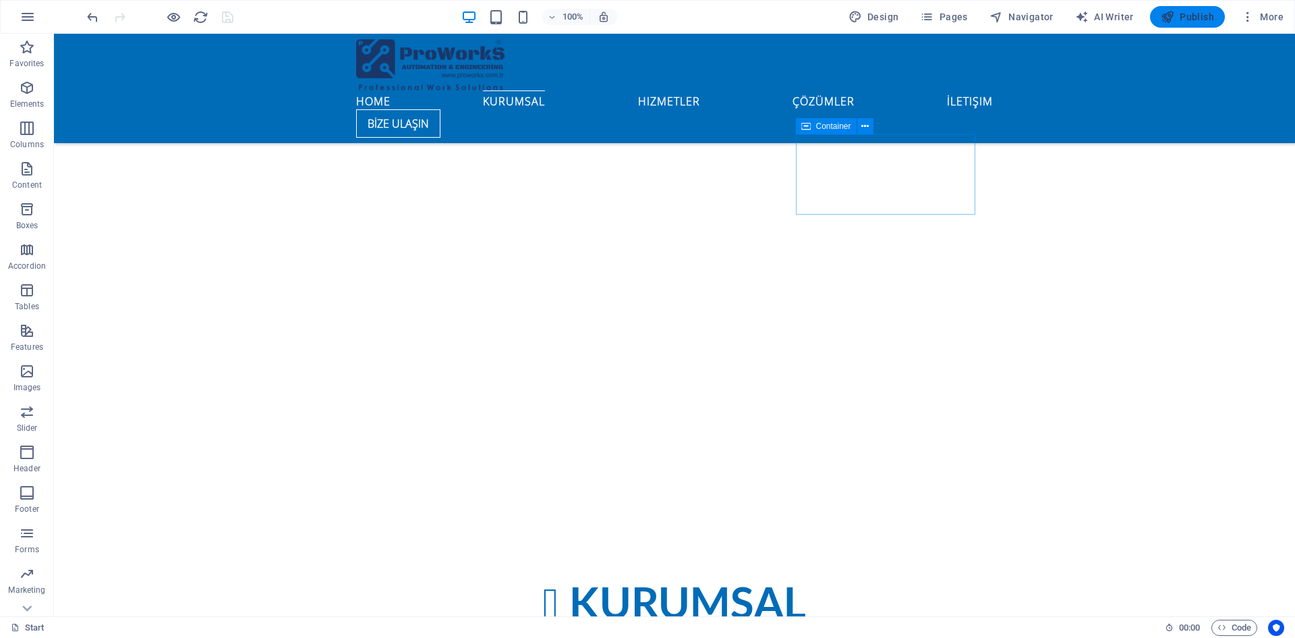
click at [1194, 12] on span "Publish" at bounding box center [1187, 16] width 53 height 13
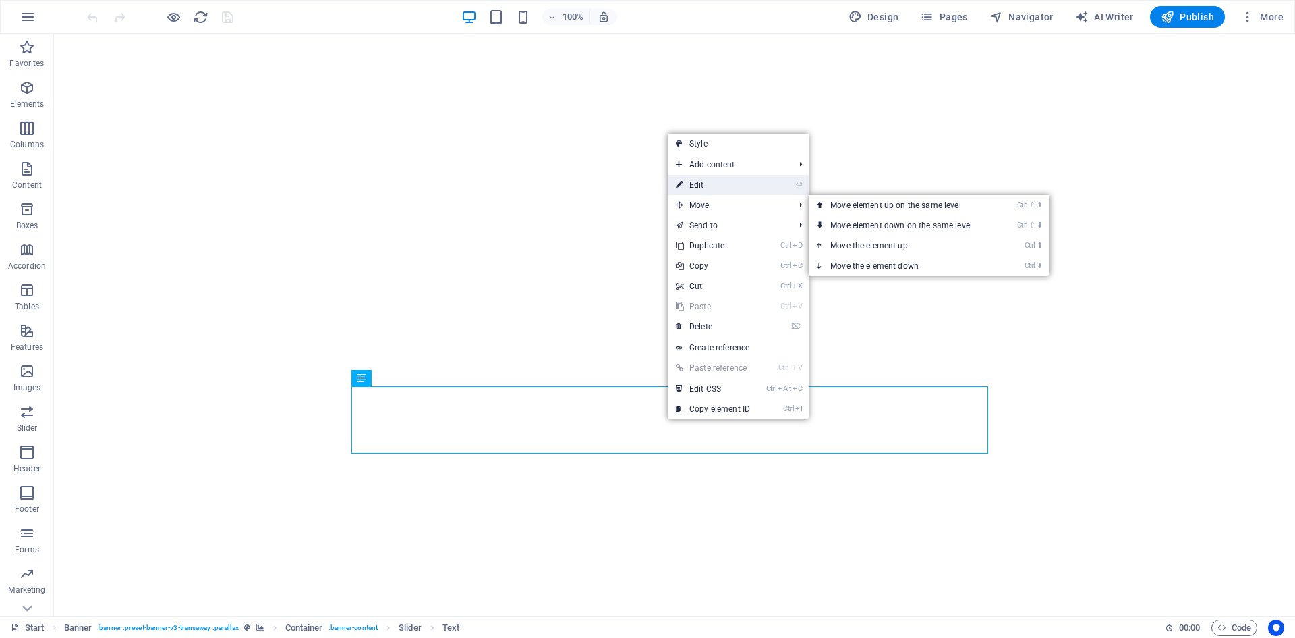
click at [710, 187] on link "⏎ Edit" at bounding box center [713, 185] width 90 height 20
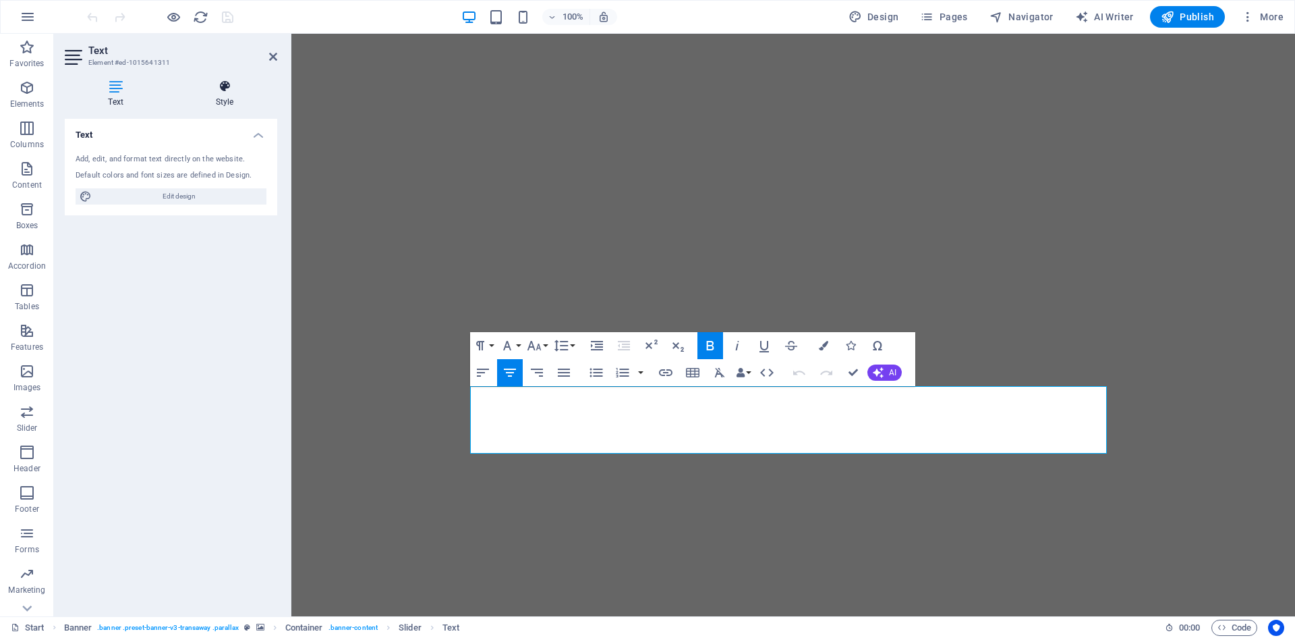
click at [215, 91] on icon at bounding box center [224, 86] width 105 height 13
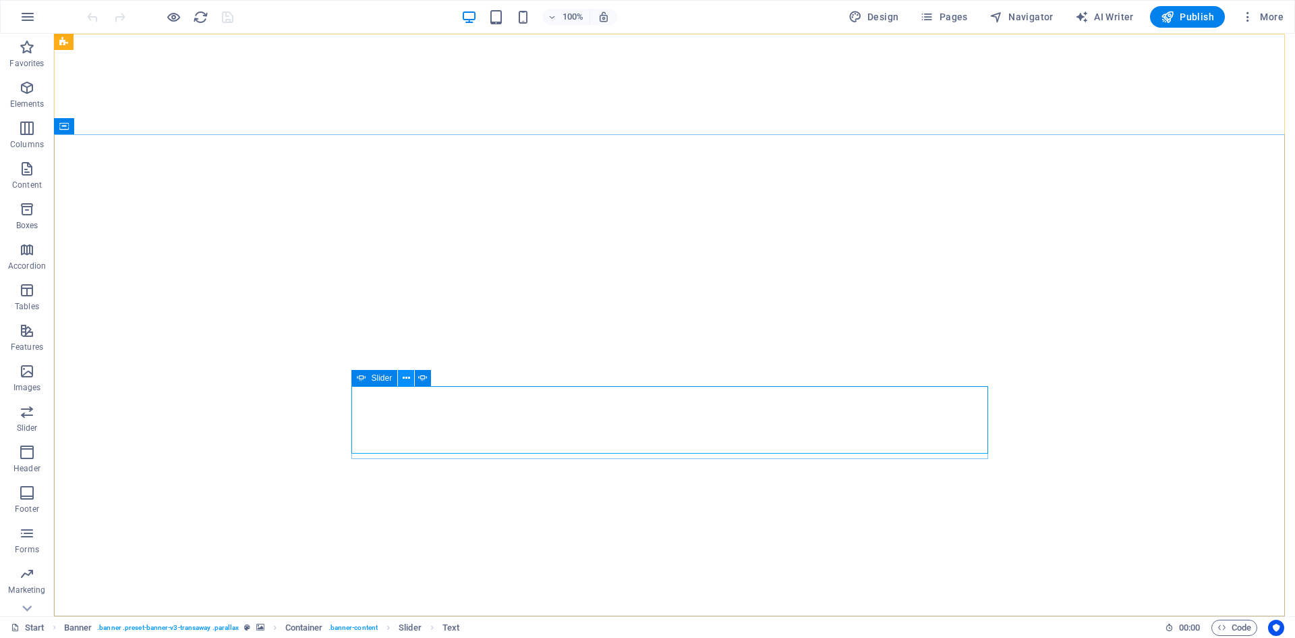
click at [403, 378] on icon at bounding box center [406, 378] width 7 height 14
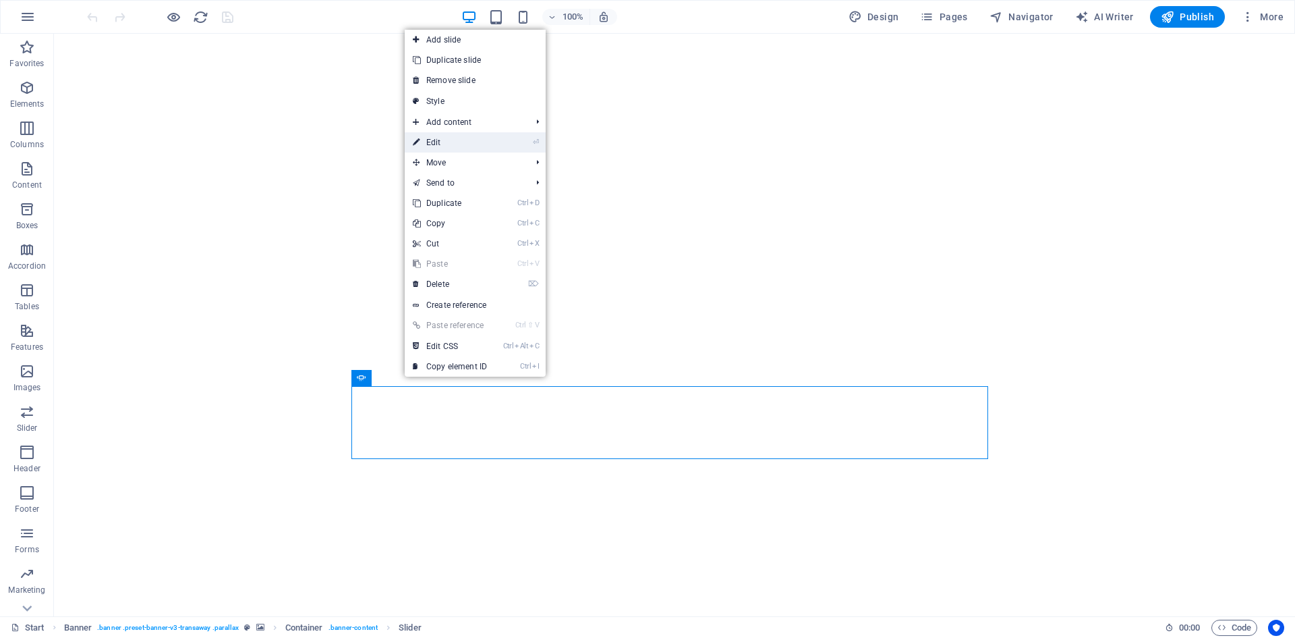
click at [447, 142] on link "⏎ Edit" at bounding box center [450, 142] width 90 height 20
select select "ms"
select select "s"
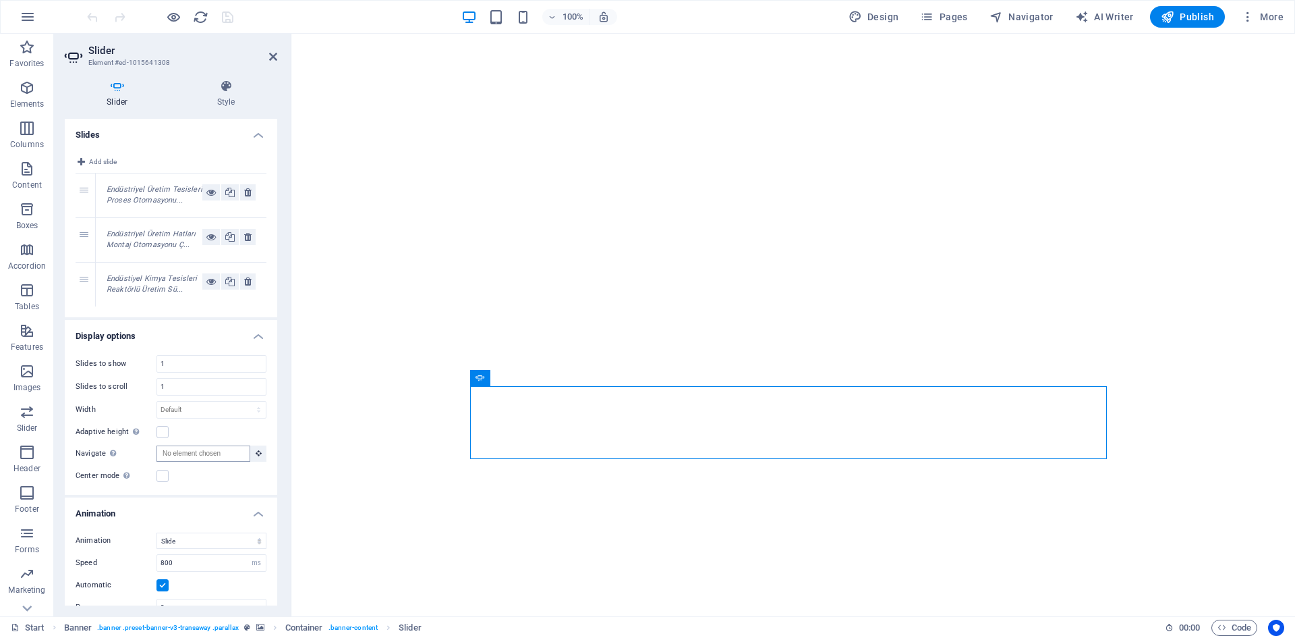
scroll to position [108, 0]
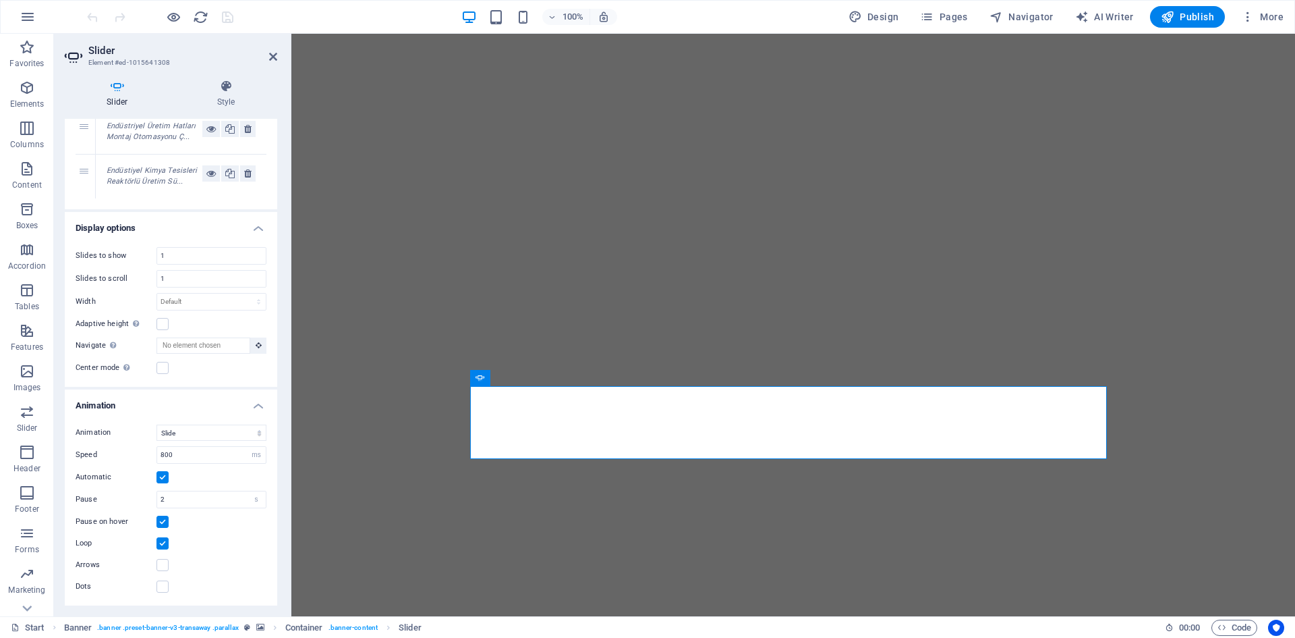
click at [163, 519] on label at bounding box center [163, 521] width 12 height 12
click at [0, 0] on input "Pause on hover" at bounding box center [0, 0] width 0 height 0
click at [166, 522] on label at bounding box center [163, 521] width 12 height 12
click at [0, 0] on input "Pause on hover" at bounding box center [0, 0] width 0 height 0
click at [166, 522] on label at bounding box center [163, 521] width 12 height 12
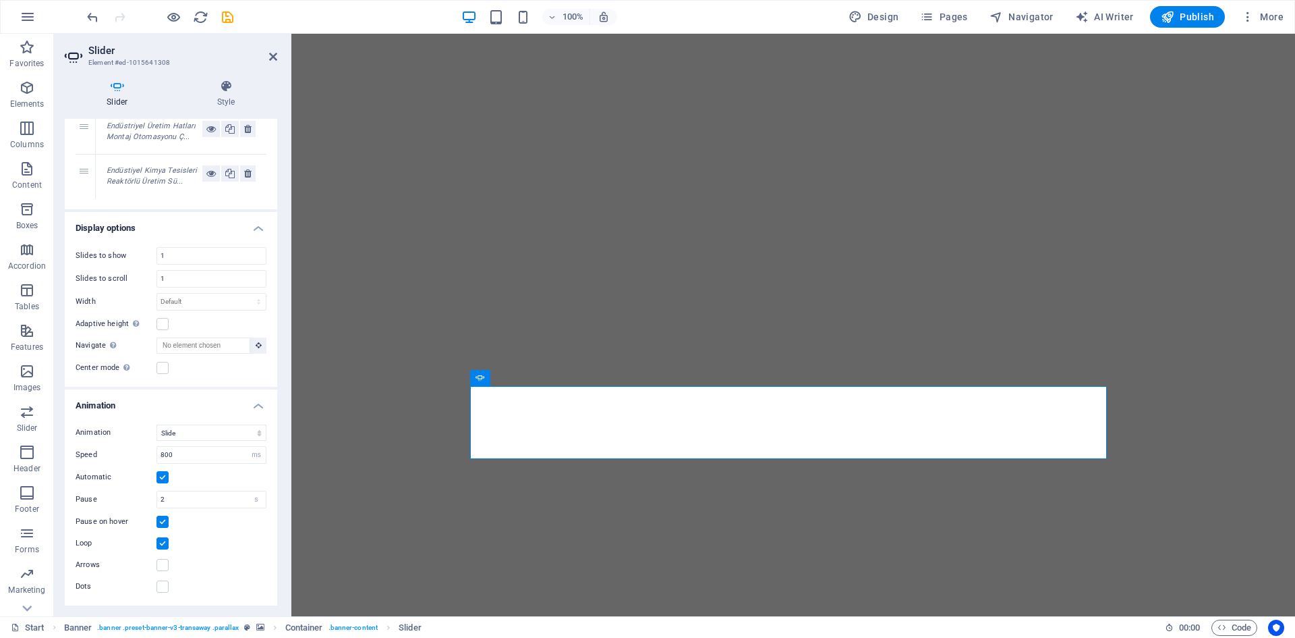
click at [0, 0] on input "Pause on hover" at bounding box center [0, 0] width 0 height 0
click at [233, 16] on icon "save" at bounding box center [228, 17] width 16 height 16
checkbox input "false"
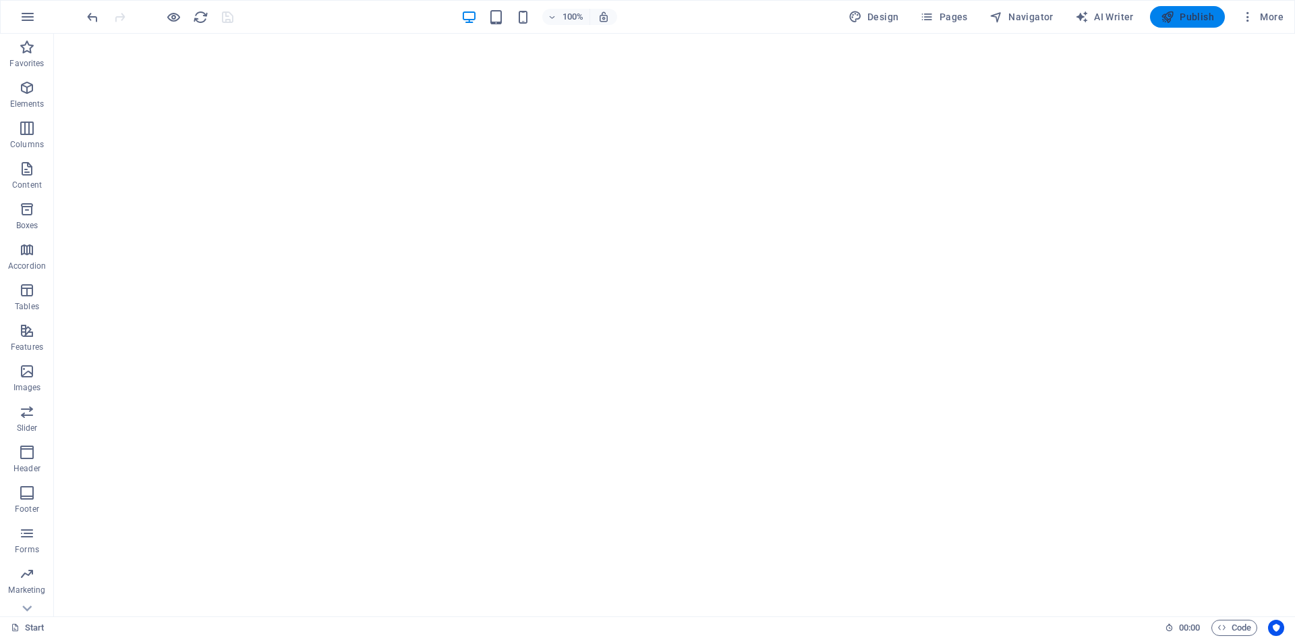
click at [1175, 10] on icon "button" at bounding box center [1167, 16] width 13 height 13
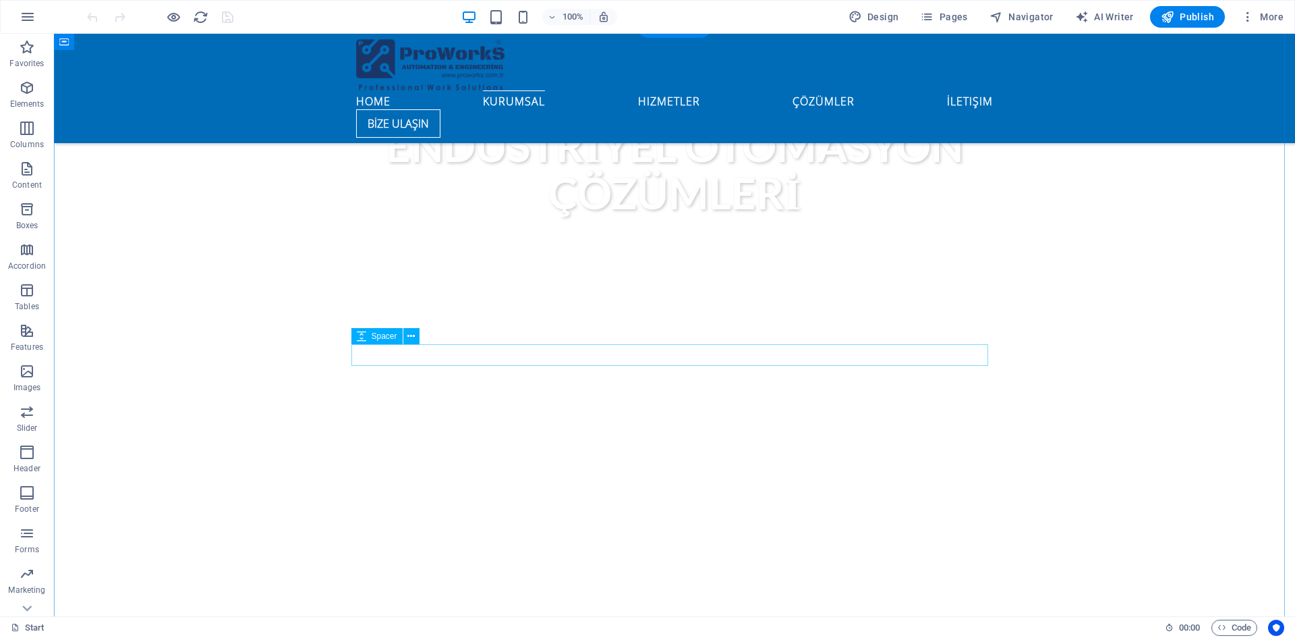
scroll to position [675, 0]
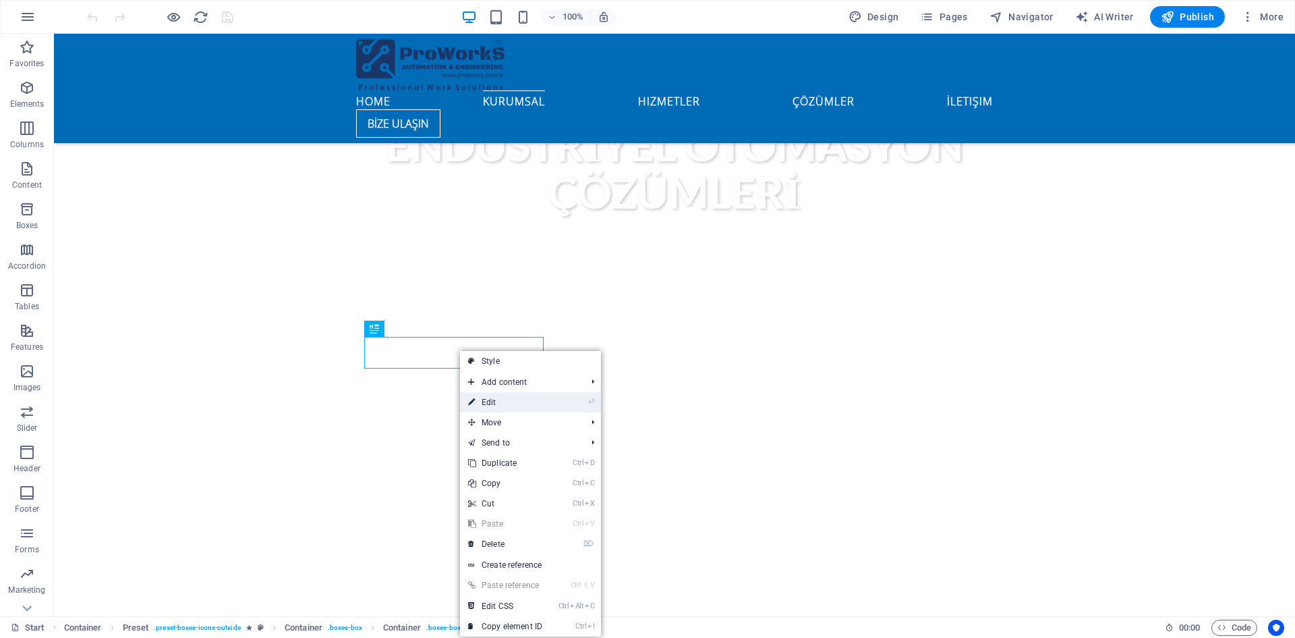
click at [508, 397] on link "⏎ Edit" at bounding box center [505, 402] width 90 height 20
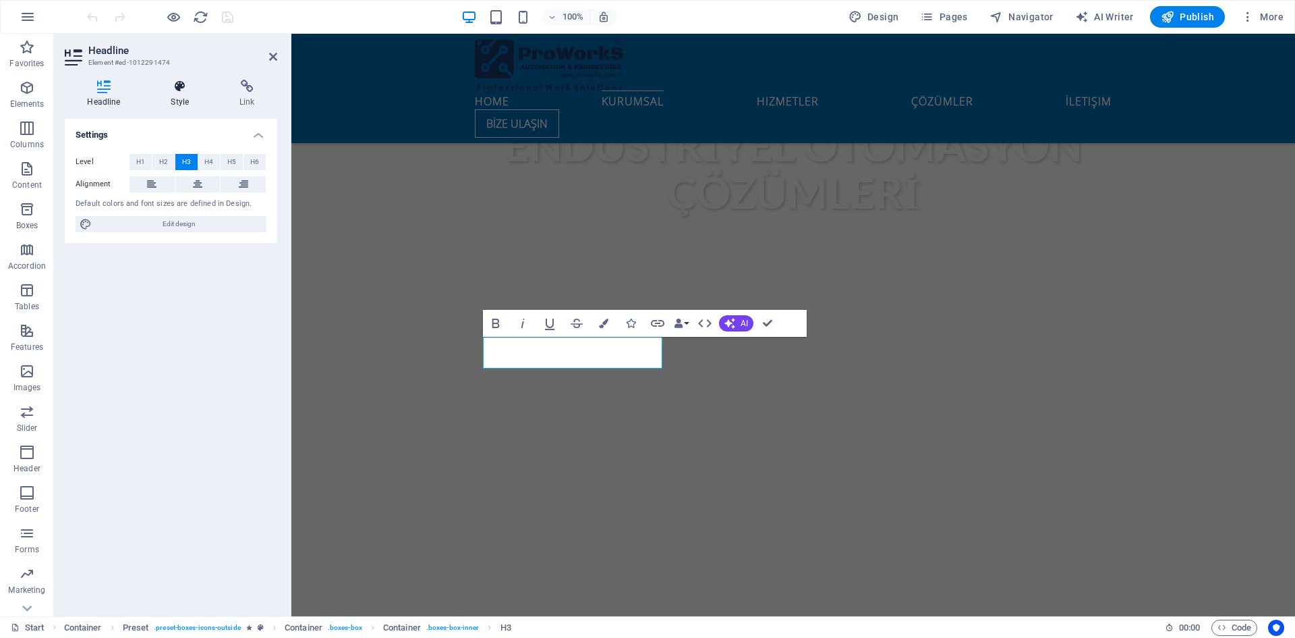
click at [188, 91] on icon at bounding box center [179, 86] width 63 height 13
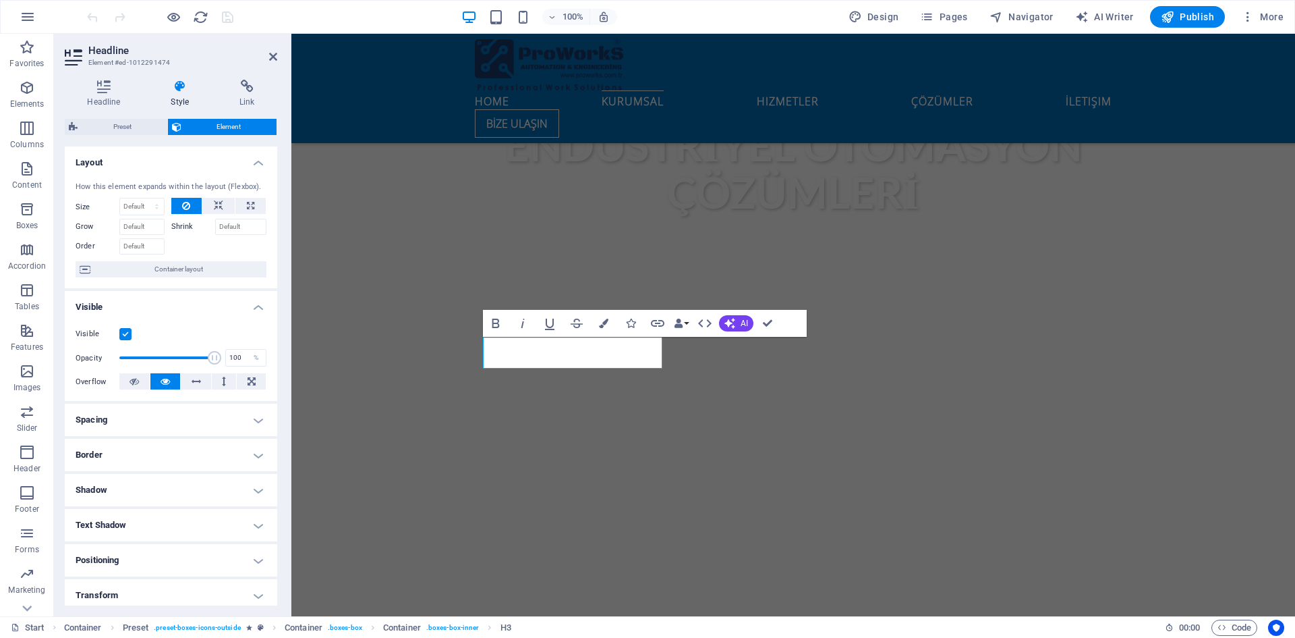
scroll to position [111, 0]
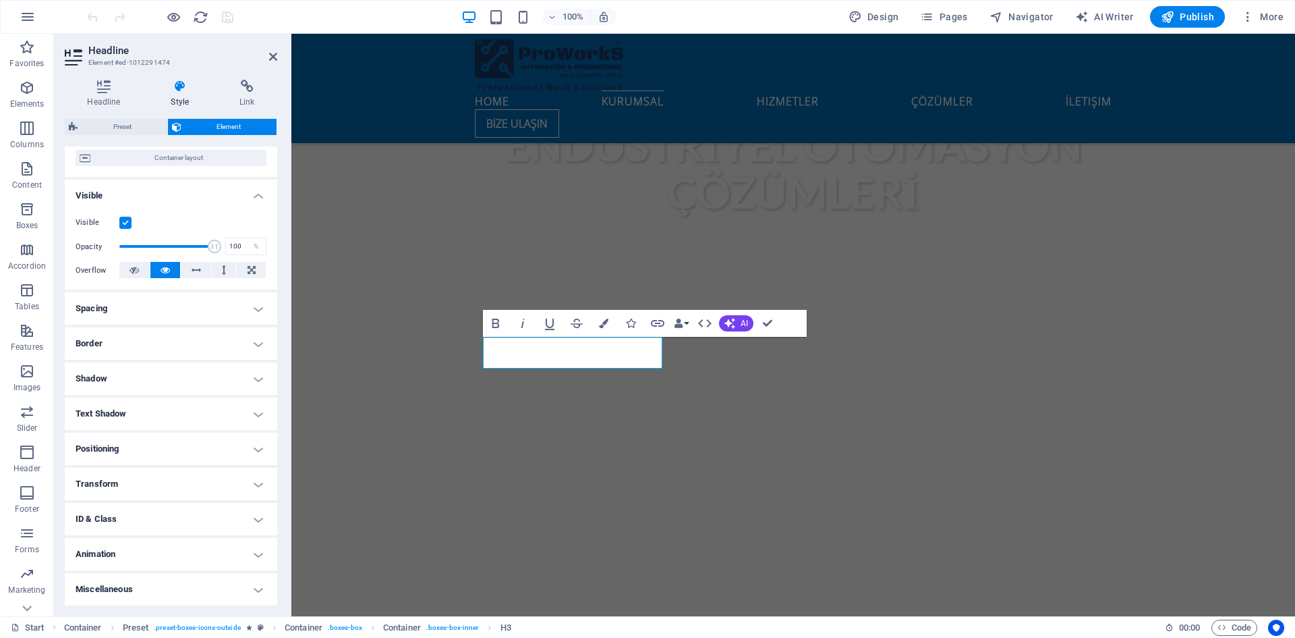
click at [150, 559] on h4 "Animation" at bounding box center [171, 554] width 213 height 32
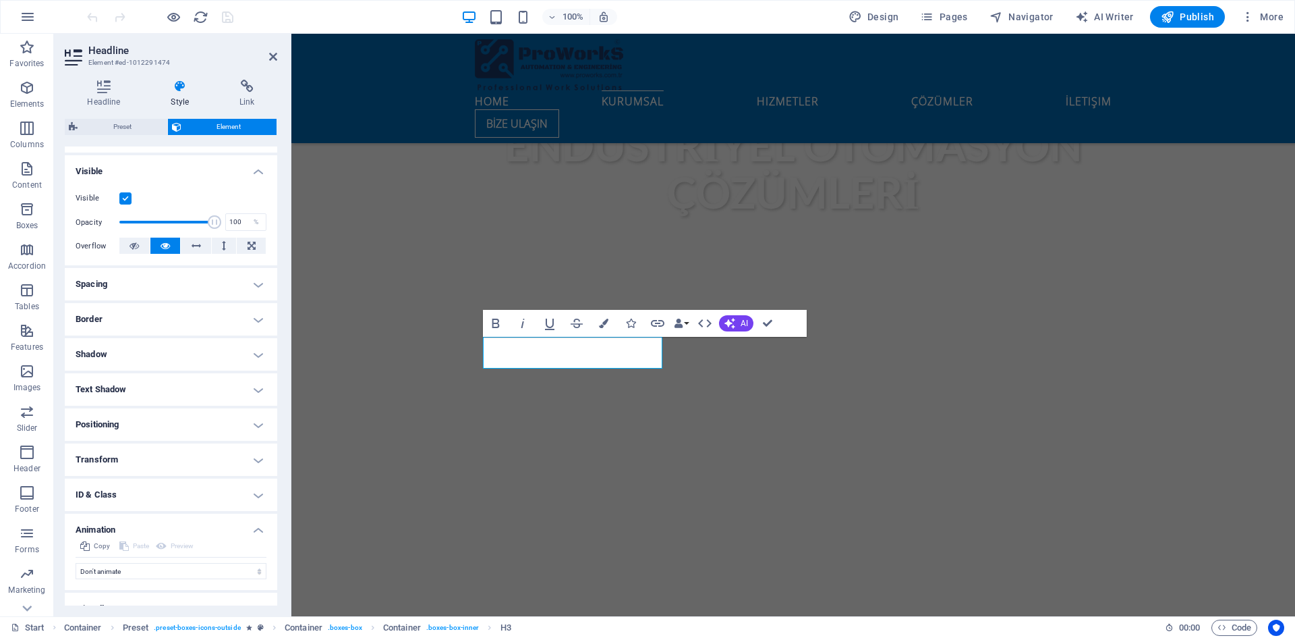
scroll to position [155, 0]
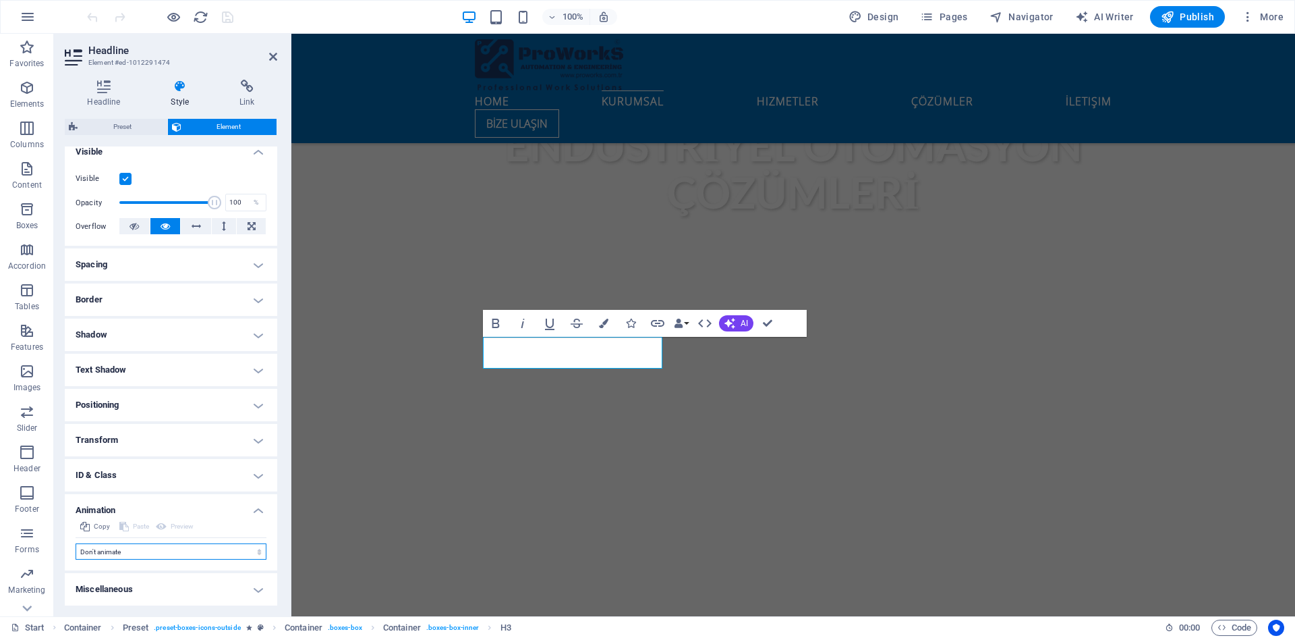
click at [199, 543] on select "Don't animate Show / Hide Slide up/down Zoom in/out Slide left to right Slide r…" at bounding box center [171, 551] width 191 height 16
select select "shrink"
click at [76, 543] on select "Don't animate Show / Hide Slide up/down Zoom in/out Slide left to right Slide r…" at bounding box center [171, 551] width 191 height 16
select select "scroll"
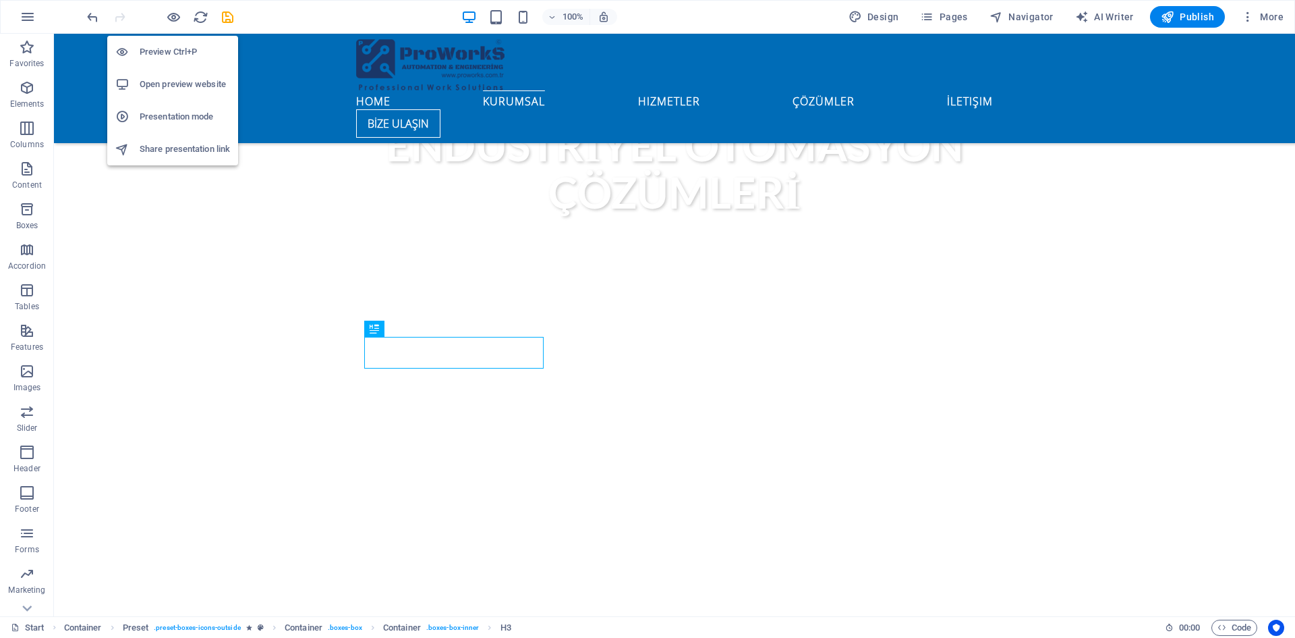
click at [163, 44] on h6 "Preview Ctrl+P" at bounding box center [185, 52] width 90 height 16
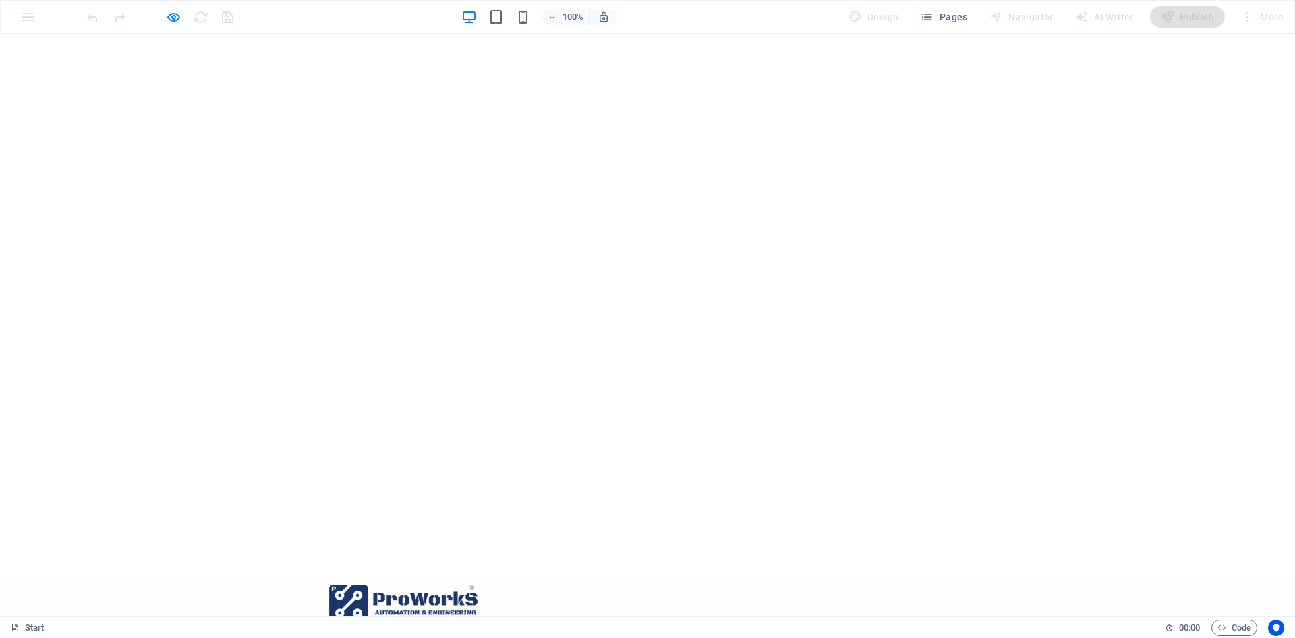
scroll to position [0, 0]
click at [157, 18] on div at bounding box center [159, 17] width 151 height 22
click at [173, 22] on icon "button" at bounding box center [174, 17] width 16 height 16
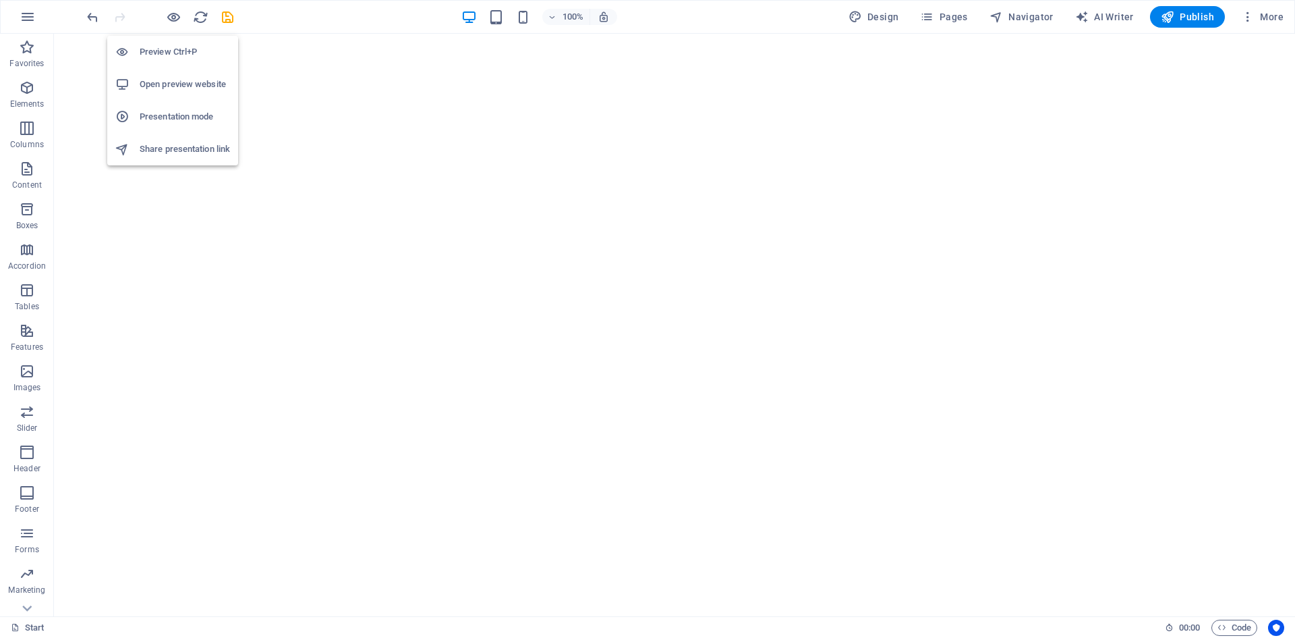
click at [178, 50] on h6 "Preview Ctrl+P" at bounding box center [185, 52] width 90 height 16
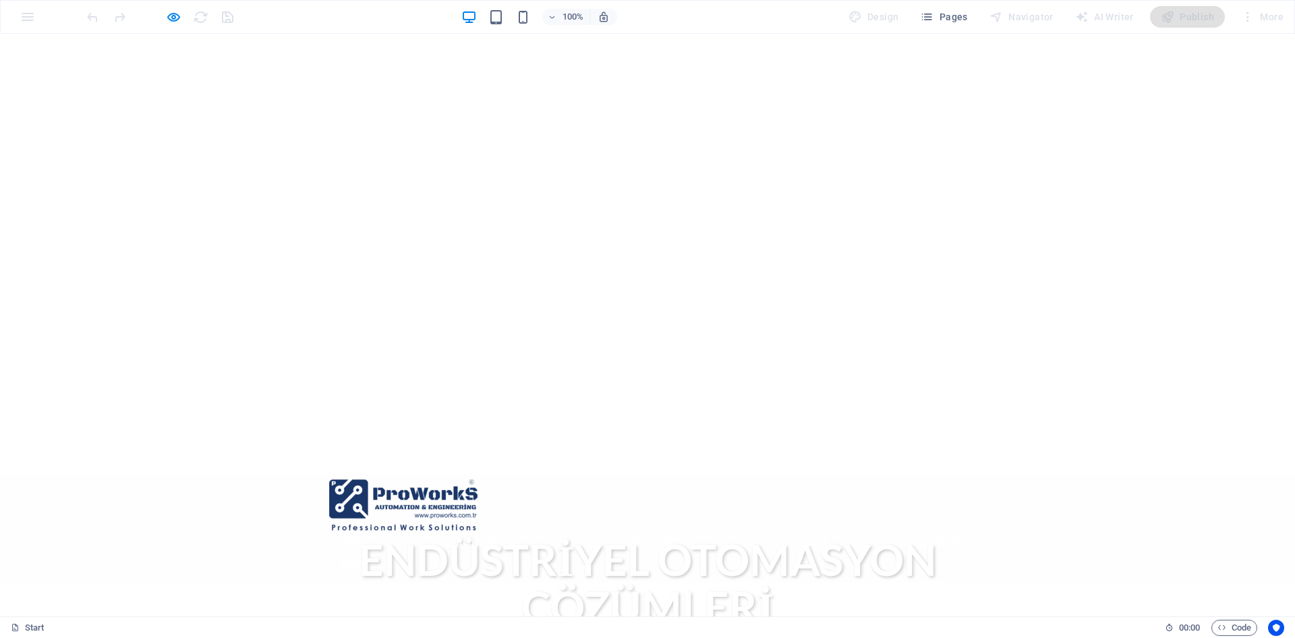
scroll to position [202, 0]
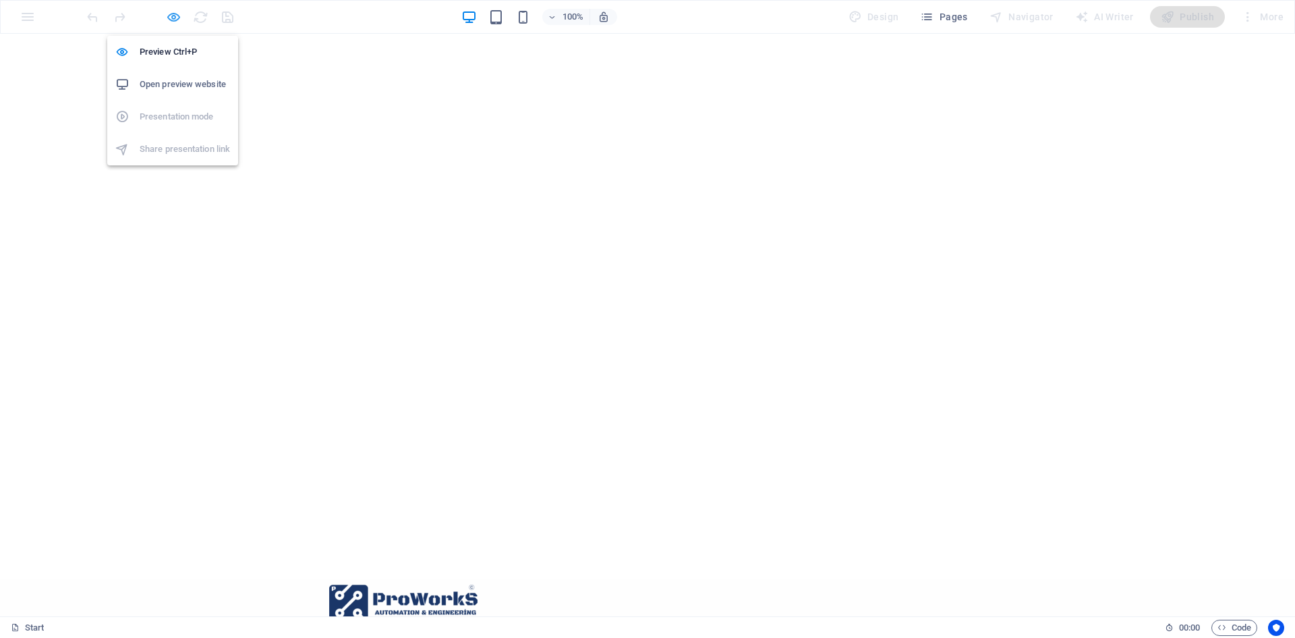
click at [171, 14] on icon "button" at bounding box center [174, 17] width 16 height 16
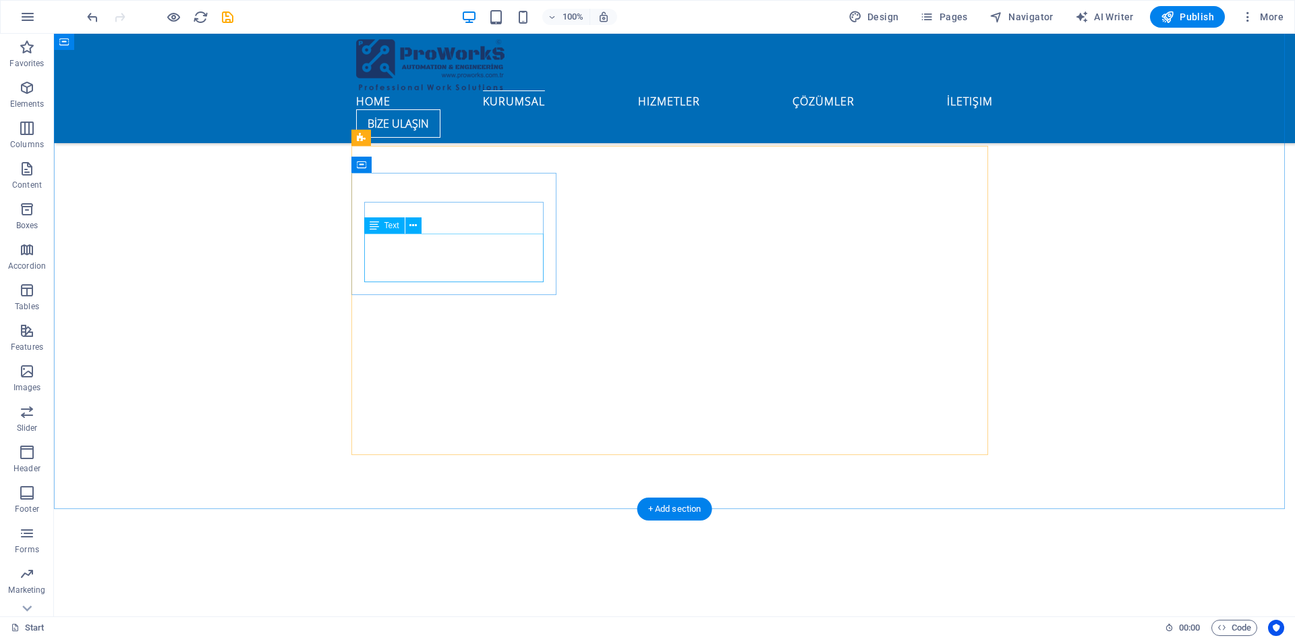
scroll to position [810, 0]
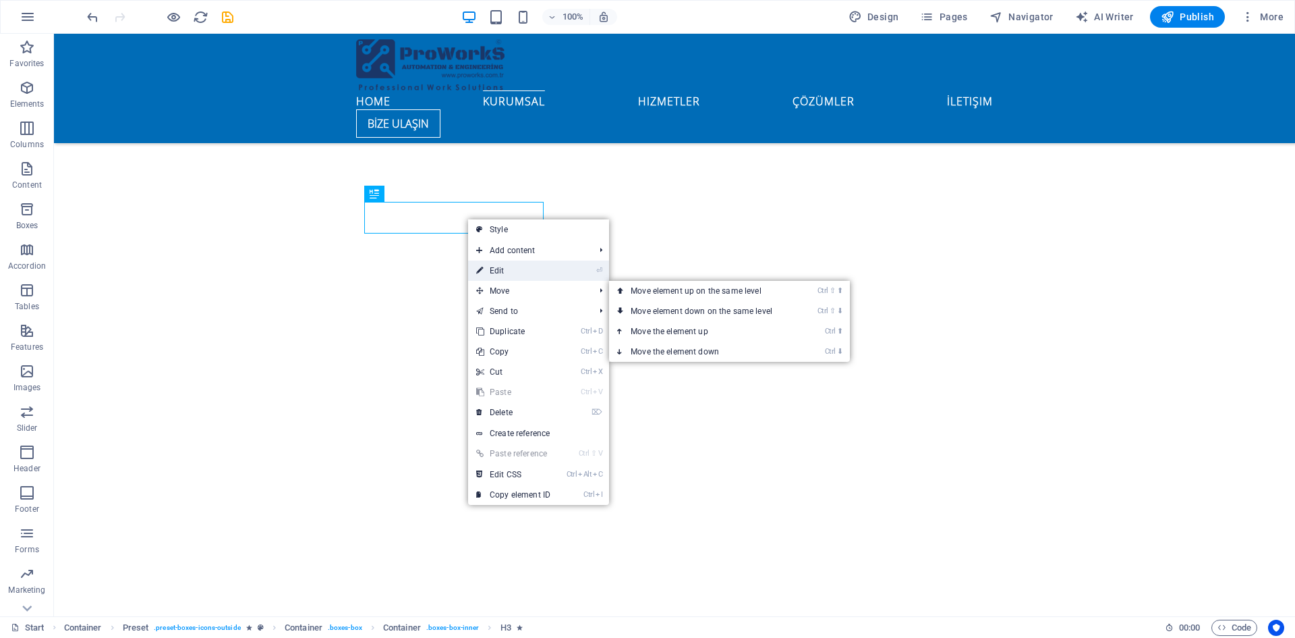
click at [512, 266] on link "⏎ Edit" at bounding box center [513, 270] width 90 height 20
select select "shrink"
select select "s"
select select "scroll"
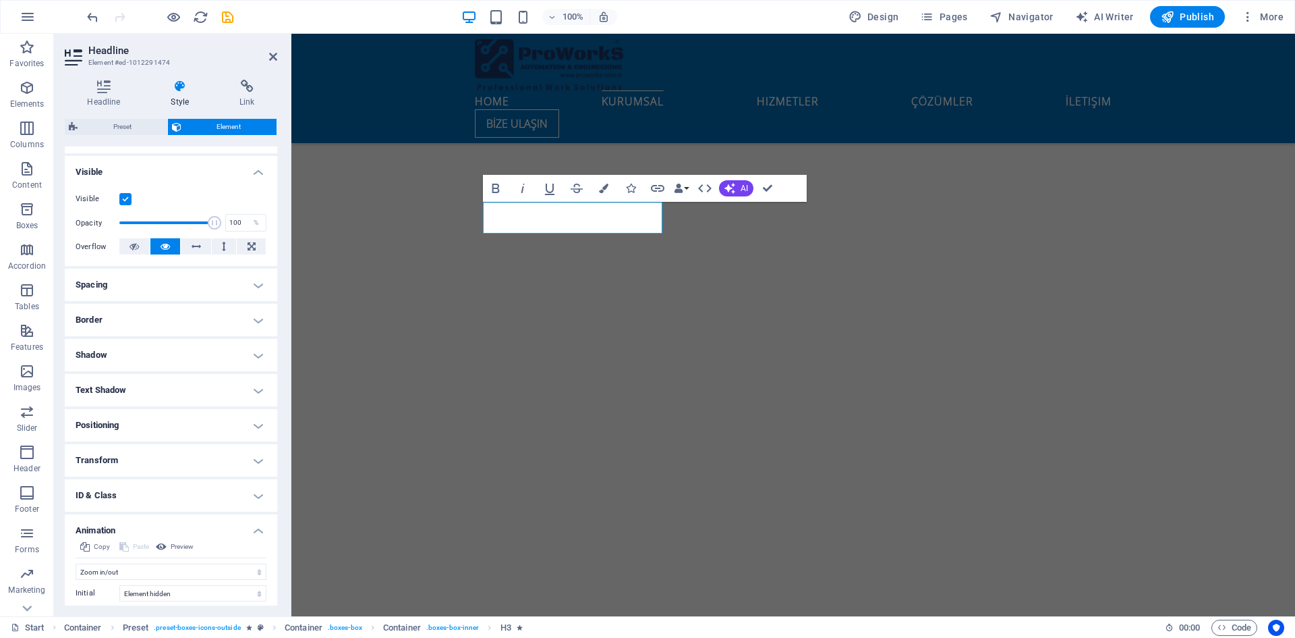
scroll to position [250, 0]
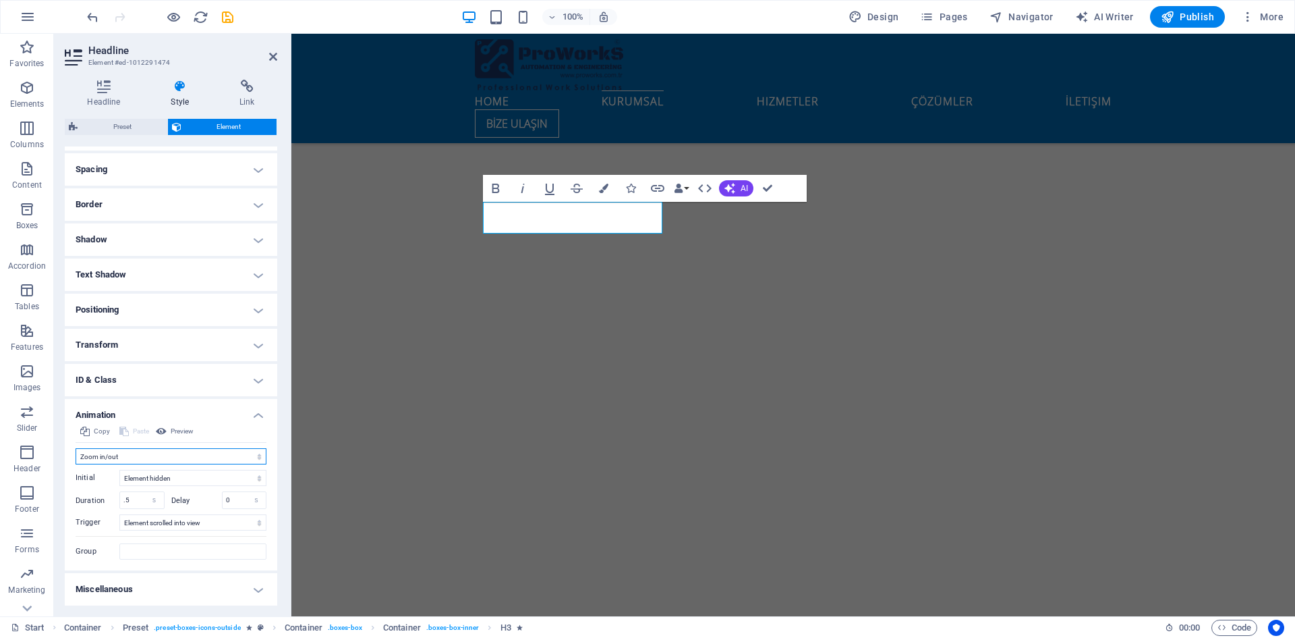
click at [201, 457] on select "Don't animate Show / Hide Slide up/down Zoom in/out Slide left to right Slide r…" at bounding box center [171, 456] width 191 height 16
select select "slide"
click at [76, 448] on select "Don't animate Show / Hide Slide up/down Zoom in/out Slide left to right Slide r…" at bounding box center [171, 456] width 191 height 16
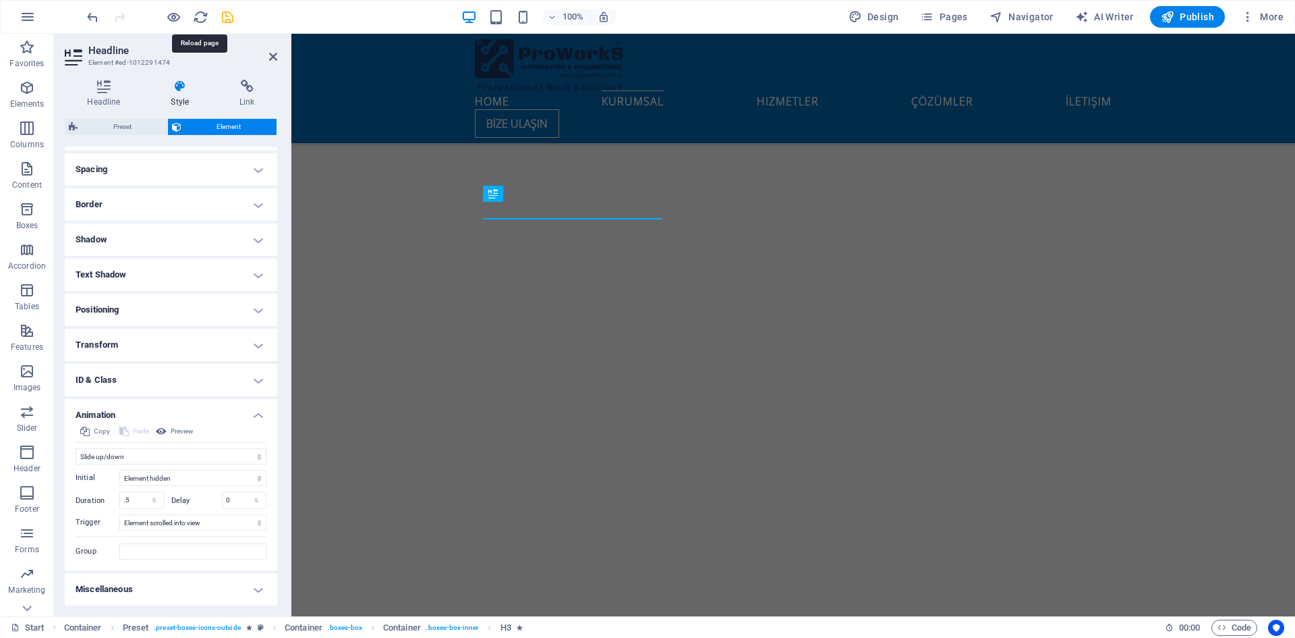
drag, startPoint x: 166, startPoint y: 13, endPoint x: 227, endPoint y: 16, distance: 60.8
click at [227, 16] on div at bounding box center [159, 17] width 151 height 22
click at [227, 19] on icon "save" at bounding box center [228, 17] width 16 height 16
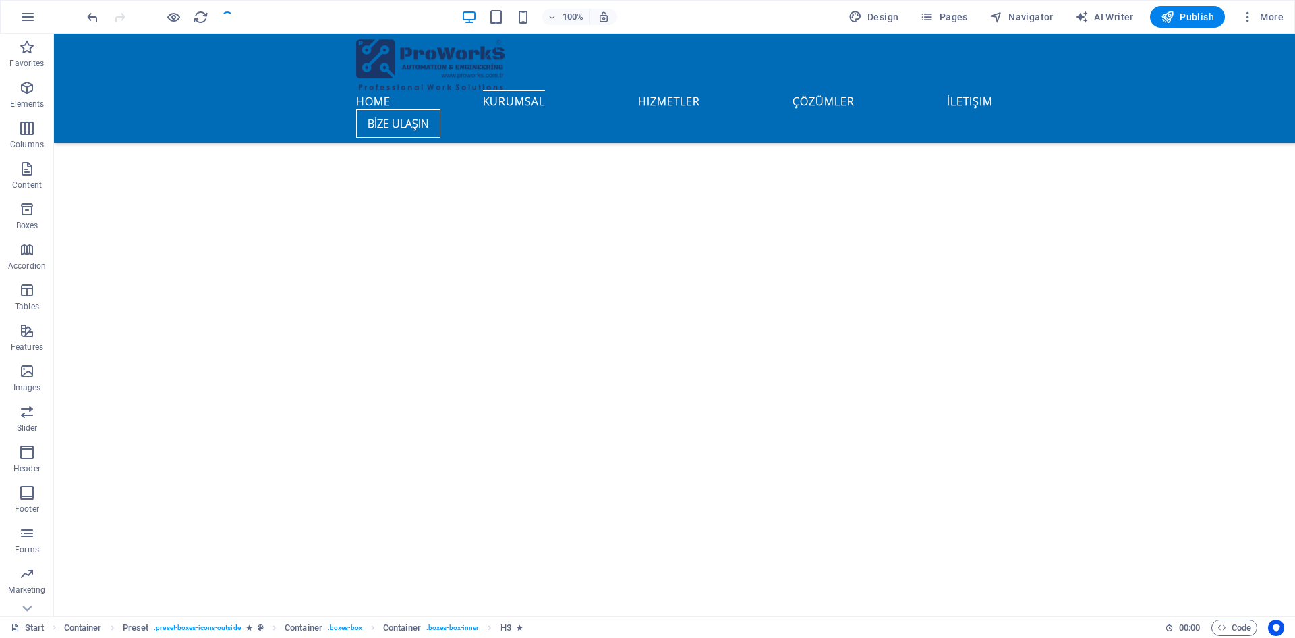
checkbox input "false"
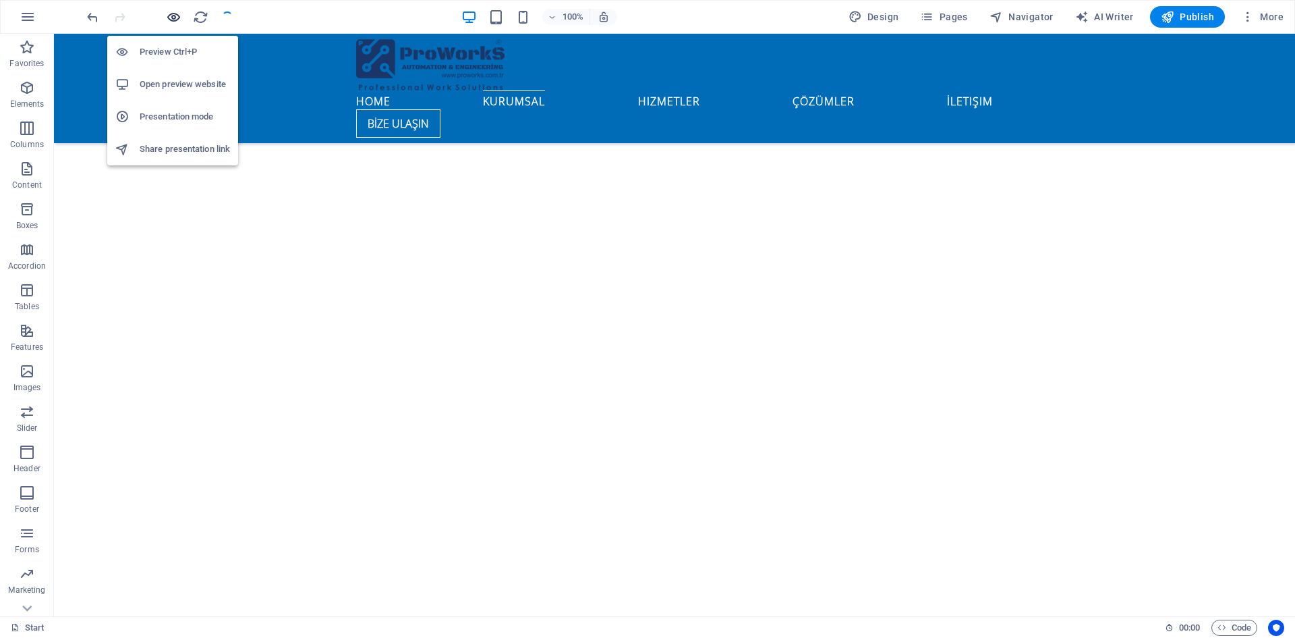
click at [171, 19] on icon "button" at bounding box center [174, 17] width 16 height 16
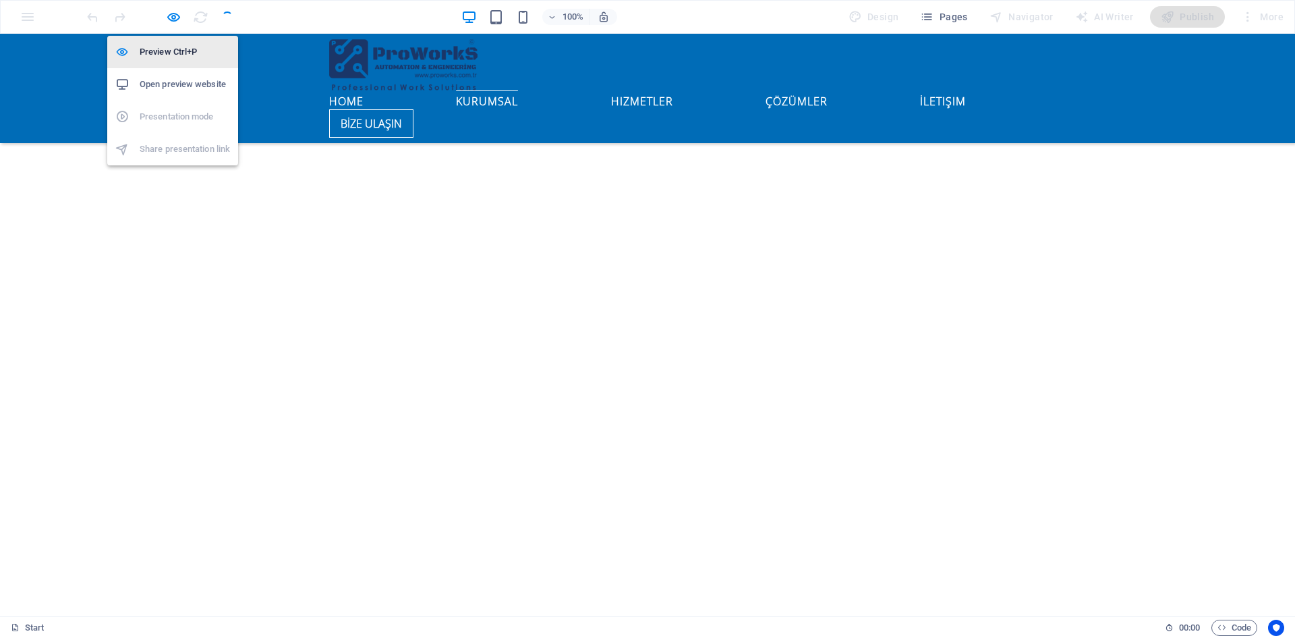
click at [170, 43] on li "Preview Ctrl+P" at bounding box center [172, 52] width 131 height 32
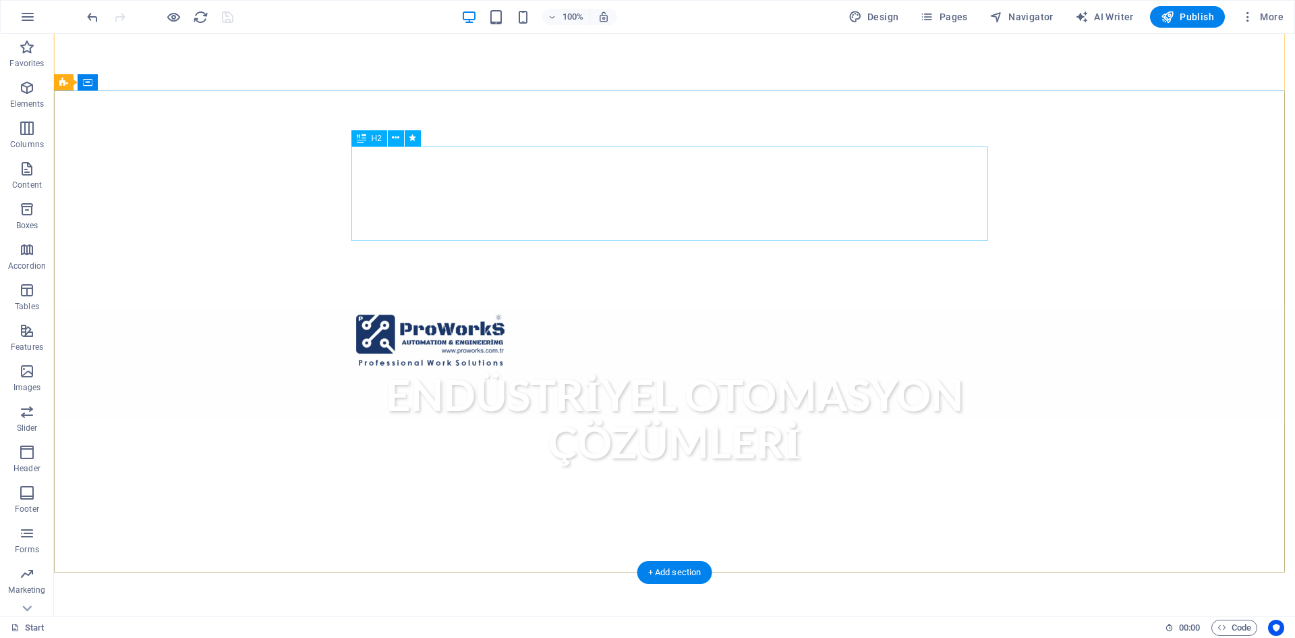
scroll to position [0, 0]
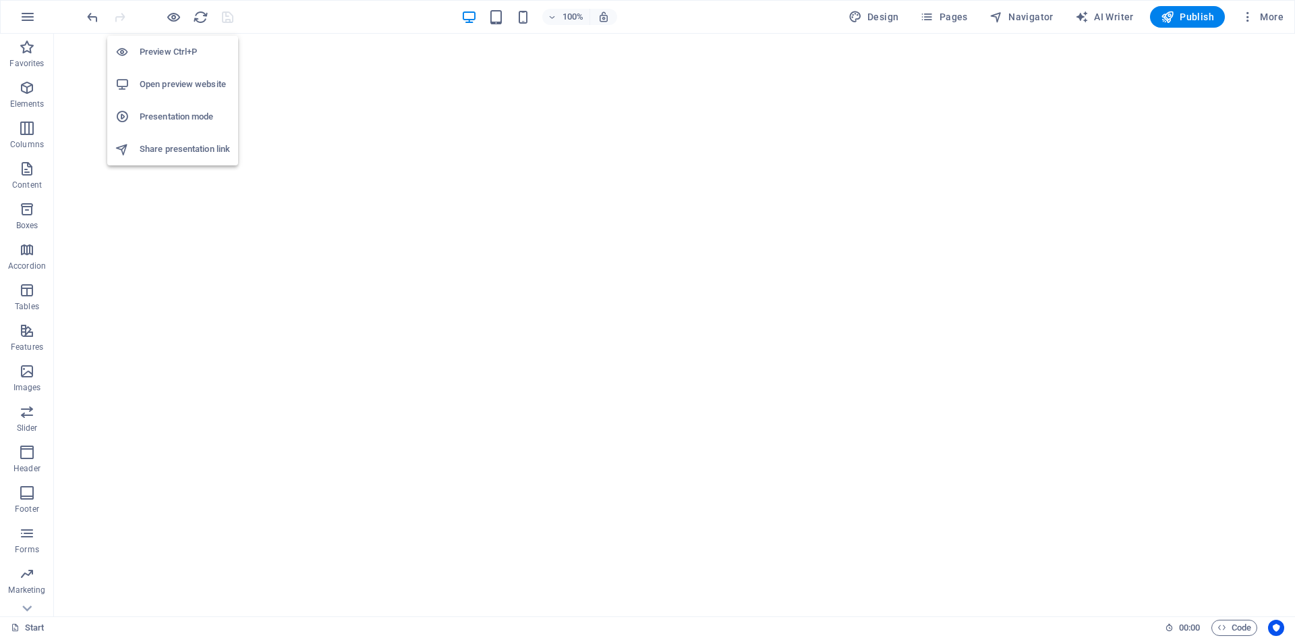
click at [178, 50] on h6 "Preview Ctrl+P" at bounding box center [185, 52] width 90 height 16
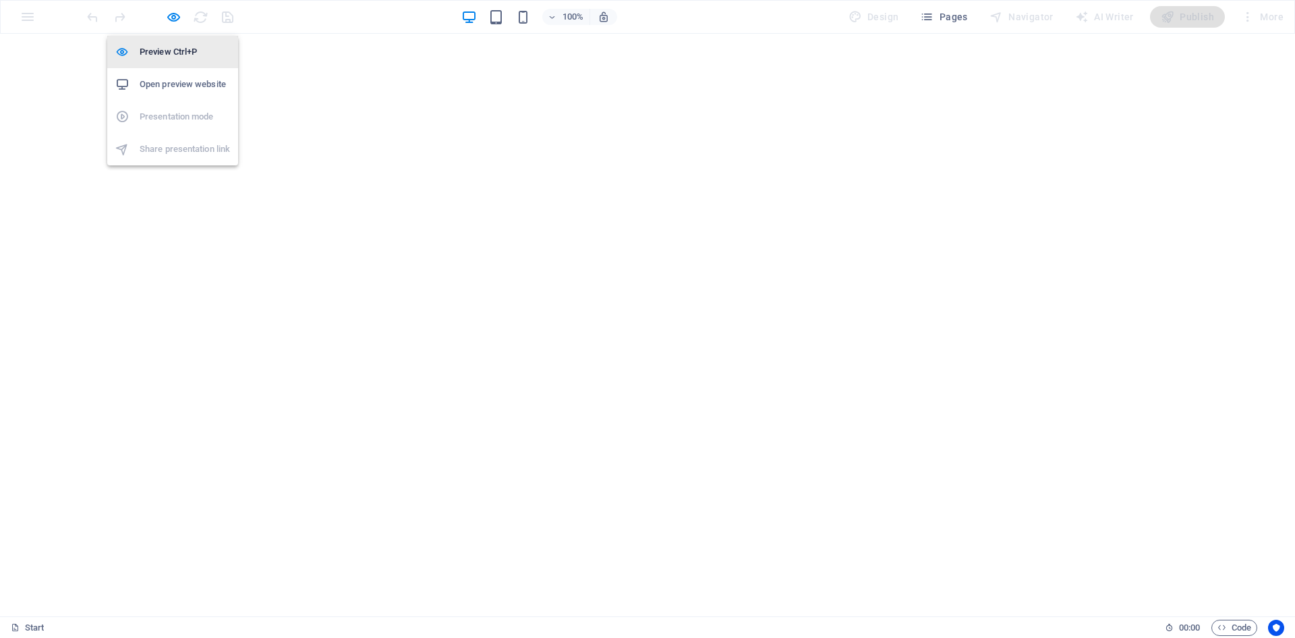
click at [174, 46] on h6 "Preview Ctrl+P" at bounding box center [185, 52] width 90 height 16
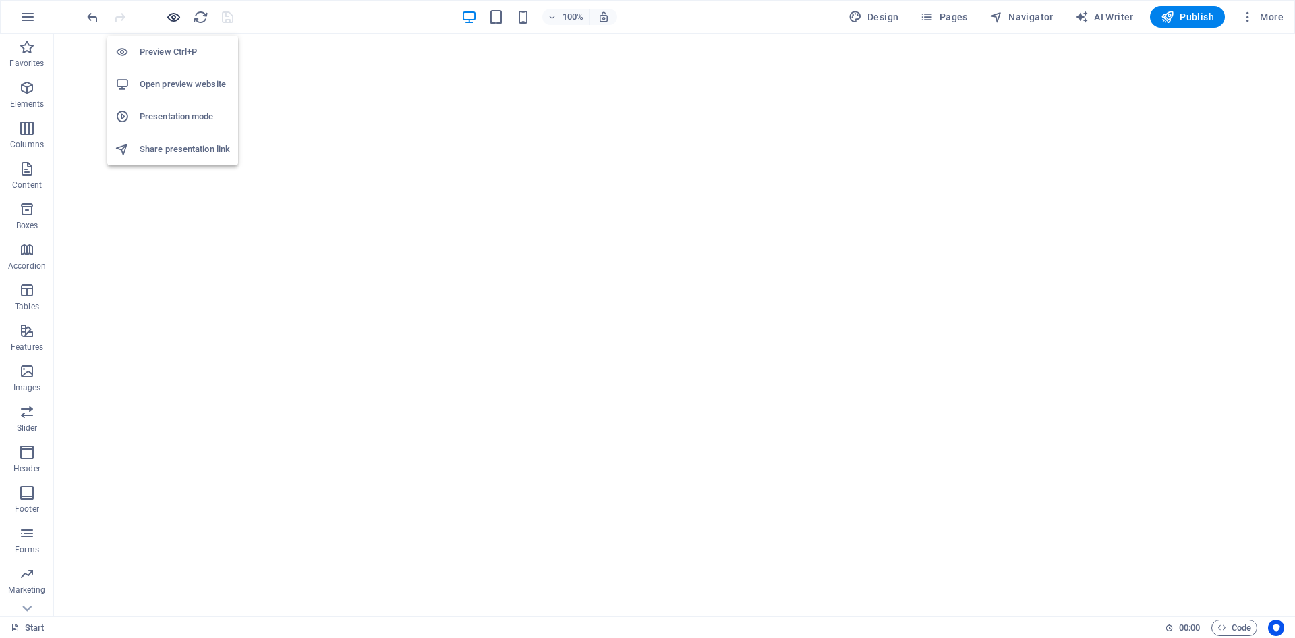
click at [175, 17] on icon "button" at bounding box center [174, 17] width 16 height 16
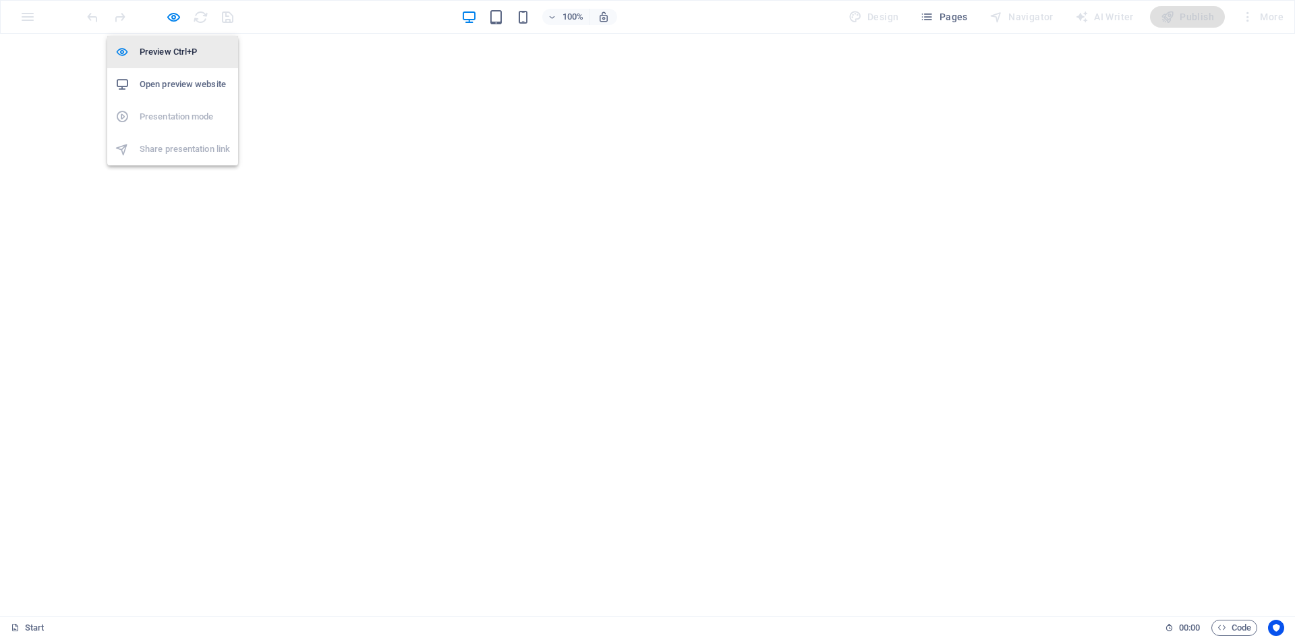
click at [179, 49] on h6 "Preview Ctrl+P" at bounding box center [185, 52] width 90 height 16
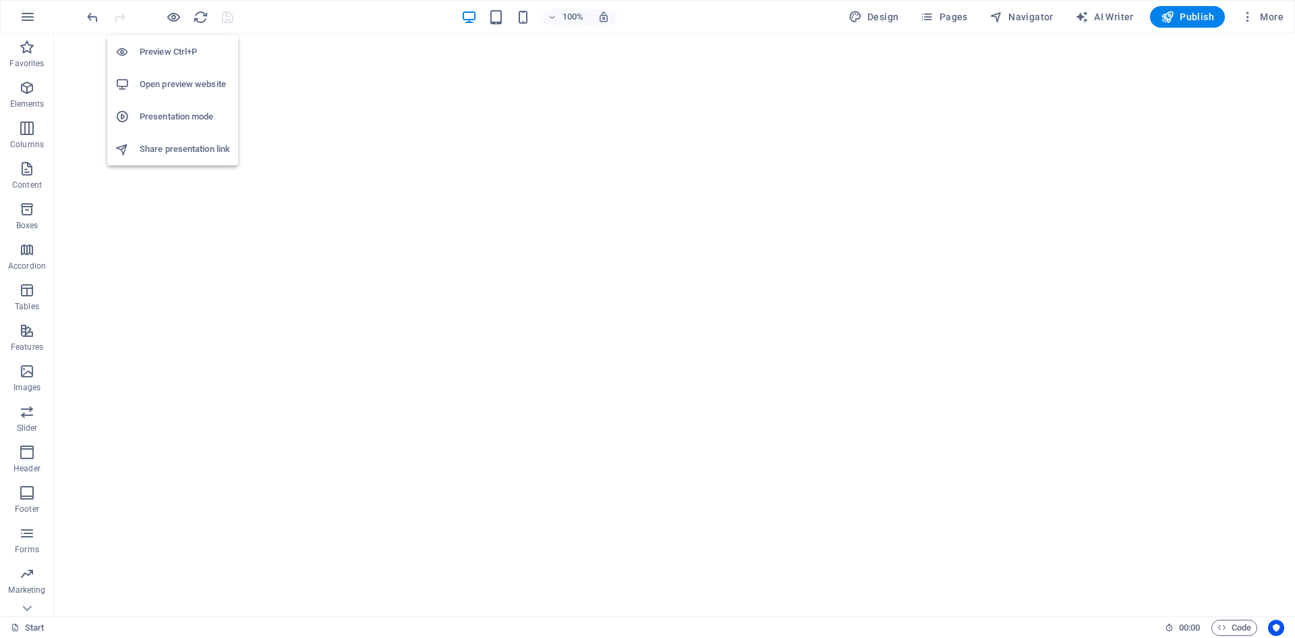
click at [175, 53] on h6 "Preview Ctrl+P" at bounding box center [185, 52] width 90 height 16
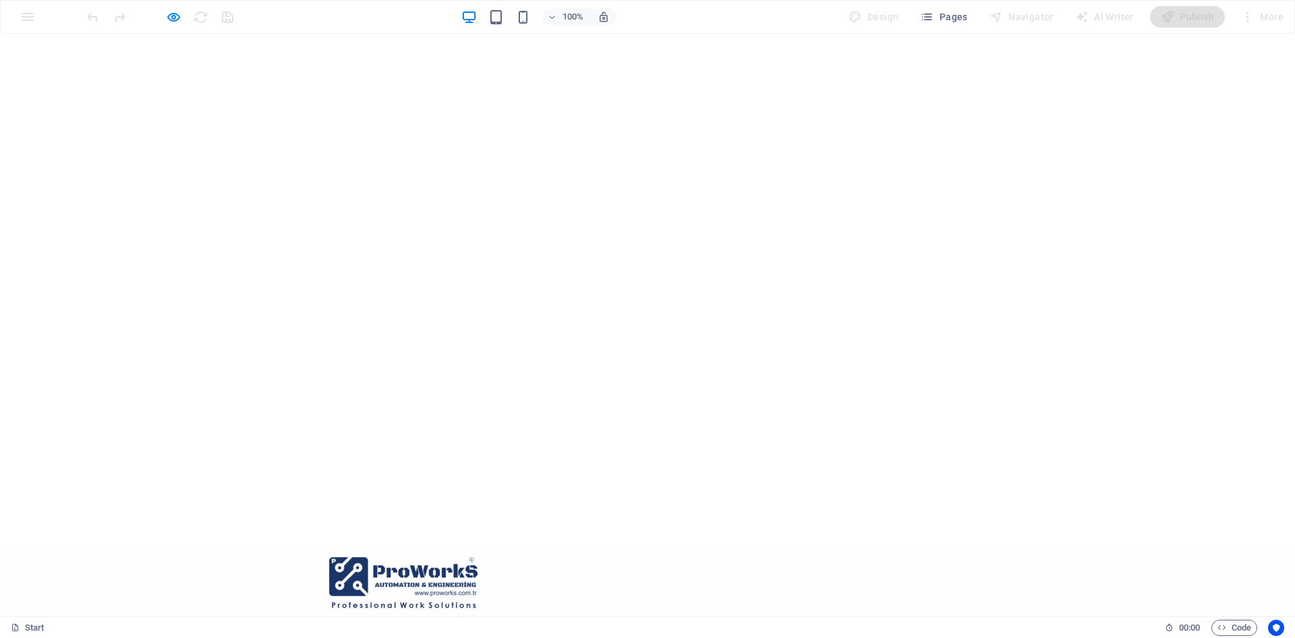
scroll to position [135, 0]
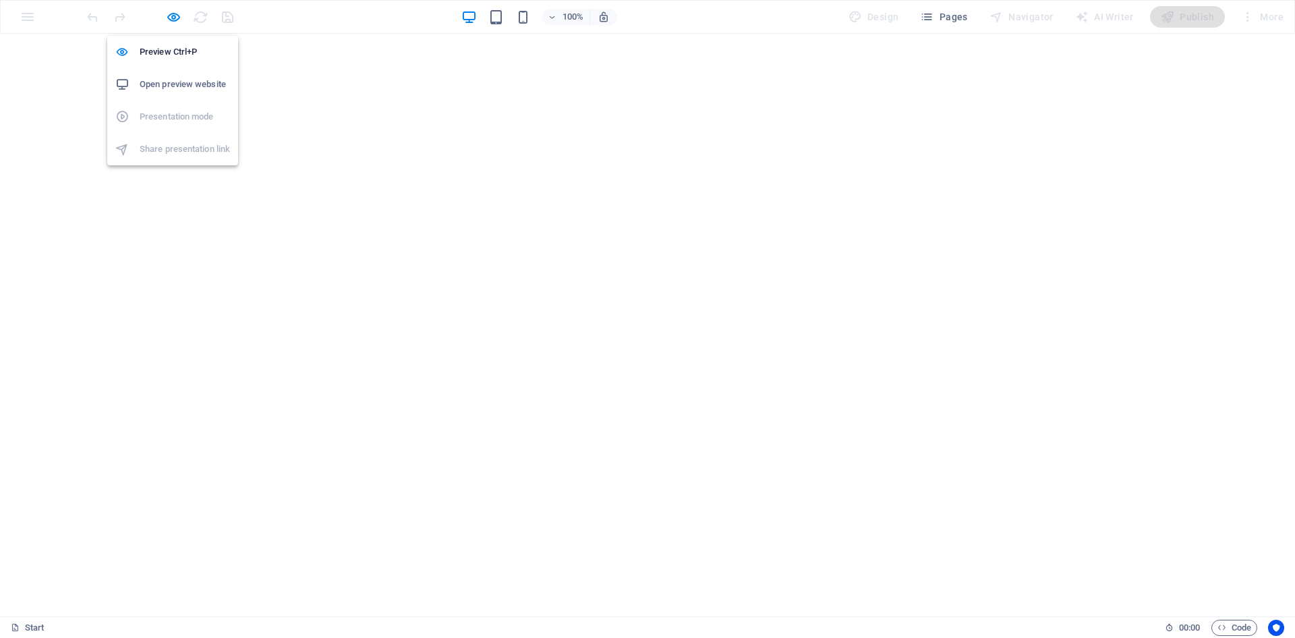
drag, startPoint x: 177, startPoint y: 15, endPoint x: 177, endPoint y: 30, distance: 14.8
click at [177, 14] on icon "button" at bounding box center [174, 17] width 16 height 16
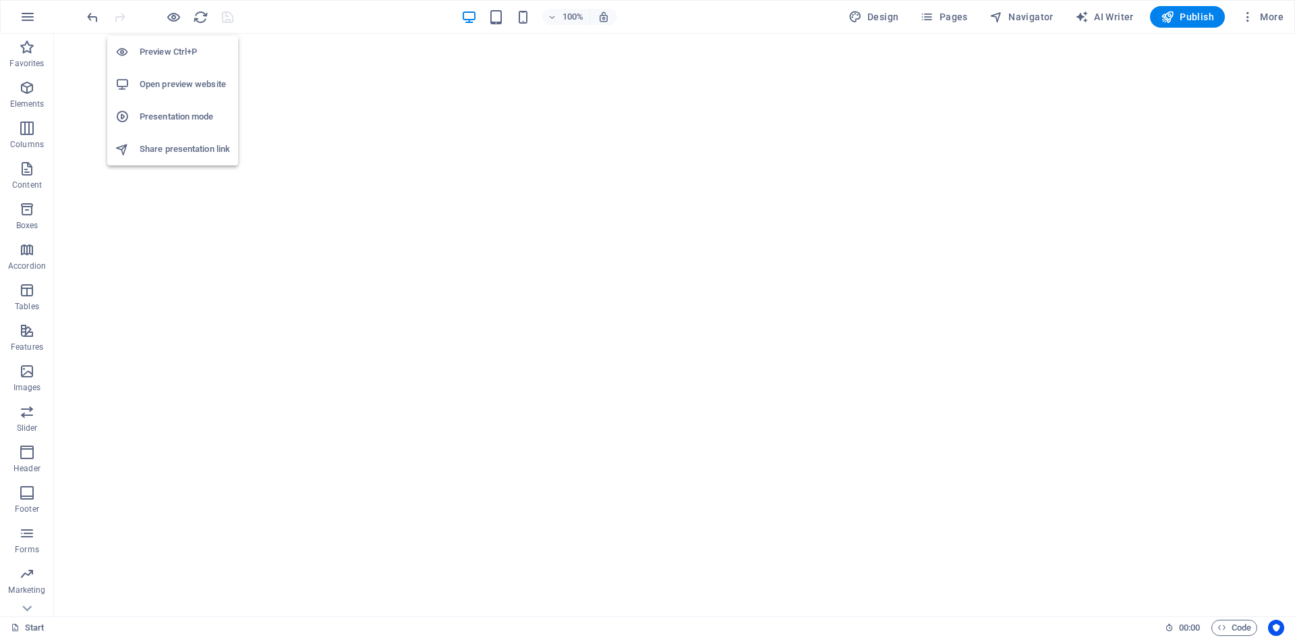
click at [173, 51] on h6 "Preview Ctrl+P" at bounding box center [185, 52] width 90 height 16
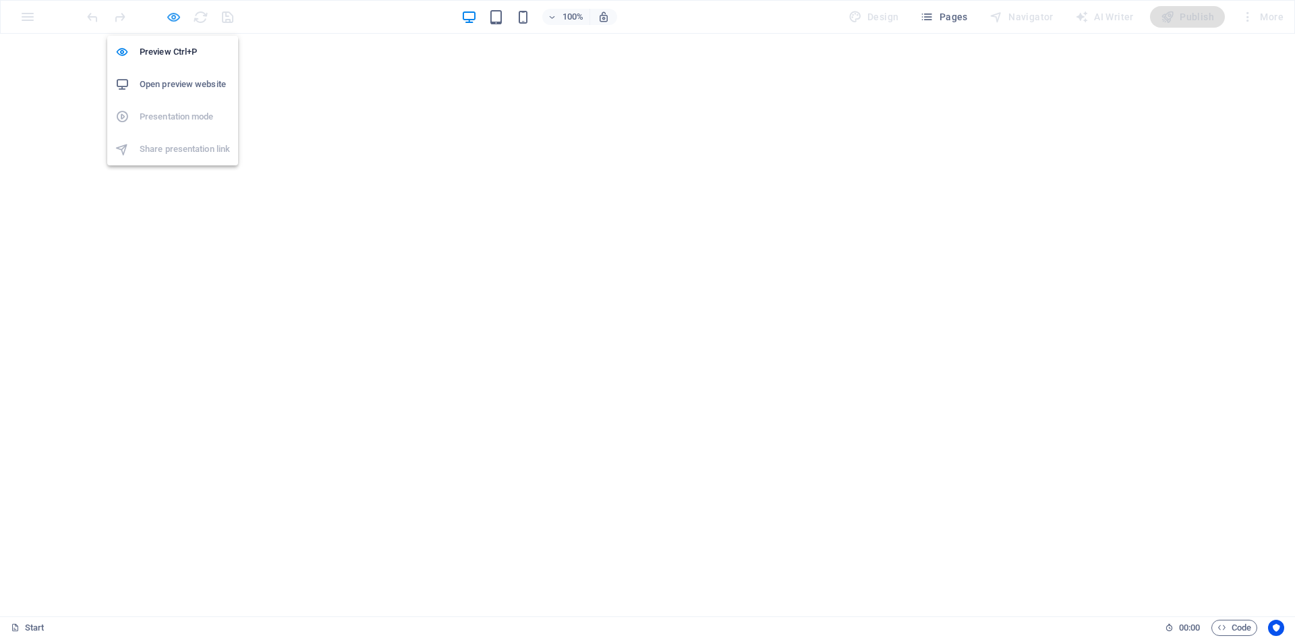
click at [175, 12] on icon "button" at bounding box center [174, 17] width 16 height 16
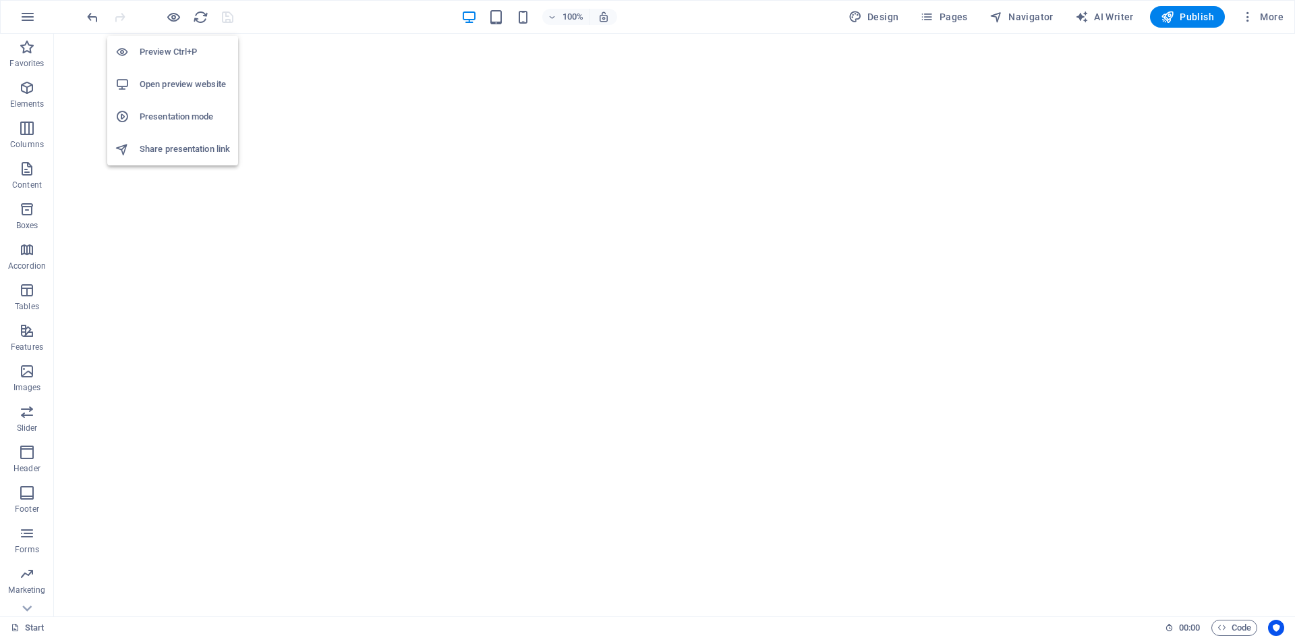
click at [179, 51] on h6 "Preview Ctrl+P" at bounding box center [185, 52] width 90 height 16
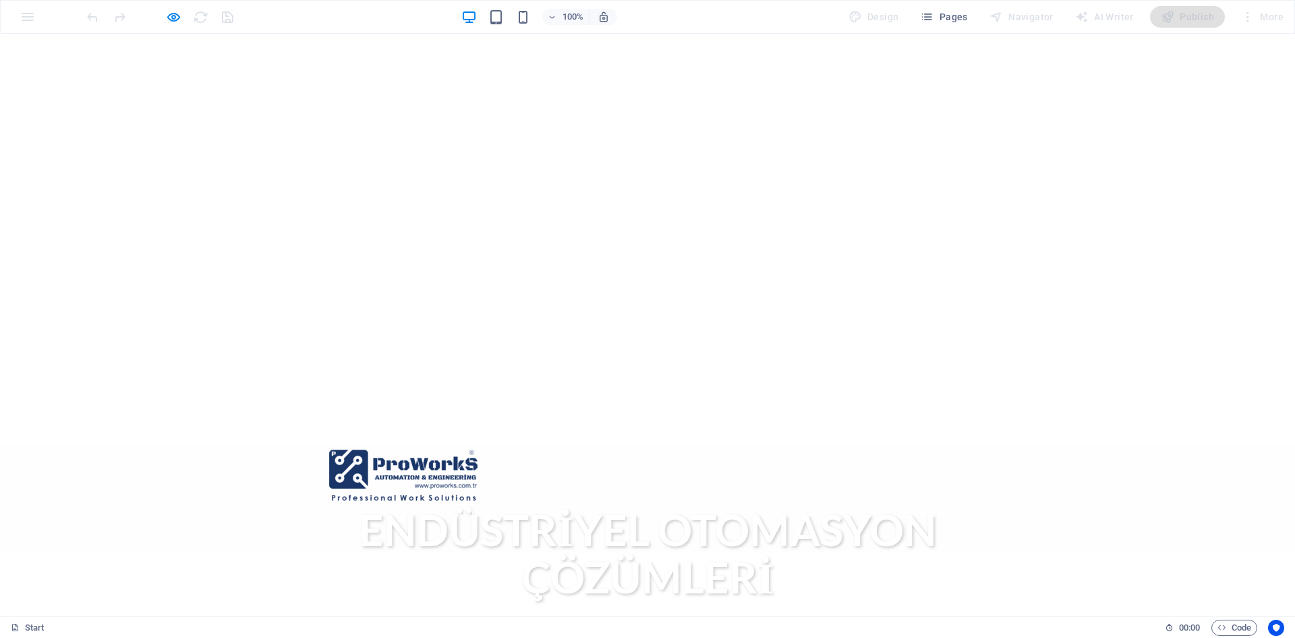
scroll to position [0, 0]
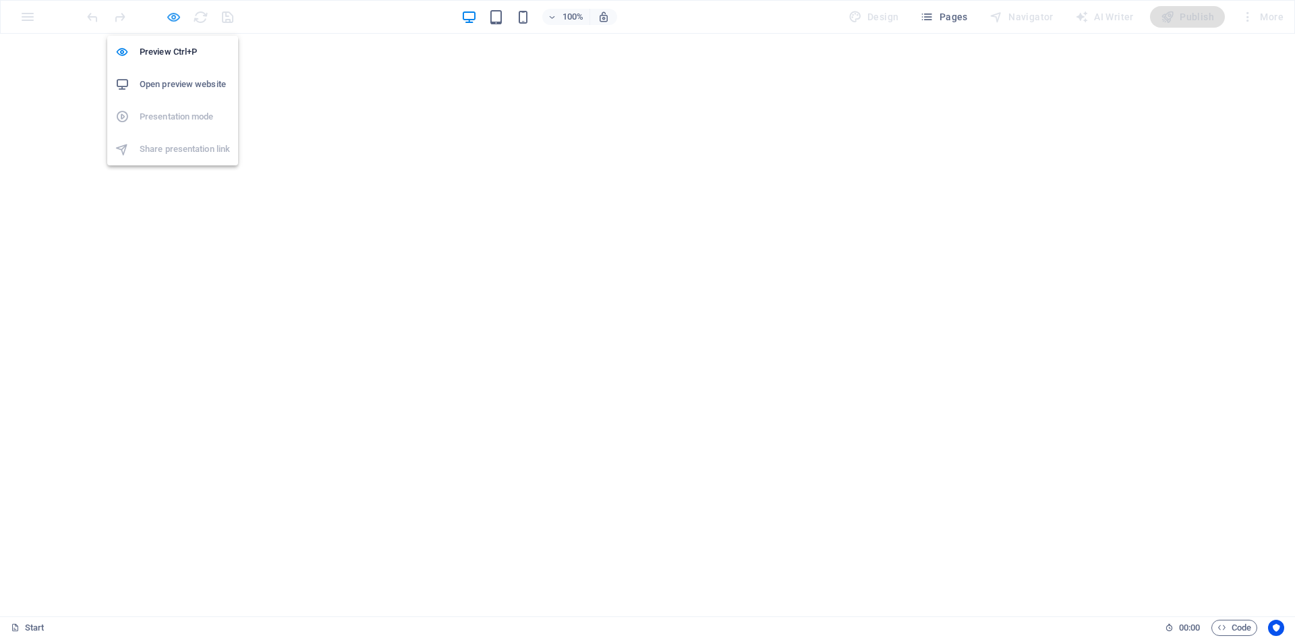
click at [174, 16] on icon "button" at bounding box center [174, 17] width 16 height 16
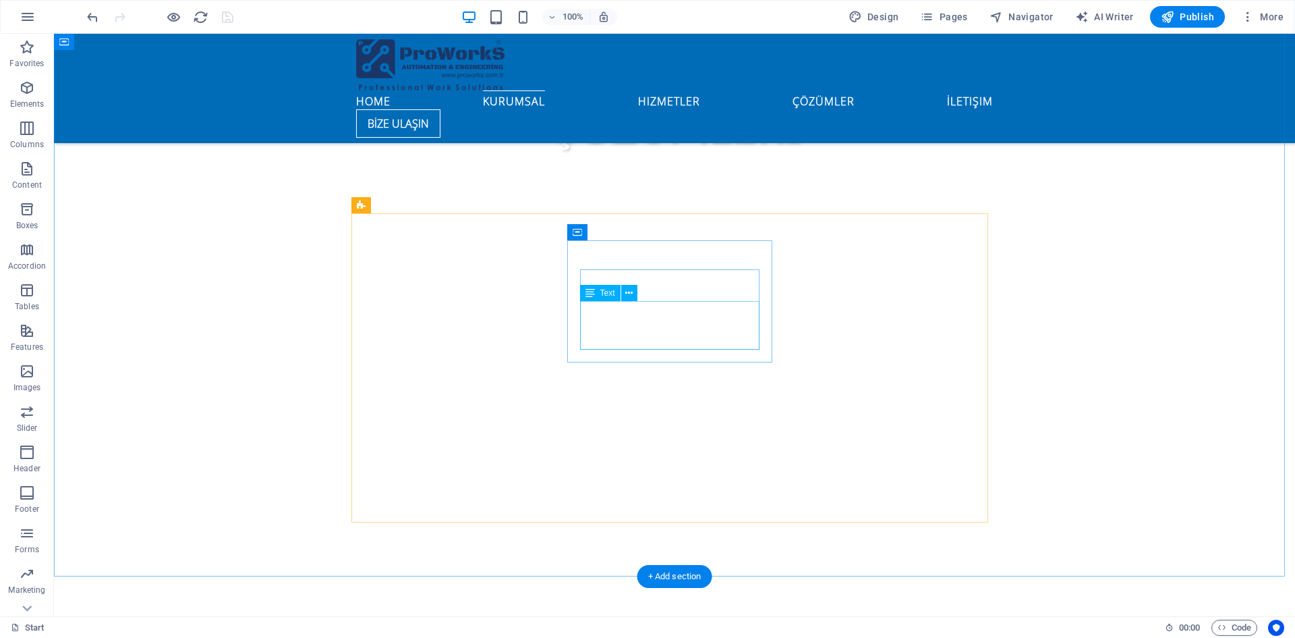
scroll to position [742, 0]
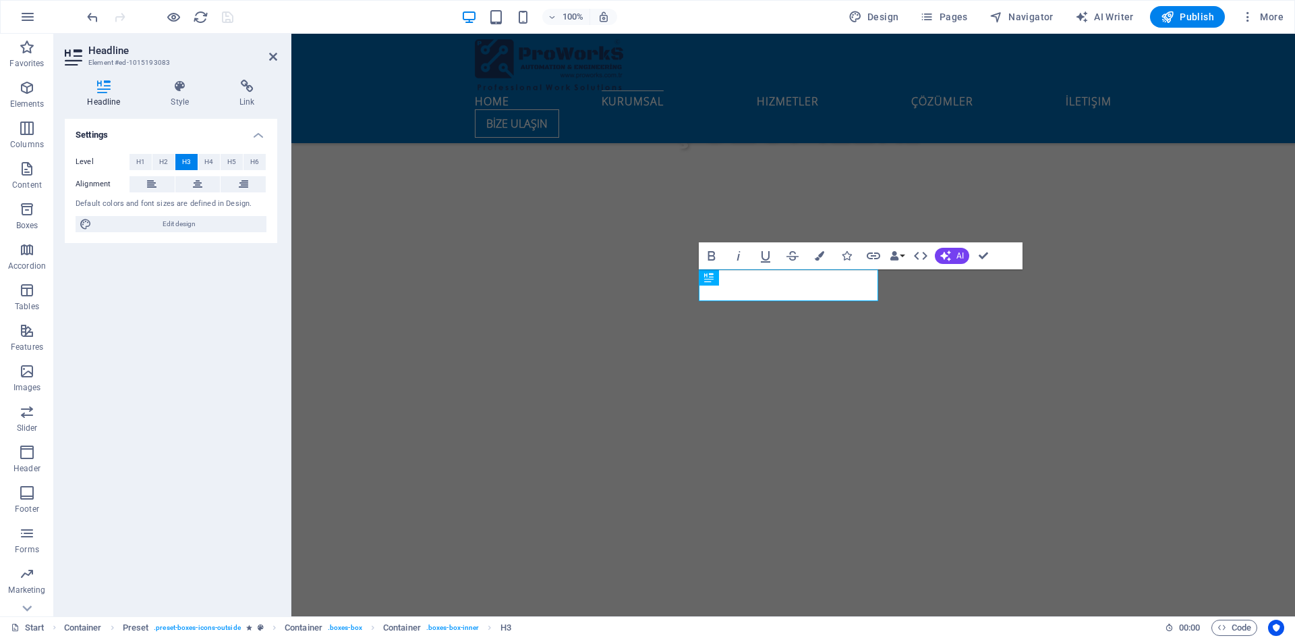
click at [188, 111] on div "Headline Style Link Settings Level H1 H2 H3 H4 H5 H6 Alignment Default colors a…" at bounding box center [171, 343] width 213 height 526
click at [185, 97] on h4 "Style" at bounding box center [182, 94] width 69 height 28
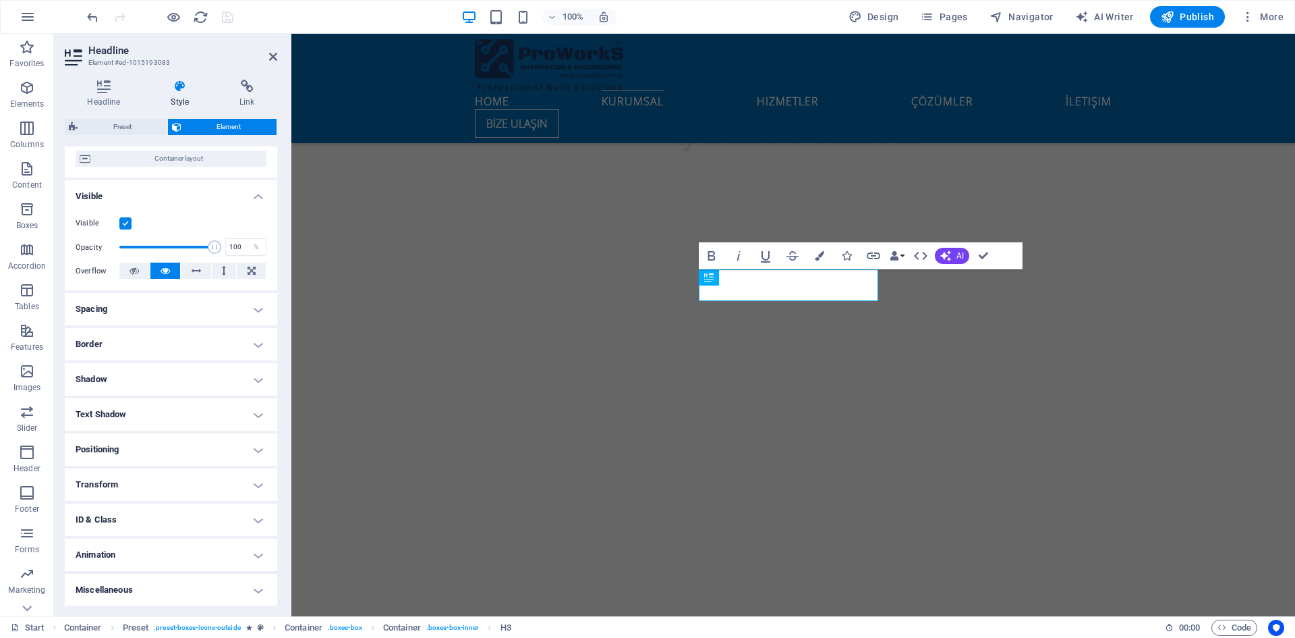
scroll to position [111, 0]
click at [184, 548] on h4 "Animation" at bounding box center [171, 554] width 213 height 32
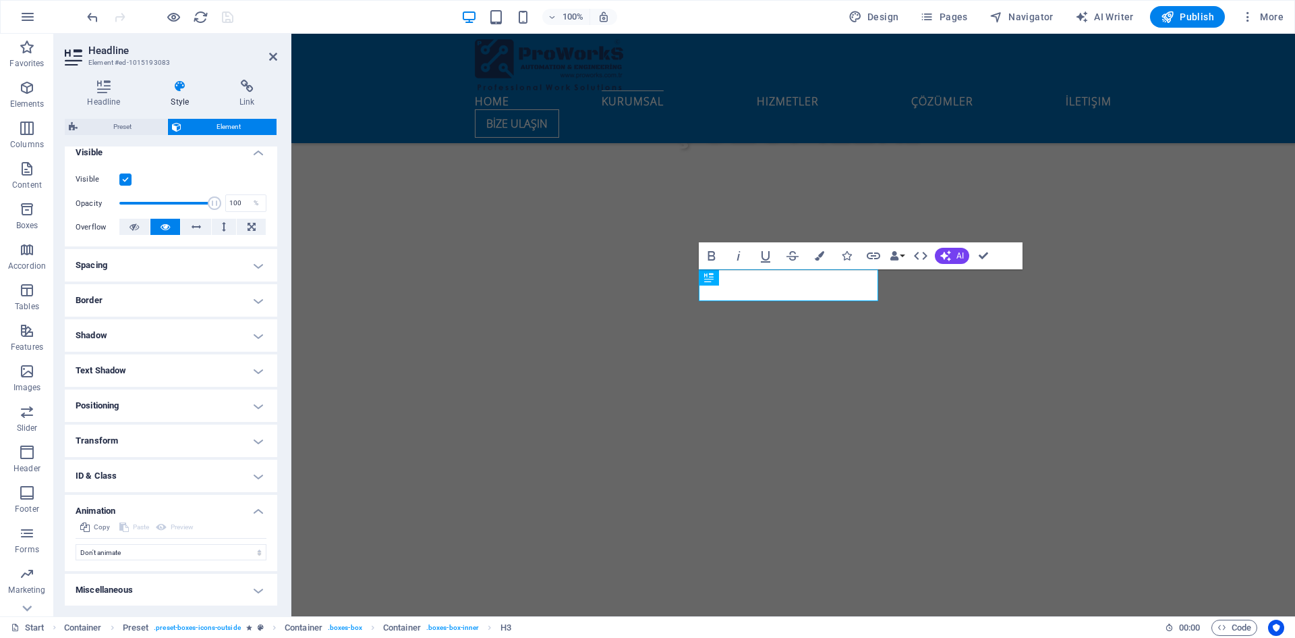
scroll to position [155, 0]
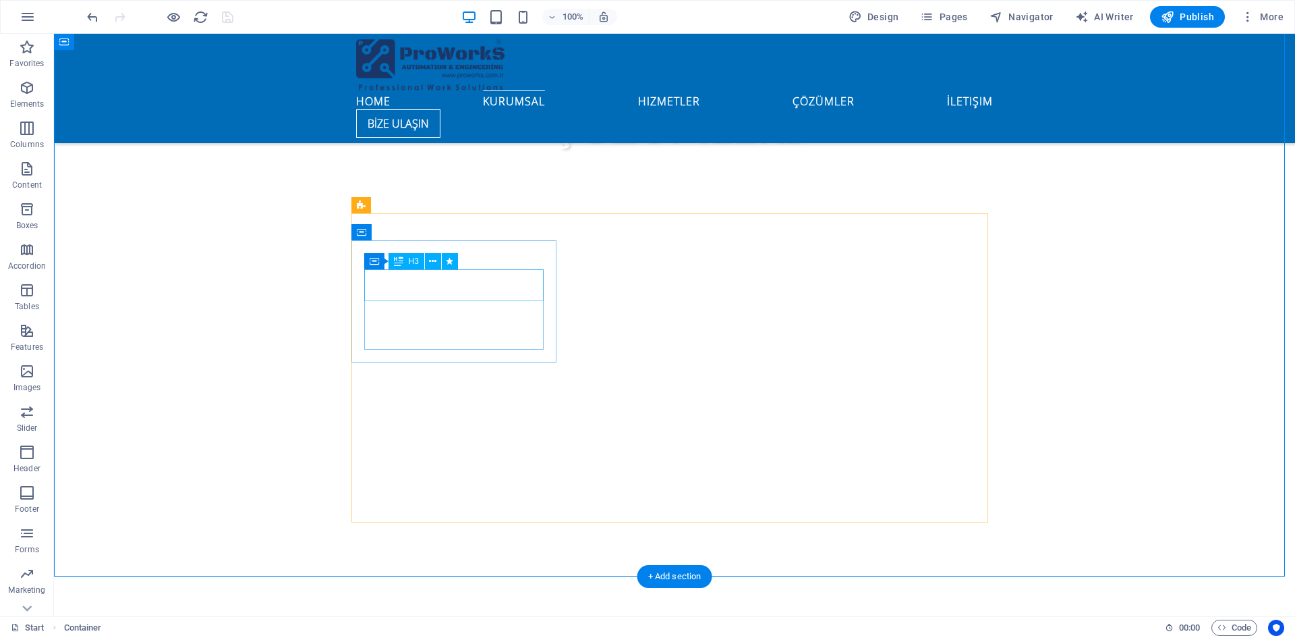
select select "slide"
select select "s"
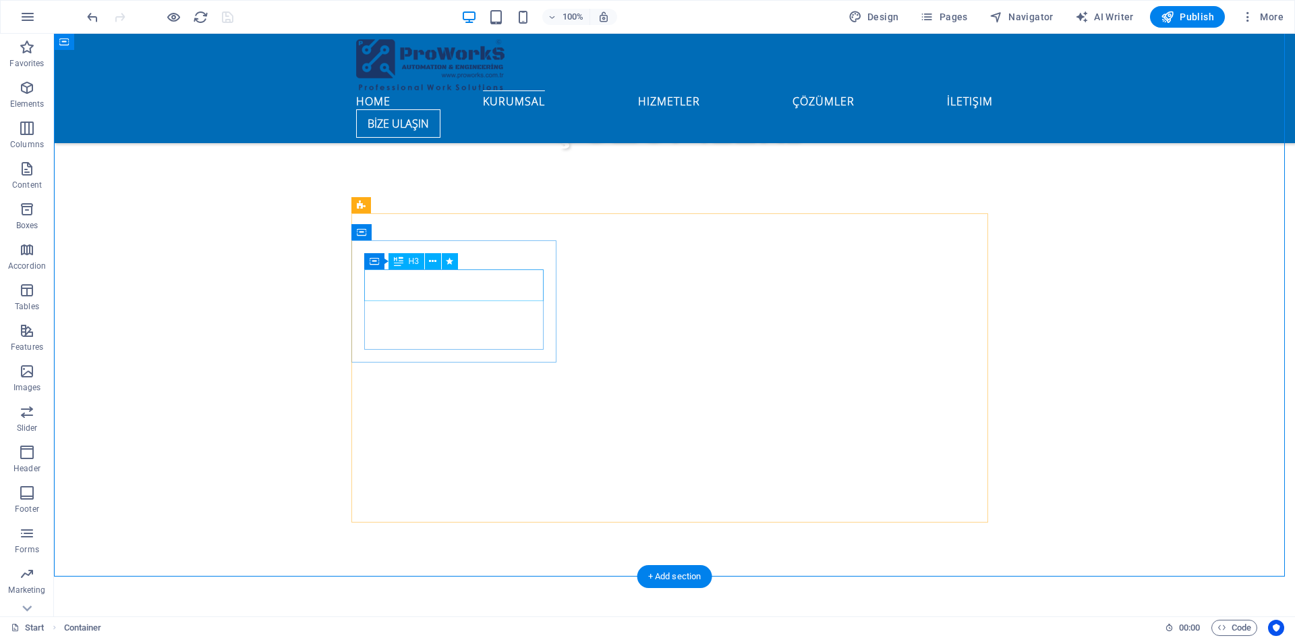
select select "scroll"
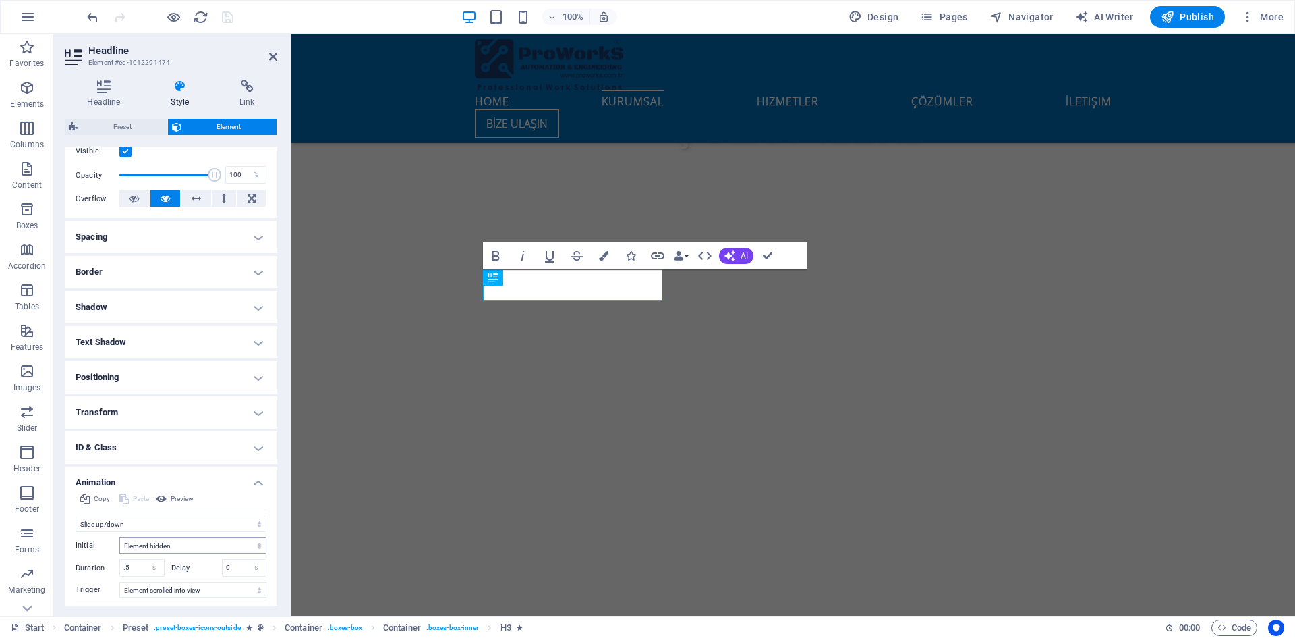
scroll to position [202, 0]
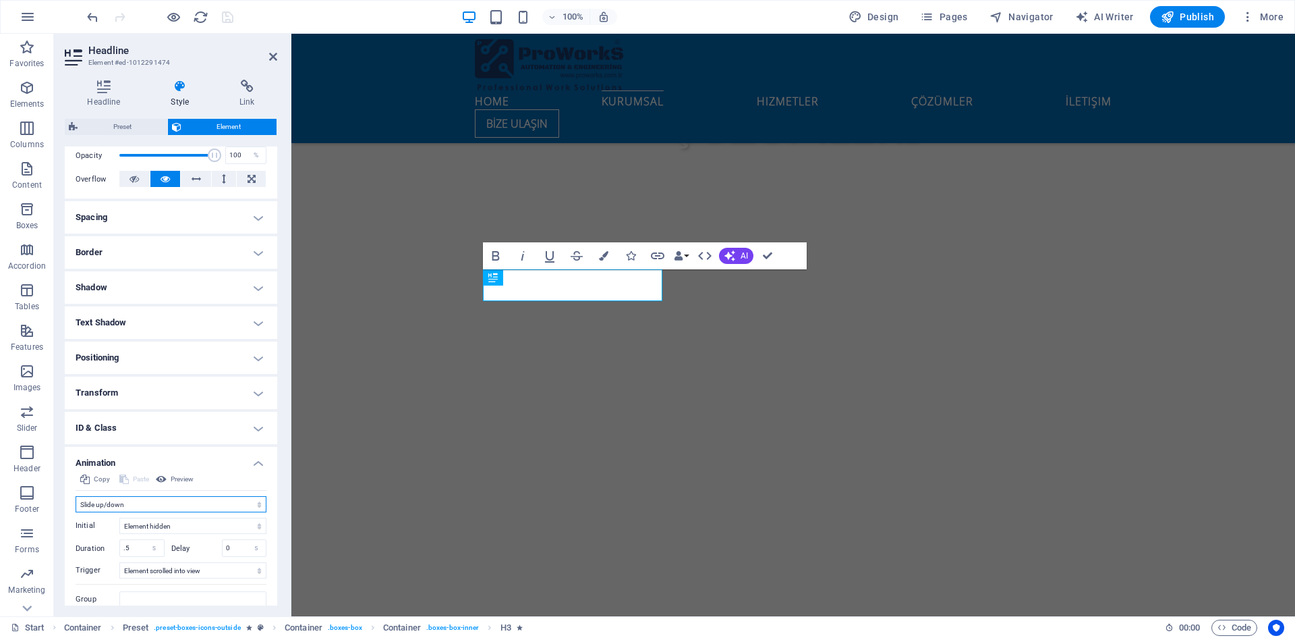
click at [168, 503] on select "Don't animate Show / Hide Slide up/down Zoom in/out Slide left to right Slide r…" at bounding box center [171, 504] width 191 height 16
select select "none"
click at [76, 512] on select "Don't animate Show / Hide Slide up/down Zoom in/out Slide left to right Slide r…" at bounding box center [171, 504] width 191 height 16
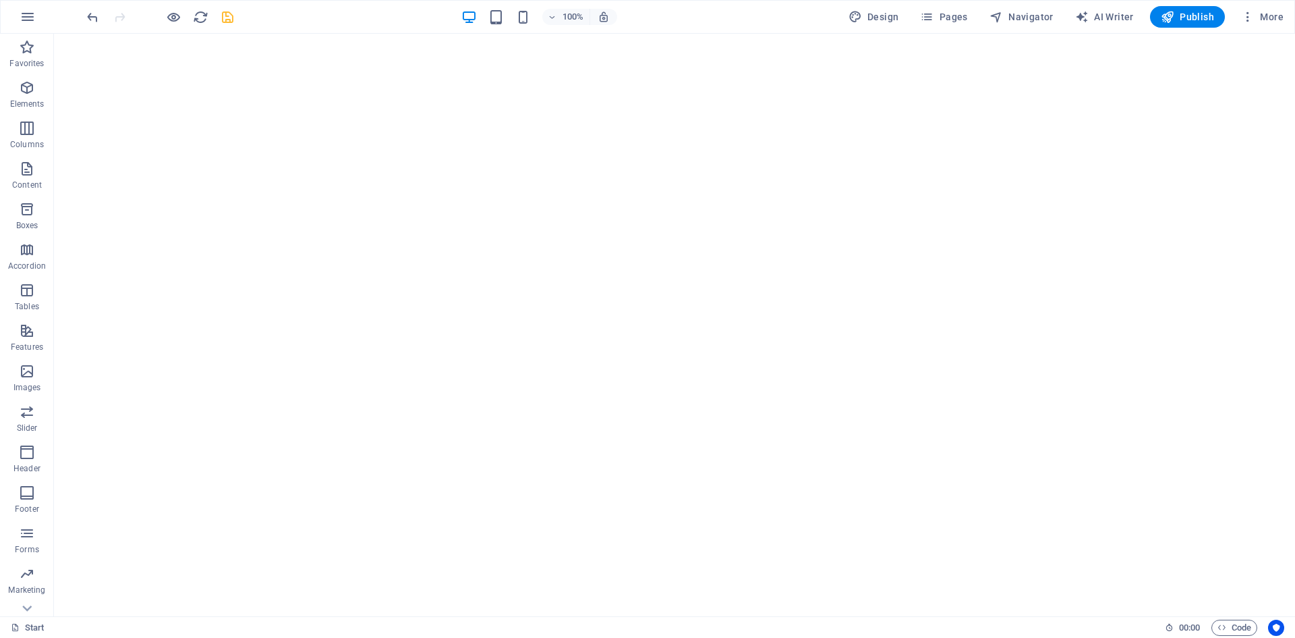
scroll to position [0, 0]
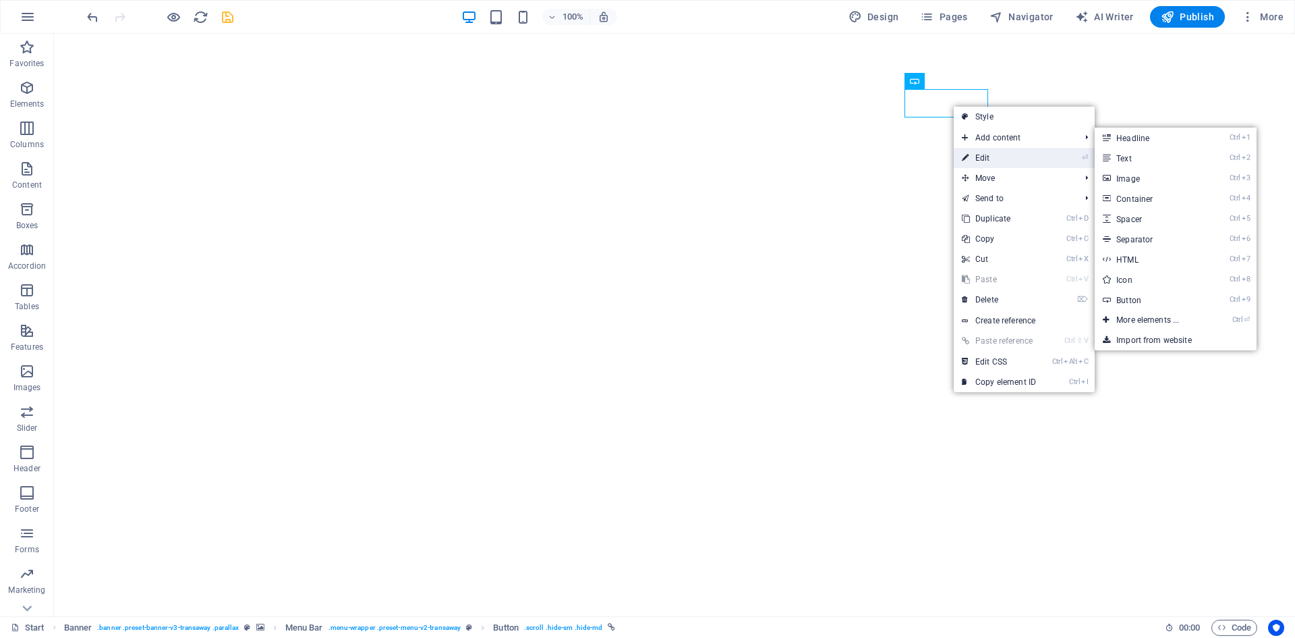
click at [982, 157] on link "⏎ Edit" at bounding box center [999, 158] width 90 height 20
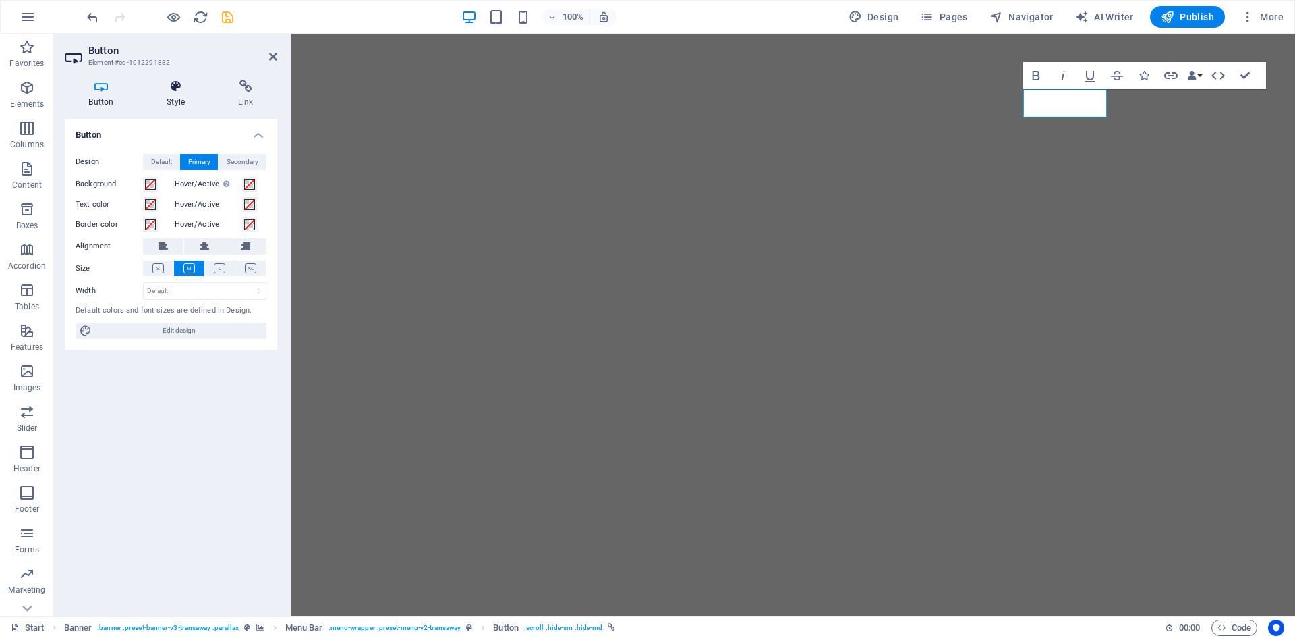
click at [174, 96] on h4 "Style" at bounding box center [179, 94] width 72 height 28
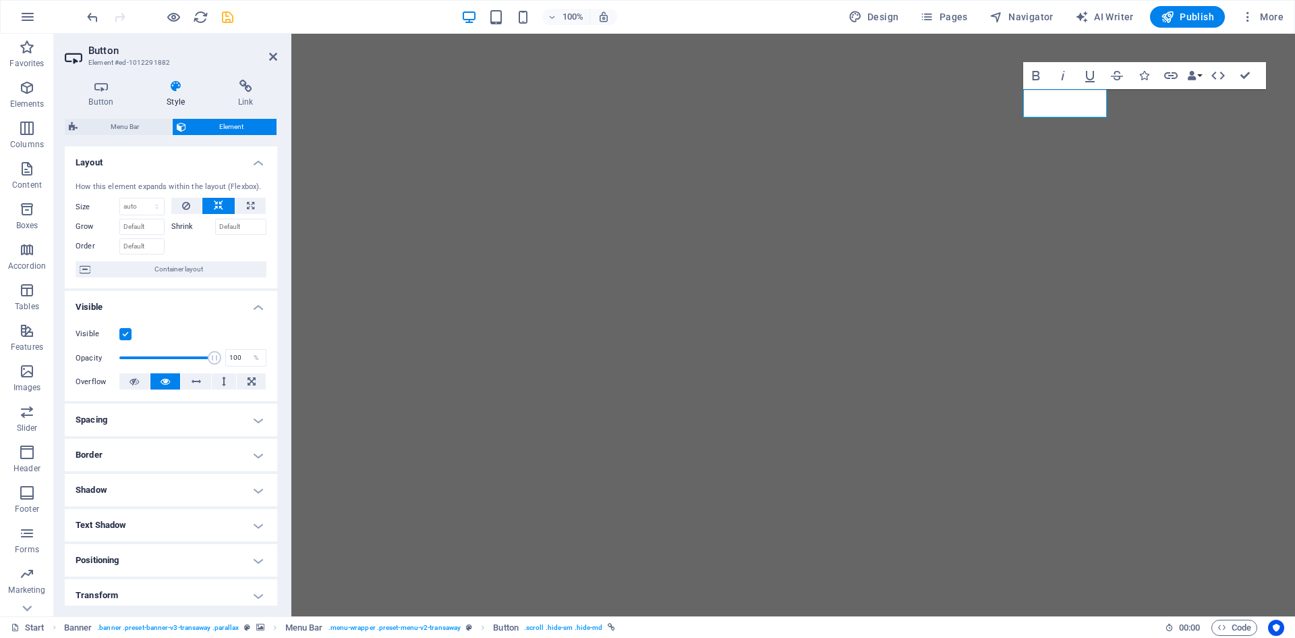
click at [152, 457] on h4 "Border" at bounding box center [171, 455] width 213 height 32
click at [175, 481] on span at bounding box center [176, 482] width 9 height 9
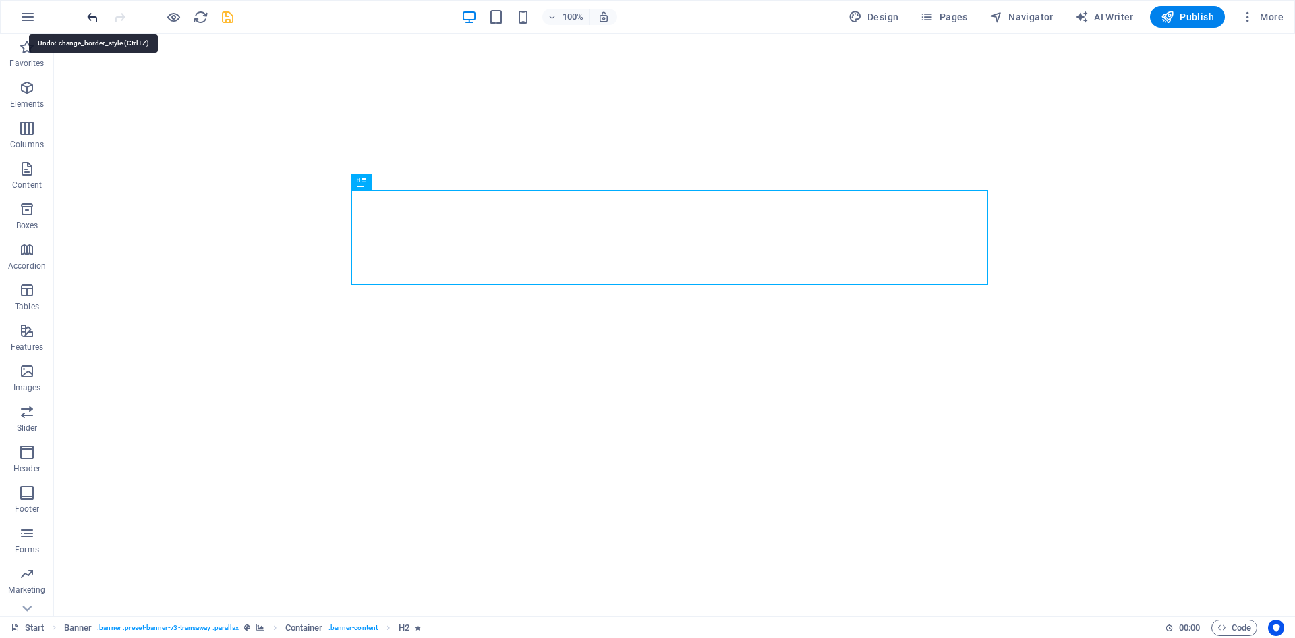
click at [96, 18] on icon "undo" at bounding box center [93, 17] width 16 height 16
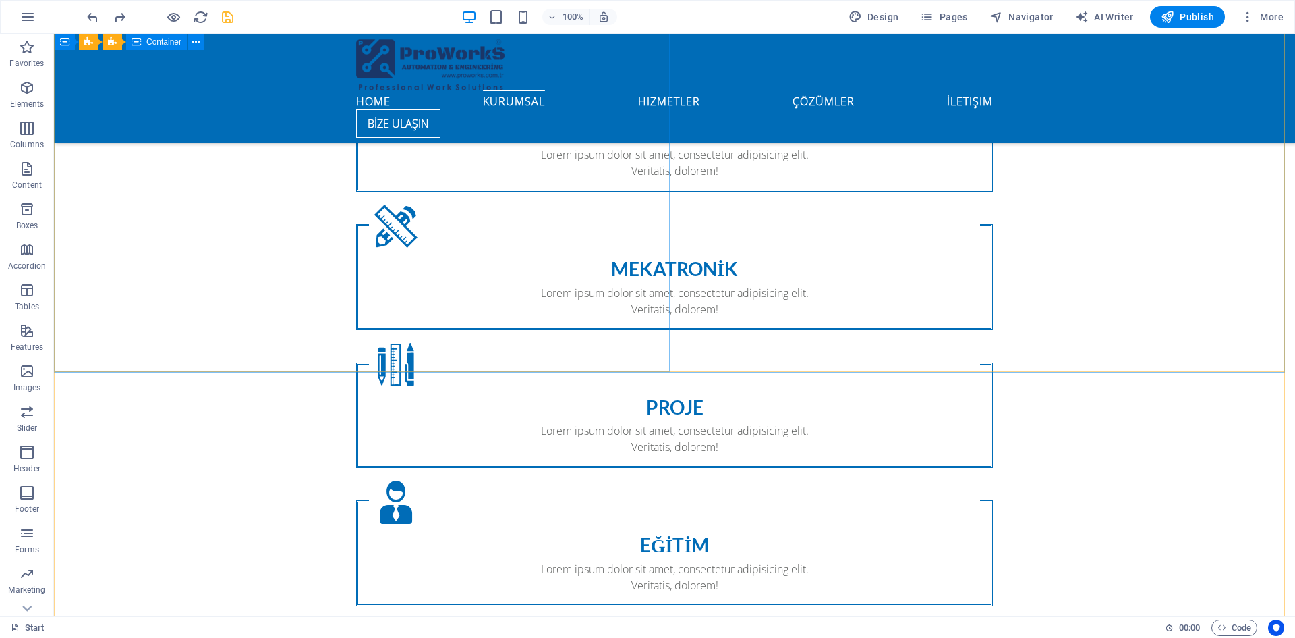
scroll to position [1687, 0]
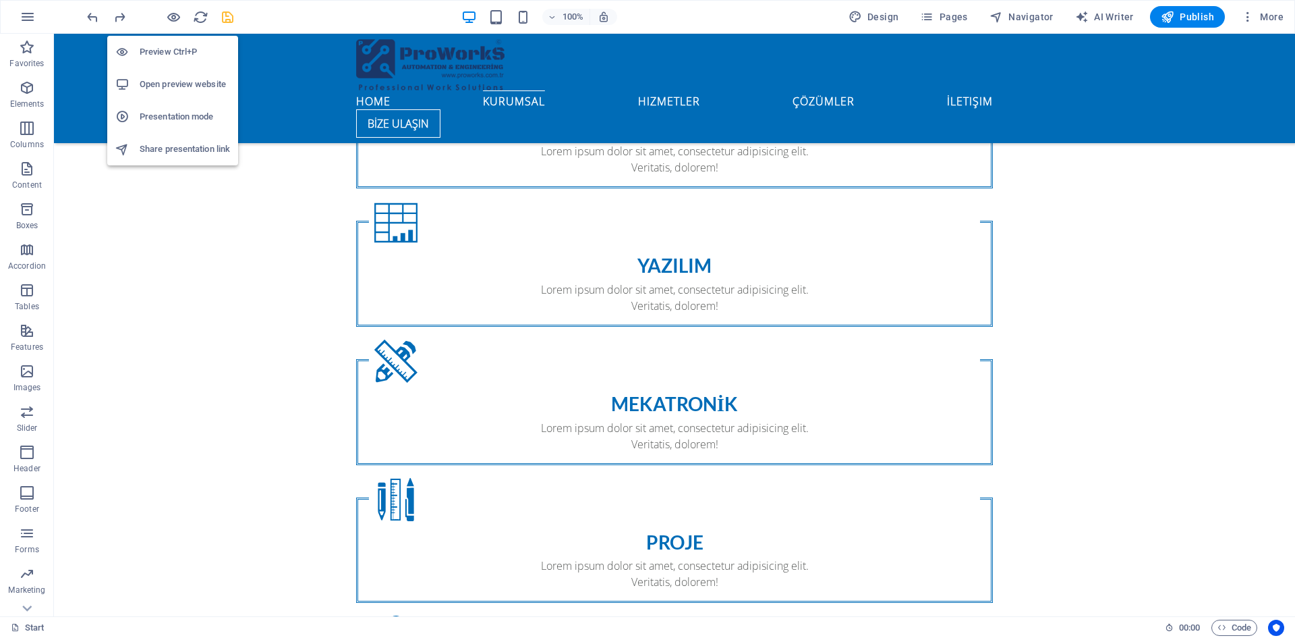
click at [159, 57] on h6 "Preview Ctrl+P" at bounding box center [185, 52] width 90 height 16
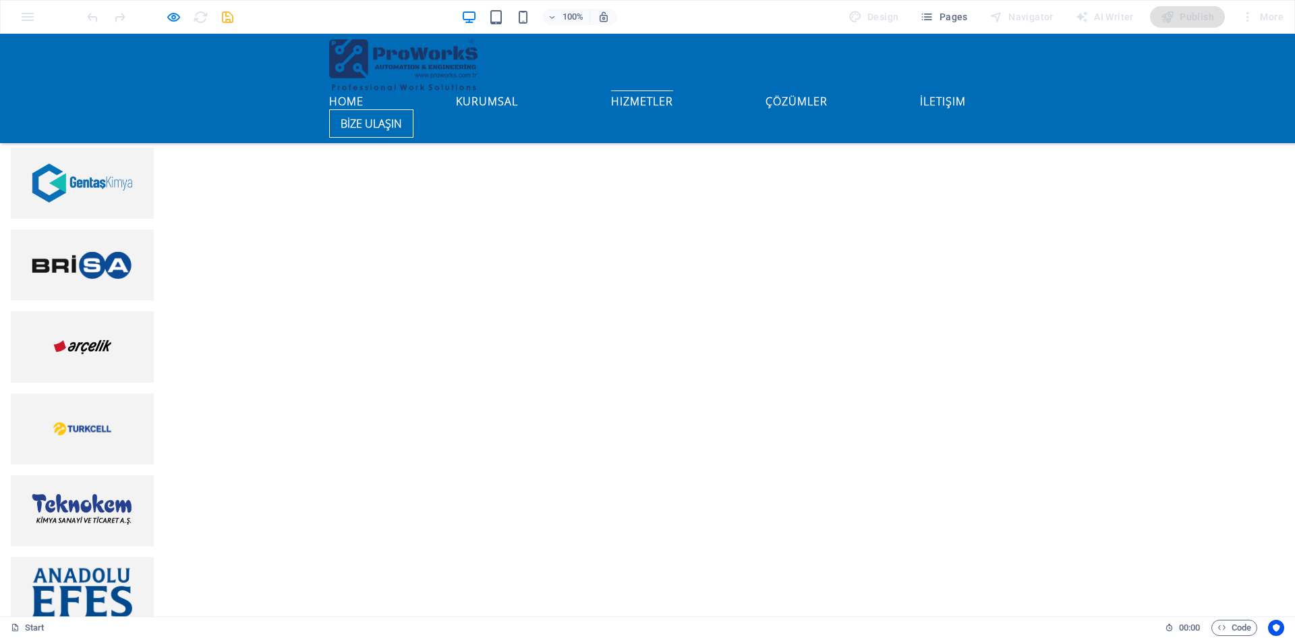
scroll to position [3373, 0]
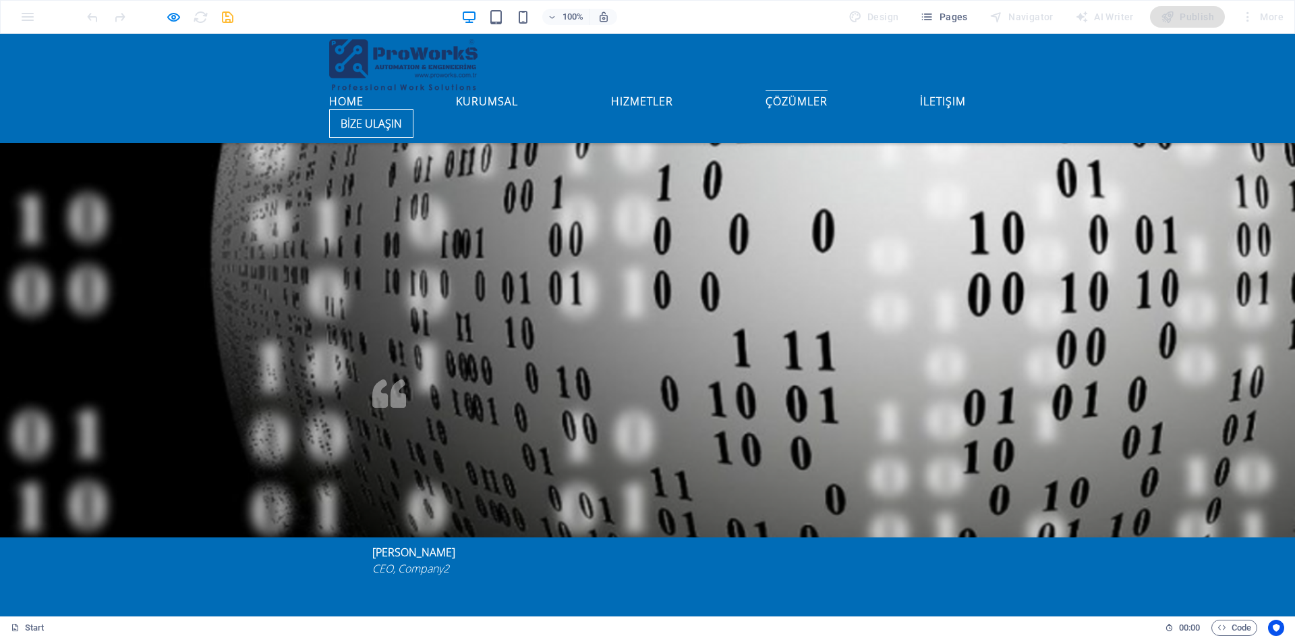
scroll to position [4857, 0]
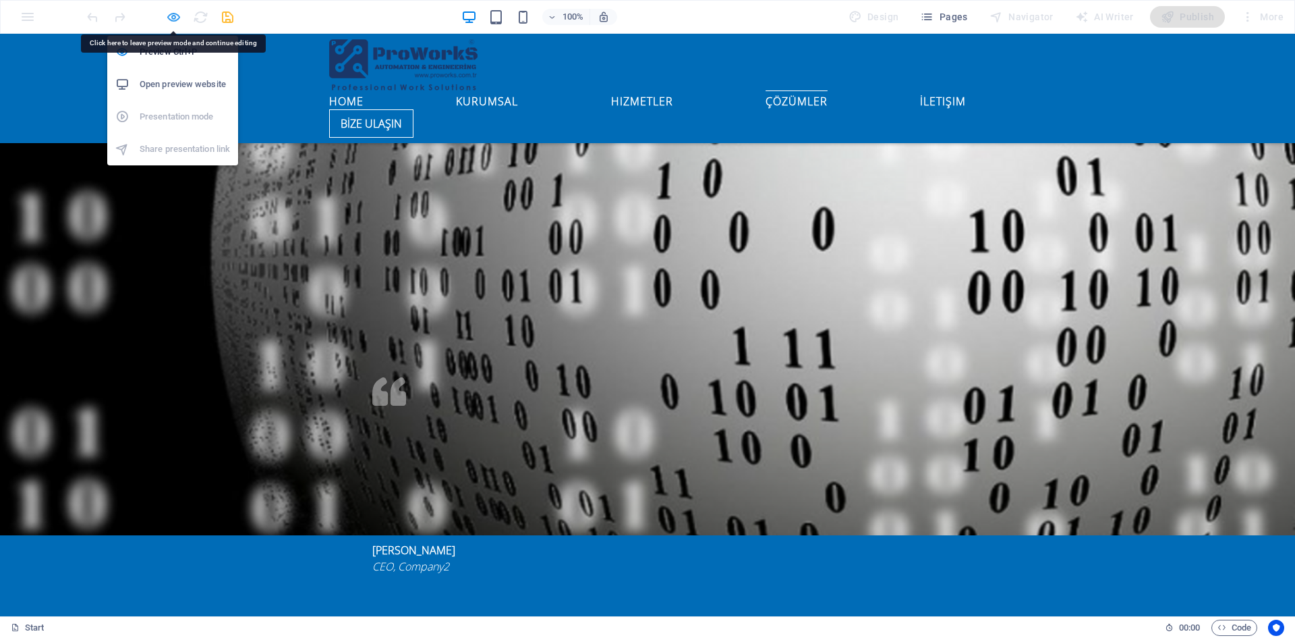
click at [179, 16] on icon "button" at bounding box center [174, 17] width 16 height 16
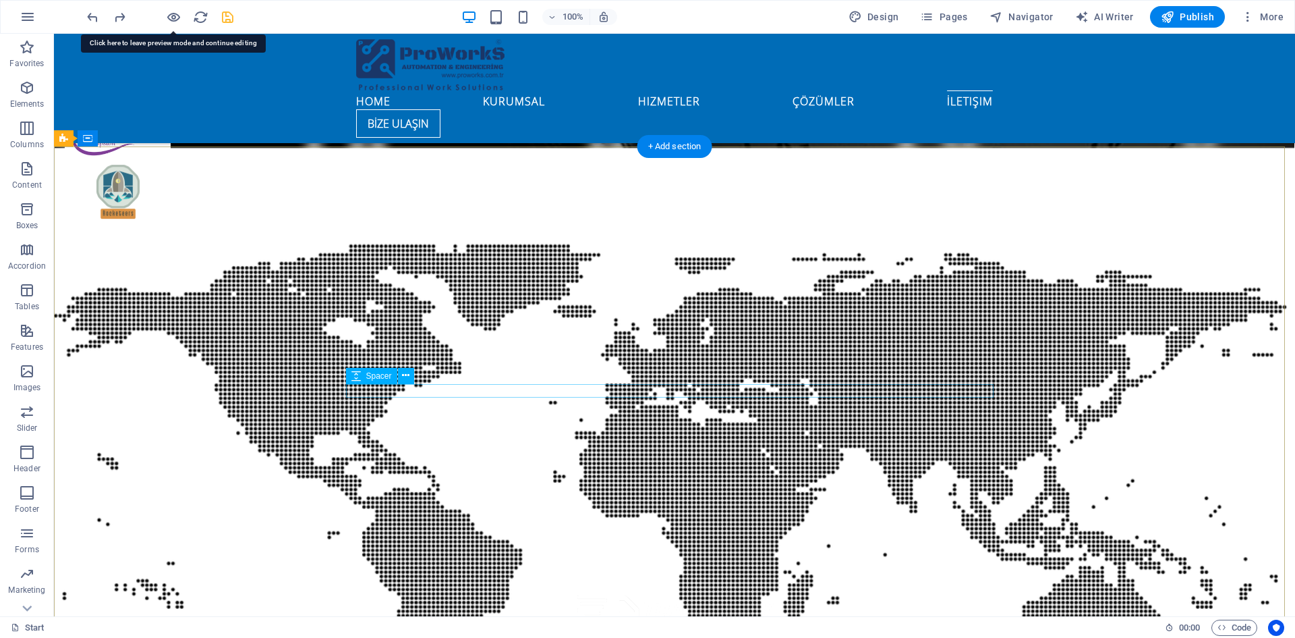
scroll to position [7009, 0]
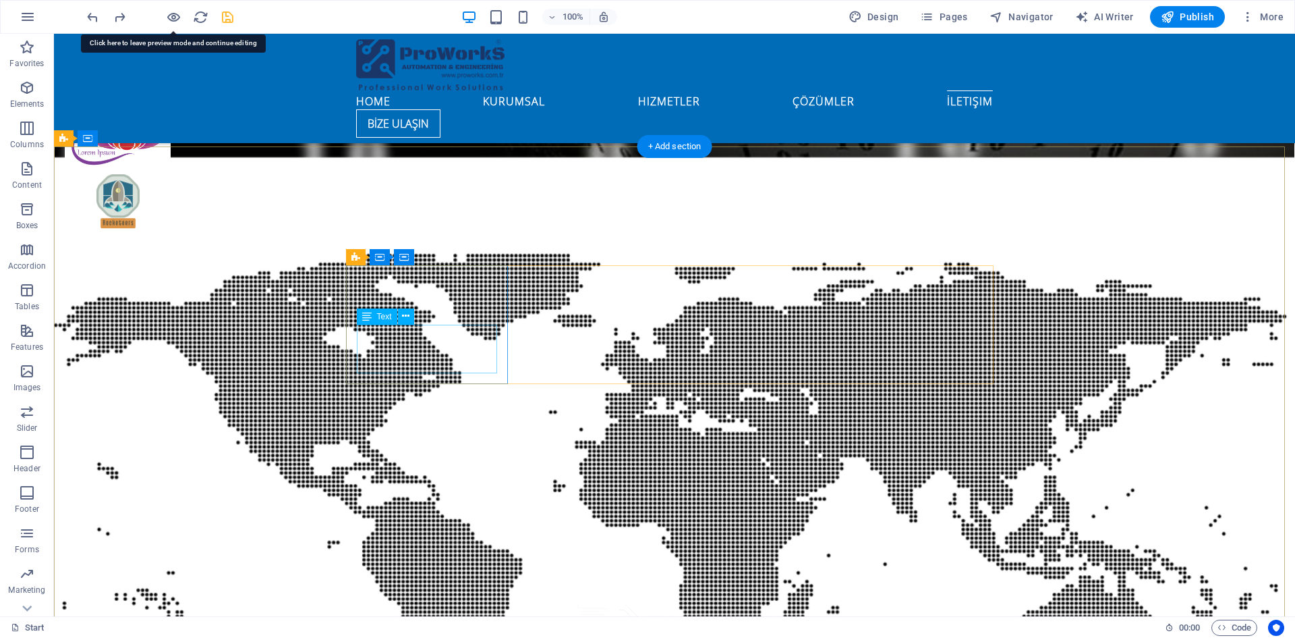
drag, startPoint x: 440, startPoint y: 365, endPoint x: 202, endPoint y: 364, distance: 237.5
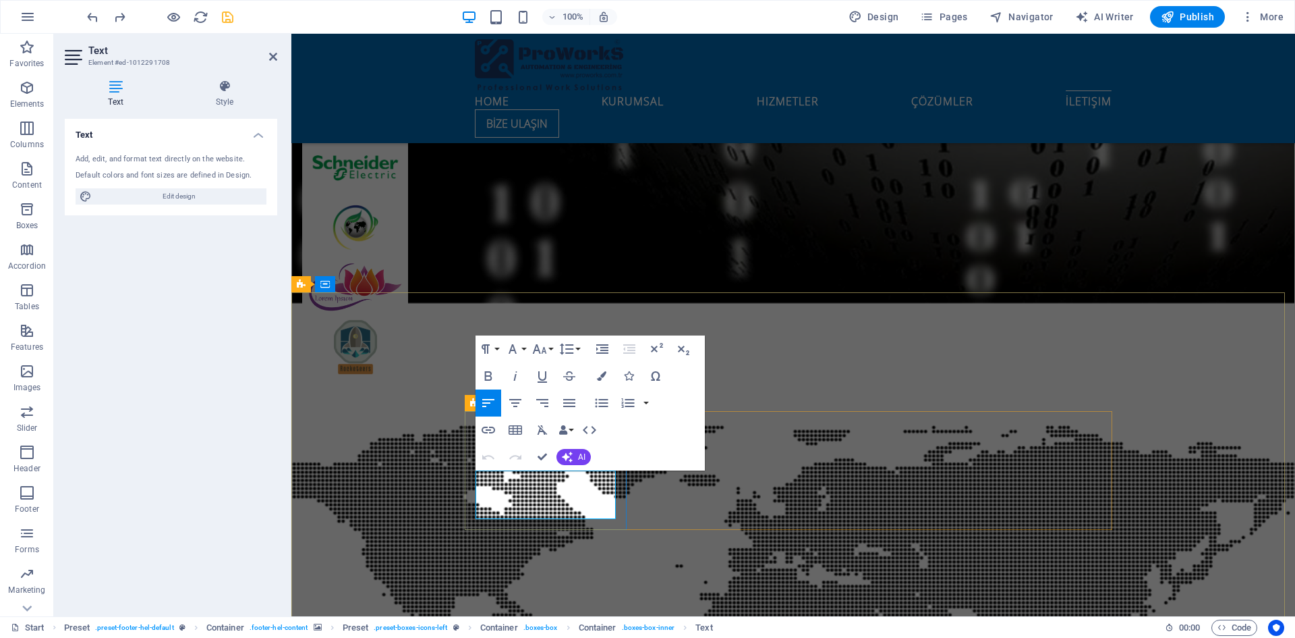
drag, startPoint x: 549, startPoint y: 477, endPoint x: 499, endPoint y: 476, distance: 50.6
click at [488, 375] on icon "button" at bounding box center [487, 375] width 7 height 9
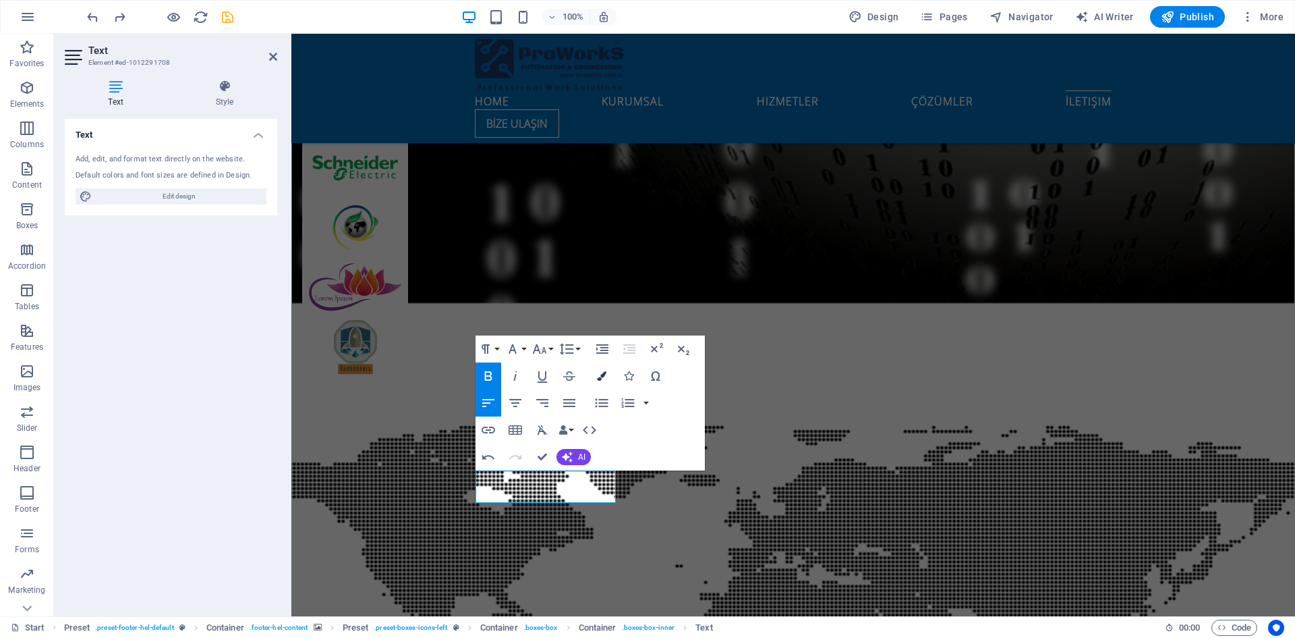
click at [599, 371] on icon "button" at bounding box center [601, 375] width 9 height 9
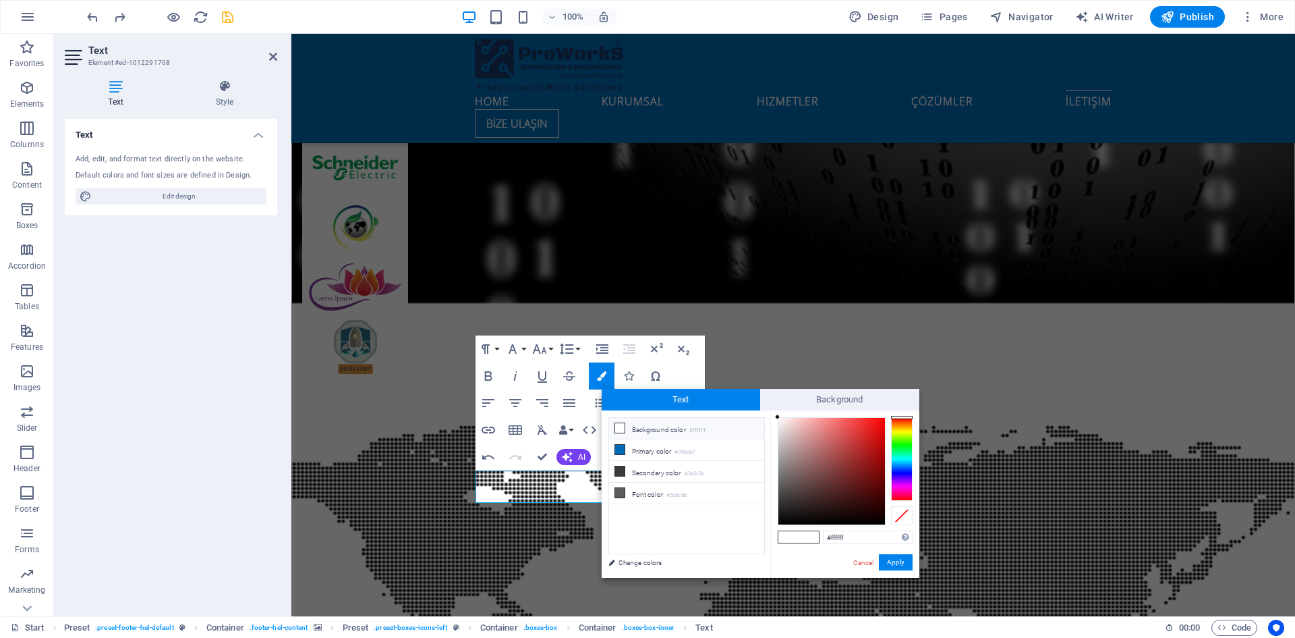
click at [901, 424] on div at bounding box center [902, 459] width 22 height 84
click at [899, 561] on button "Apply" at bounding box center [896, 562] width 34 height 16
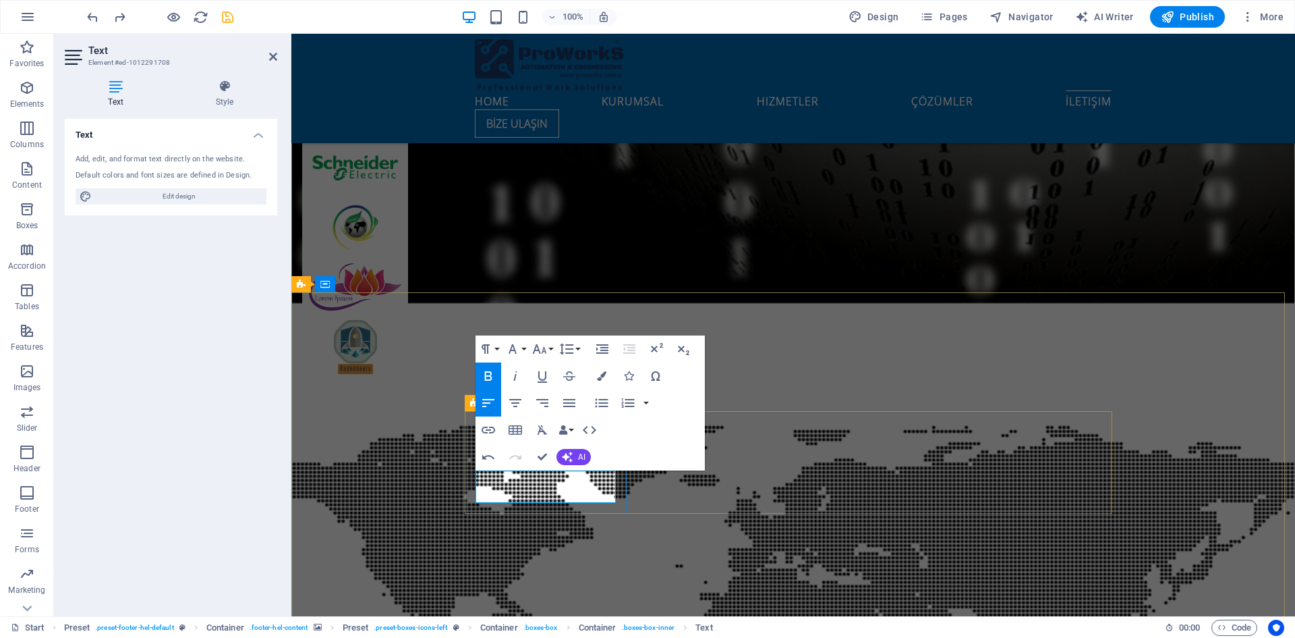
drag, startPoint x: 573, startPoint y: 501, endPoint x: 567, endPoint y: 500, distance: 6.8
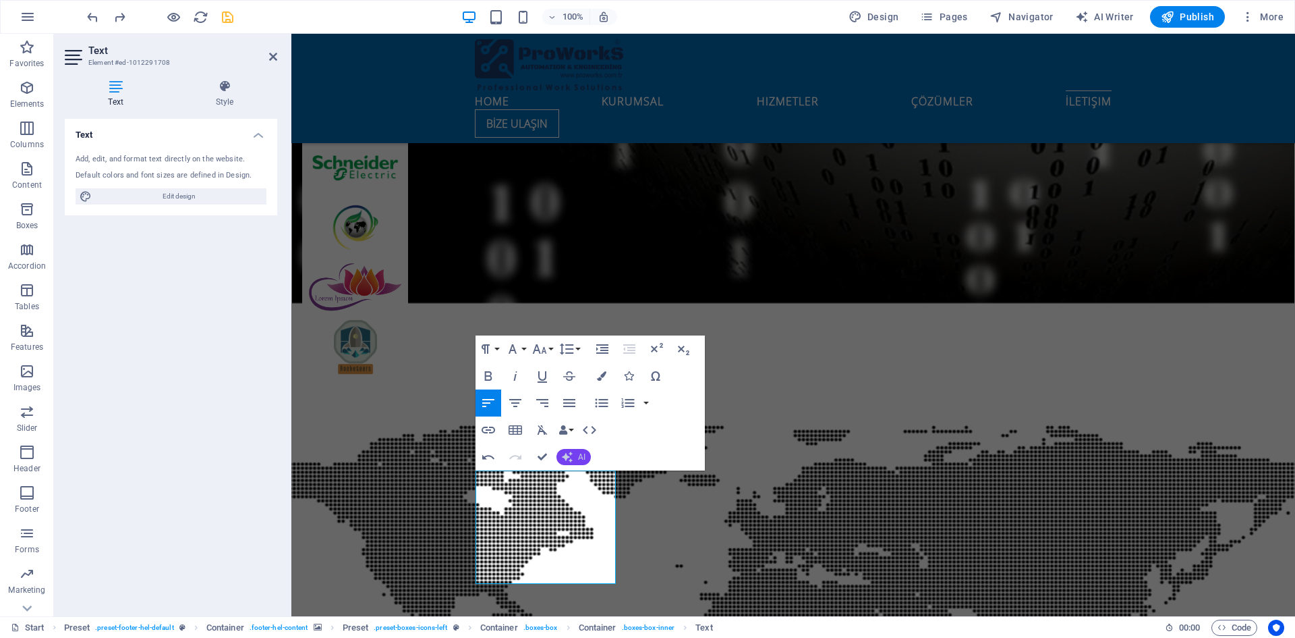
click at [577, 451] on button "AI" at bounding box center [574, 457] width 34 height 16
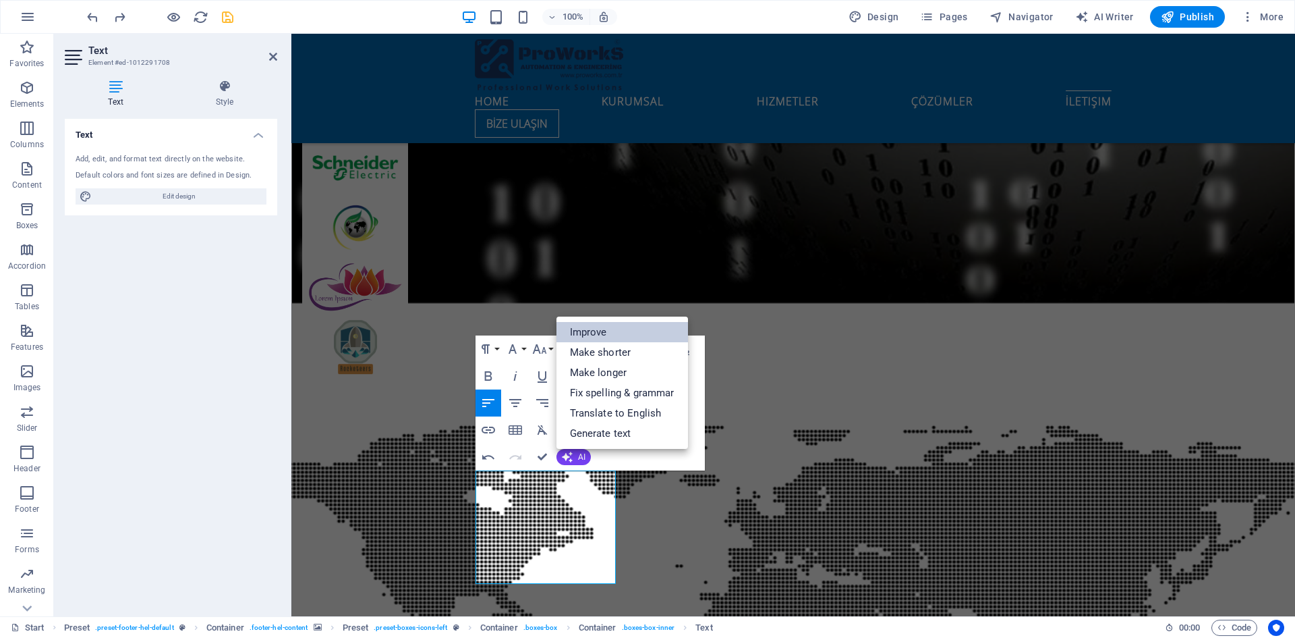
click at [593, 333] on link "Improve" at bounding box center [623, 332] width 132 height 20
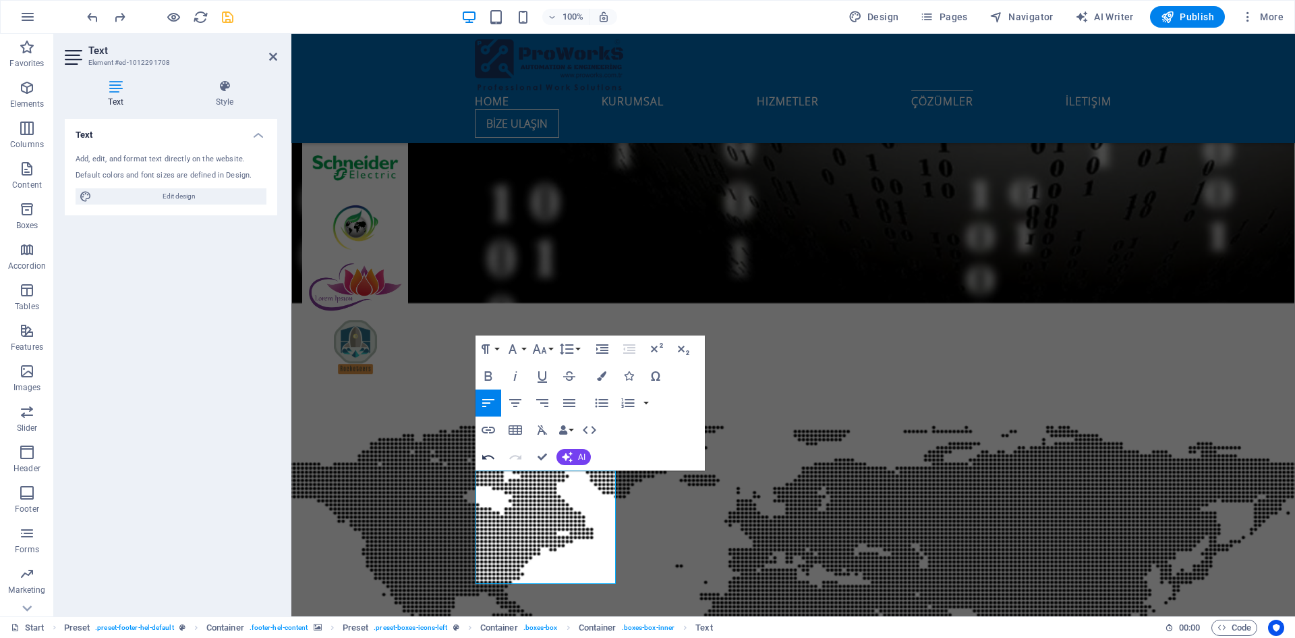
click at [488, 453] on icon "button" at bounding box center [488, 457] width 16 height 16
drag, startPoint x: 543, startPoint y: 456, endPoint x: 658, endPoint y: 455, distance: 115.4
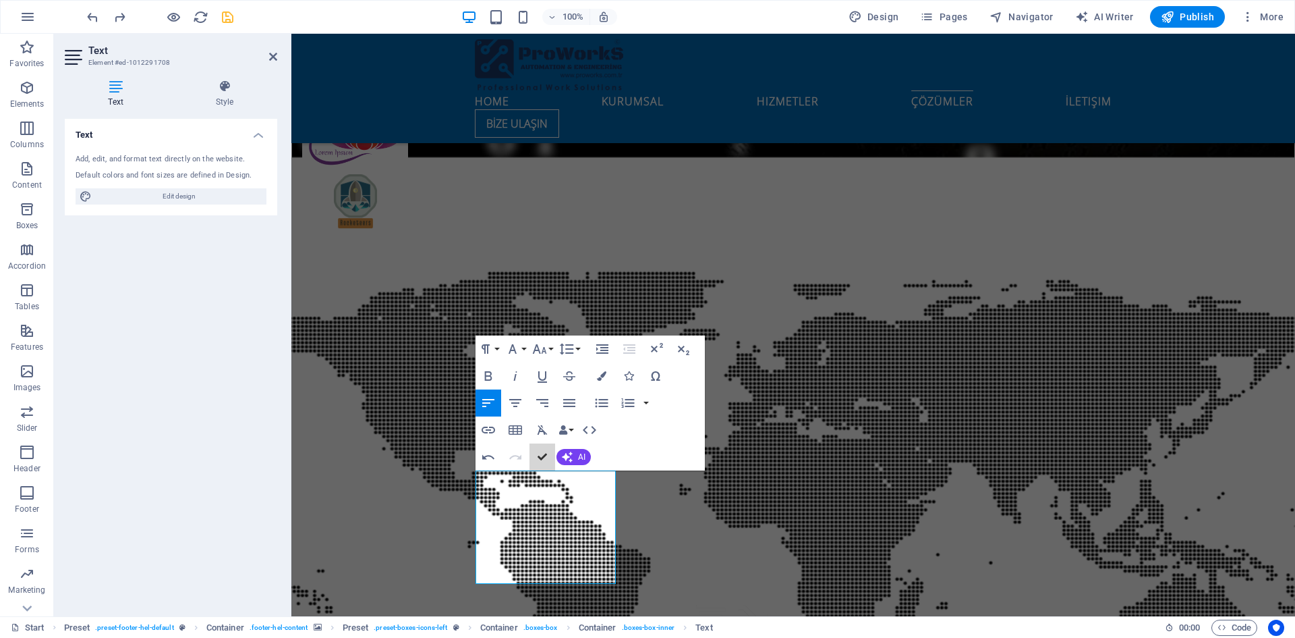
scroll to position [6863, 0]
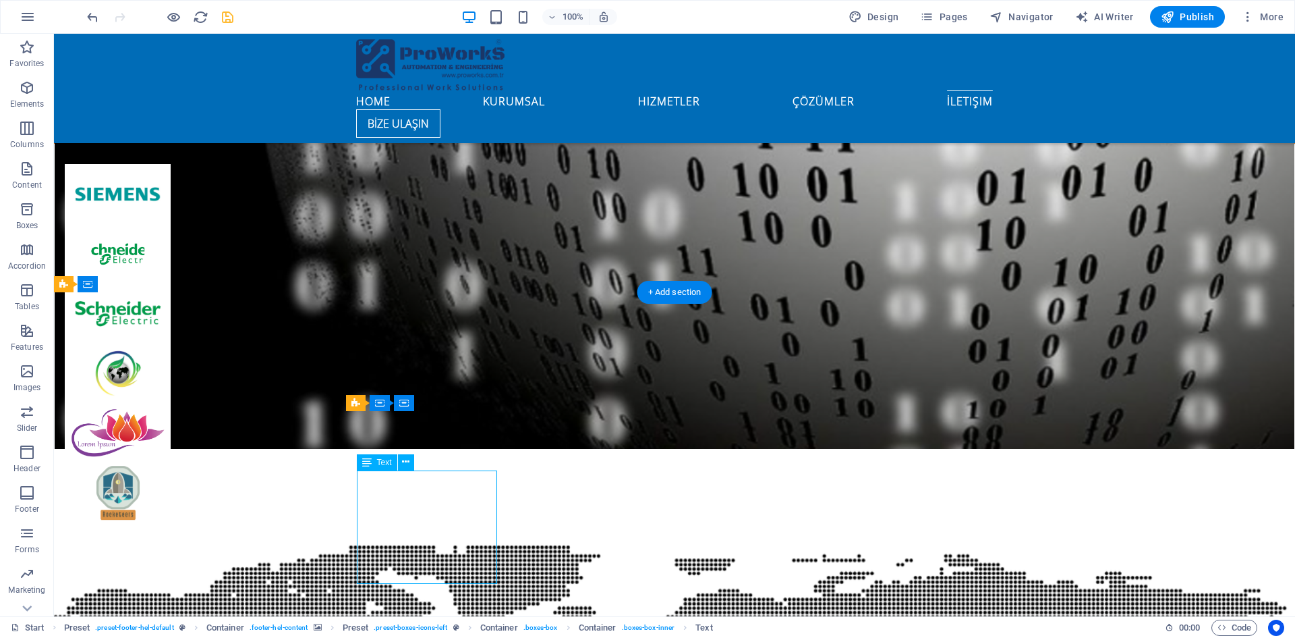
scroll to position [7162, 0]
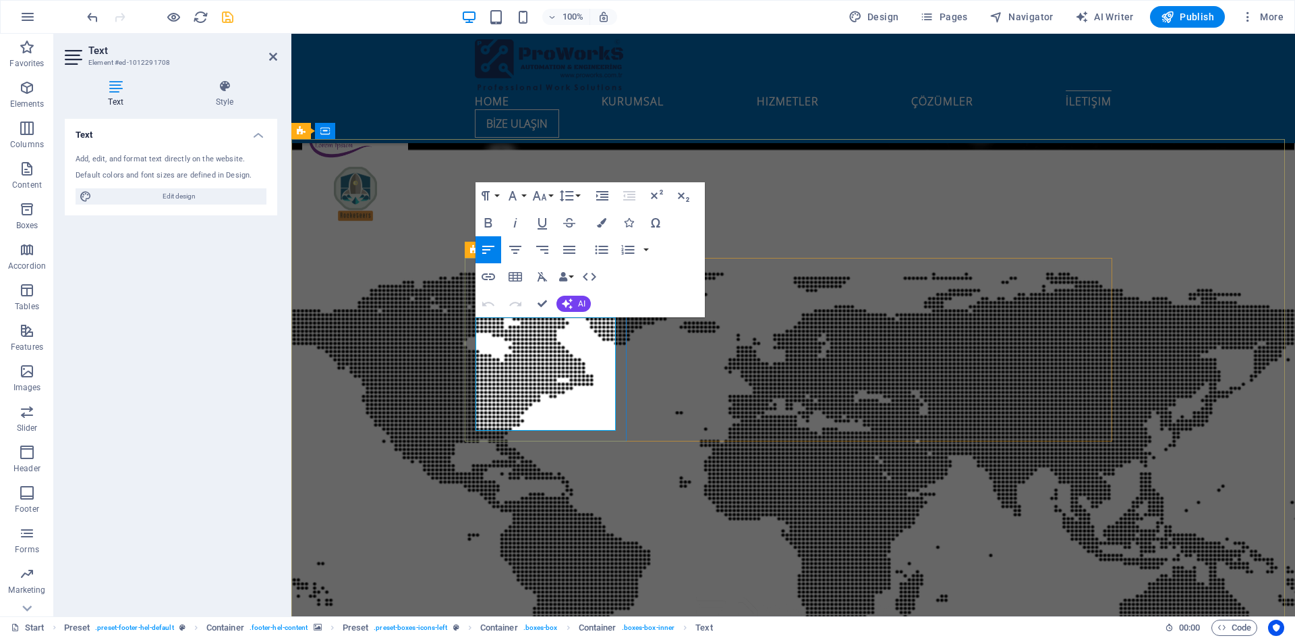
drag, startPoint x: 548, startPoint y: 324, endPoint x: 497, endPoint y: 322, distance: 50.7
click at [604, 221] on icon "button" at bounding box center [601, 222] width 9 height 9
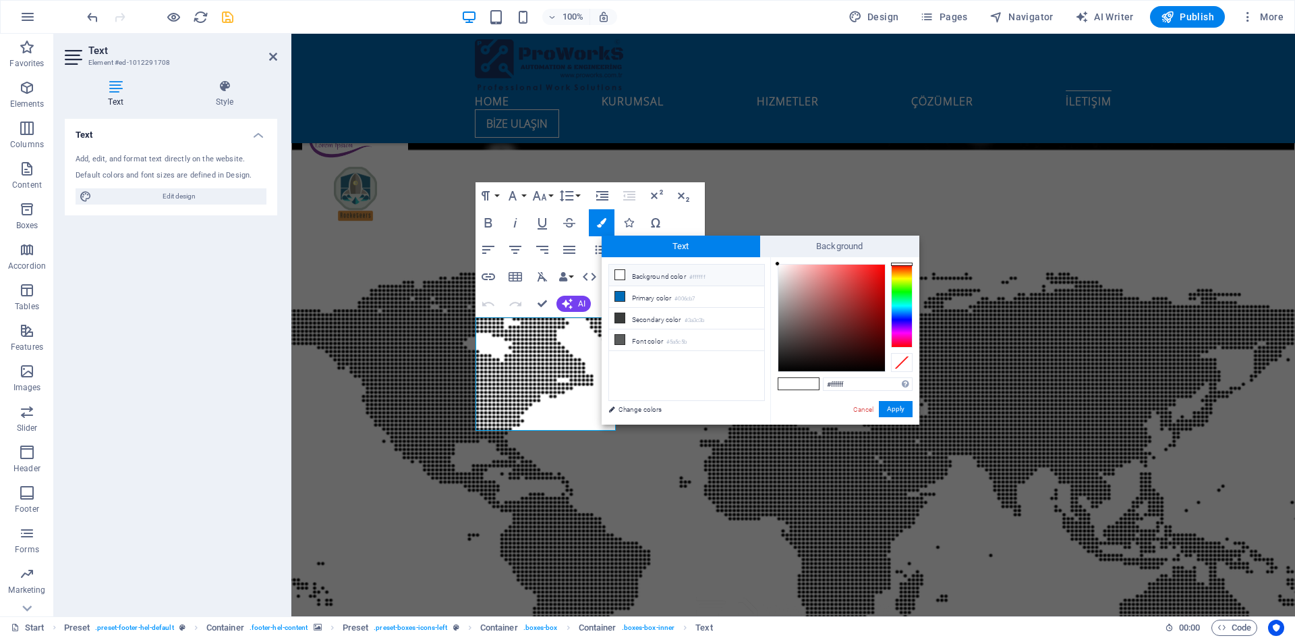
click at [902, 295] on div at bounding box center [902, 306] width 22 height 84
click at [908, 269] on div at bounding box center [902, 306] width 22 height 84
click at [908, 264] on div at bounding box center [902, 306] width 22 height 84
drag, startPoint x: 901, startPoint y: 411, endPoint x: 776, endPoint y: 264, distance: 193.3
click at [776, 273] on div "#ffffff Supported formats #0852ed rgb(8, 82, 237) rgba(8, 82, 237, 90%) hsv(221…" at bounding box center [844, 438] width 149 height 363
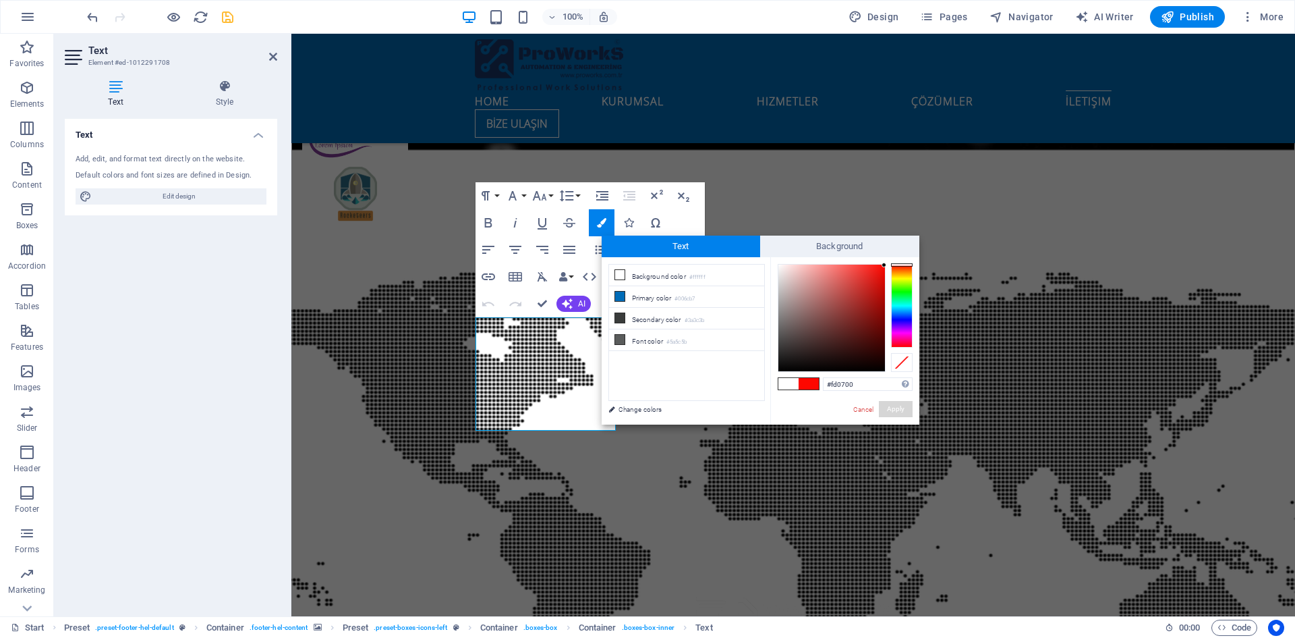
drag, startPoint x: 780, startPoint y: 264, endPoint x: 887, endPoint y: 265, distance: 107.3
click at [887, 265] on div at bounding box center [845, 318] width 135 height 108
type input "#f30d07"
click at [881, 269] on div at bounding box center [880, 268] width 5 height 5
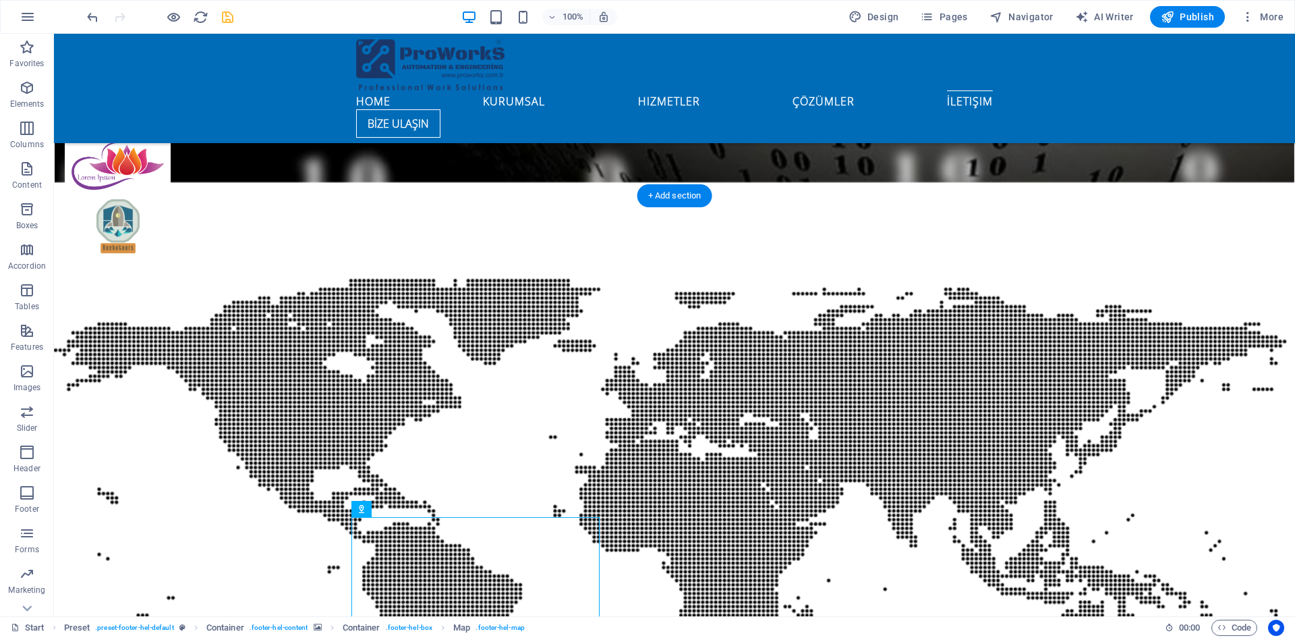
scroll to position [6959, 0]
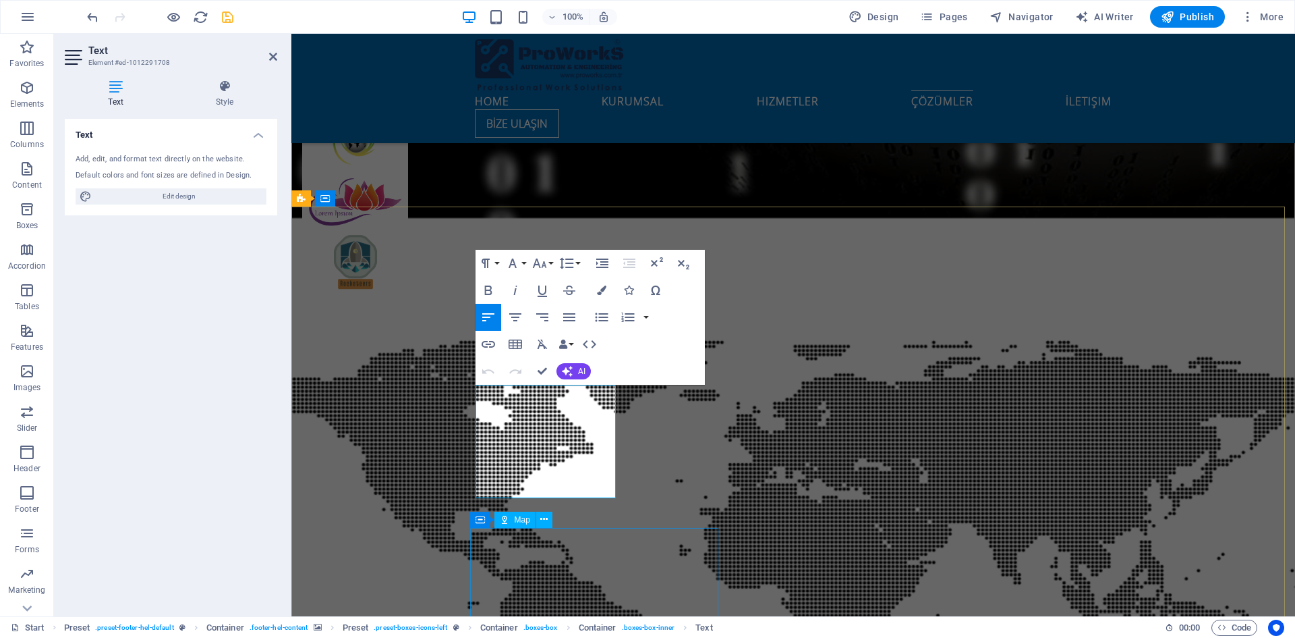
scroll to position [7094, 0]
drag, startPoint x: 532, startPoint y: 489, endPoint x: 476, endPoint y: 389, distance: 115.4
click at [517, 284] on icon "button" at bounding box center [515, 290] width 16 height 16
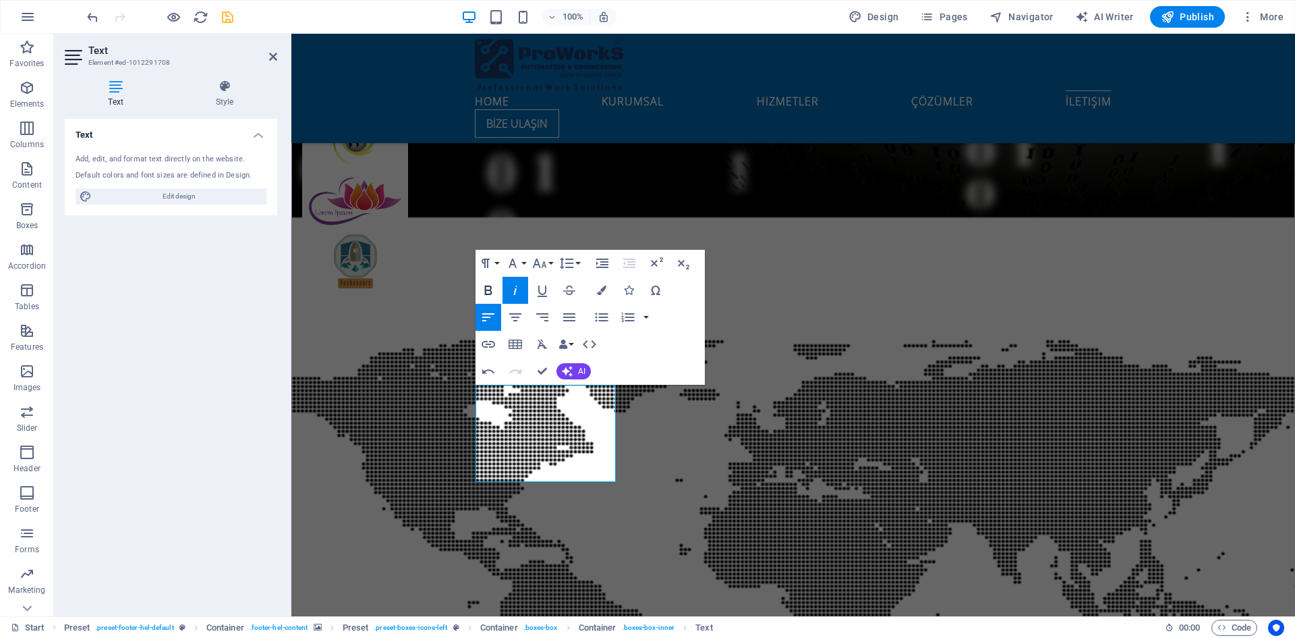
click at [494, 285] on icon "button" at bounding box center [488, 290] width 16 height 16
click at [507, 286] on icon "button" at bounding box center [515, 290] width 16 height 16
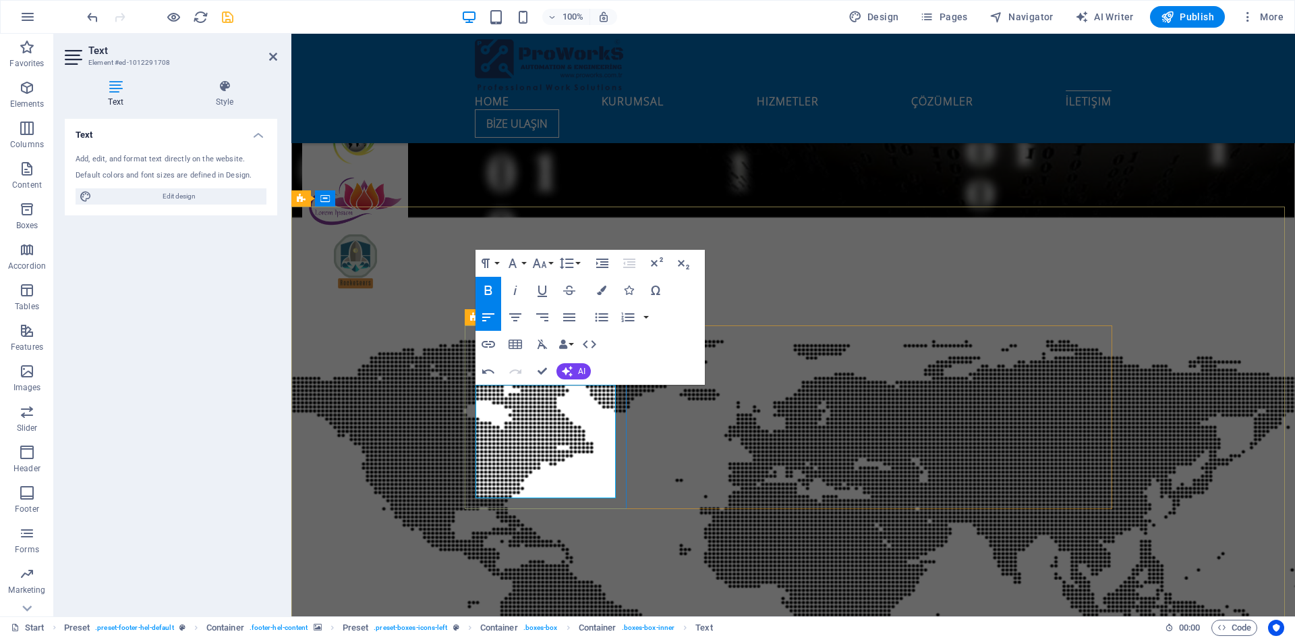
click at [629, 289] on icon "button" at bounding box center [628, 289] width 9 height 9
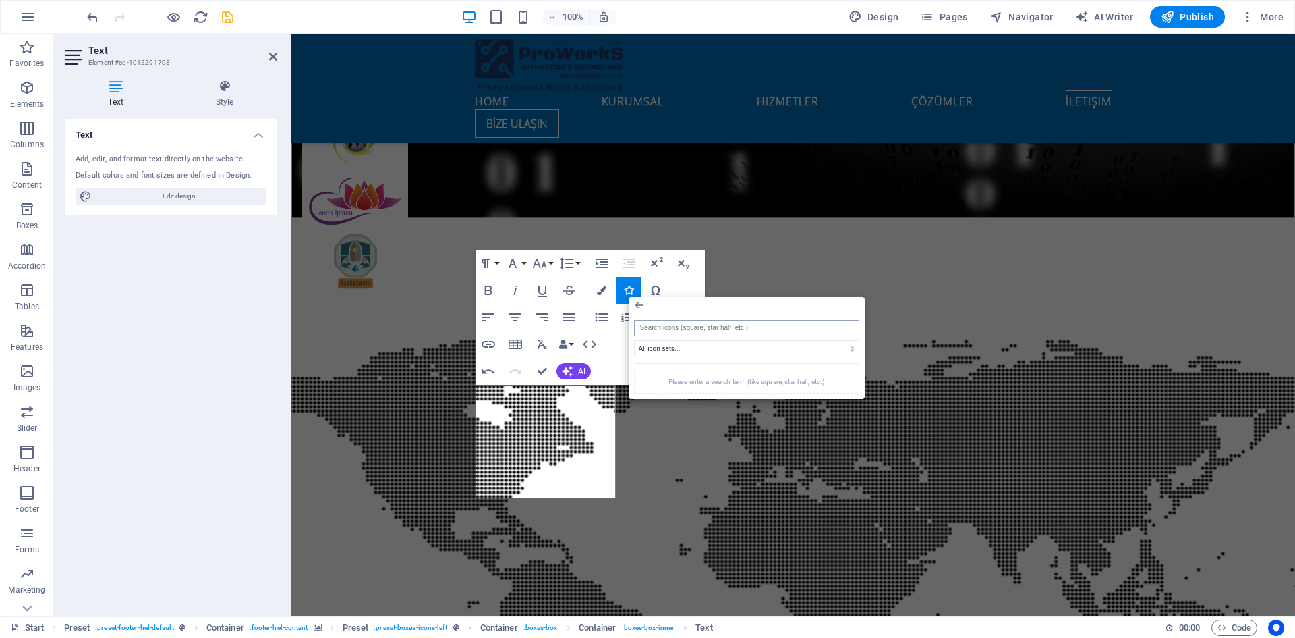
click at [676, 324] on input "search" at bounding box center [746, 328] width 225 height 16
type input "a"
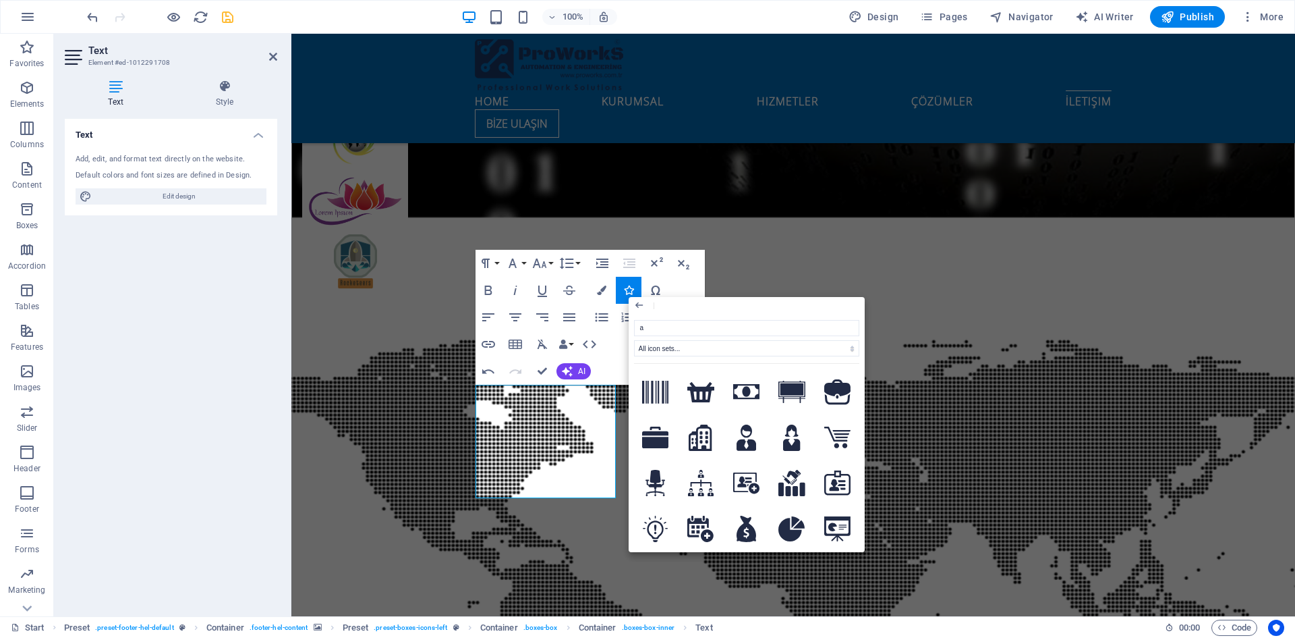
scroll to position [3103, 0]
click at [652, 513] on icon at bounding box center [656, 526] width 26 height 27
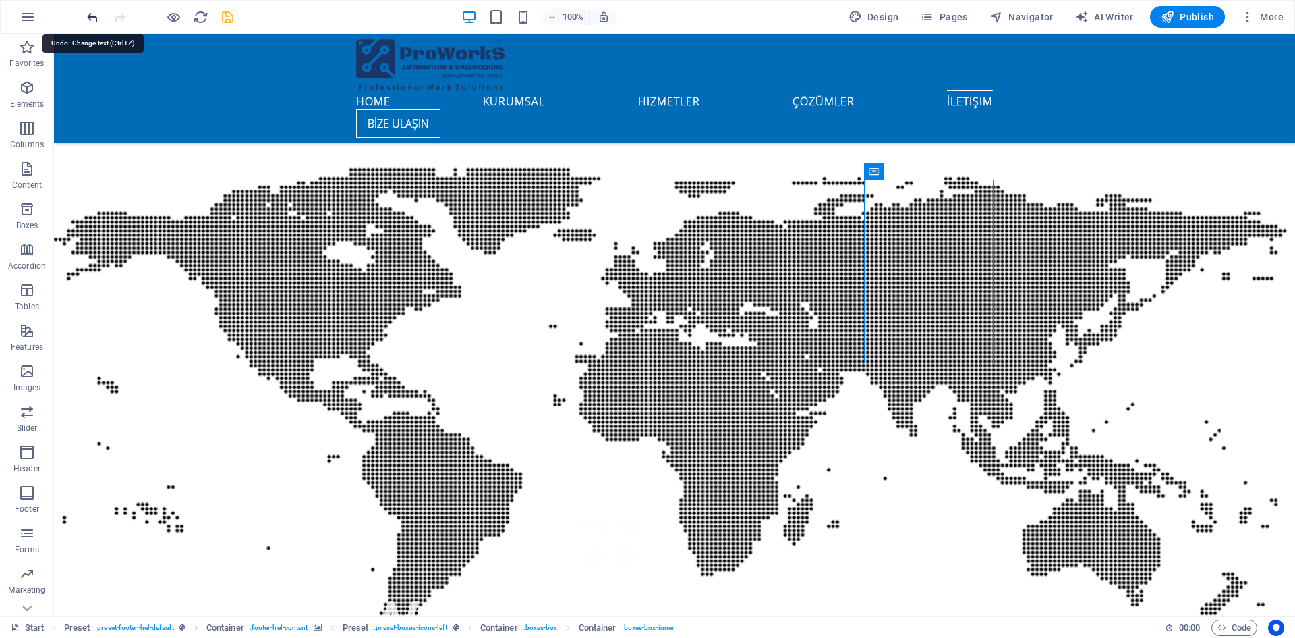
click at [88, 19] on icon "undo" at bounding box center [93, 17] width 16 height 16
click at [233, 17] on icon "save" at bounding box center [228, 17] width 16 height 16
checkbox input "false"
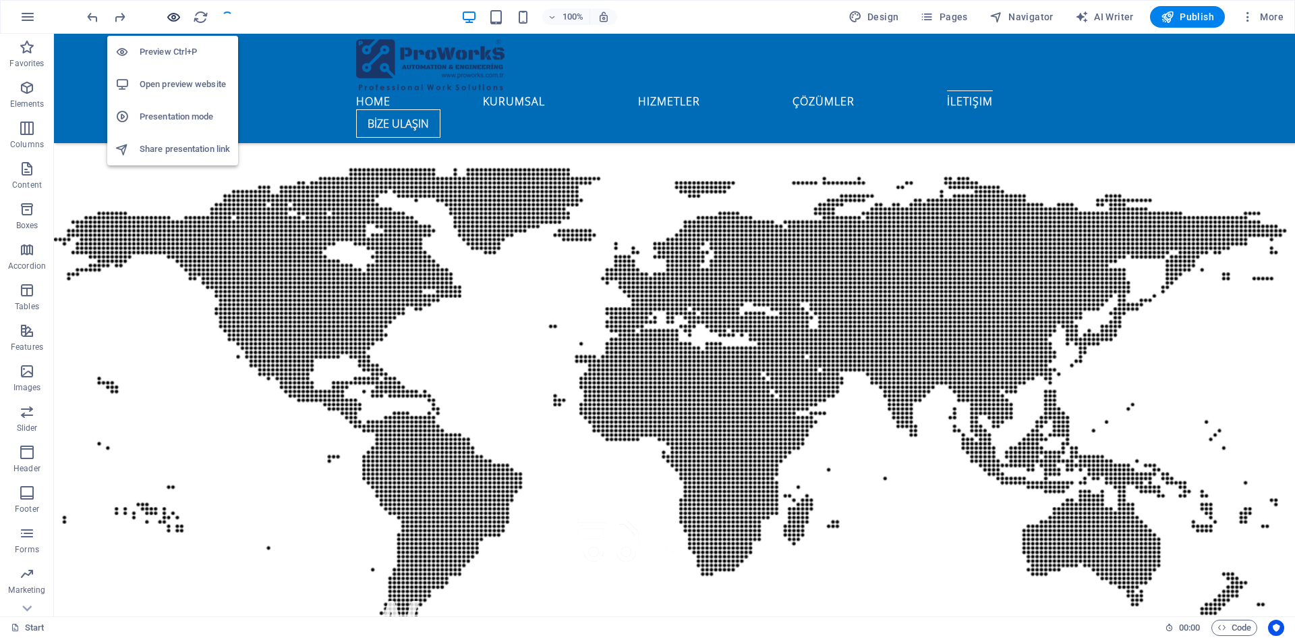
click at [177, 16] on icon "button" at bounding box center [174, 17] width 16 height 16
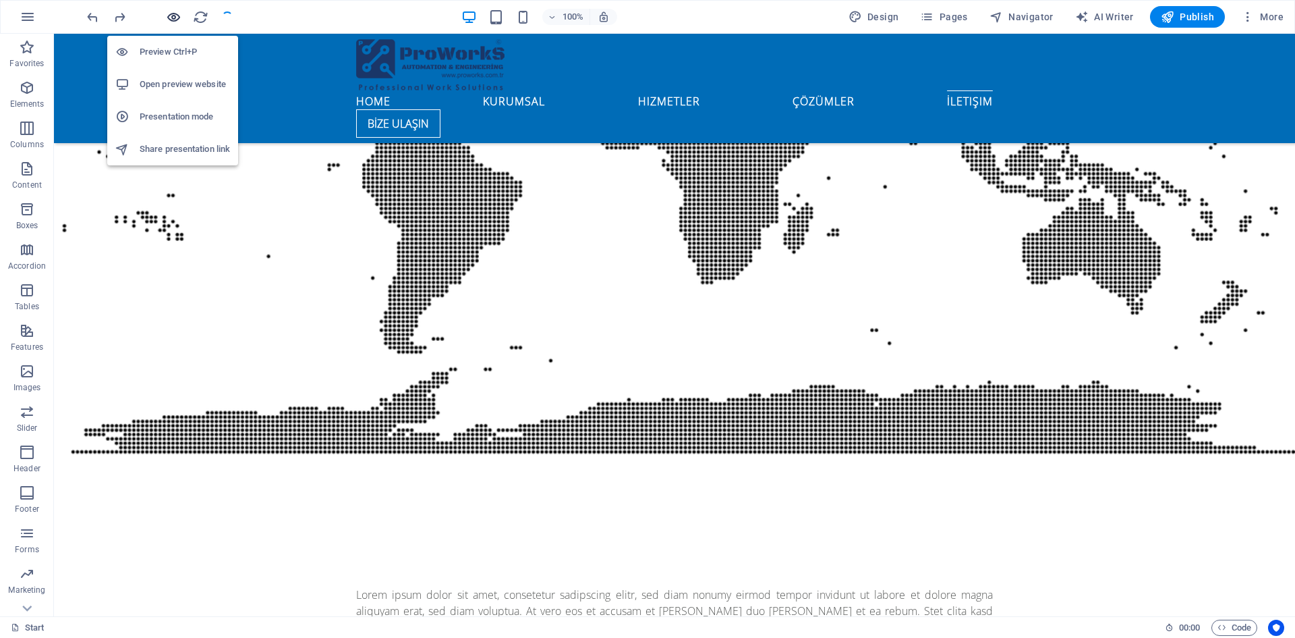
scroll to position [5327, 0]
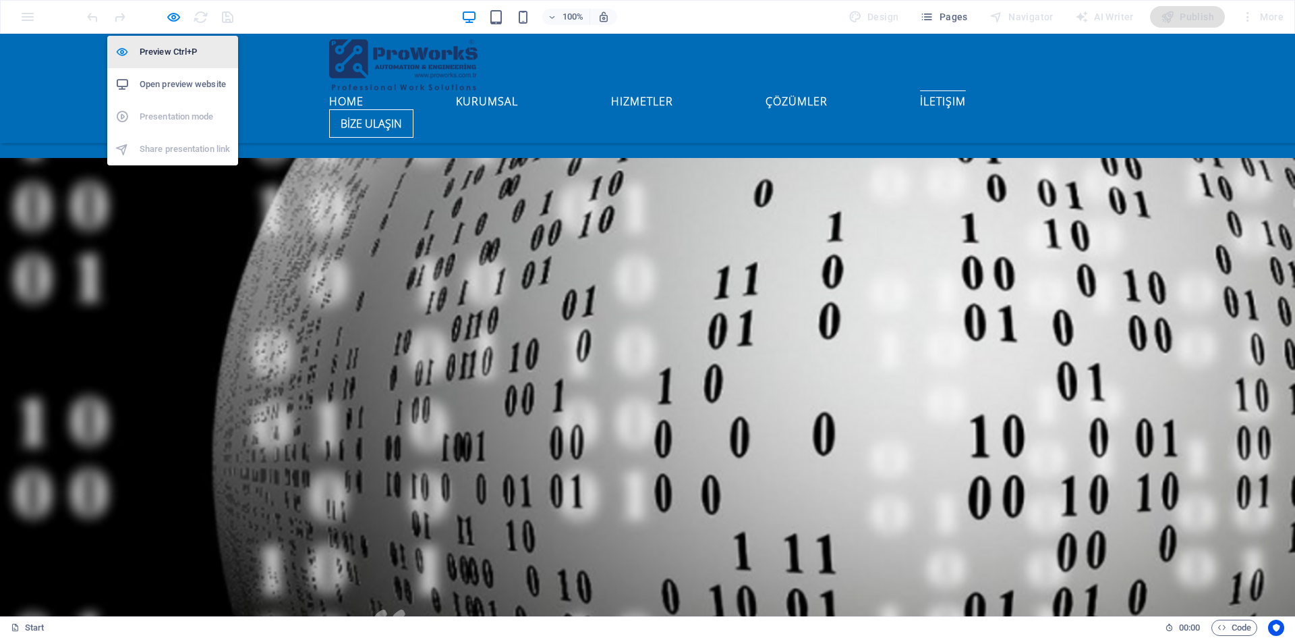
click at [167, 55] on h6 "Preview Ctrl+P" at bounding box center [185, 52] width 90 height 16
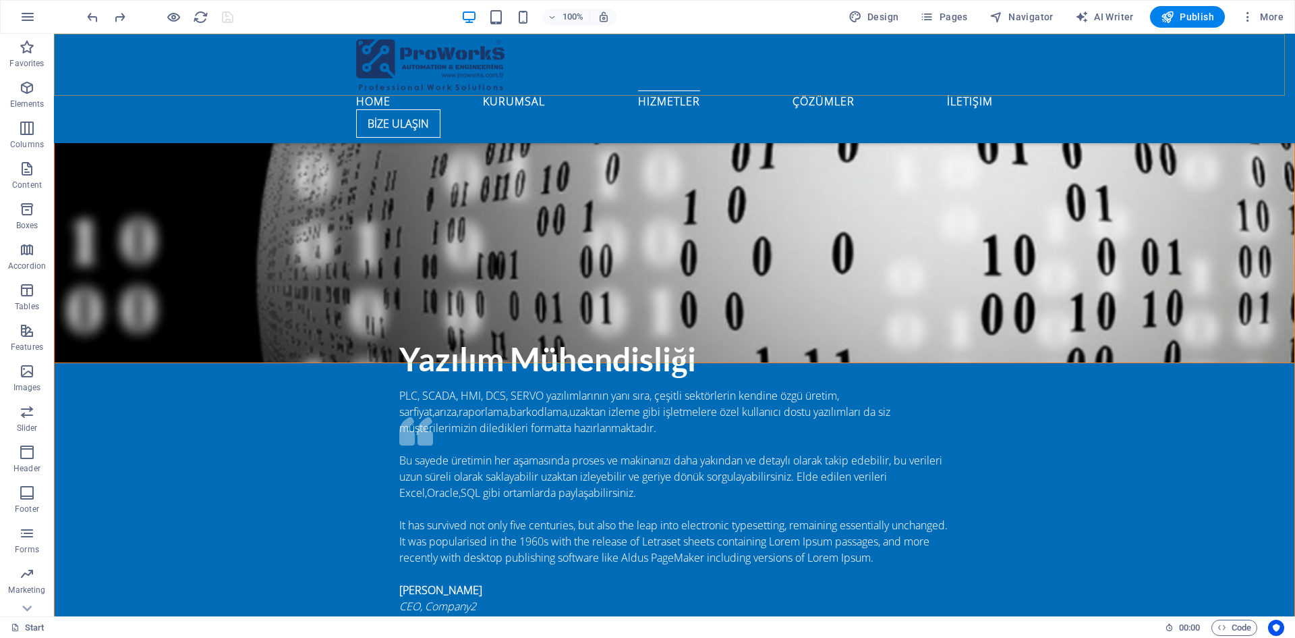
scroll to position [4855, 0]
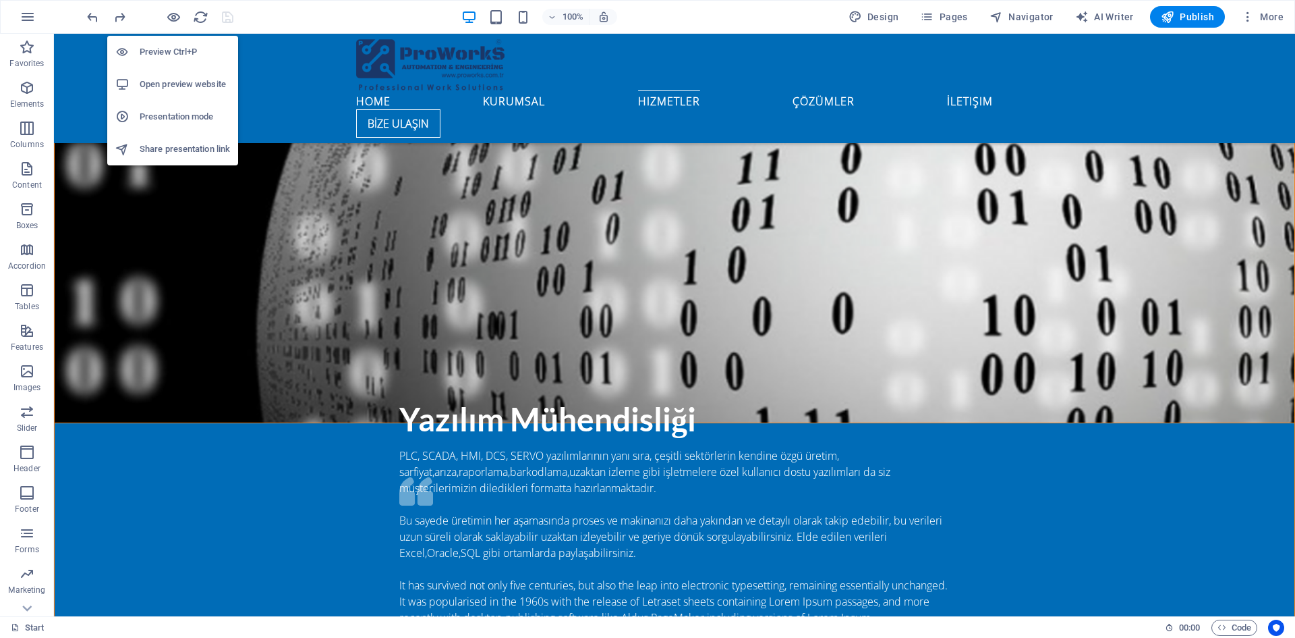
click at [173, 38] on li "Preview Ctrl+P" at bounding box center [172, 52] width 131 height 32
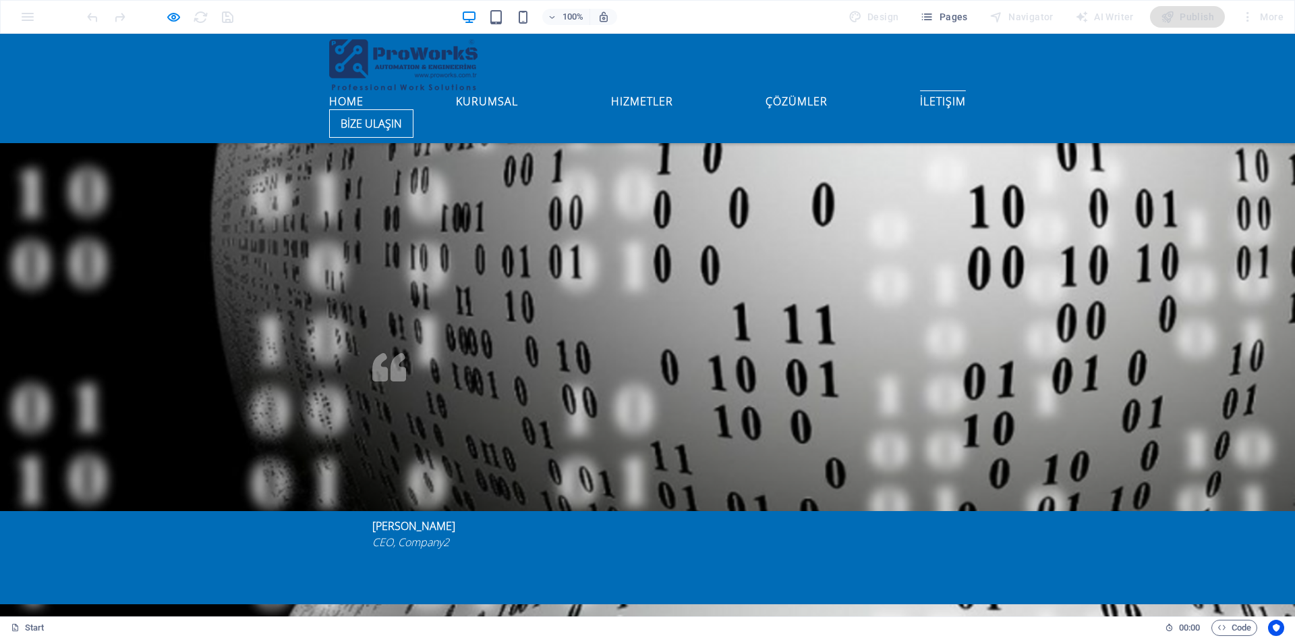
scroll to position [4990, 0]
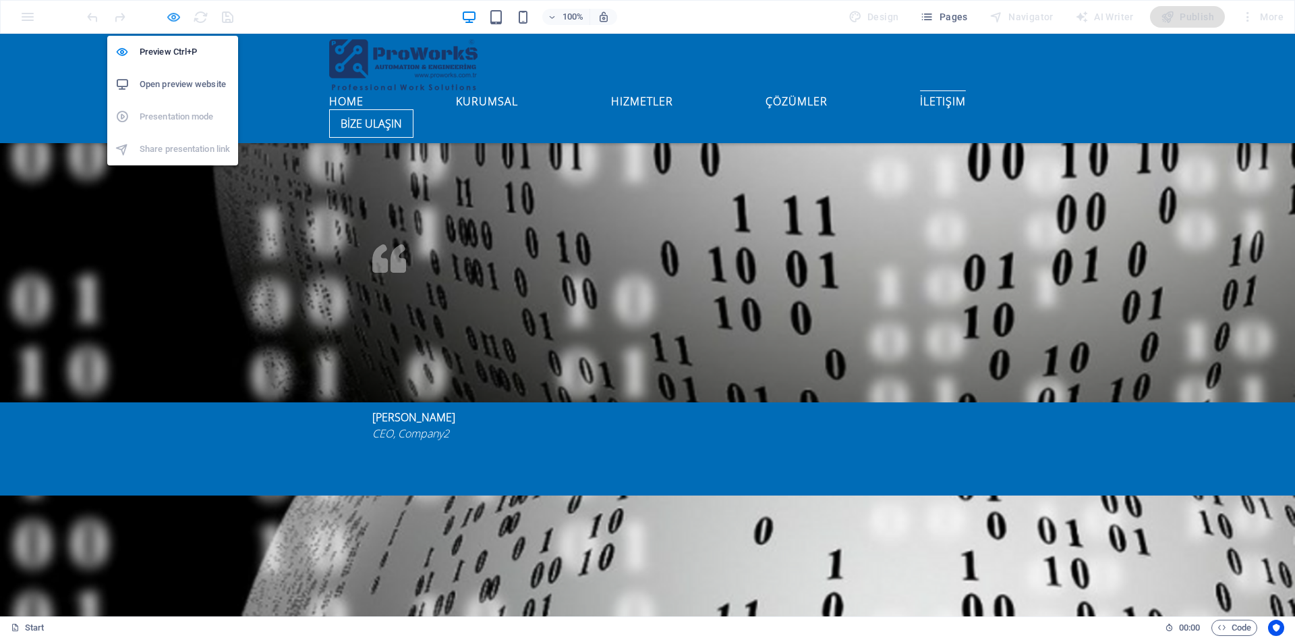
click at [171, 11] on icon "button" at bounding box center [174, 17] width 16 height 16
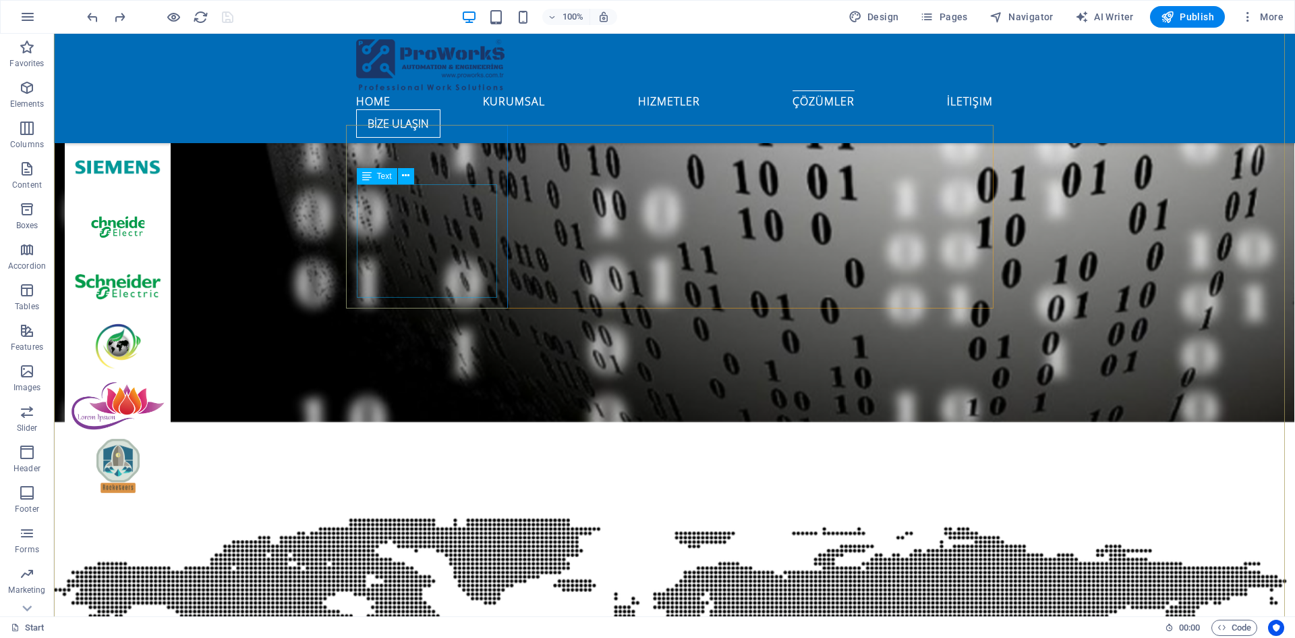
scroll to position [7149, 0]
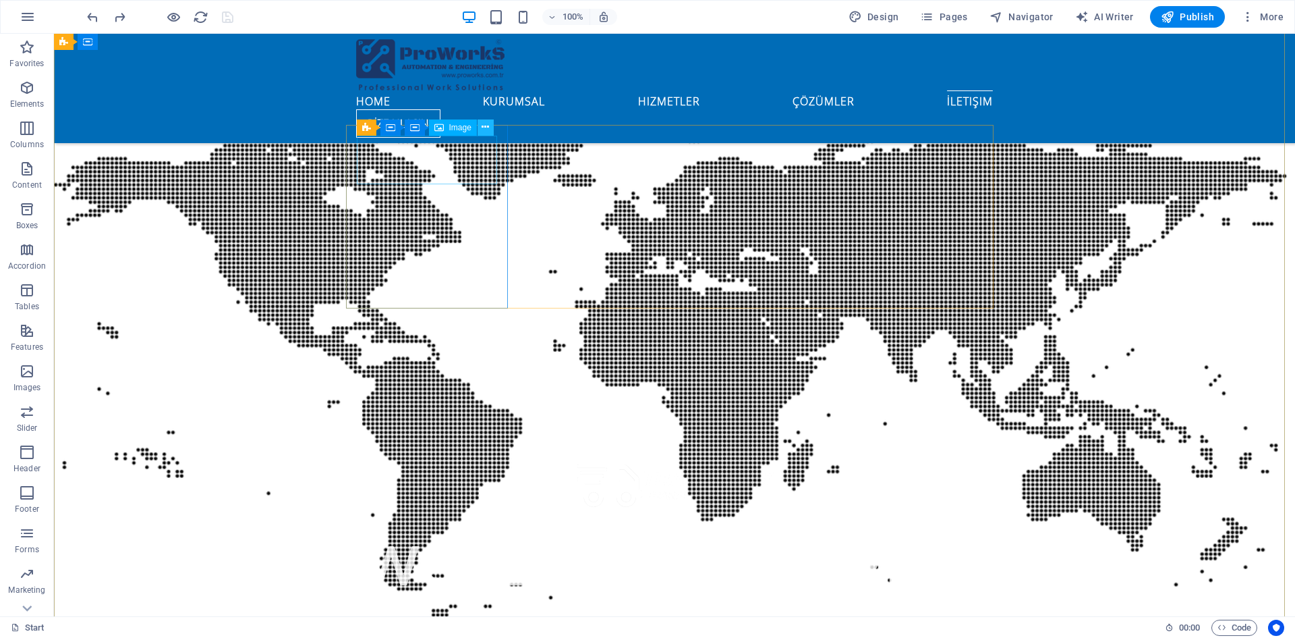
click at [489, 125] on icon at bounding box center [485, 127] width 7 height 14
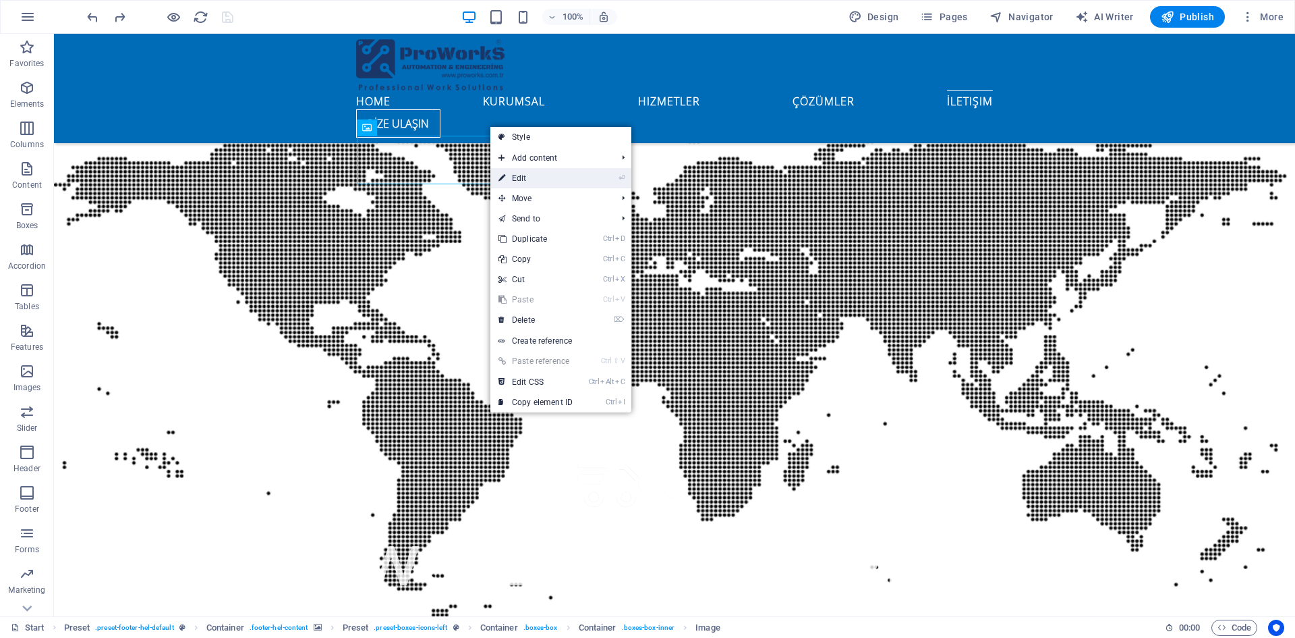
click at [536, 173] on link "⏎ Edit" at bounding box center [535, 178] width 90 height 20
select select "px"
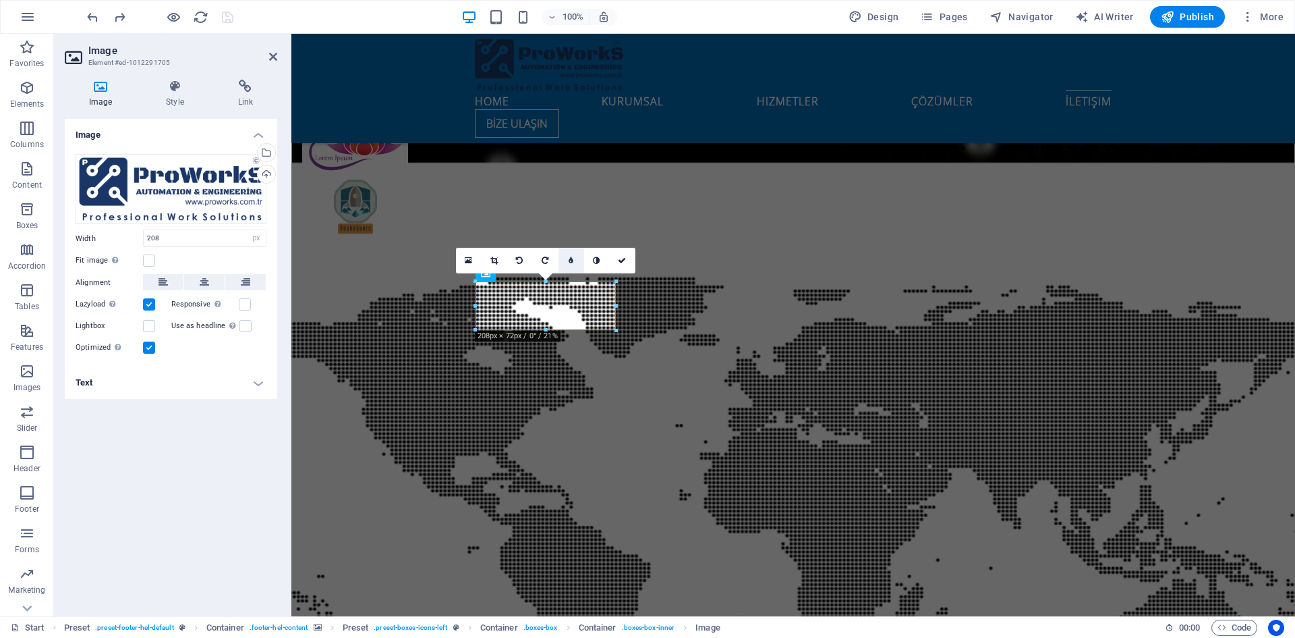
click at [571, 261] on icon at bounding box center [571, 260] width 5 height 8
click at [604, 259] on icon at bounding box center [606, 260] width 7 height 8
click at [92, 18] on icon "undo" at bounding box center [93, 17] width 16 height 16
click at [558, 260] on link at bounding box center [561, 261] width 26 height 26
click at [565, 260] on link at bounding box center [572, 261] width 26 height 26
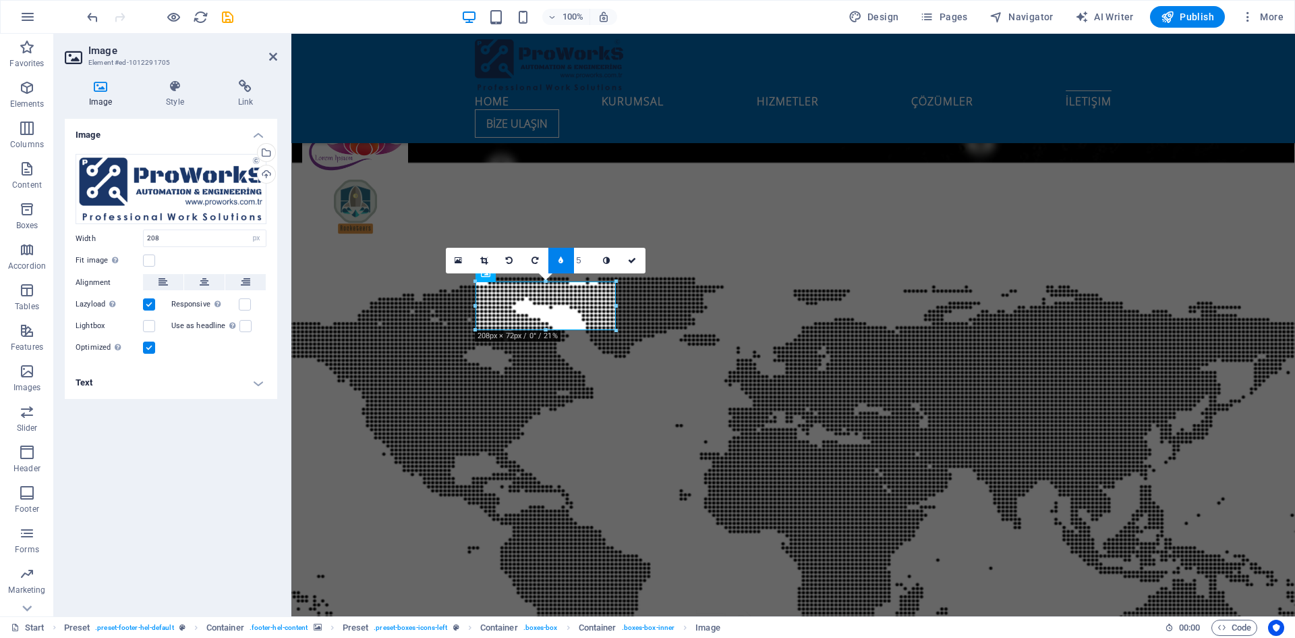
click at [582, 260] on input "5" at bounding box center [584, 260] width 20 height 25
type input "6"
click at [612, 260] on link at bounding box center [607, 261] width 26 height 26
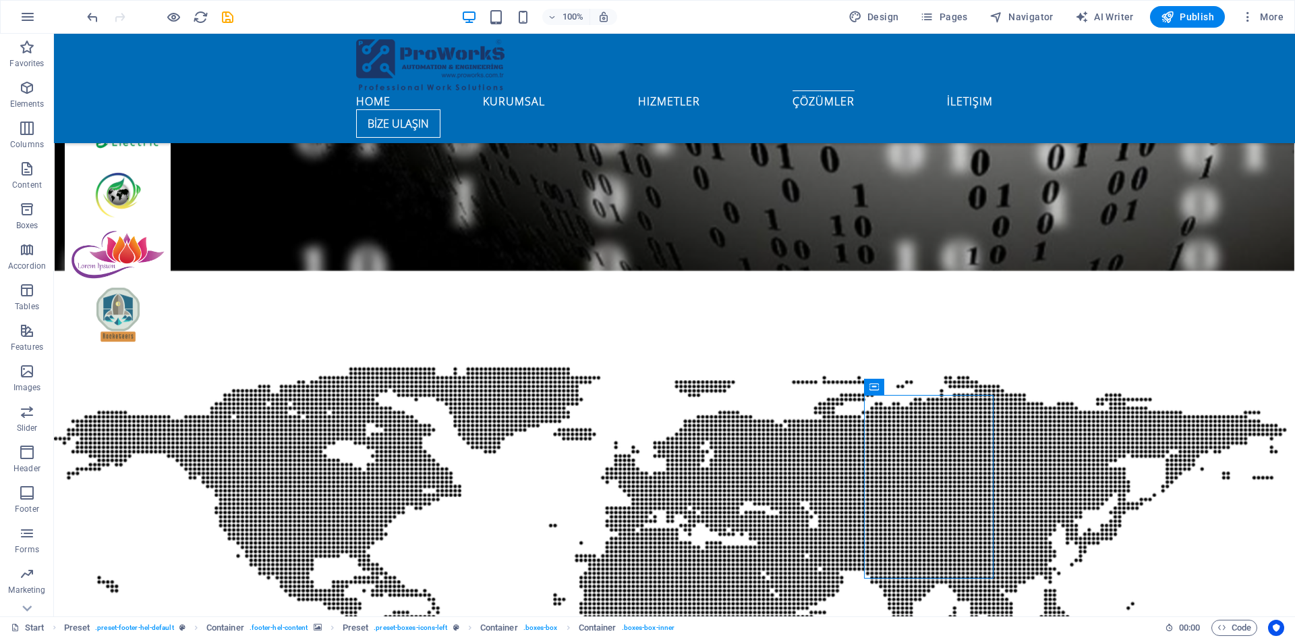
scroll to position [6879, 0]
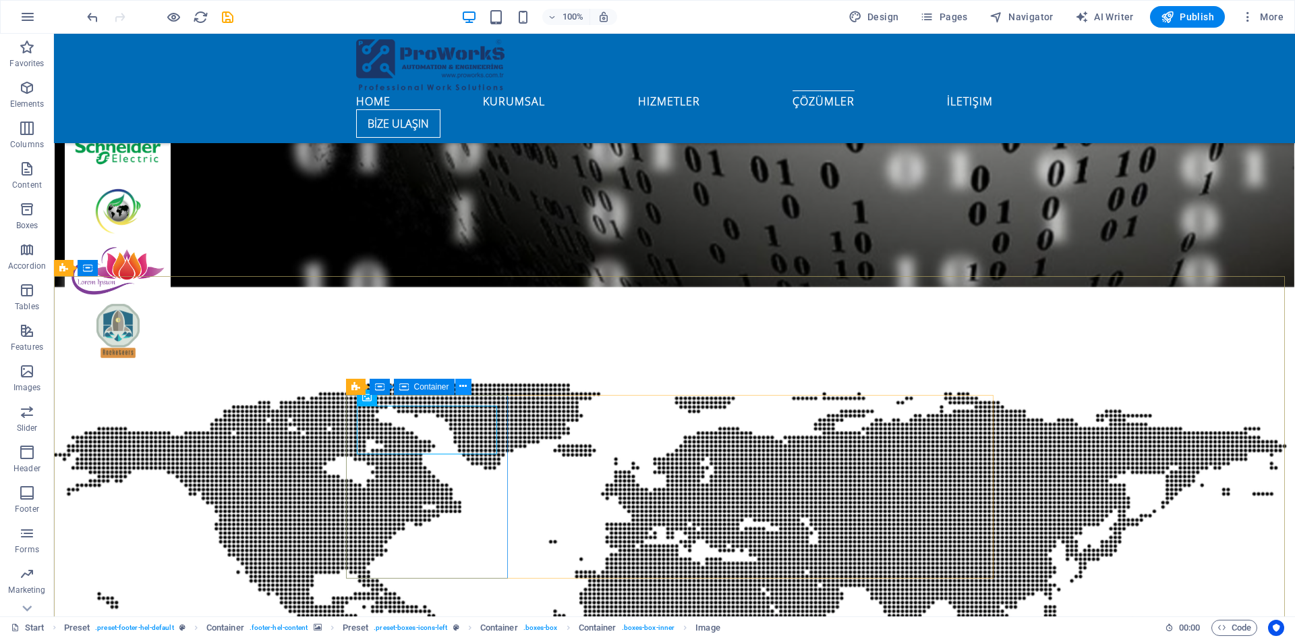
click at [465, 385] on icon at bounding box center [462, 386] width 7 height 14
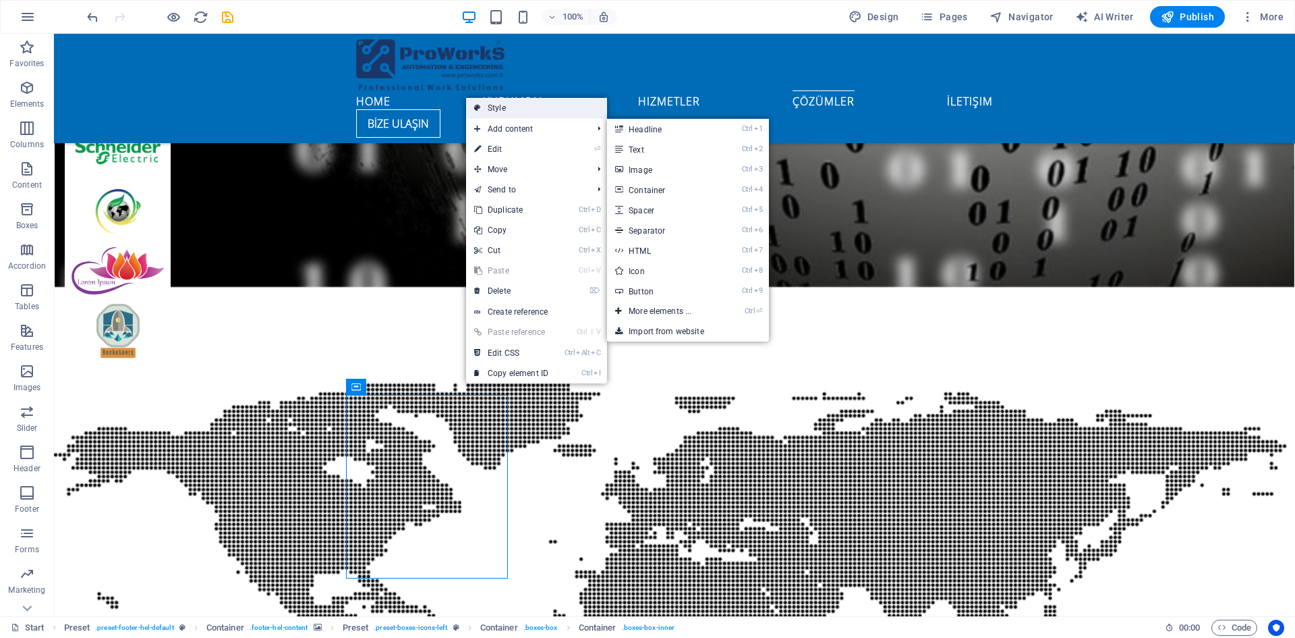
click at [520, 107] on link "Style" at bounding box center [536, 108] width 141 height 20
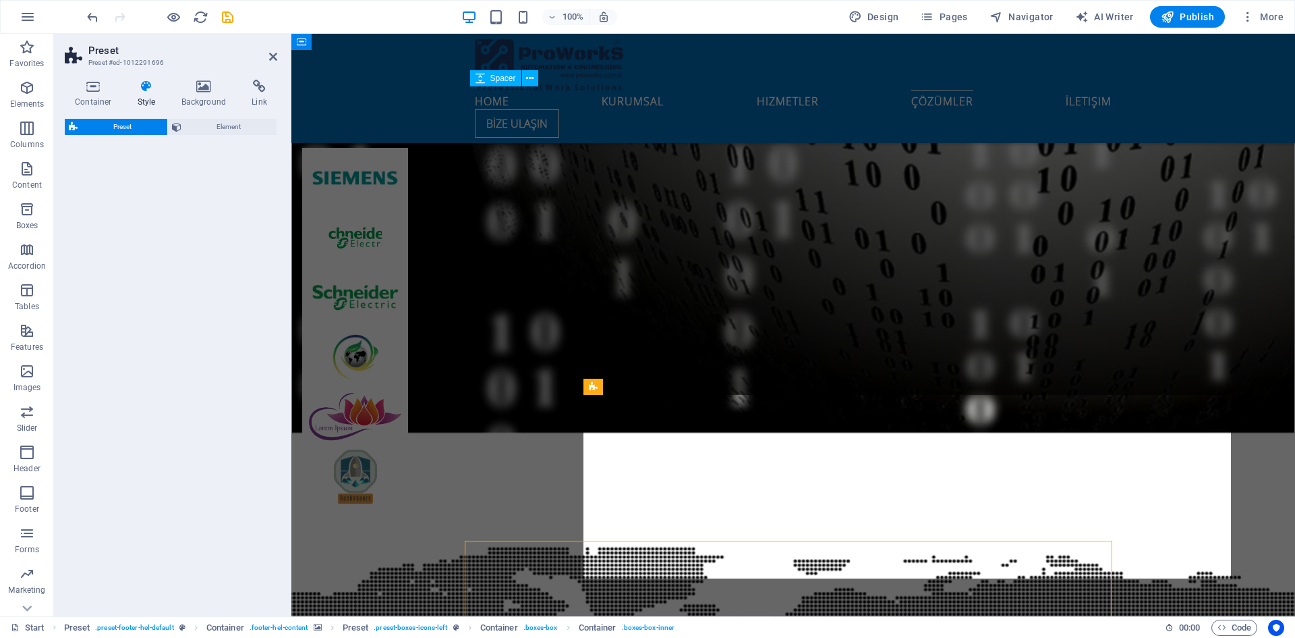
select select "px"
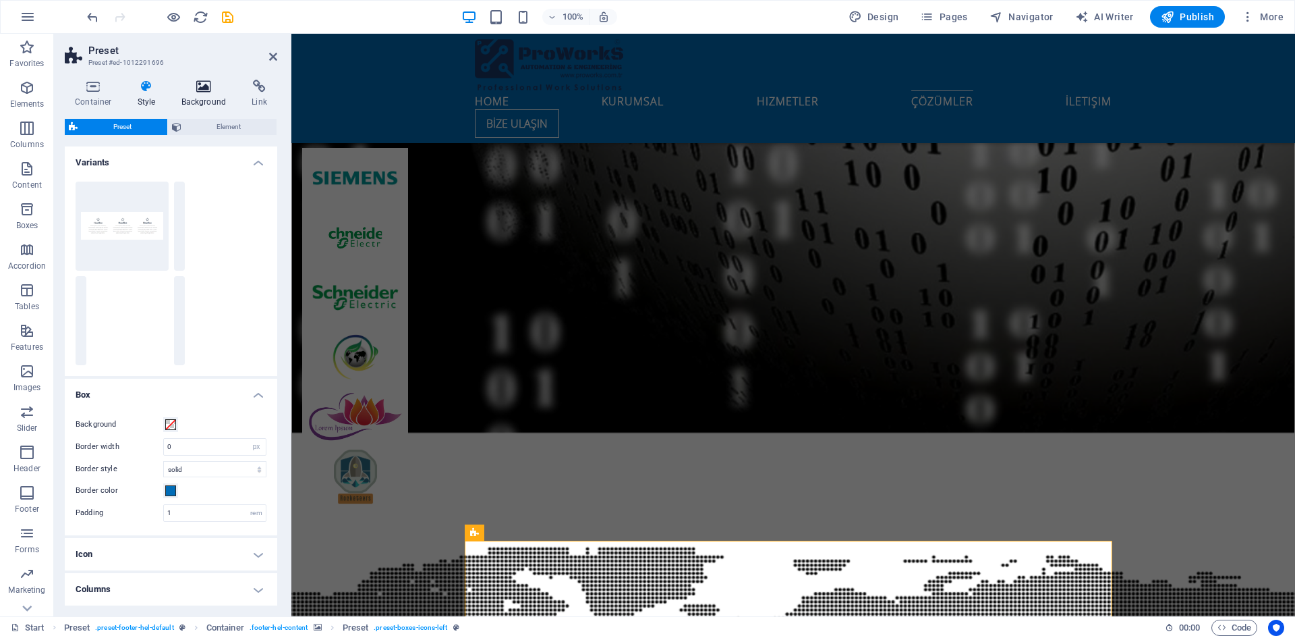
click at [203, 104] on h4 "Background" at bounding box center [206, 94] width 71 height 28
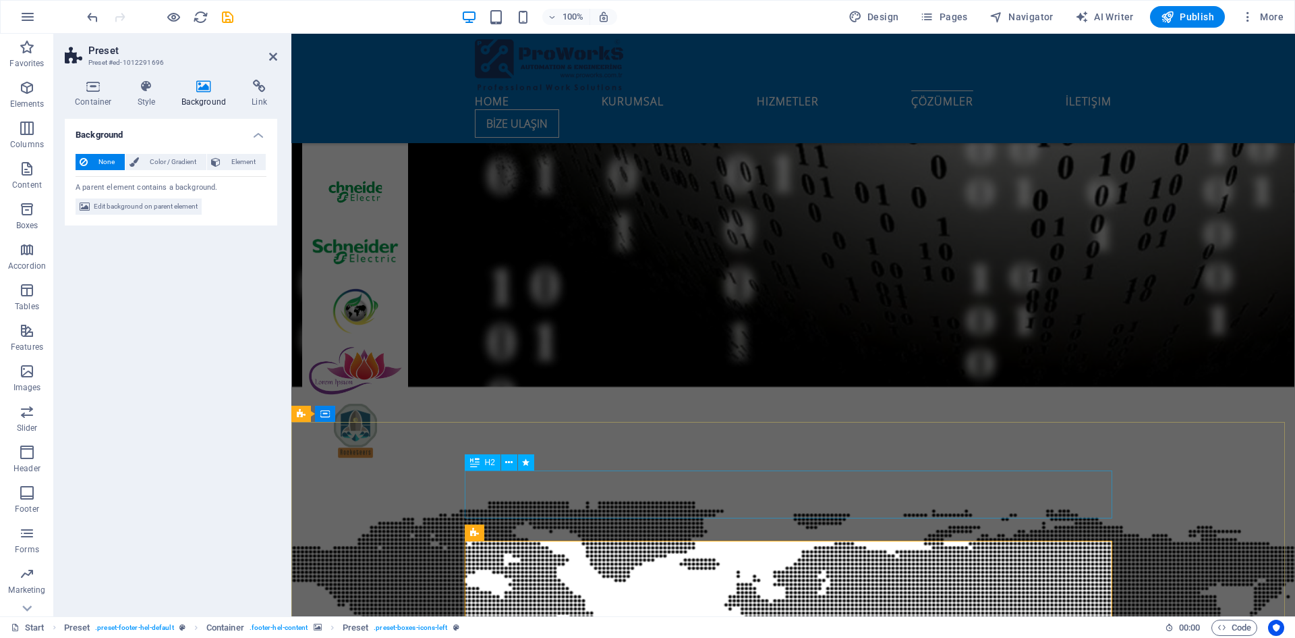
scroll to position [6947, 0]
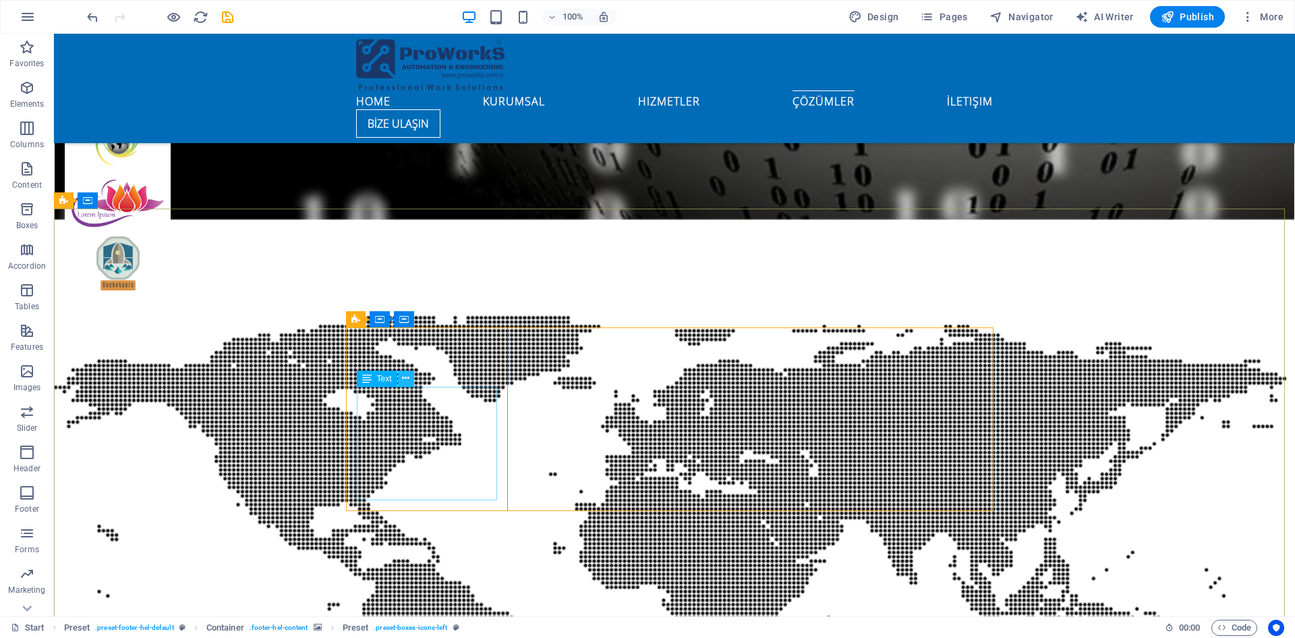
click at [407, 377] on icon at bounding box center [405, 378] width 7 height 14
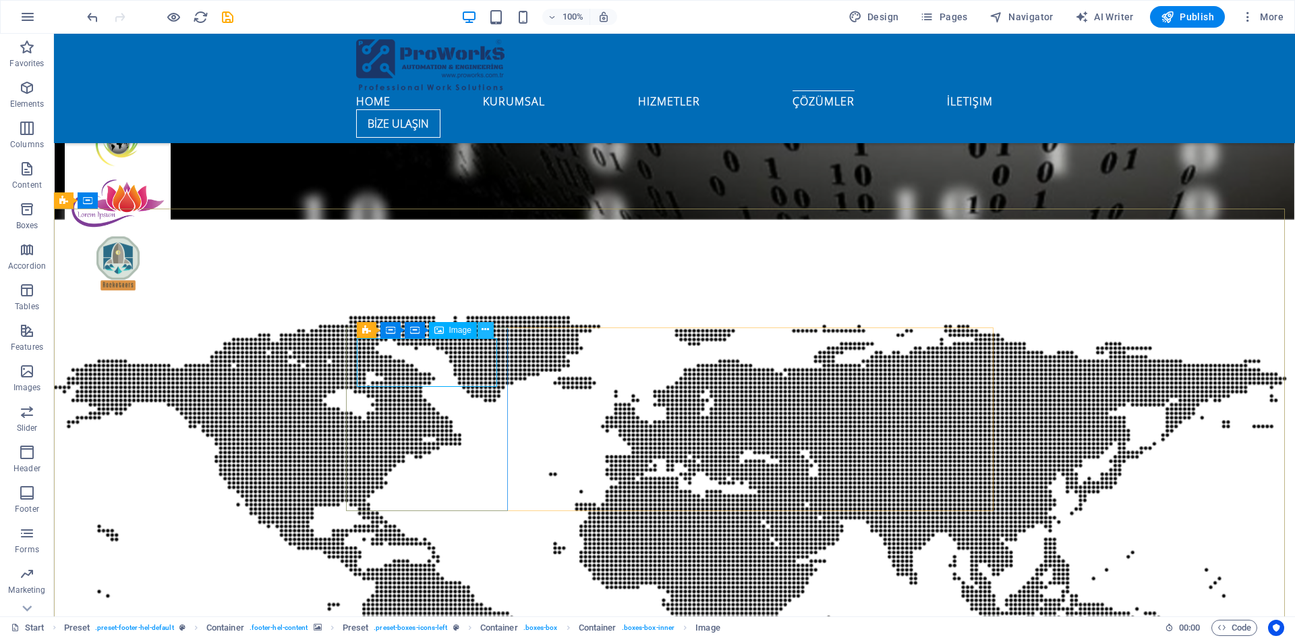
click at [488, 329] on icon at bounding box center [485, 329] width 7 height 14
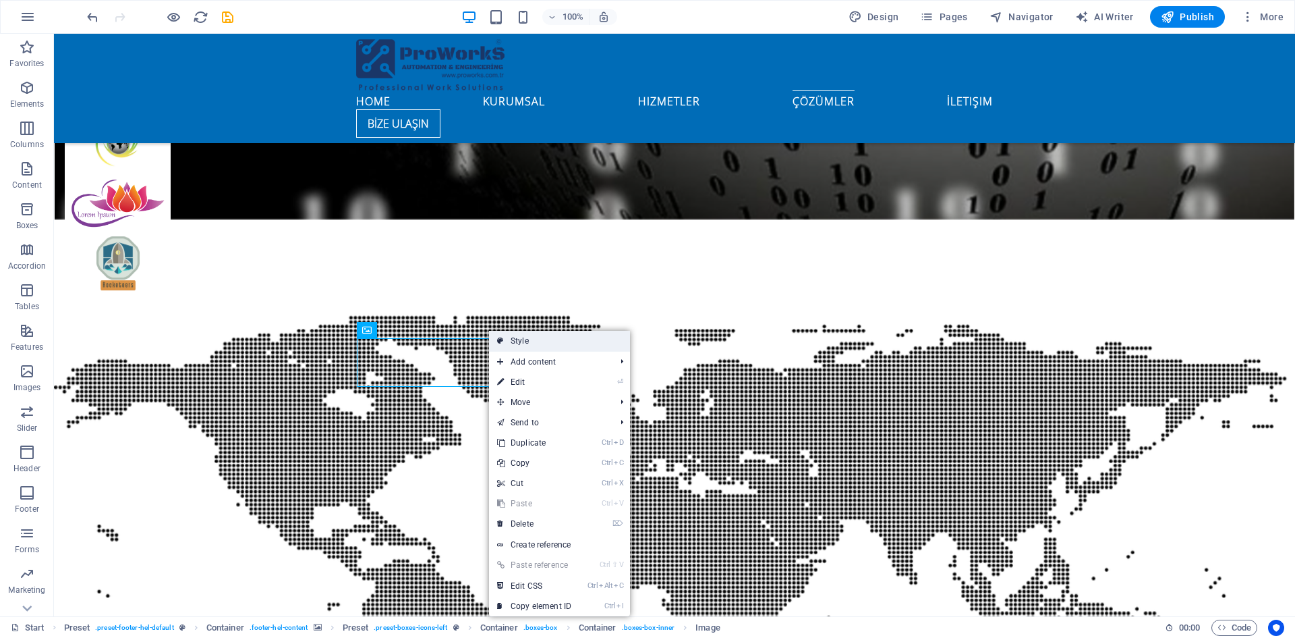
click at [511, 341] on link "Style" at bounding box center [559, 341] width 141 height 20
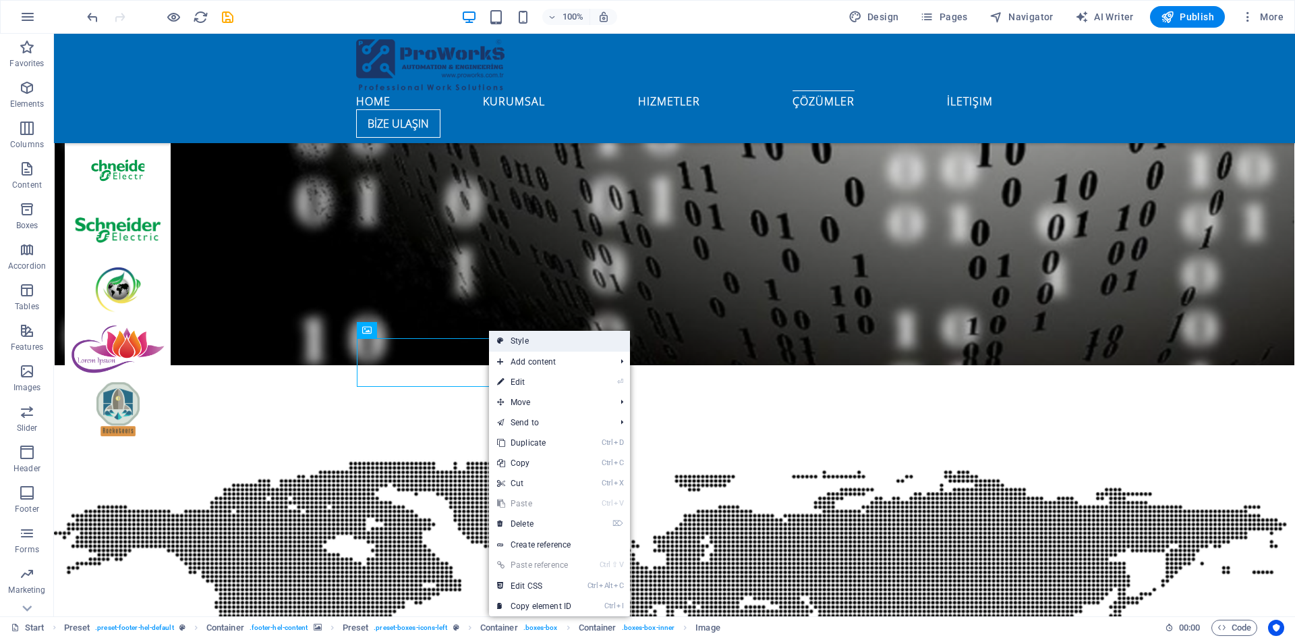
select select "px"
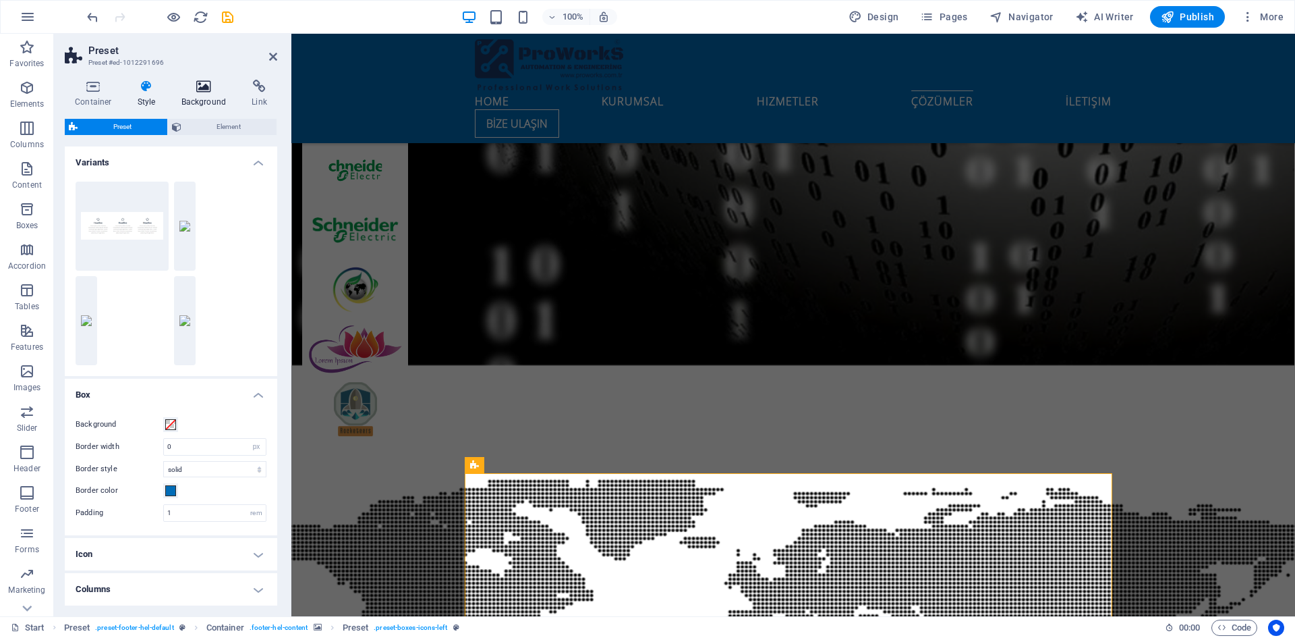
click at [194, 84] on icon at bounding box center [203, 86] width 65 height 13
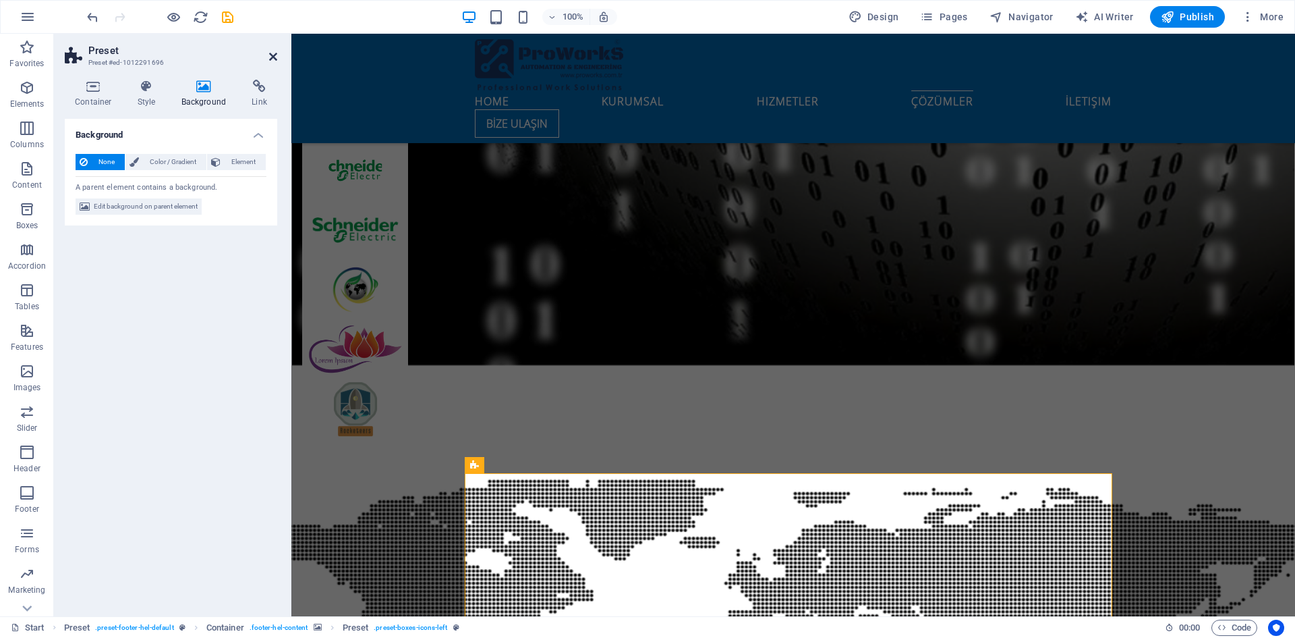
drag, startPoint x: 219, startPoint y: 18, endPoint x: 273, endPoint y: 52, distance: 63.6
click at [273, 52] on icon at bounding box center [273, 56] width 8 height 11
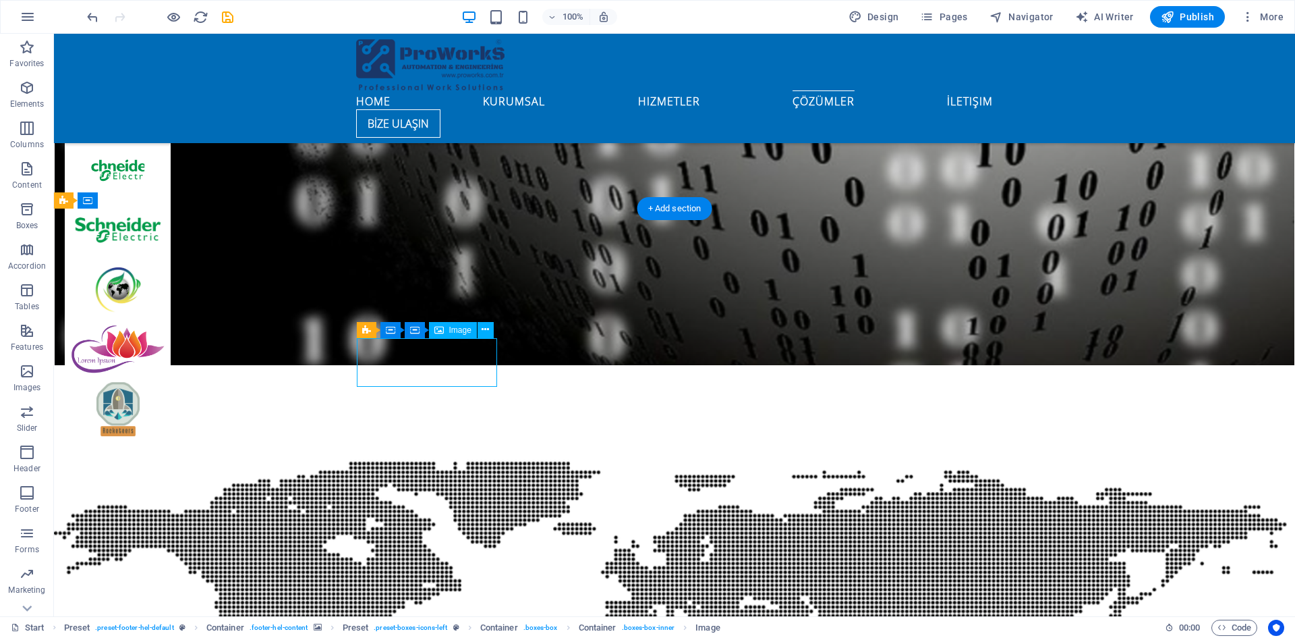
select select "px"
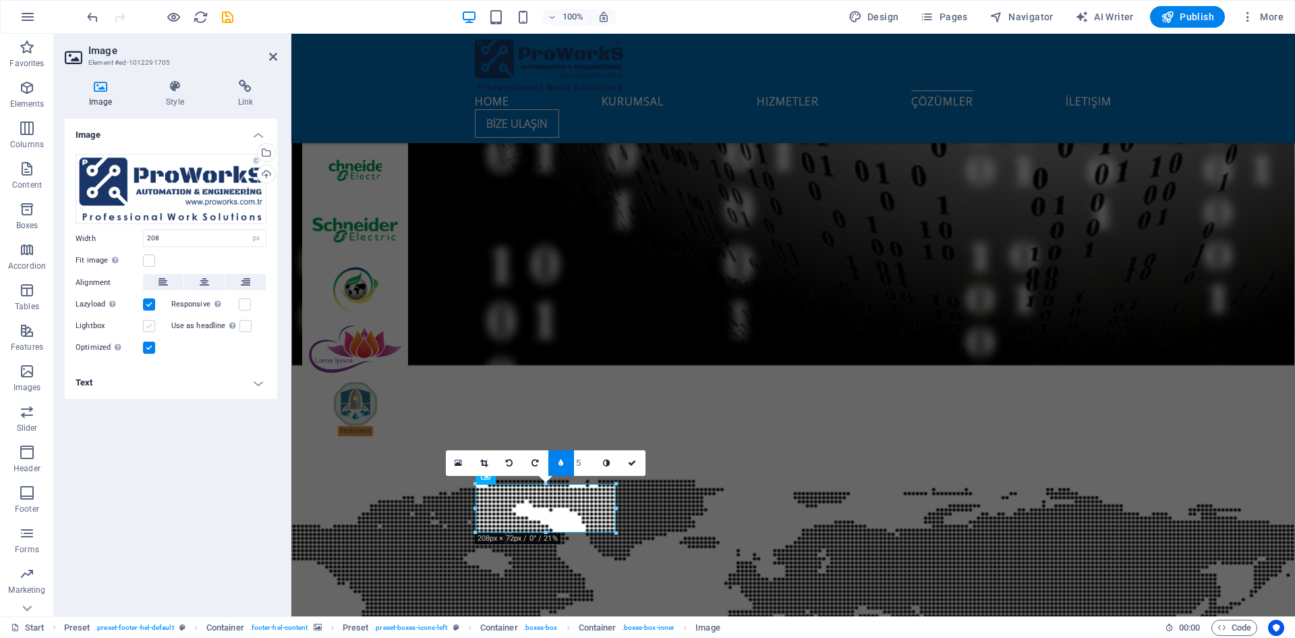
click at [150, 327] on label at bounding box center [149, 326] width 12 height 12
click at [0, 0] on input "Lightbox" at bounding box center [0, 0] width 0 height 0
click at [150, 327] on label at bounding box center [149, 326] width 12 height 12
click at [0, 0] on input "Lightbox" at bounding box center [0, 0] width 0 height 0
click at [179, 95] on h4 "Style" at bounding box center [178, 94] width 72 height 28
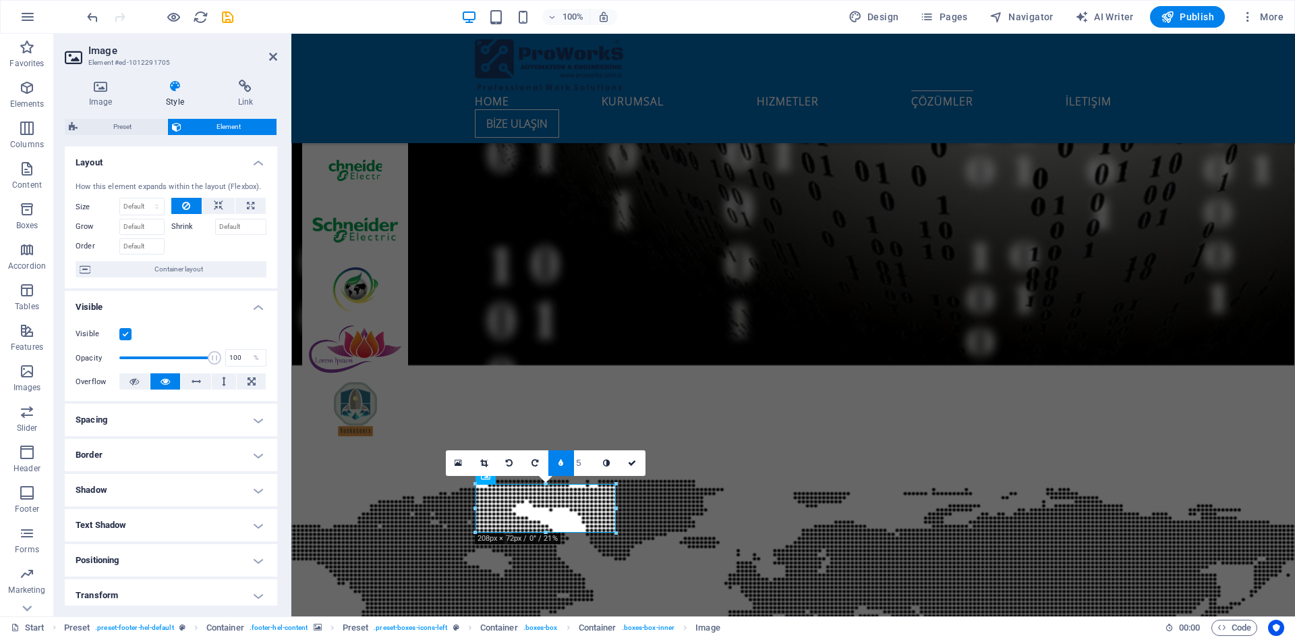
click at [129, 449] on h4 "Border" at bounding box center [171, 455] width 213 height 32
click at [180, 478] on button at bounding box center [176, 482] width 25 height 16
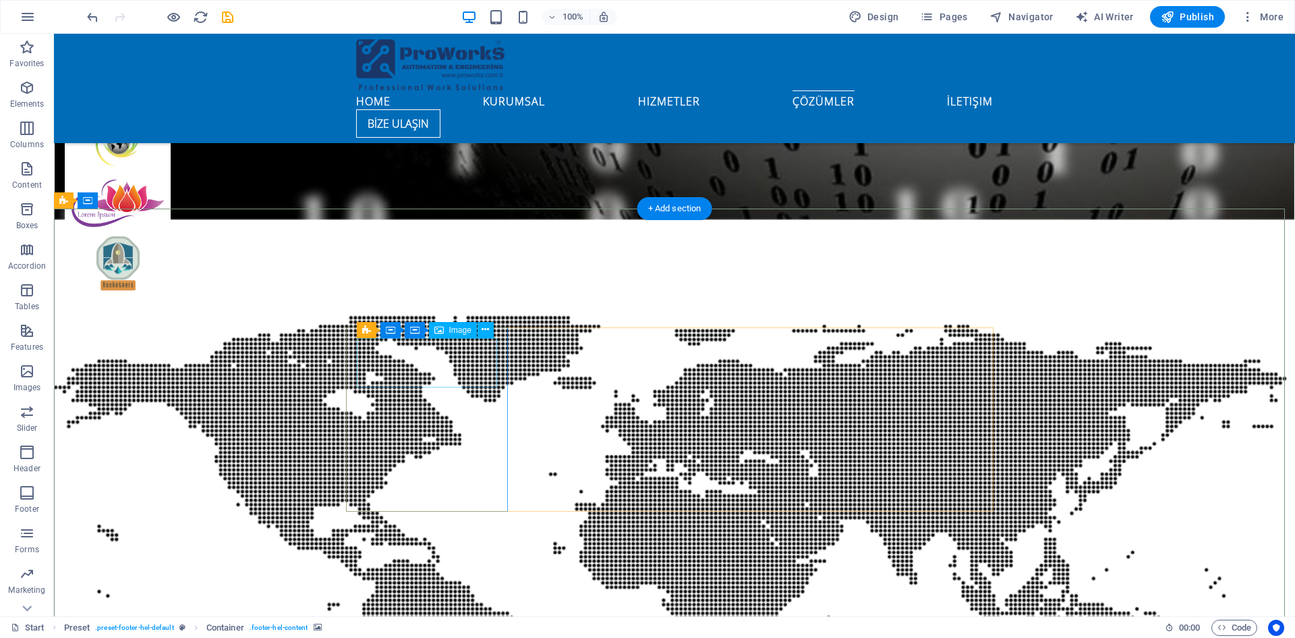
select select "px"
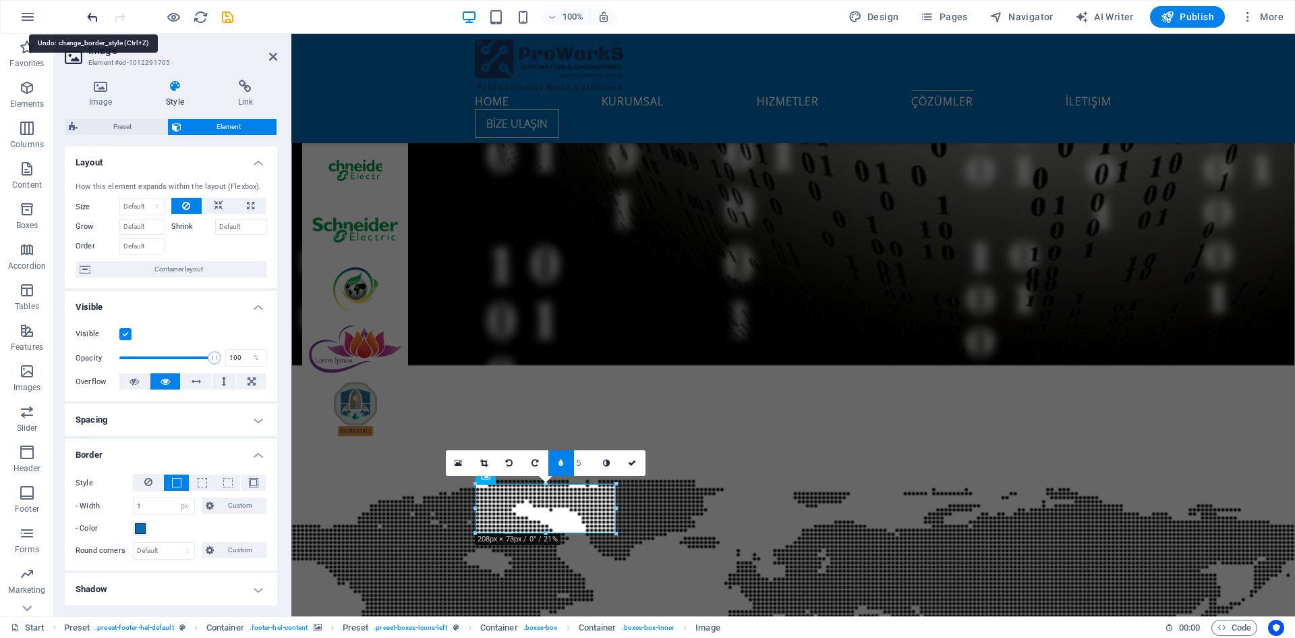
click at [91, 18] on icon "undo" at bounding box center [93, 17] width 16 height 16
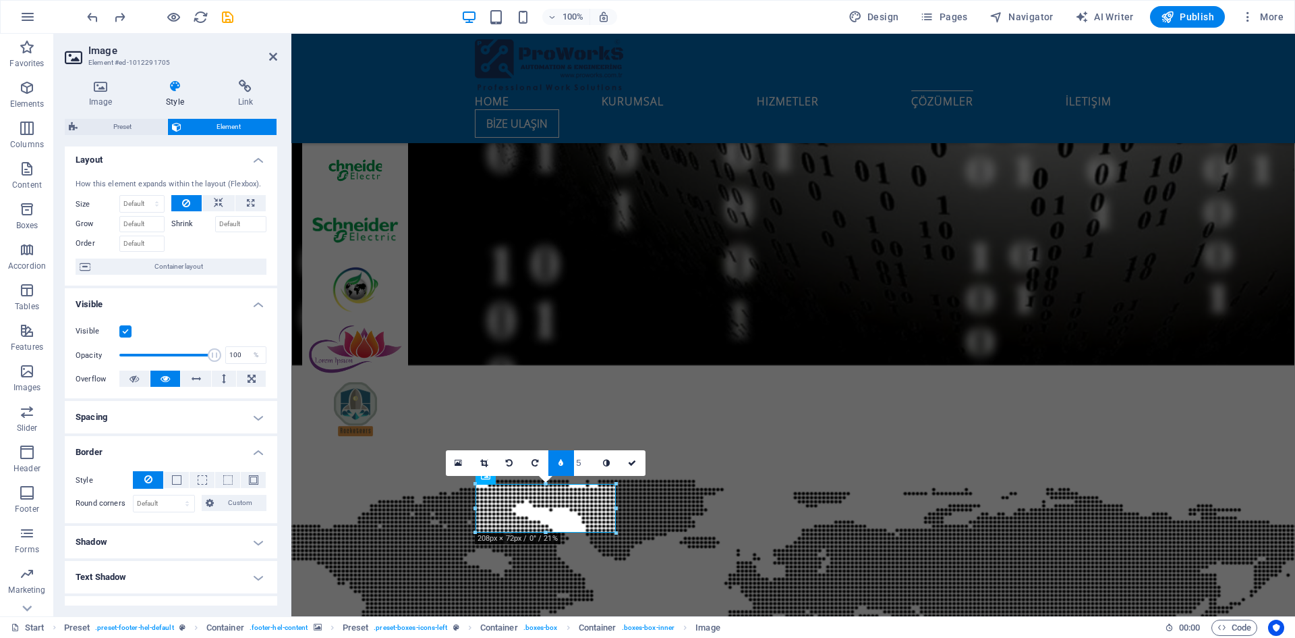
scroll to position [0, 0]
click at [105, 88] on icon at bounding box center [101, 86] width 72 height 13
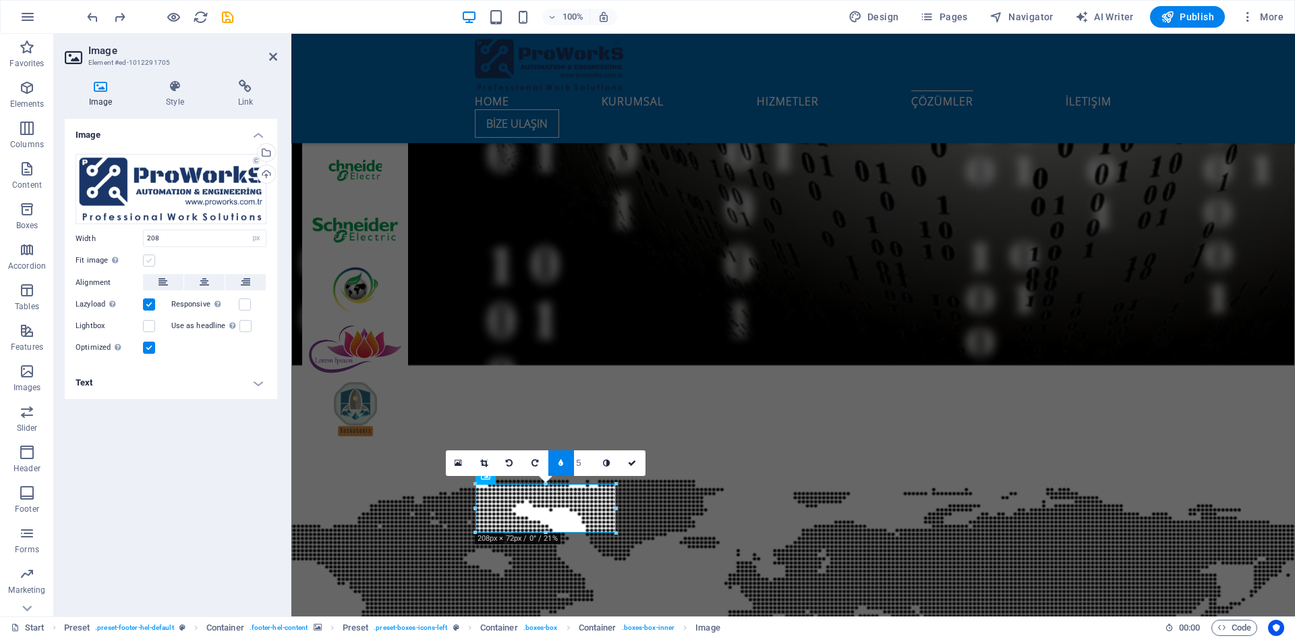
click at [149, 261] on label at bounding box center [149, 260] width 12 height 12
click at [0, 0] on input "Fit image Automatically fit image to a fixed width and height" at bounding box center [0, 0] width 0 height 0
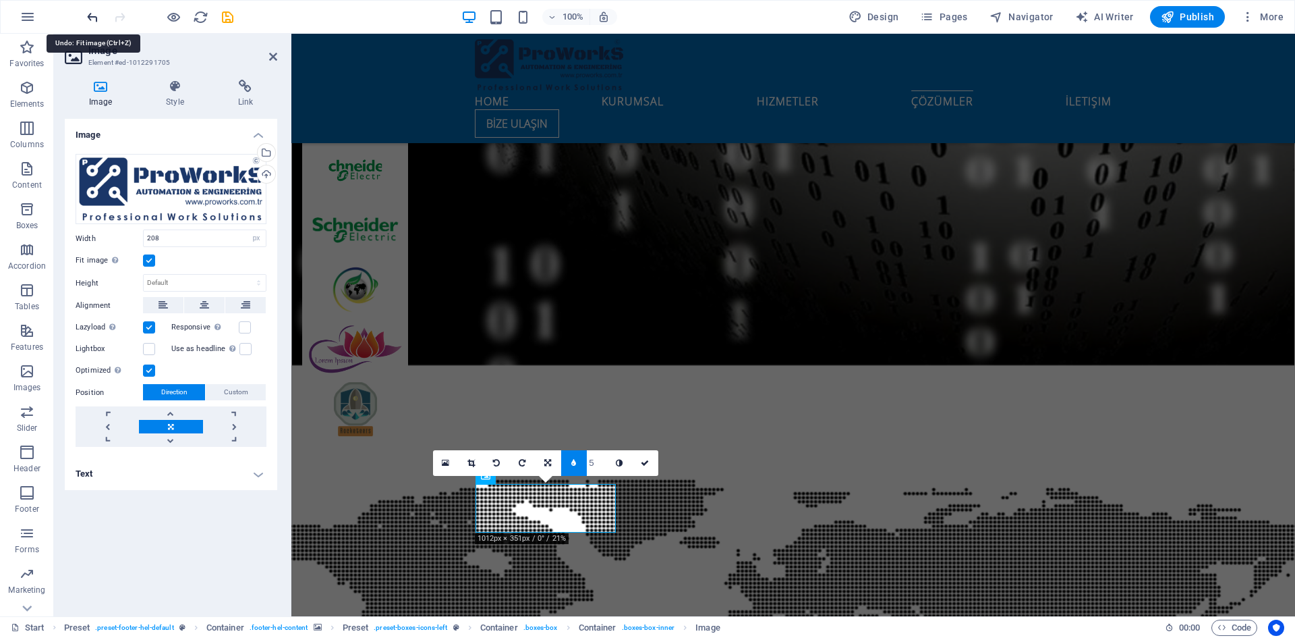
click at [93, 16] on icon "undo" at bounding box center [93, 17] width 16 height 16
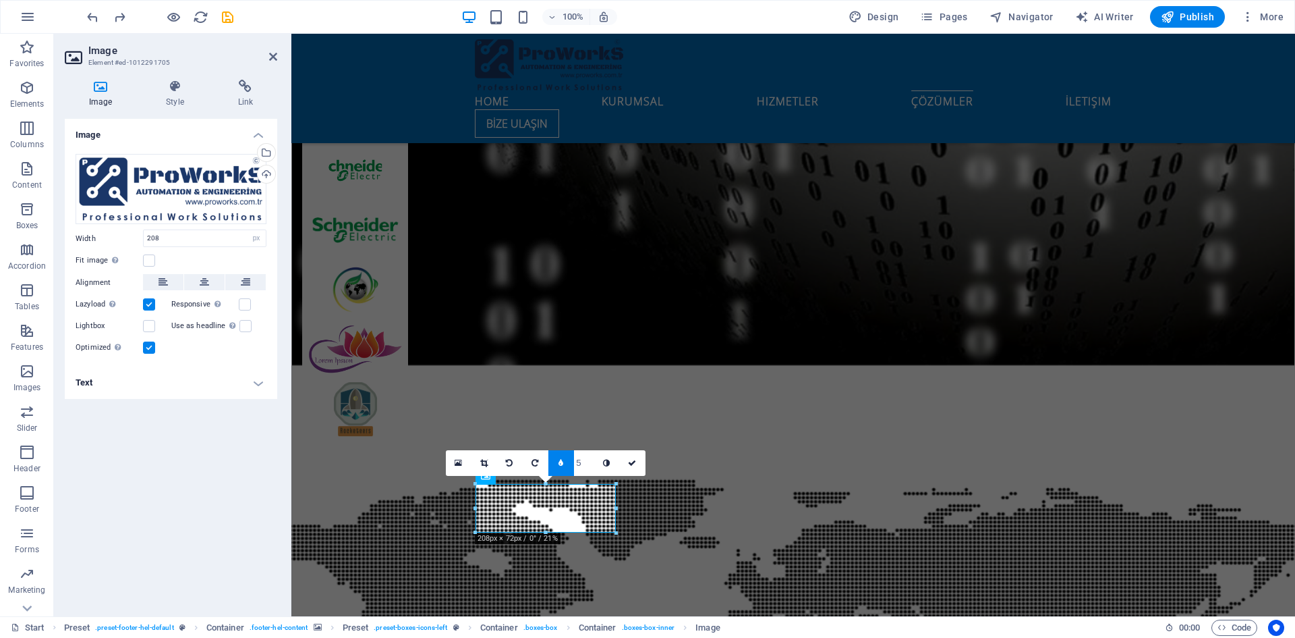
click at [260, 387] on h4 "Text" at bounding box center [171, 382] width 213 height 32
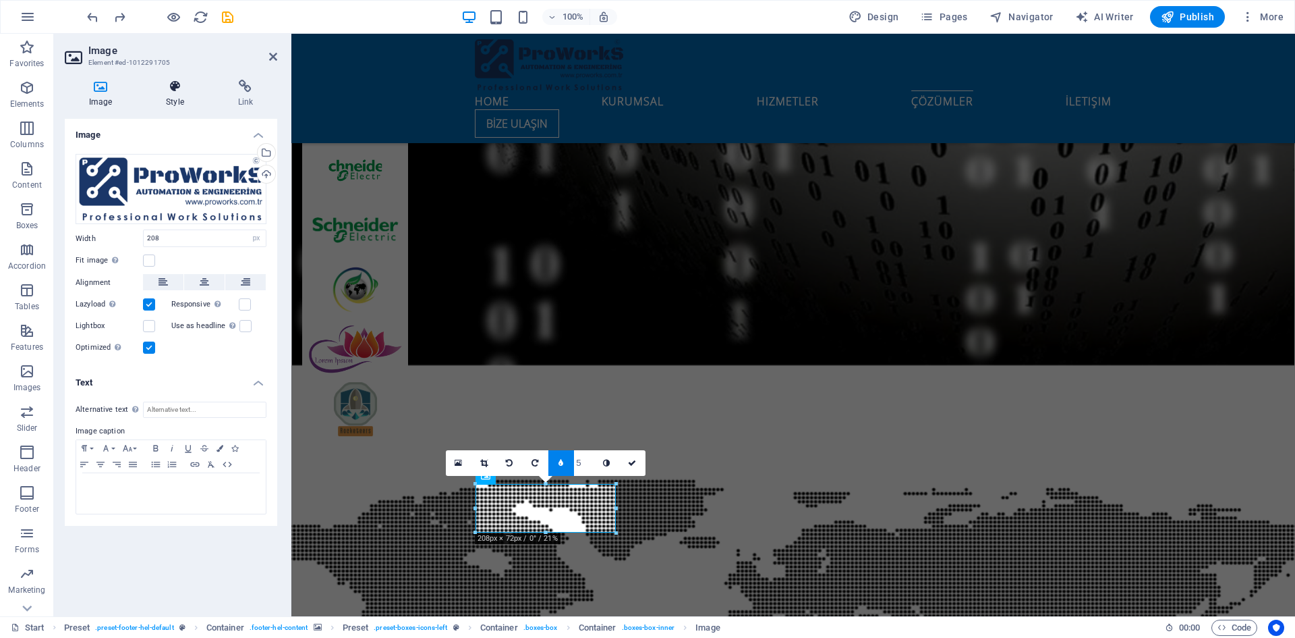
click at [176, 96] on h4 "Style" at bounding box center [178, 94] width 72 height 28
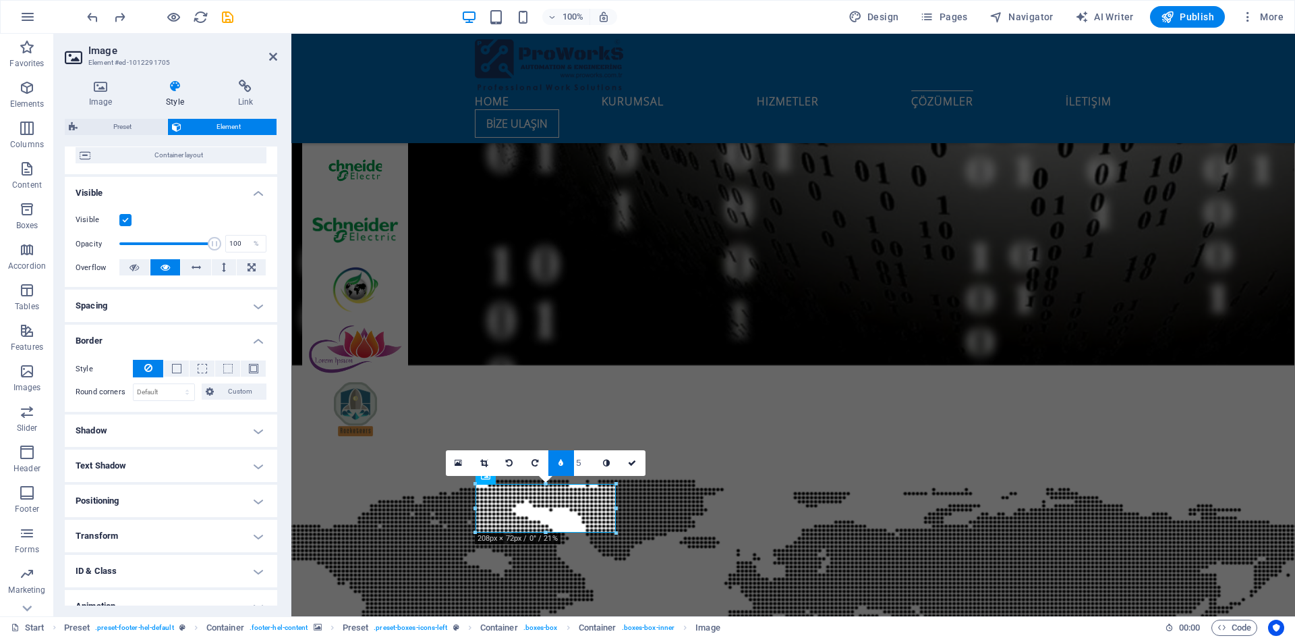
scroll to position [166, 0]
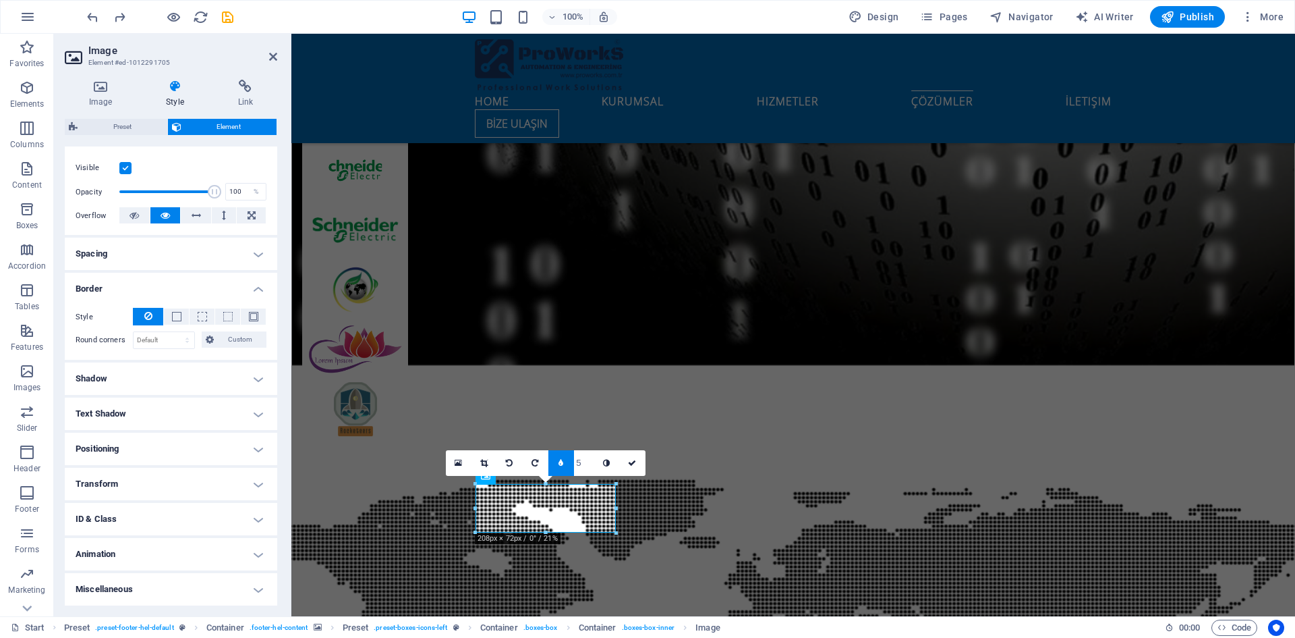
click at [134, 391] on h4 "Shadow" at bounding box center [171, 378] width 213 height 32
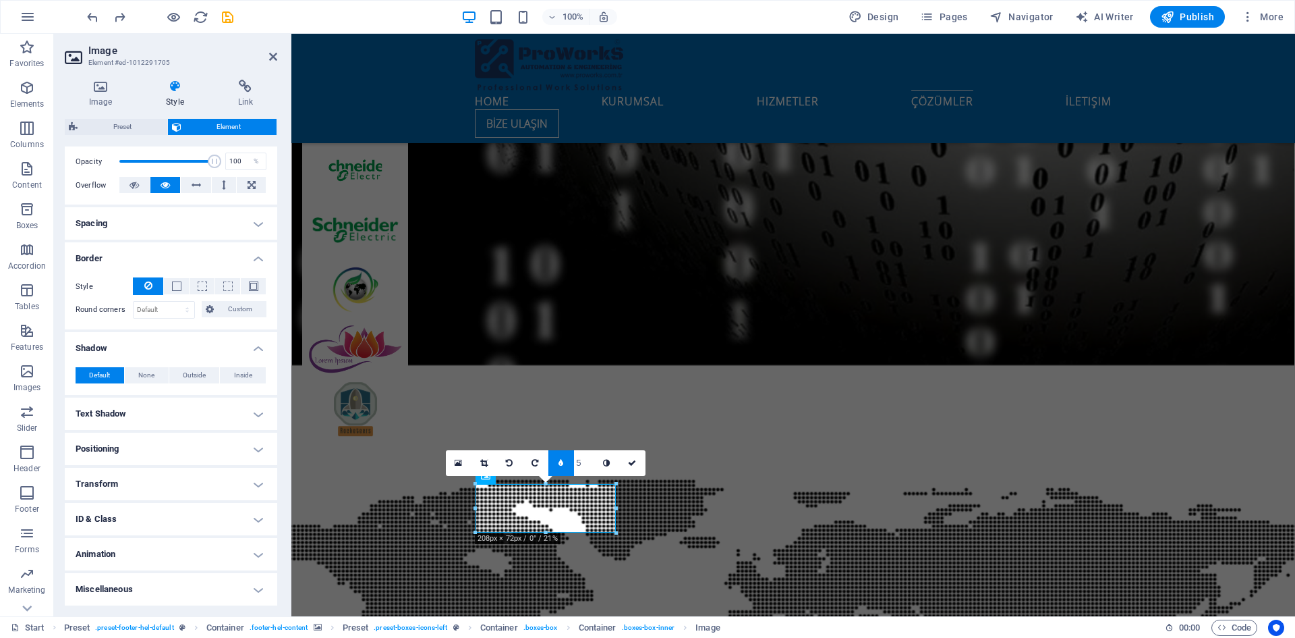
click at [177, 590] on h4 "Miscellaneous" at bounding box center [171, 589] width 213 height 32
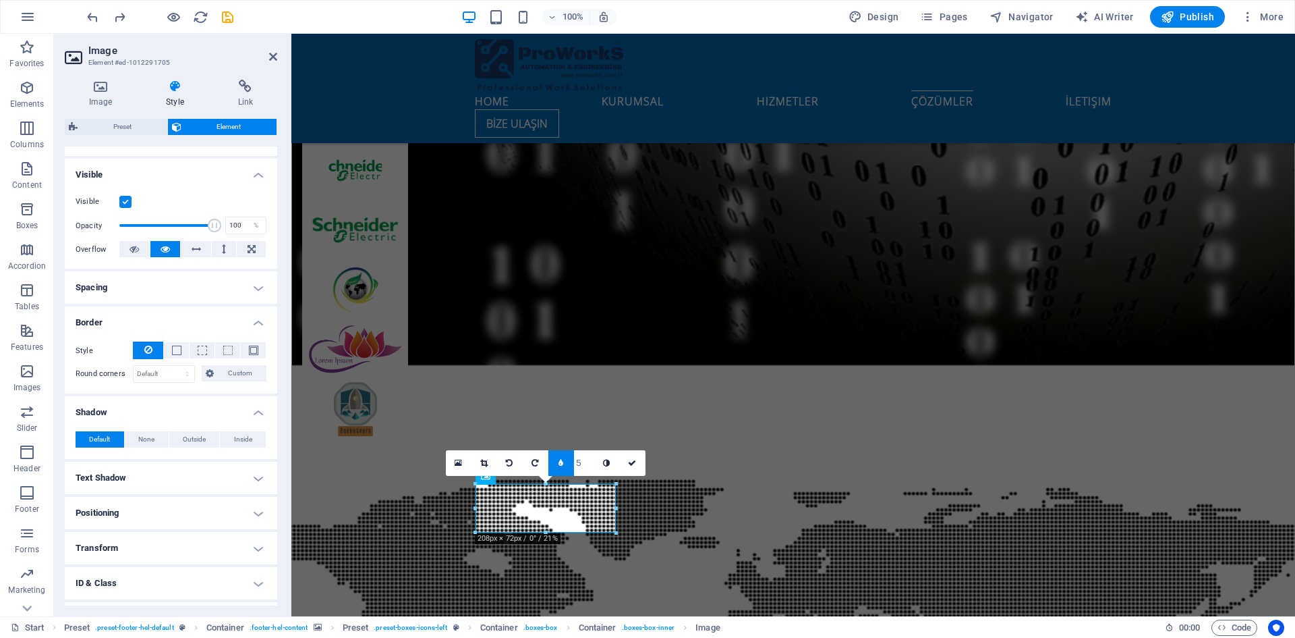
scroll to position [0, 0]
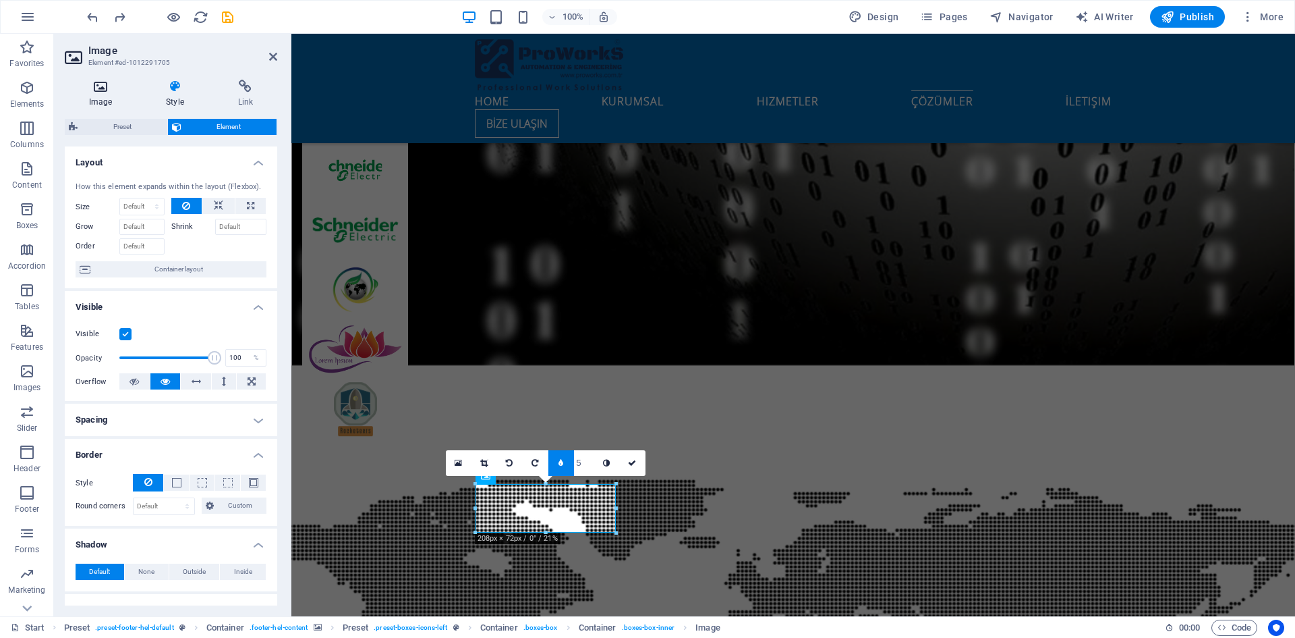
click at [98, 91] on icon at bounding box center [101, 86] width 72 height 13
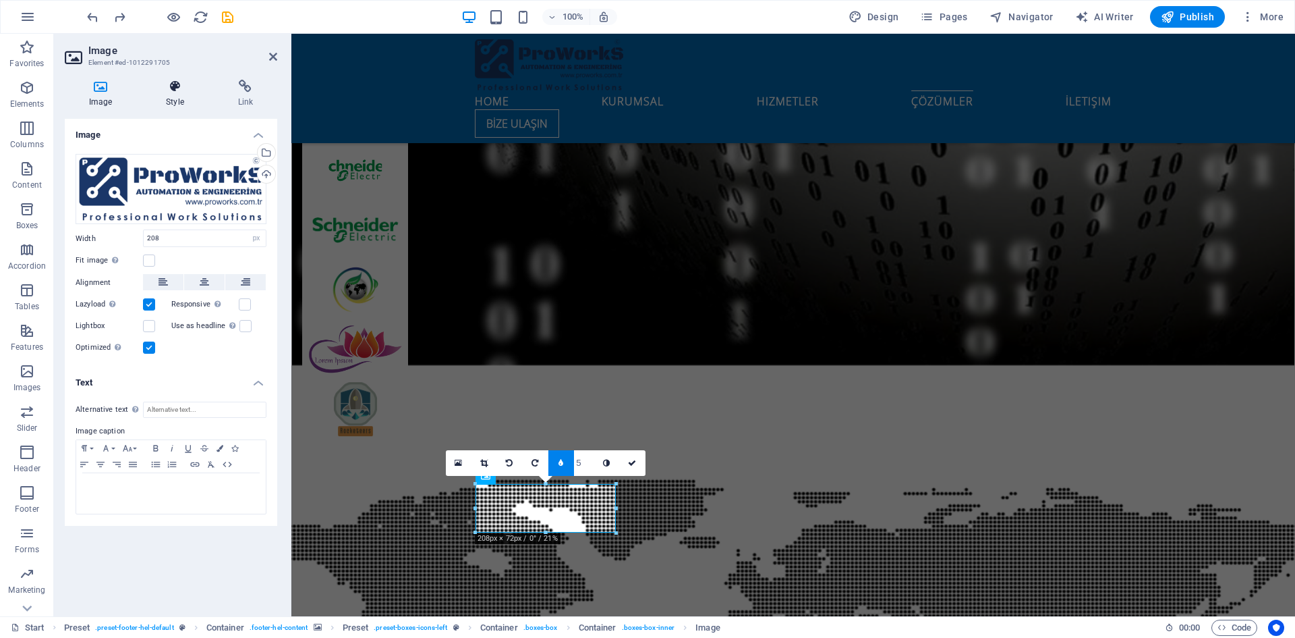
click at [169, 88] on icon at bounding box center [175, 86] width 66 height 13
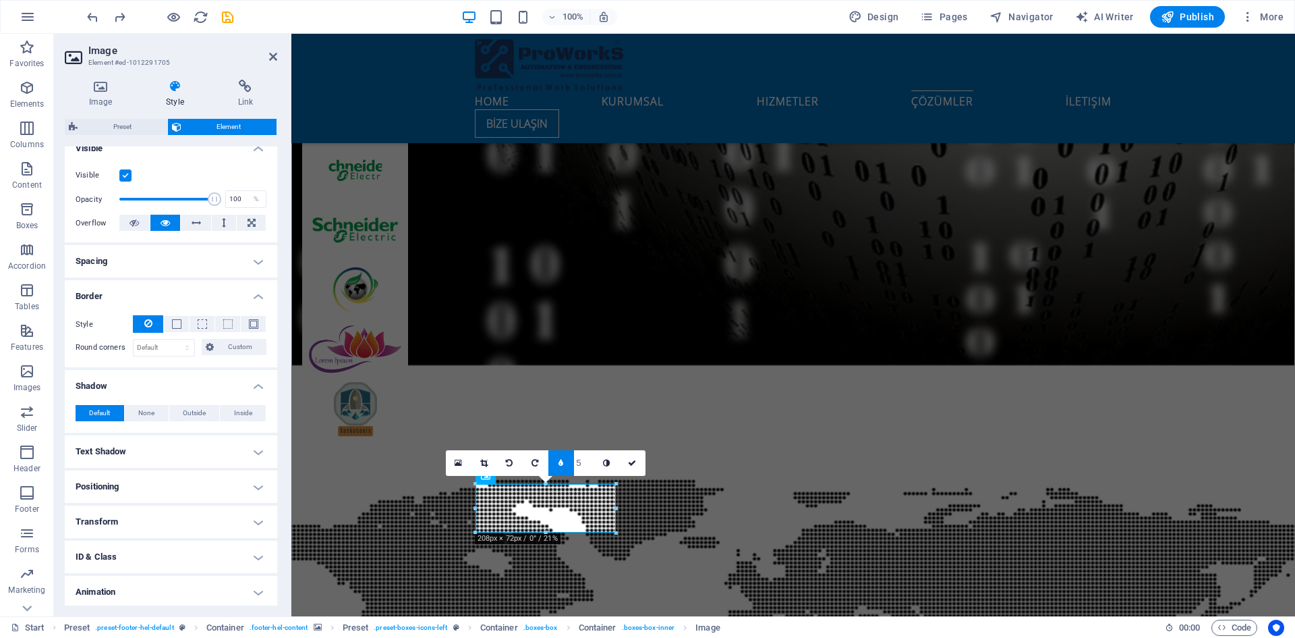
scroll to position [202, 0]
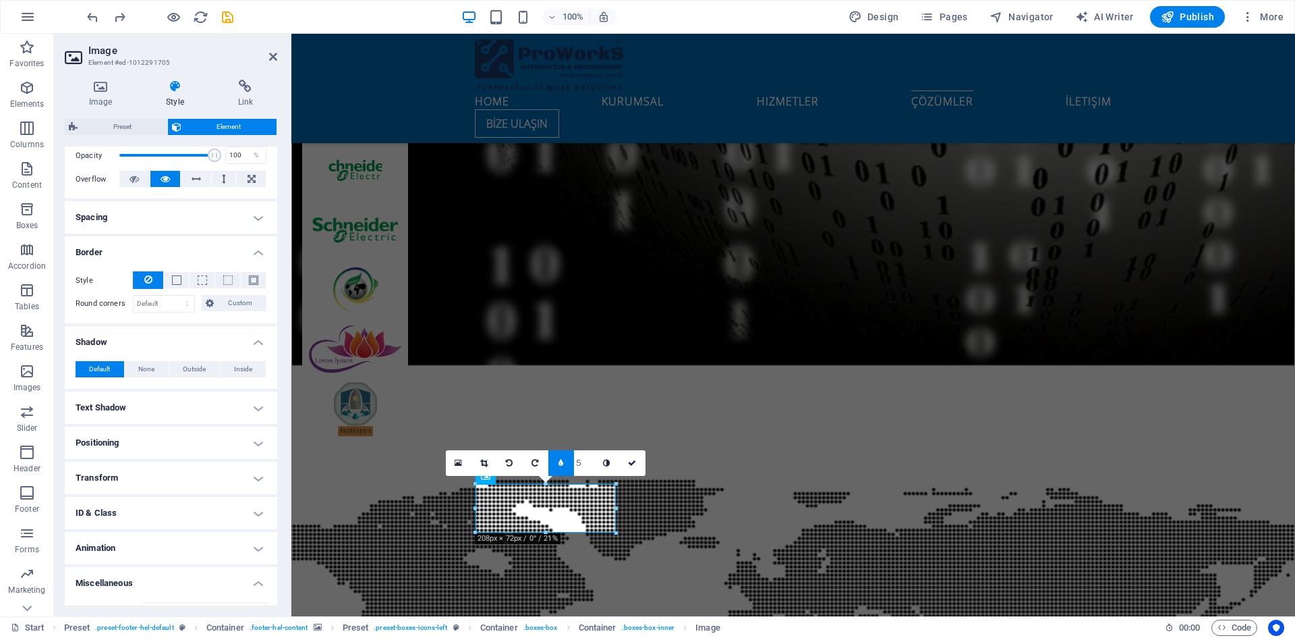
click at [243, 480] on h4 "Transform" at bounding box center [171, 477] width 213 height 32
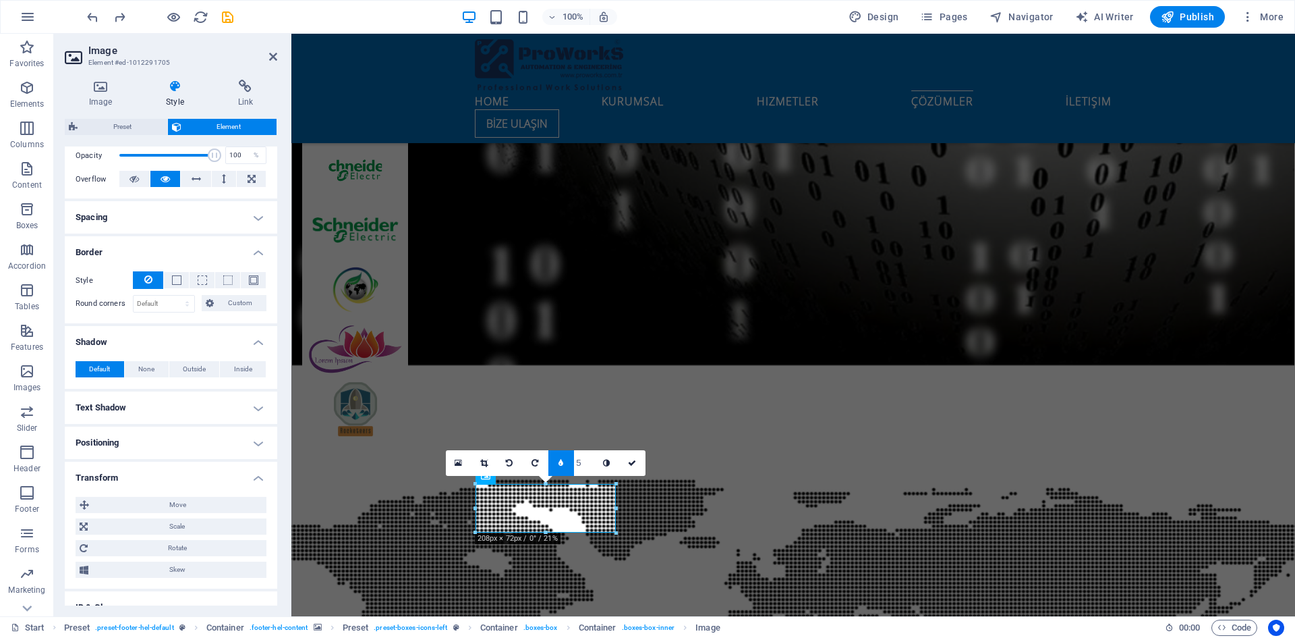
click at [254, 429] on h4 "Positioning" at bounding box center [171, 442] width 213 height 32
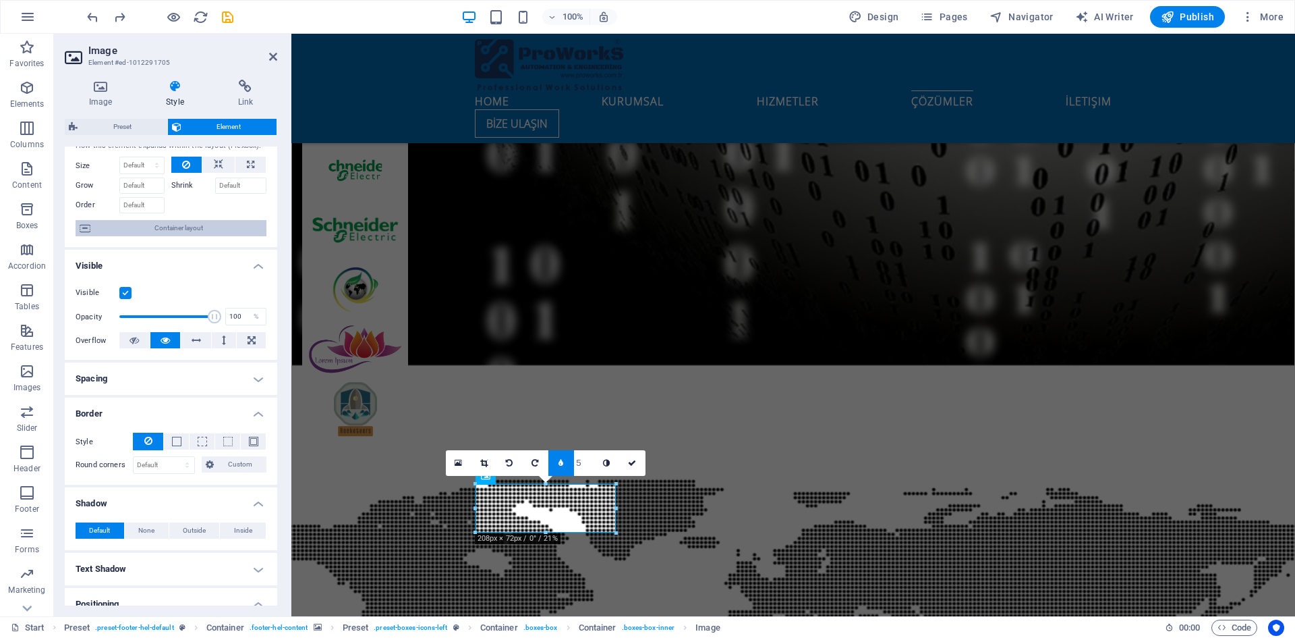
scroll to position [0, 0]
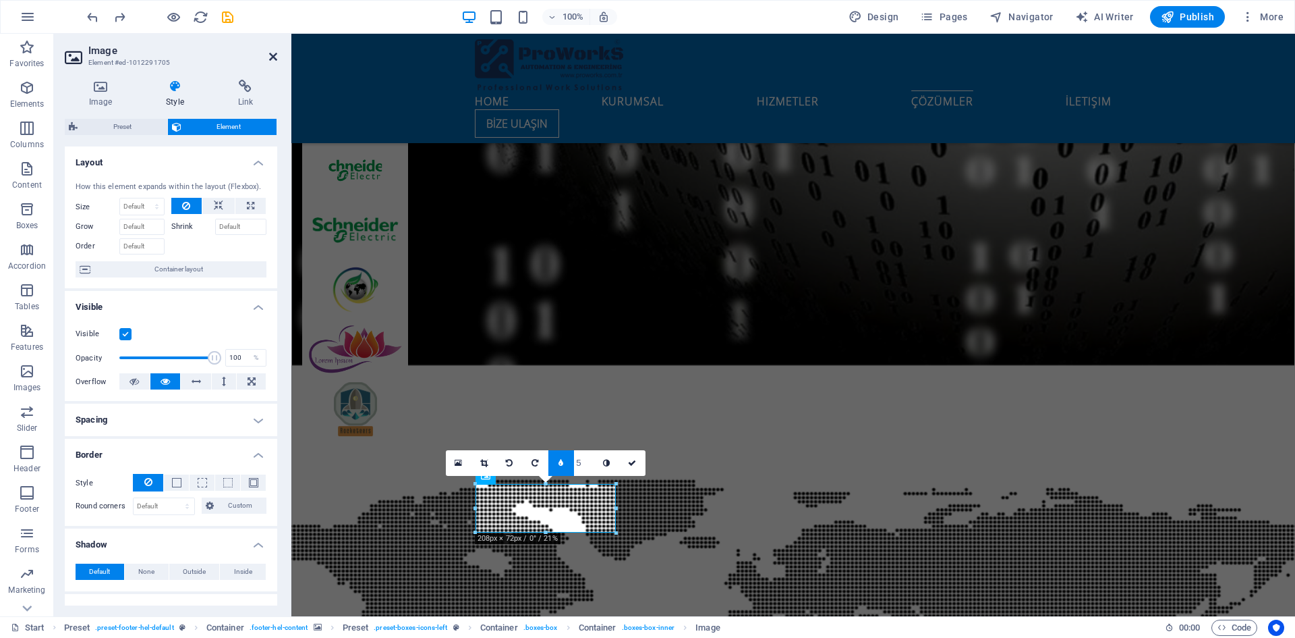
click at [274, 55] on icon at bounding box center [273, 56] width 8 height 11
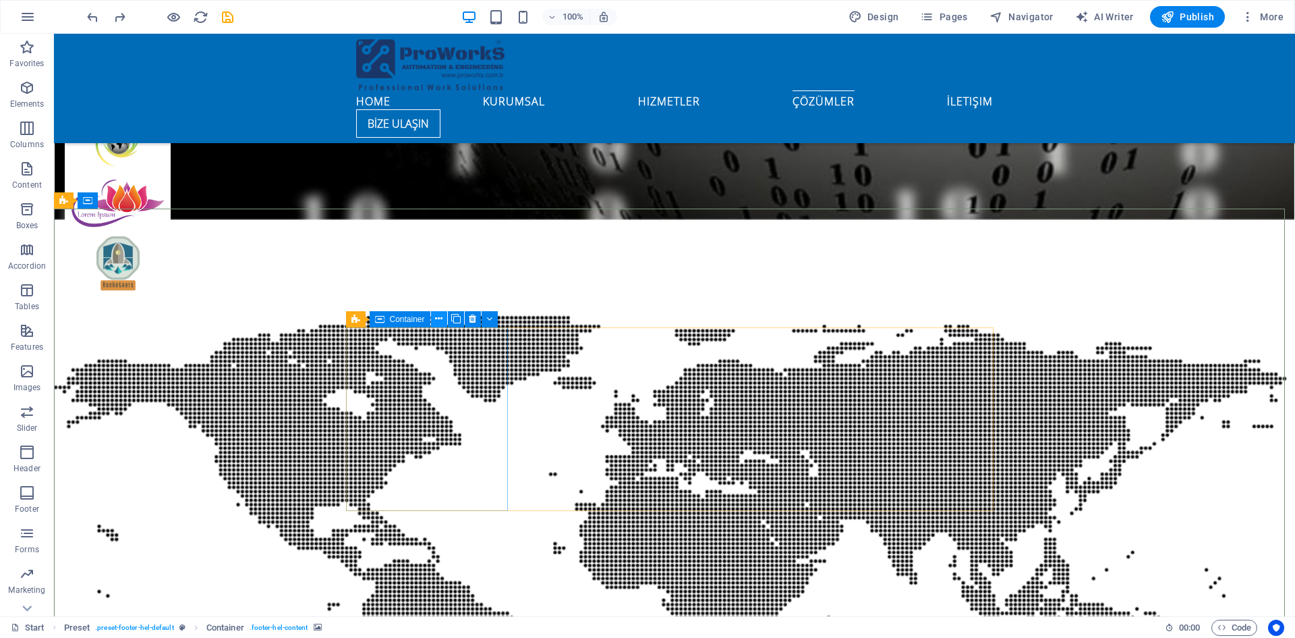
click at [436, 319] on icon at bounding box center [438, 319] width 7 height 14
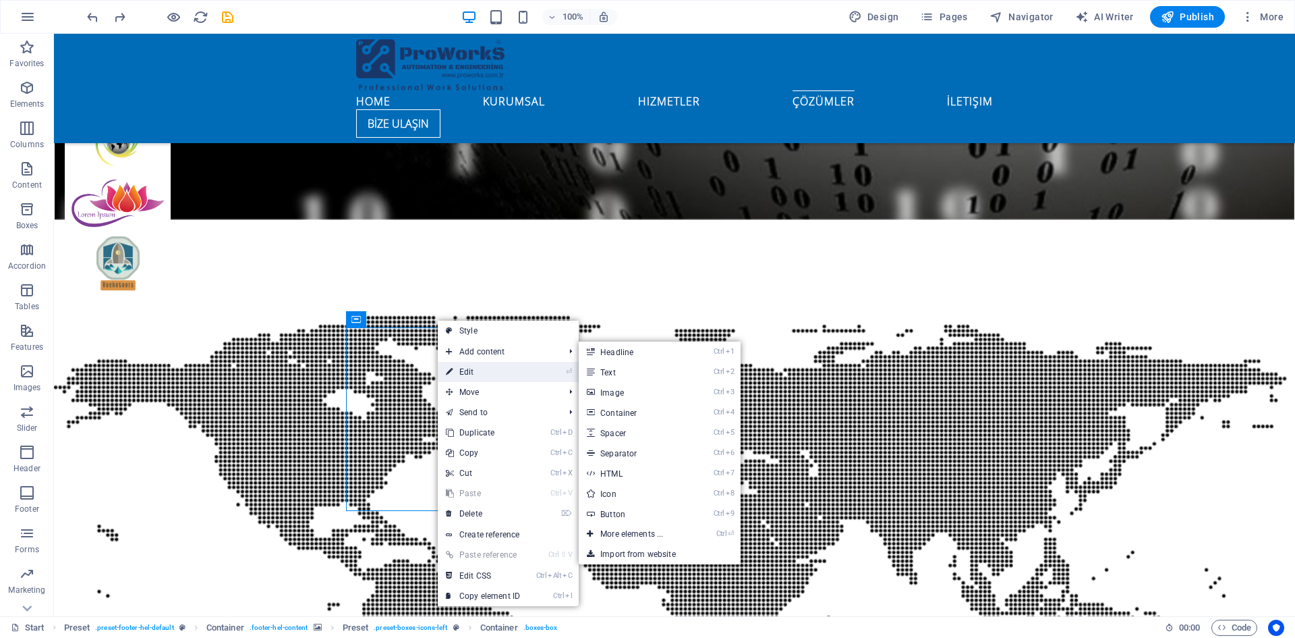
click at [471, 370] on link "⏎ Edit" at bounding box center [483, 372] width 90 height 20
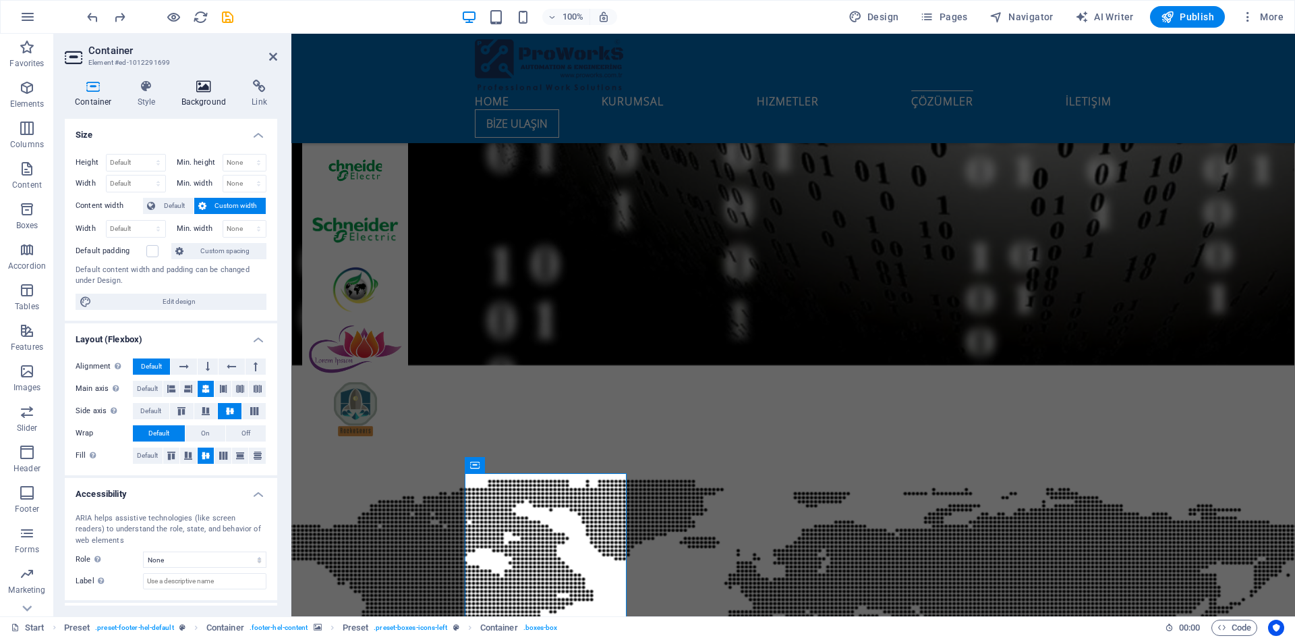
click at [213, 81] on icon at bounding box center [203, 86] width 65 height 13
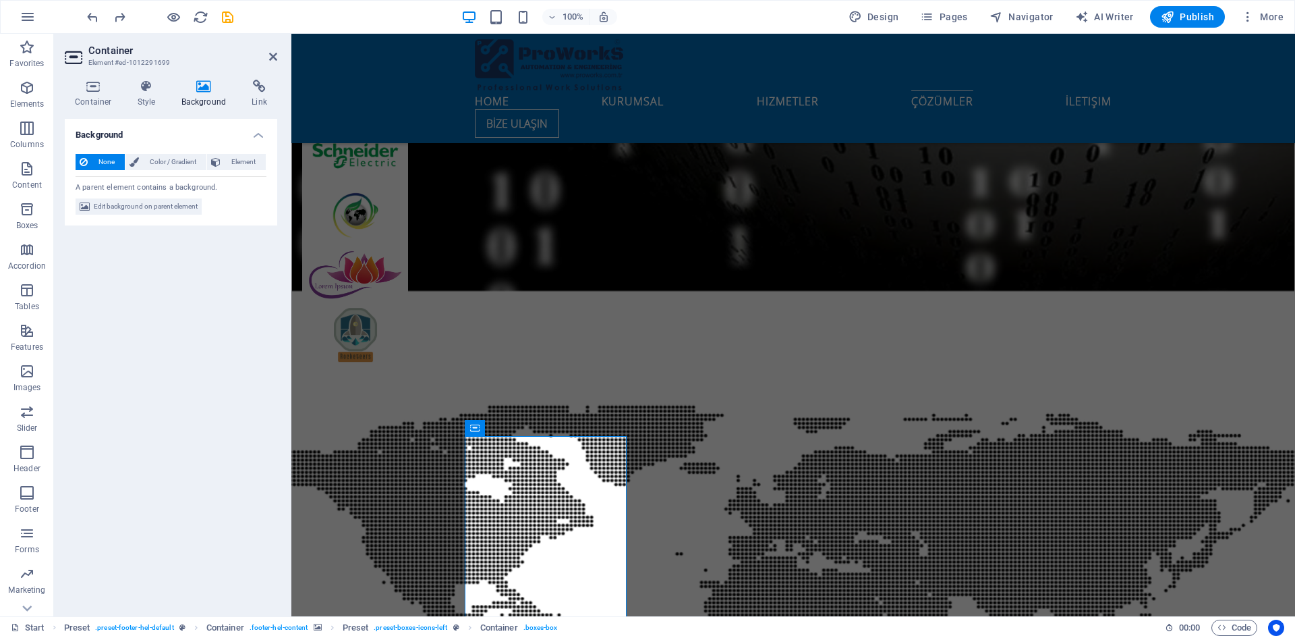
scroll to position [7081, 0]
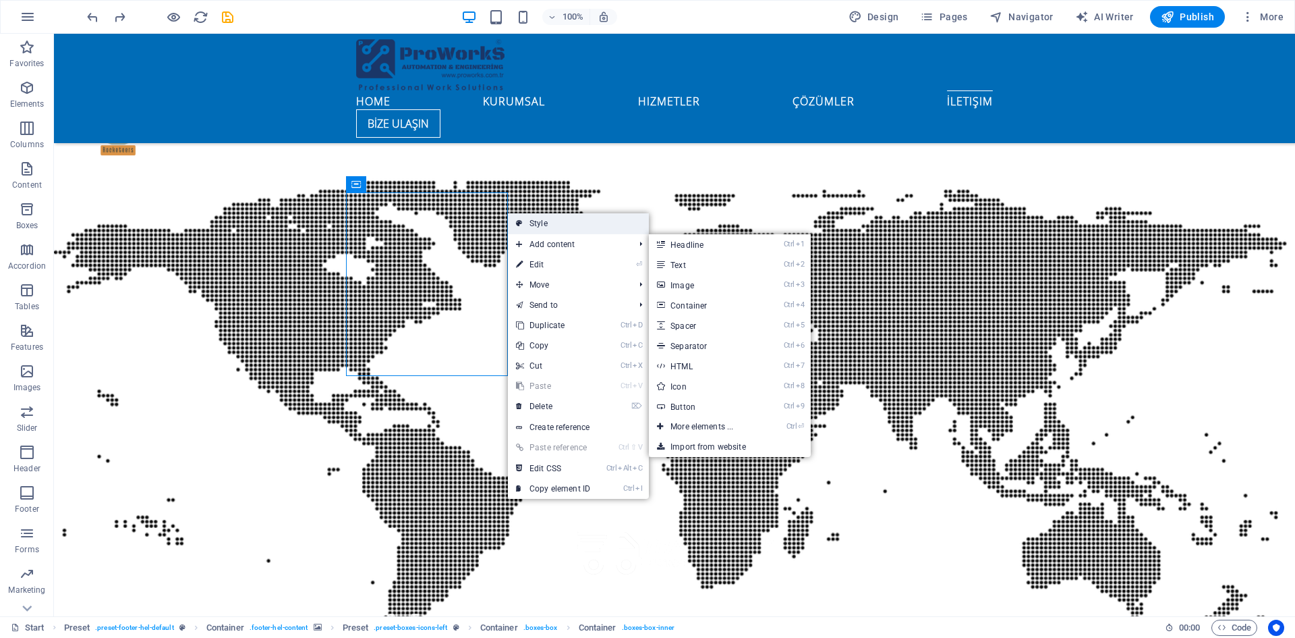
click at [548, 225] on link "Style" at bounding box center [578, 223] width 141 height 20
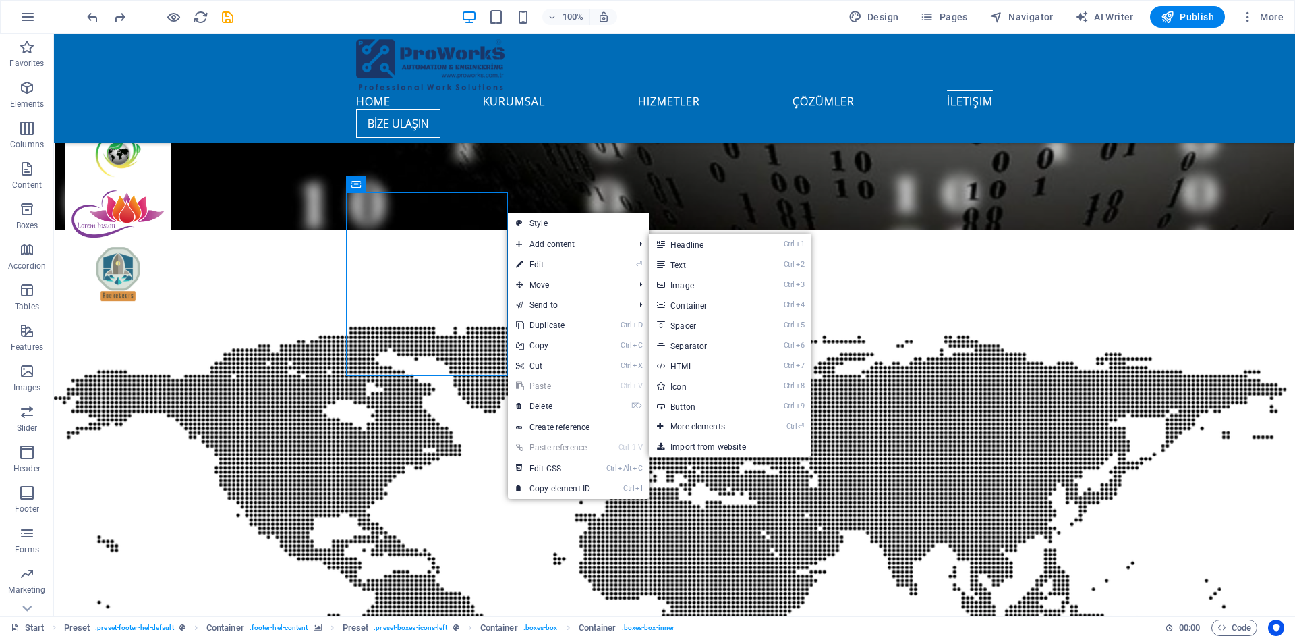
select select "px"
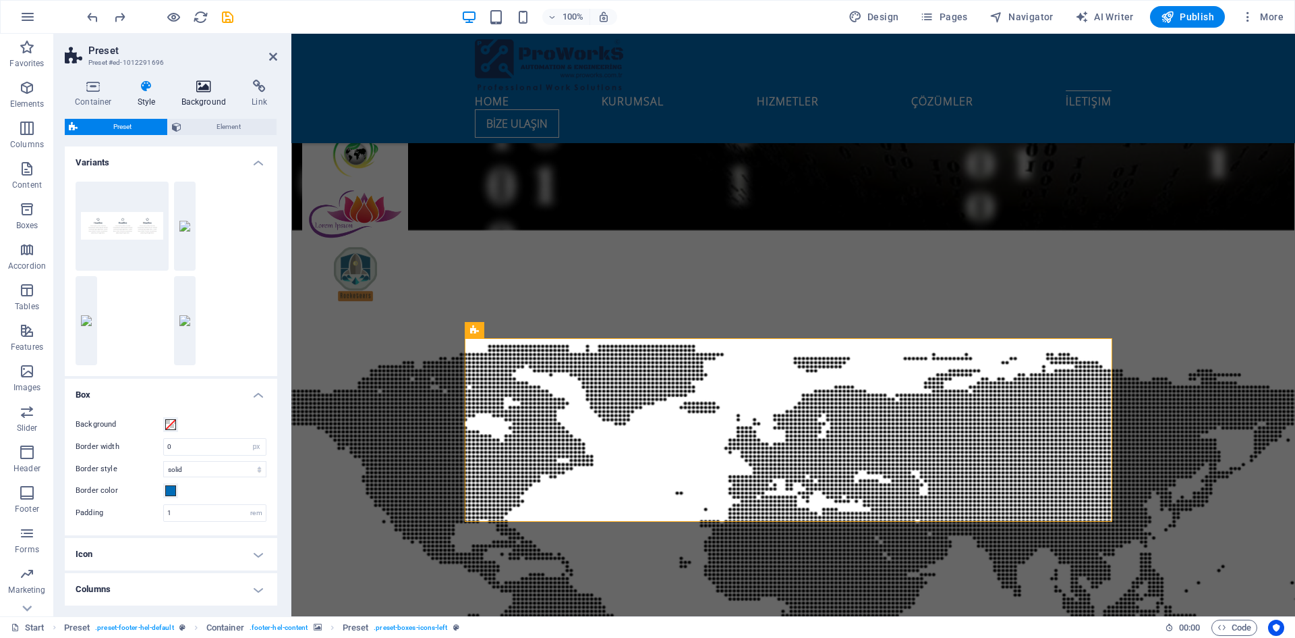
click at [200, 96] on h4 "Background" at bounding box center [206, 94] width 71 height 28
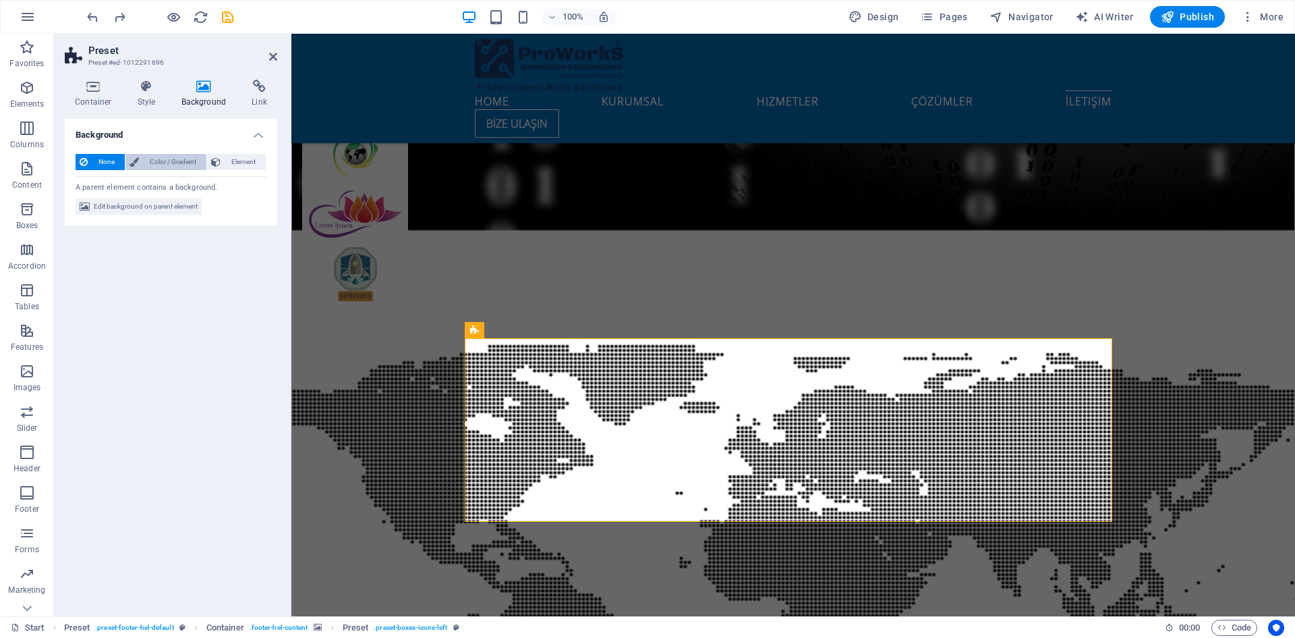
click at [179, 164] on span "Color / Gradient" at bounding box center [172, 162] width 59 height 16
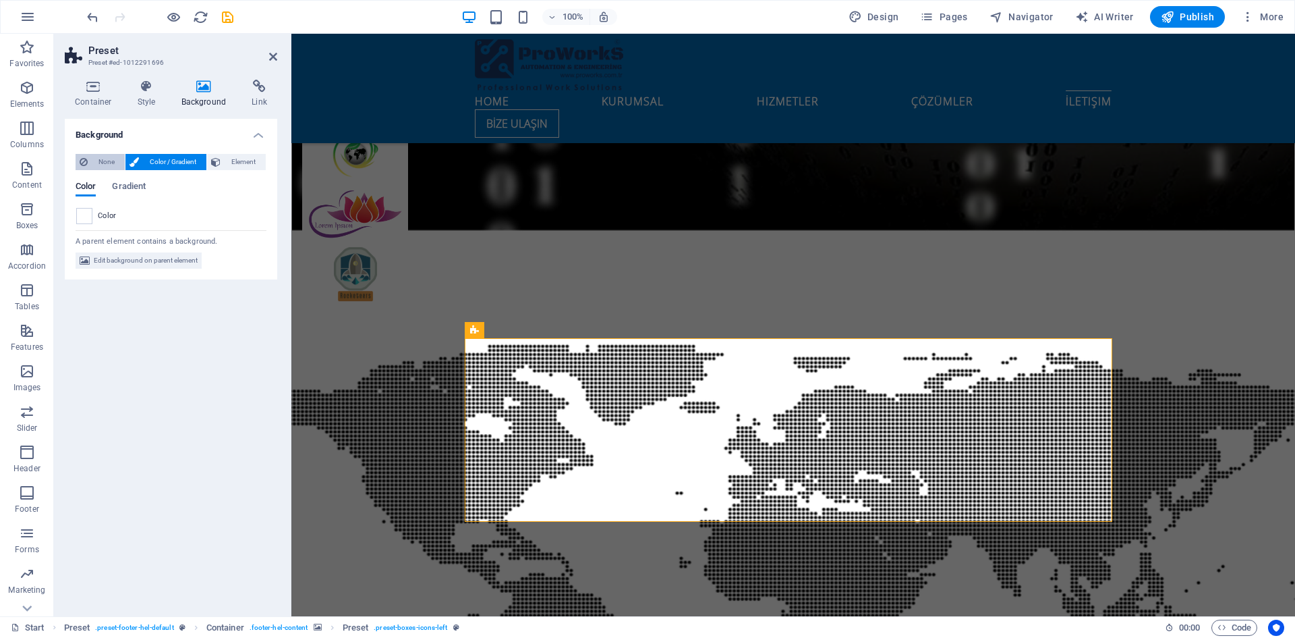
click at [98, 161] on span "None" at bounding box center [106, 162] width 29 height 16
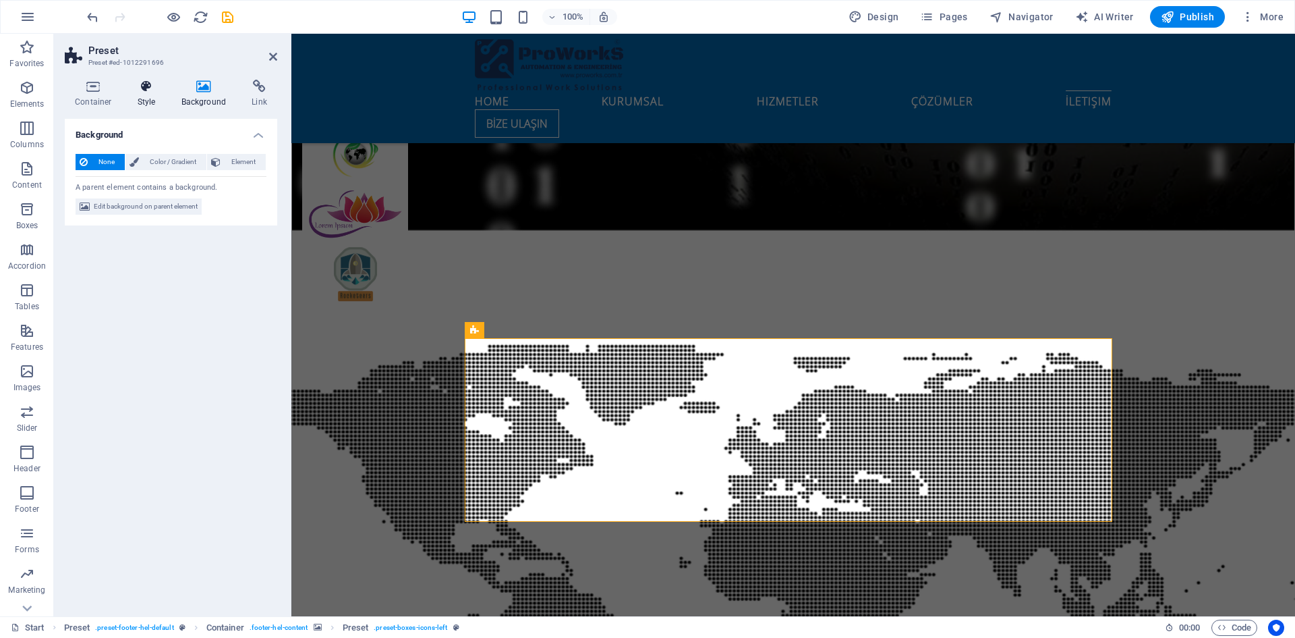
click at [148, 95] on h4 "Style" at bounding box center [150, 94] width 44 height 28
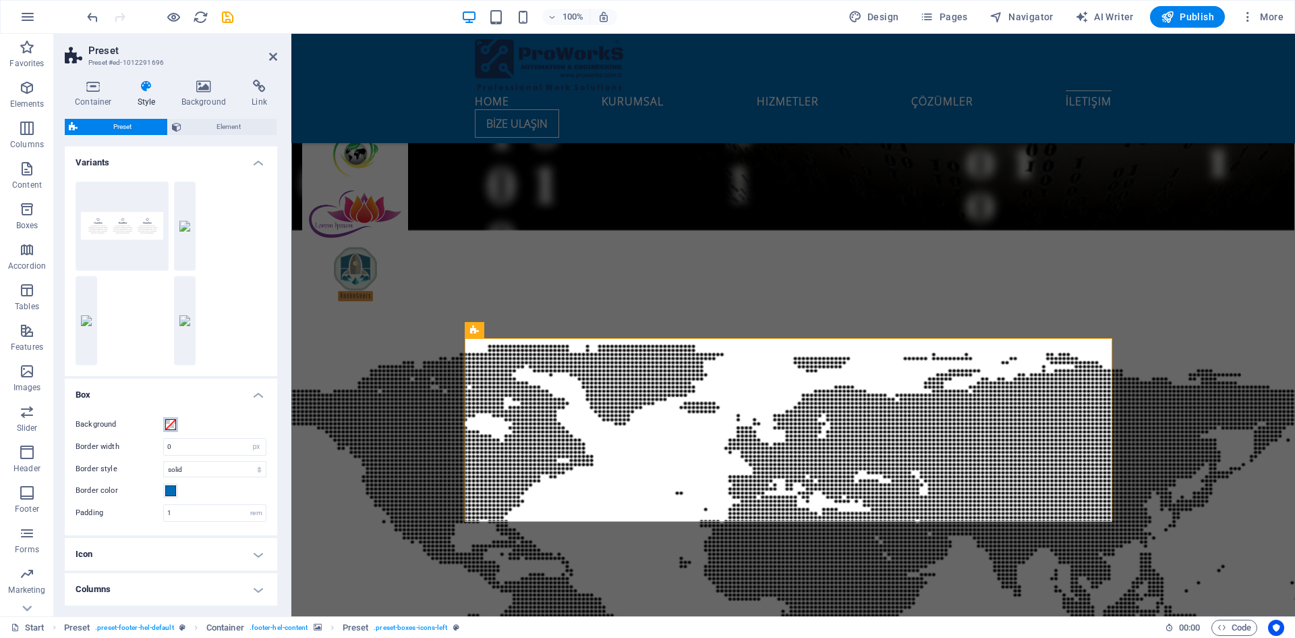
click at [173, 422] on span at bounding box center [170, 424] width 11 height 11
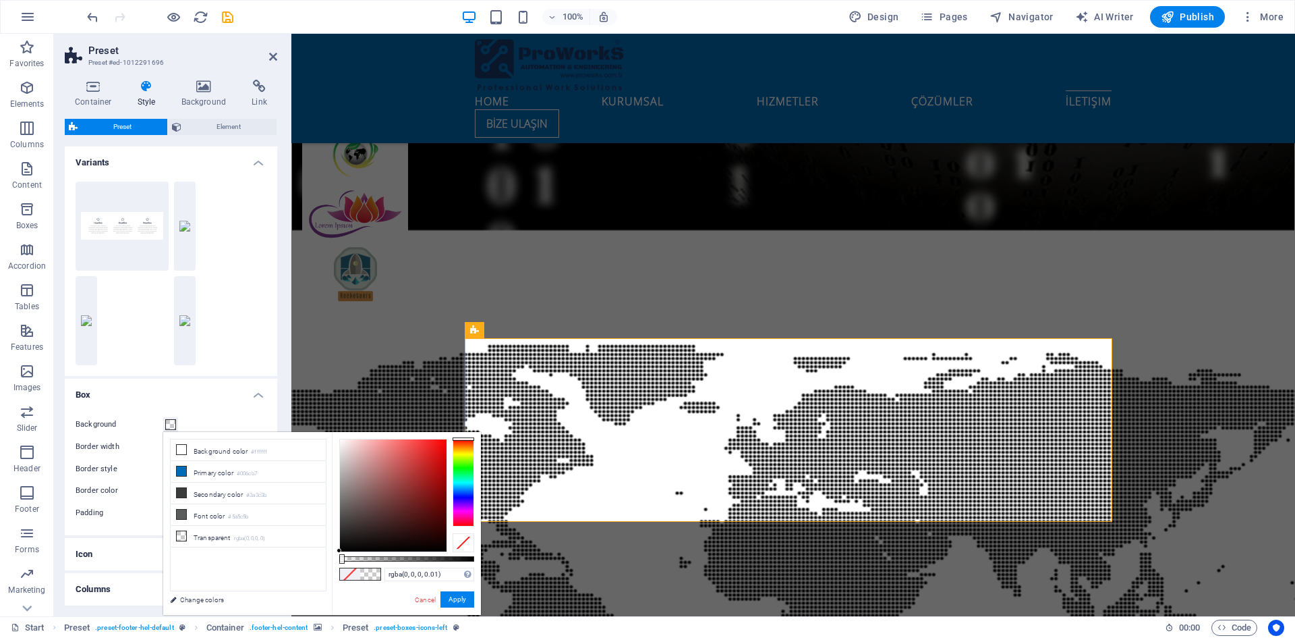
type input "rgba(0, 0, 0, 0.005)"
drag, startPoint x: 365, startPoint y: 557, endPoint x: 340, endPoint y: 559, distance: 25.0
click at [340, 559] on div at bounding box center [406, 558] width 135 height 5
click at [420, 602] on link "Cancel" at bounding box center [426, 599] width 24 height 10
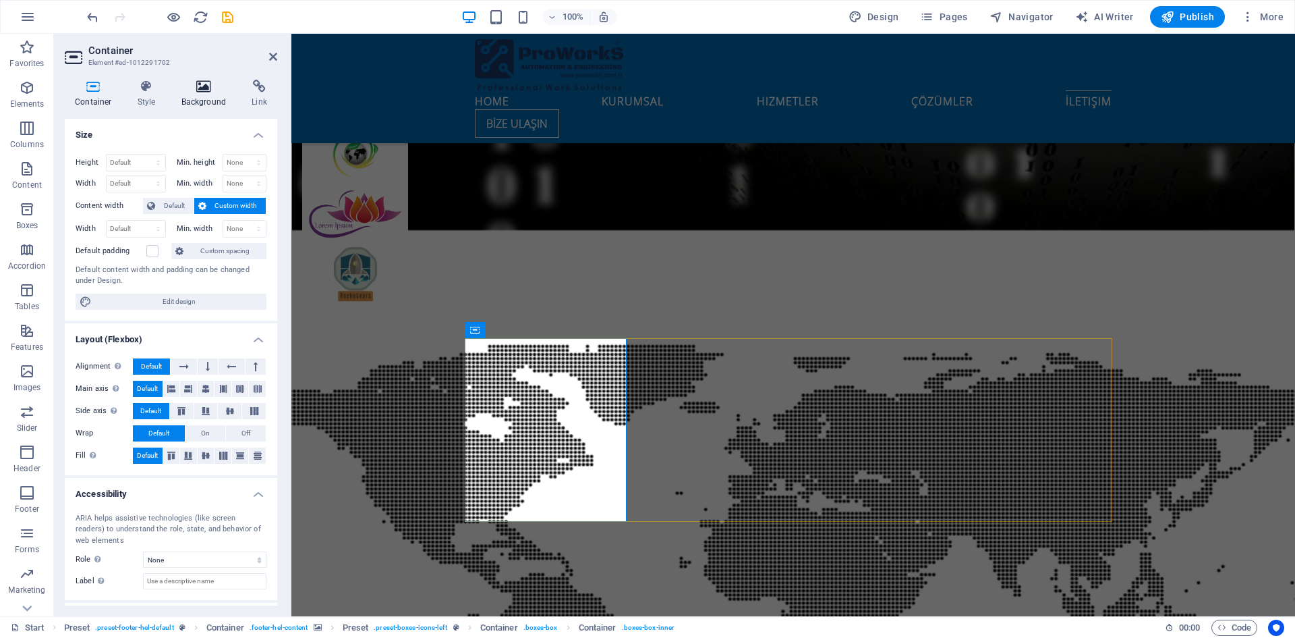
click at [196, 89] on icon at bounding box center [203, 86] width 65 height 13
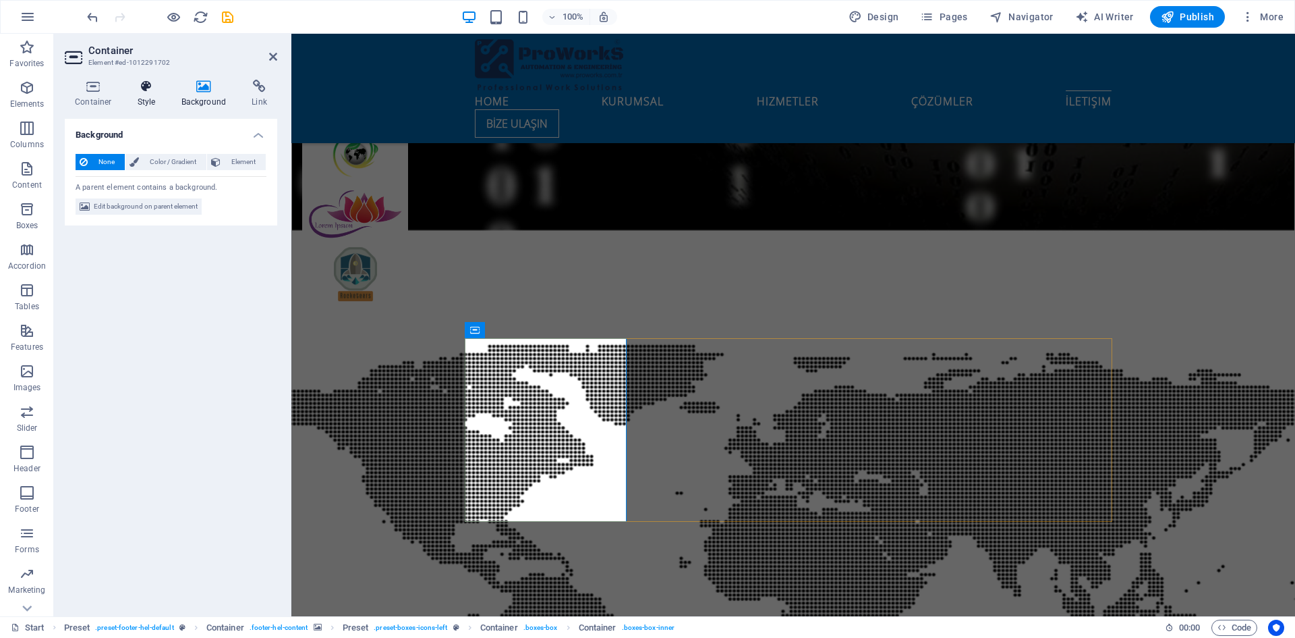
click at [153, 88] on icon at bounding box center [147, 86] width 38 height 13
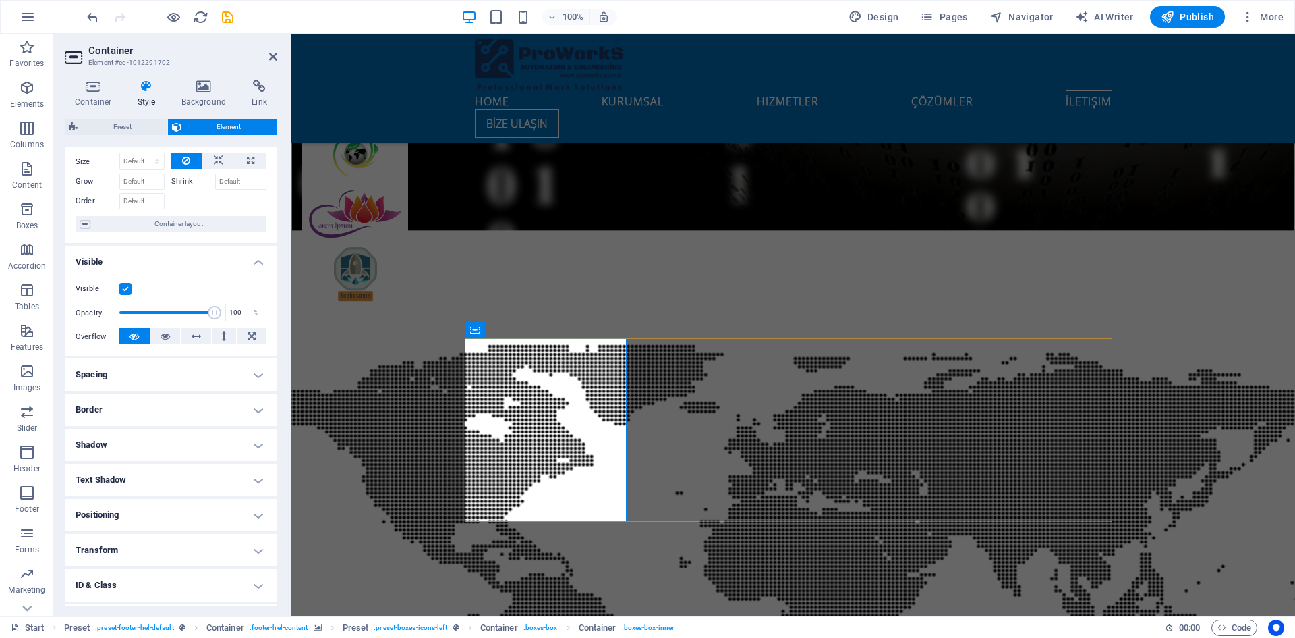
scroll to position [0, 0]
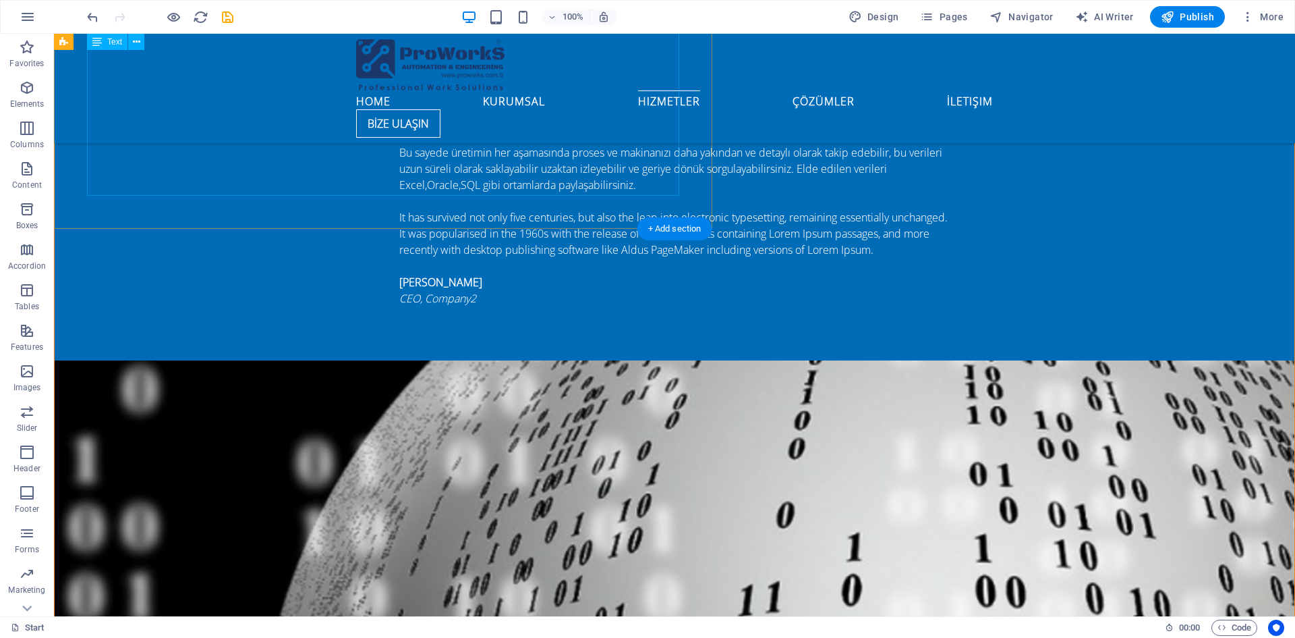
scroll to position [5193, 0]
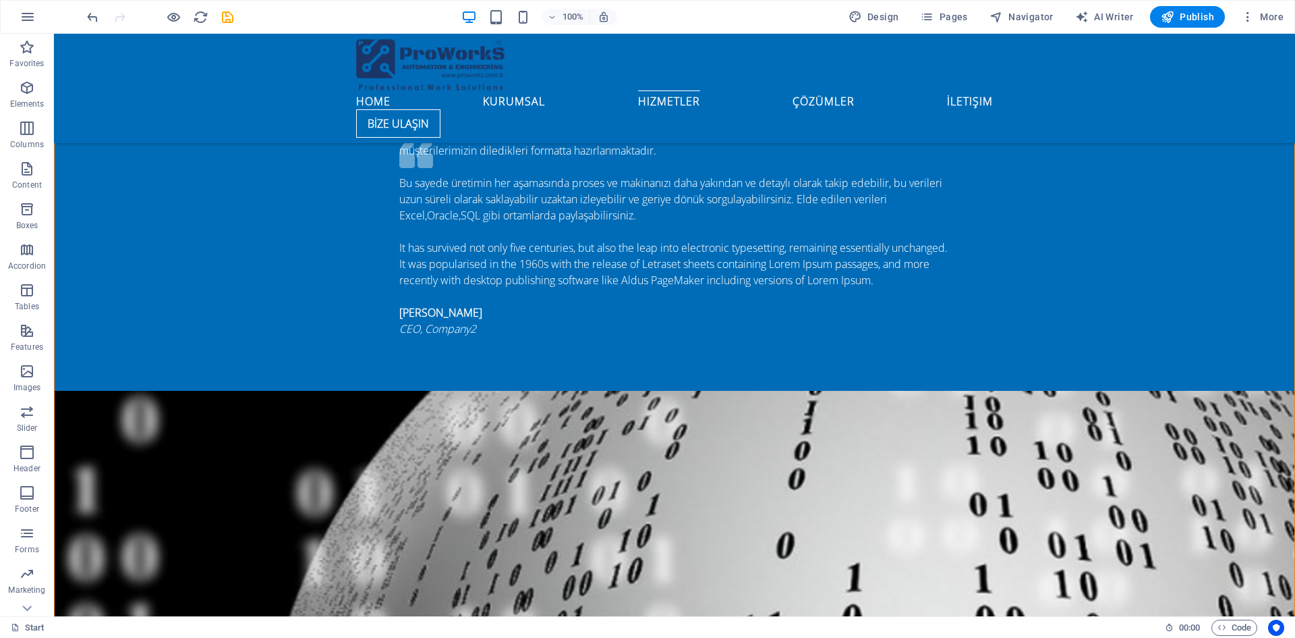
click at [231, 19] on icon "save" at bounding box center [228, 17] width 16 height 16
checkbox input "false"
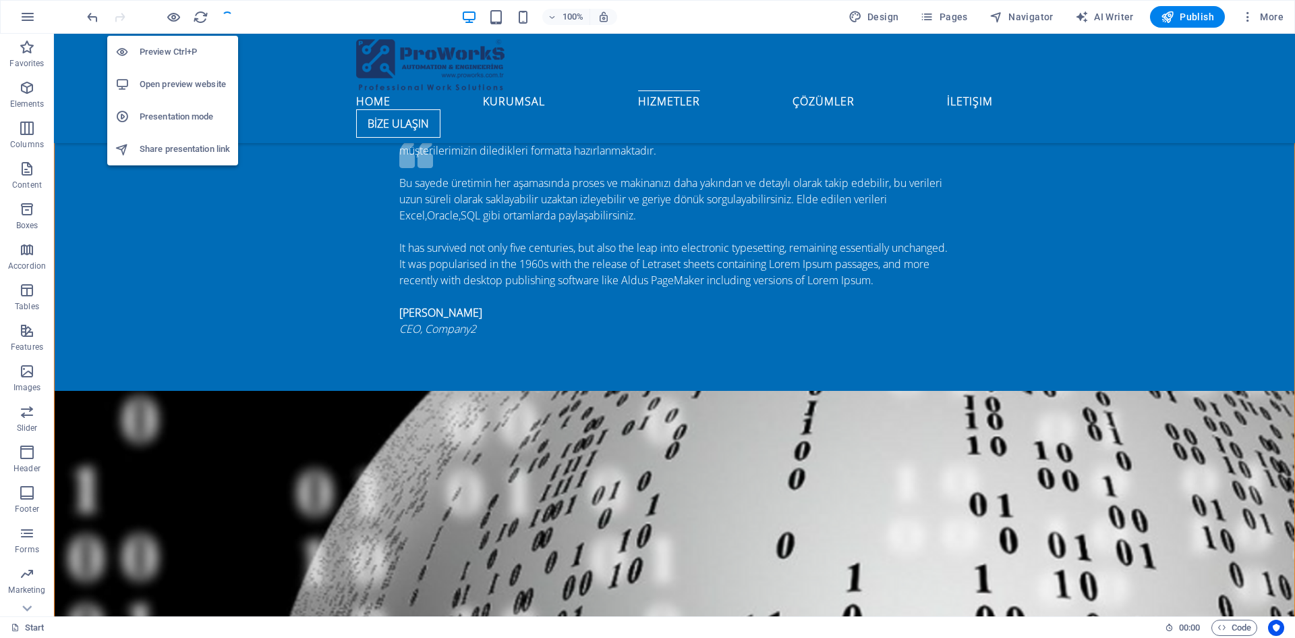
click at [165, 53] on h6 "Preview Ctrl+P" at bounding box center [185, 52] width 90 height 16
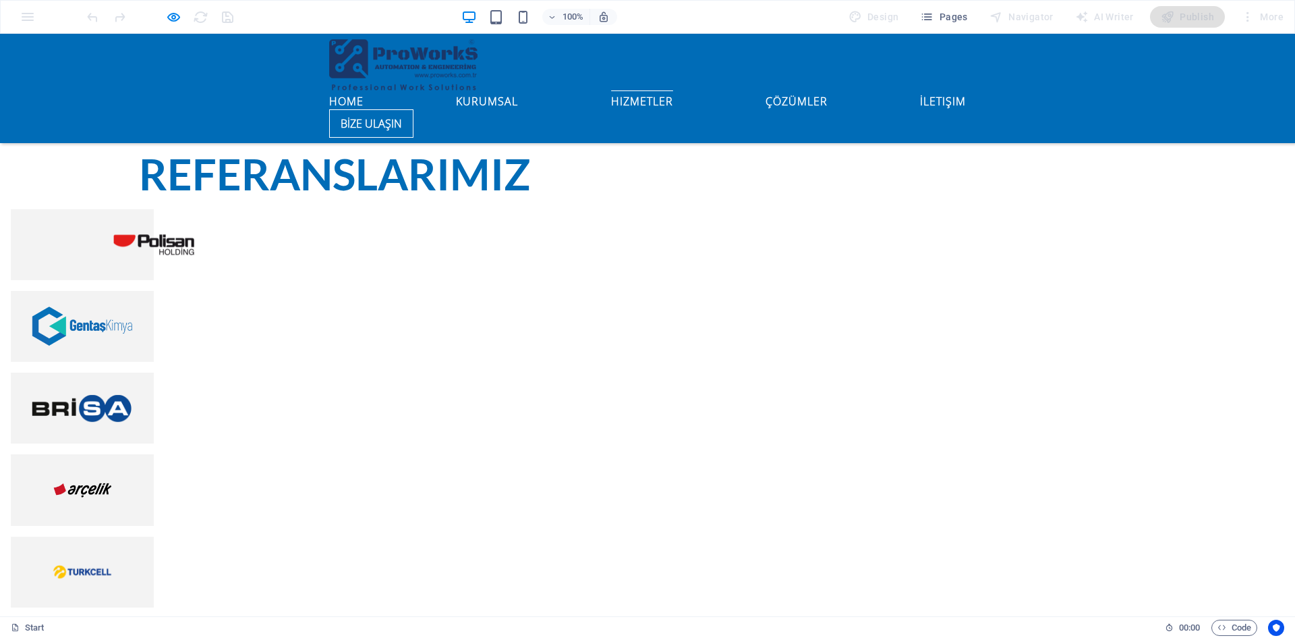
scroll to position [3101, 0]
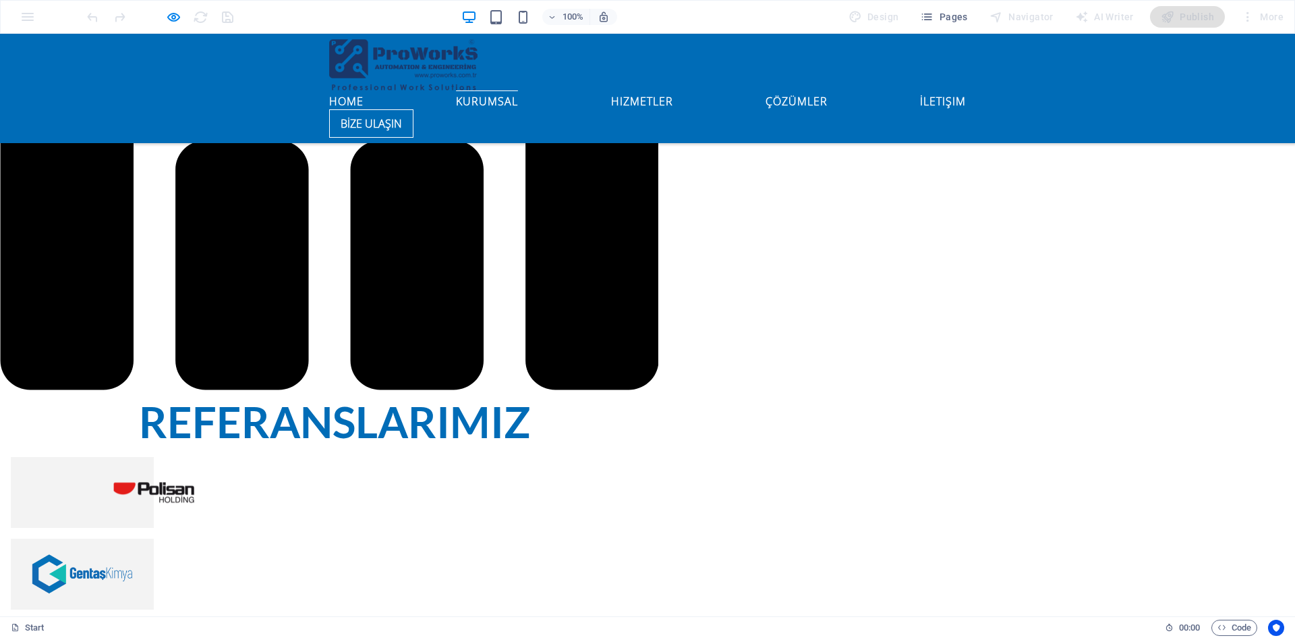
scroll to position [3238, 0]
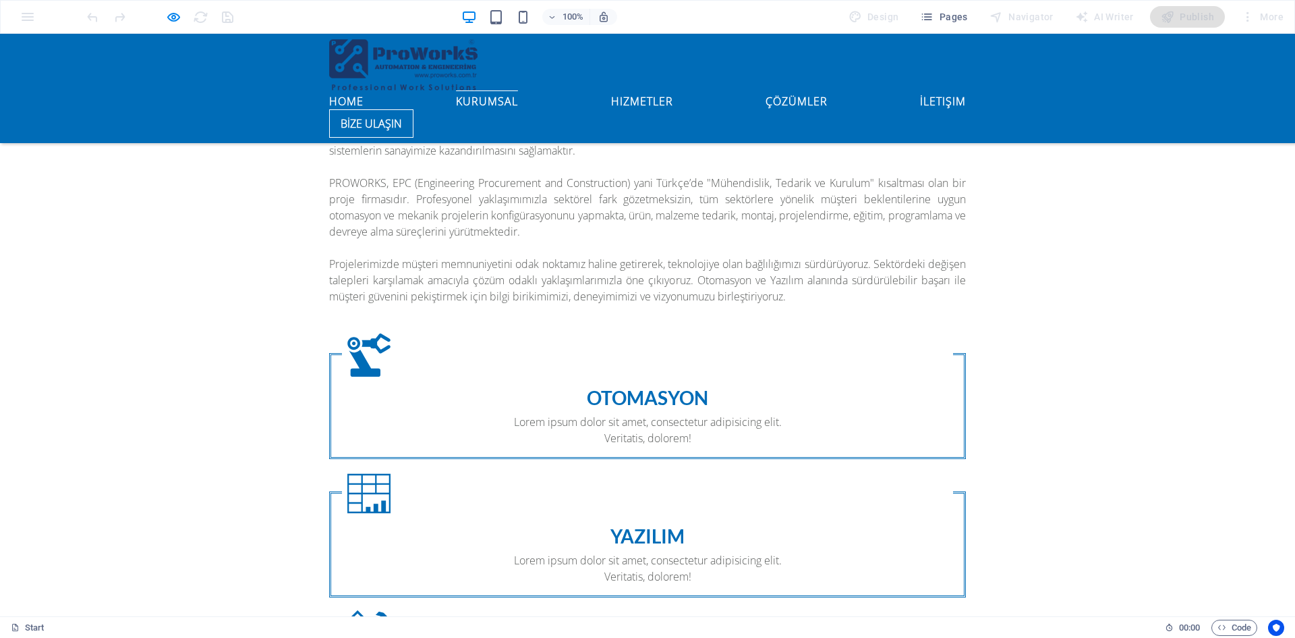
scroll to position [1417, 0]
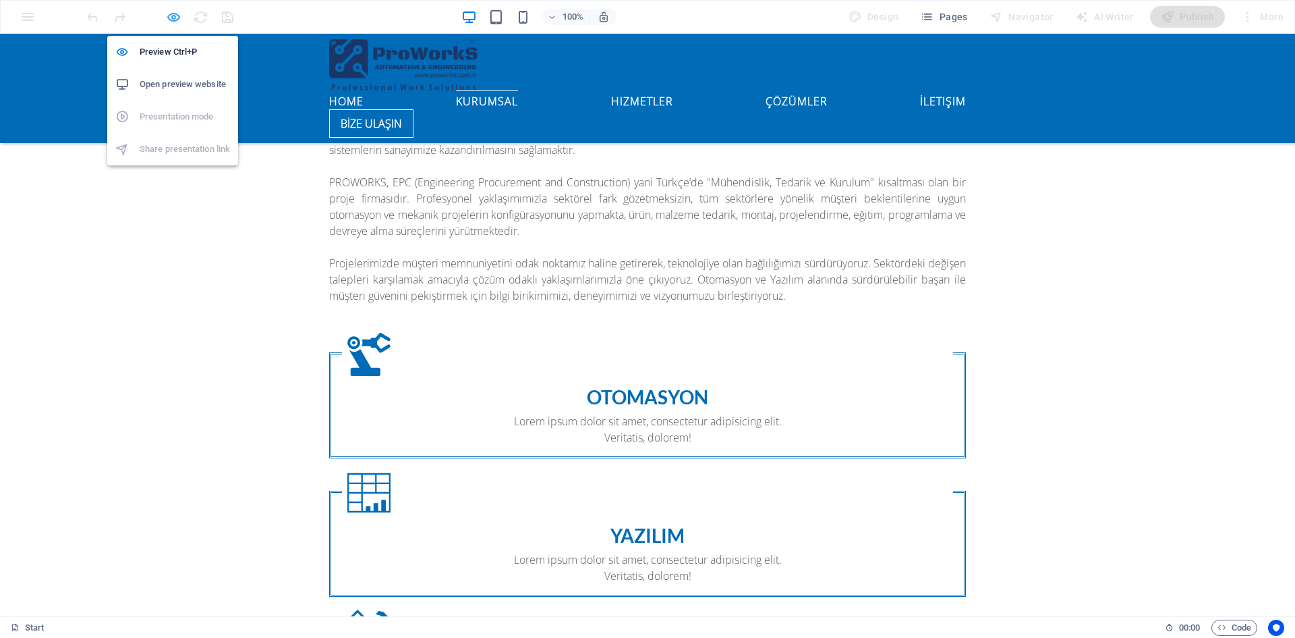
click at [175, 19] on icon "button" at bounding box center [174, 17] width 16 height 16
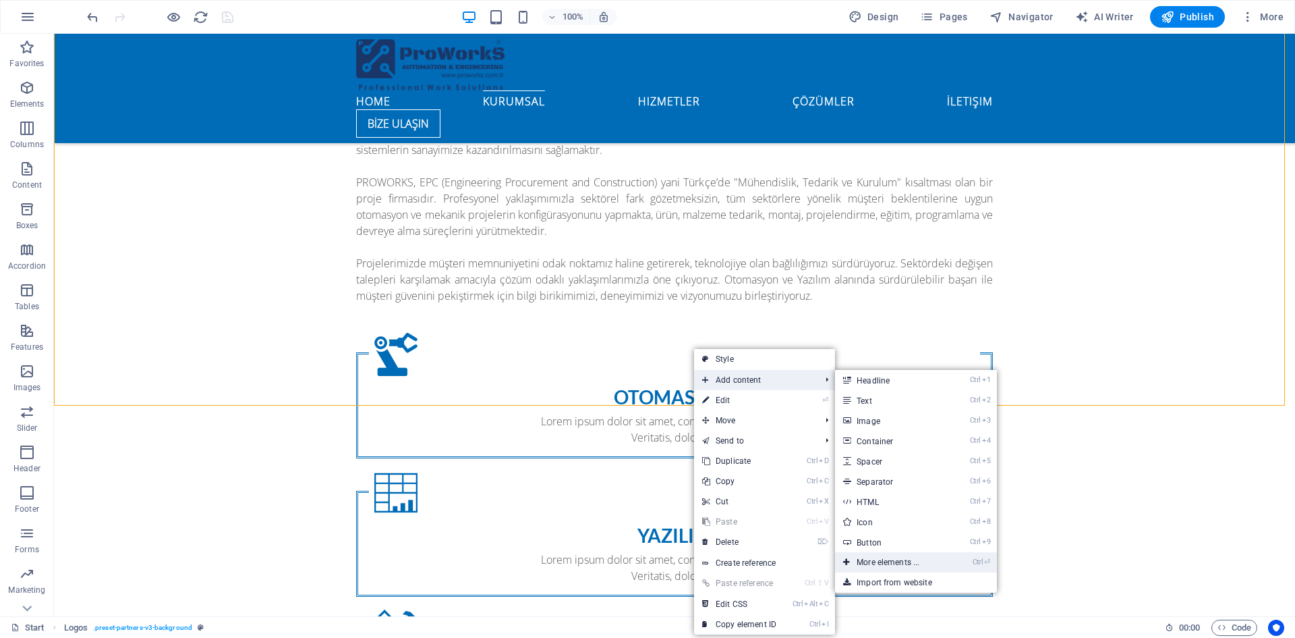
click at [897, 561] on link "Ctrl ⏎ More elements ..." at bounding box center [890, 562] width 111 height 20
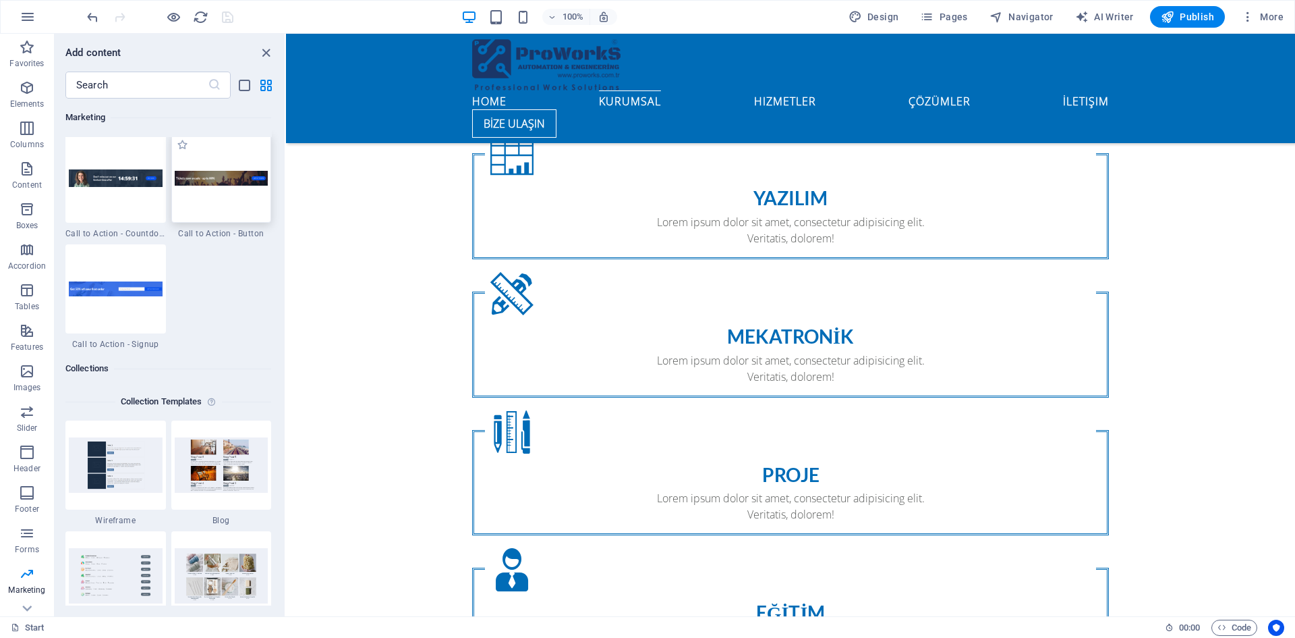
scroll to position [12211, 0]
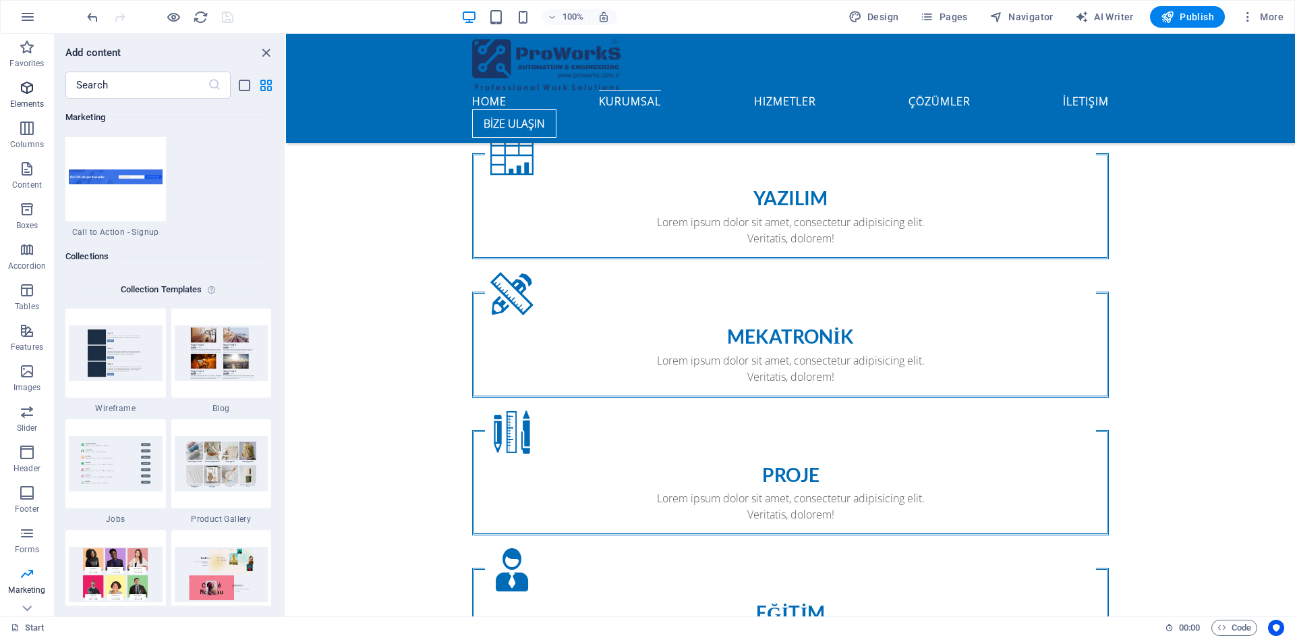
click at [28, 90] on icon "button" at bounding box center [27, 88] width 16 height 16
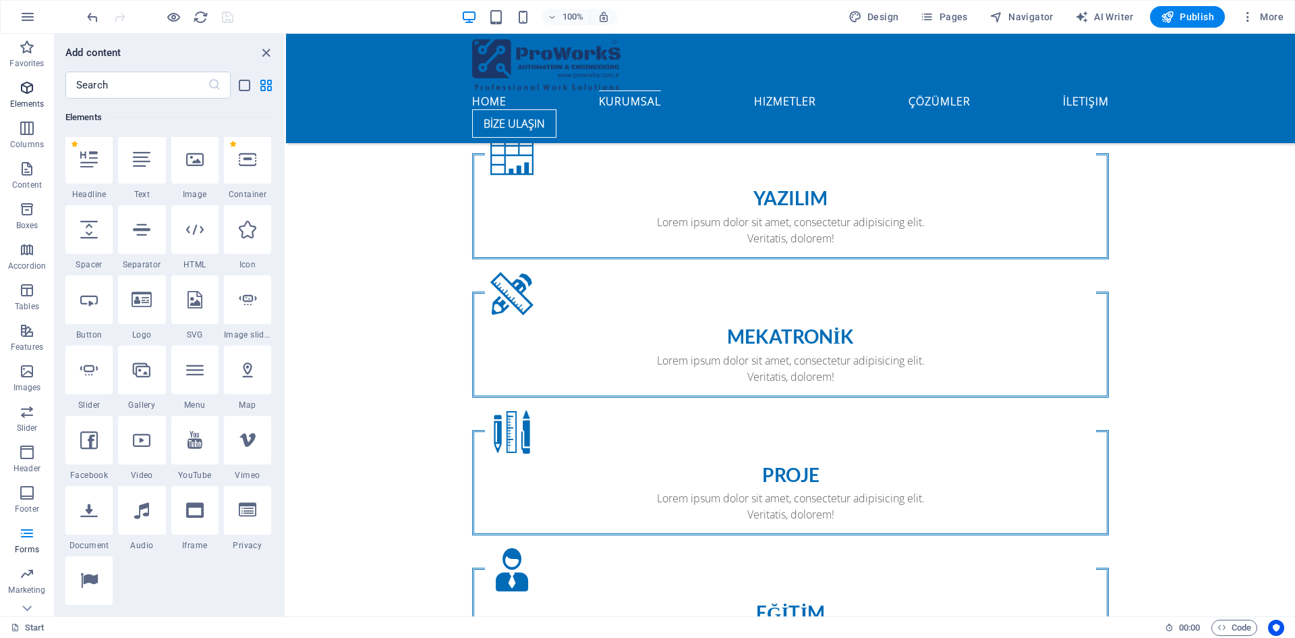
scroll to position [144, 0]
click at [30, 132] on icon "button" at bounding box center [27, 128] width 16 height 16
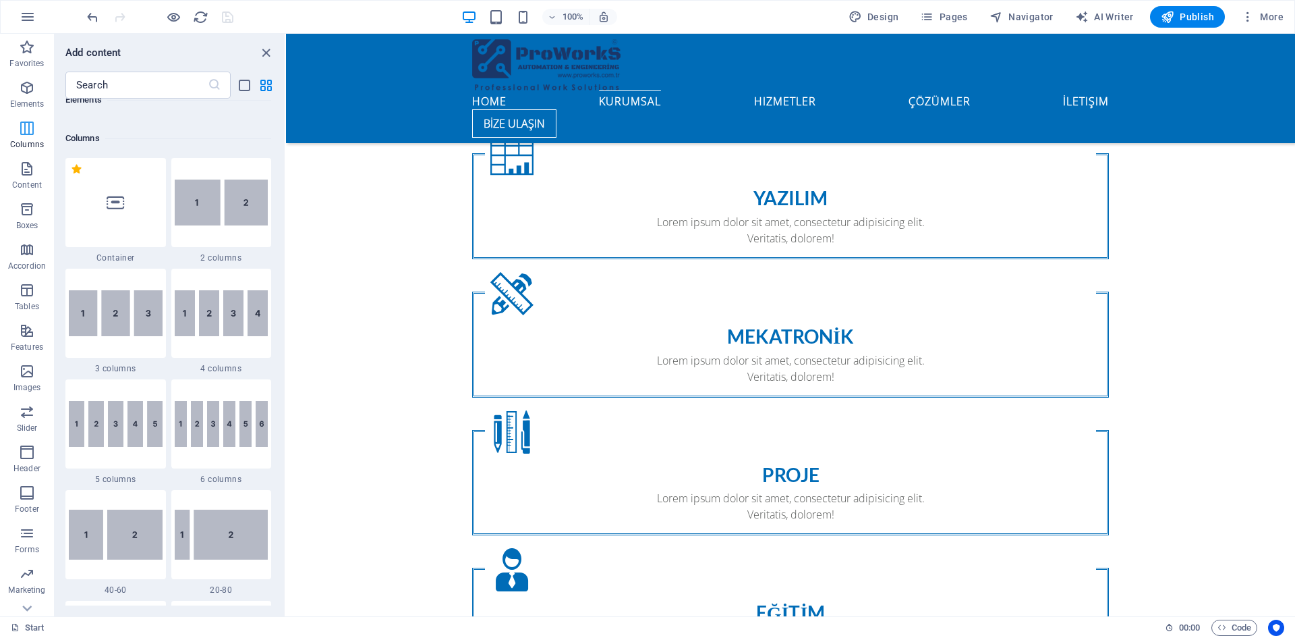
scroll to position [668, 0]
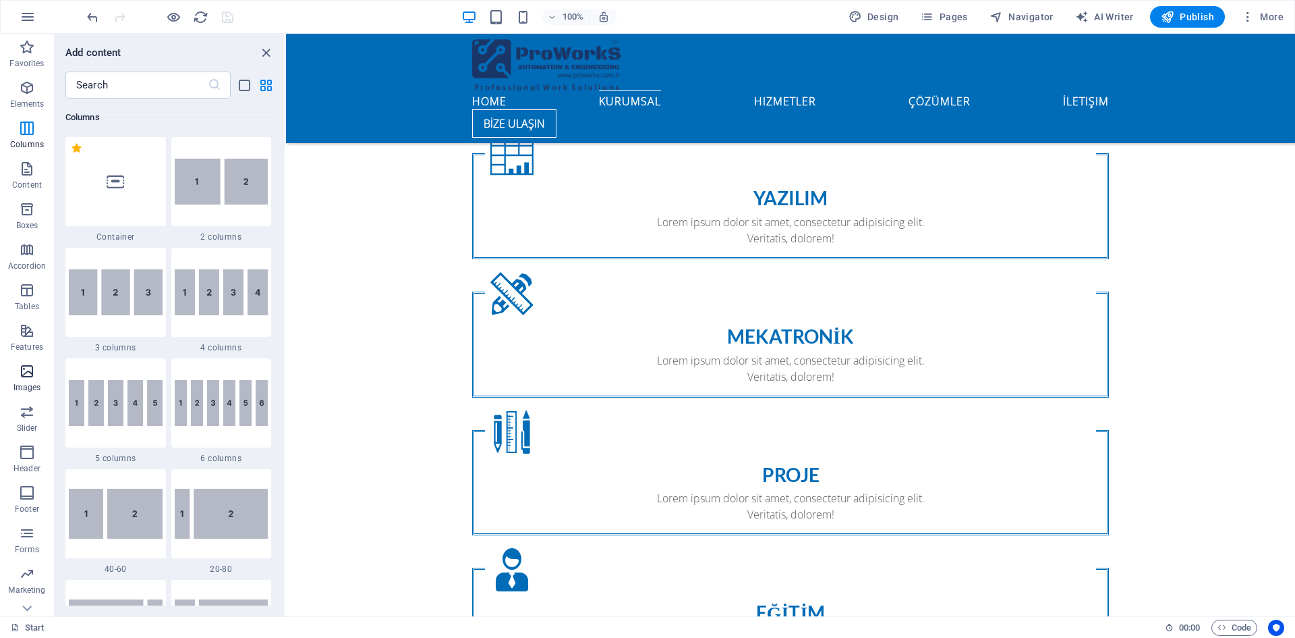
click at [28, 370] on icon "button" at bounding box center [27, 371] width 16 height 16
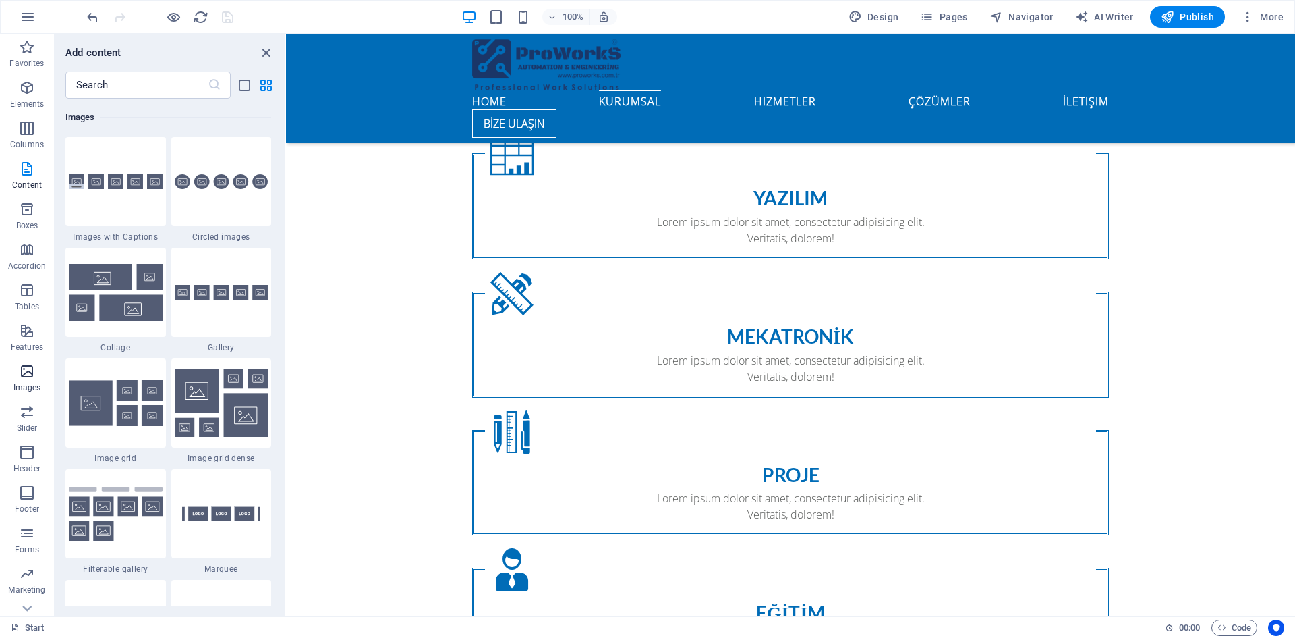
scroll to position [6841, 0]
click at [30, 419] on icon "button" at bounding box center [27, 411] width 16 height 16
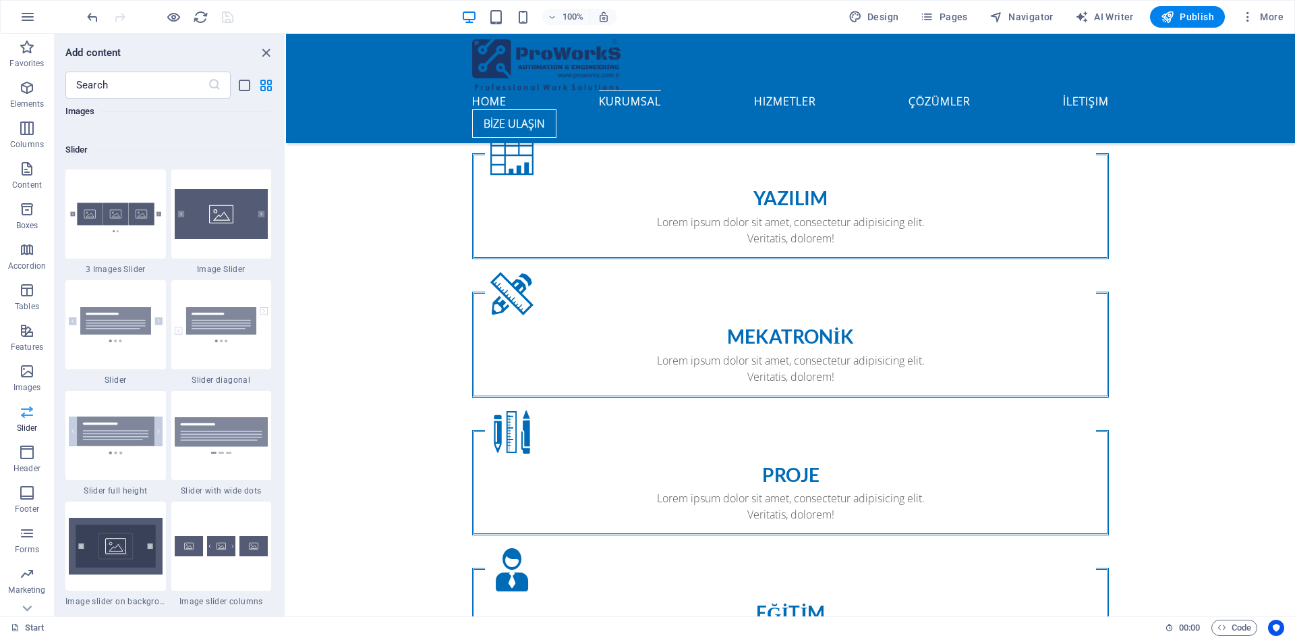
scroll to position [7648, 0]
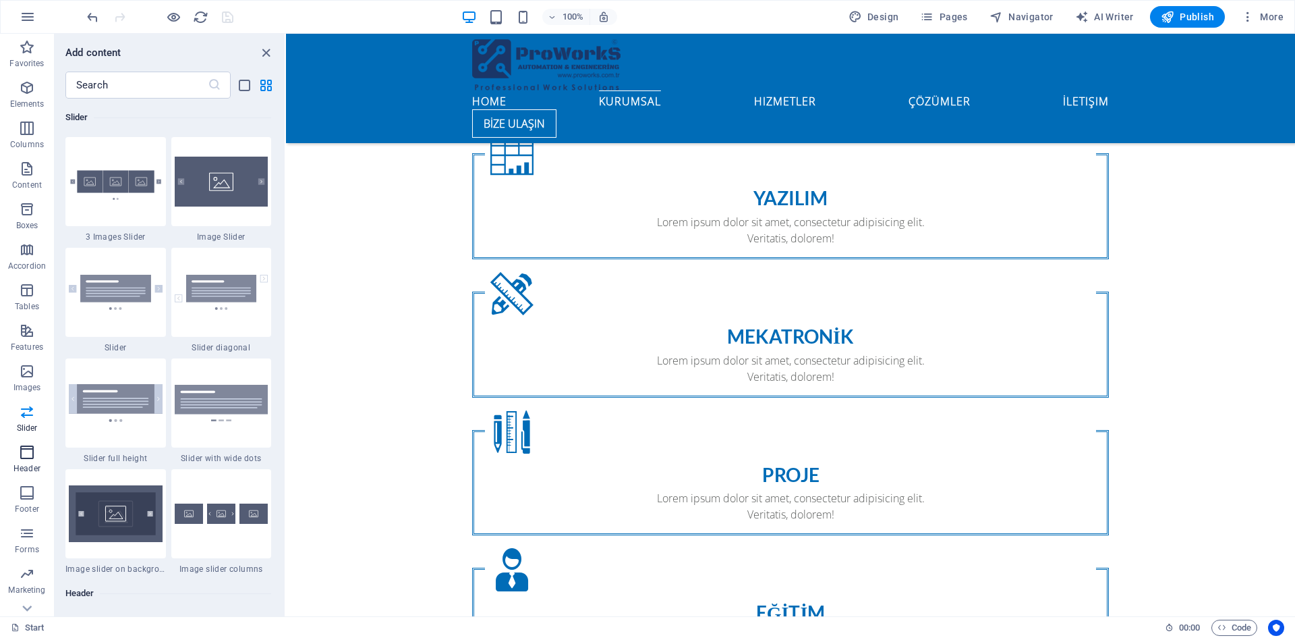
click at [32, 458] on icon "button" at bounding box center [27, 452] width 16 height 16
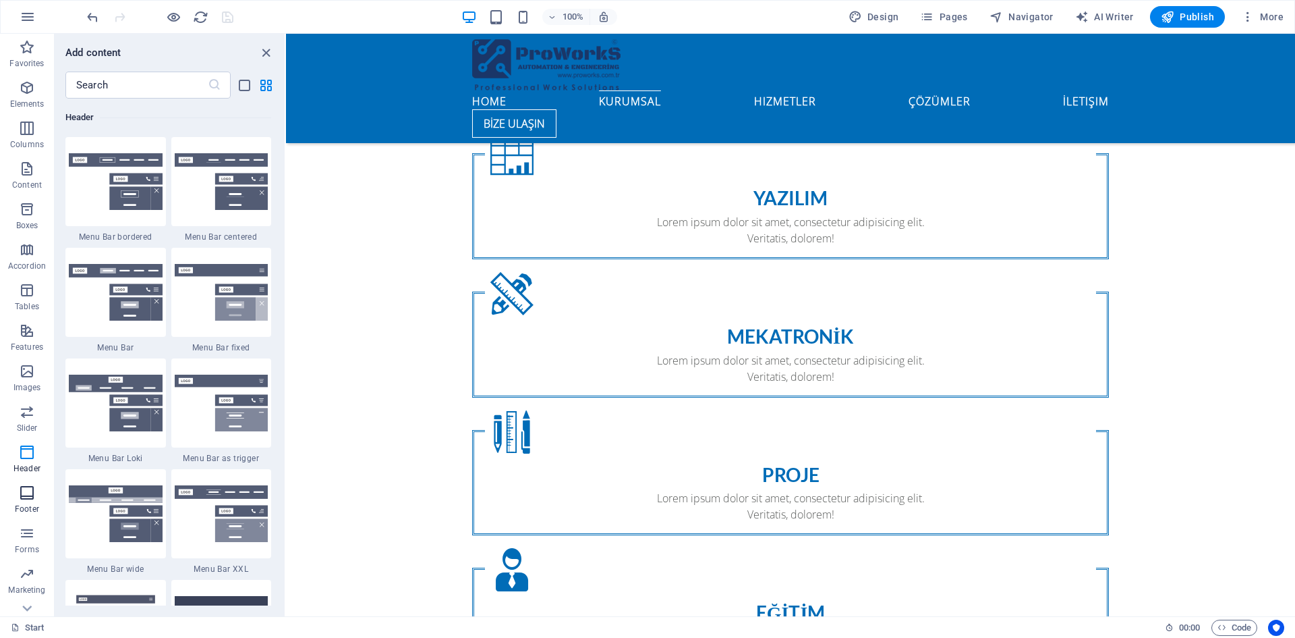
click at [29, 485] on icon "button" at bounding box center [27, 492] width 16 height 16
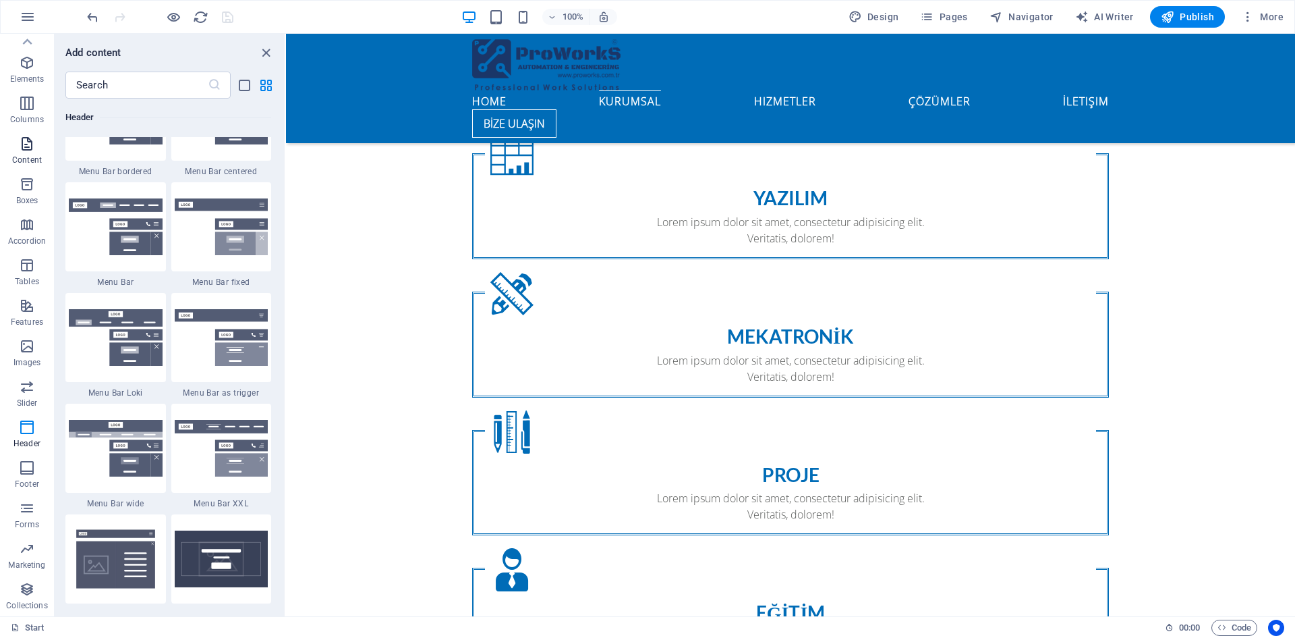
scroll to position [0, 0]
click at [26, 49] on icon "button" at bounding box center [27, 47] width 16 height 16
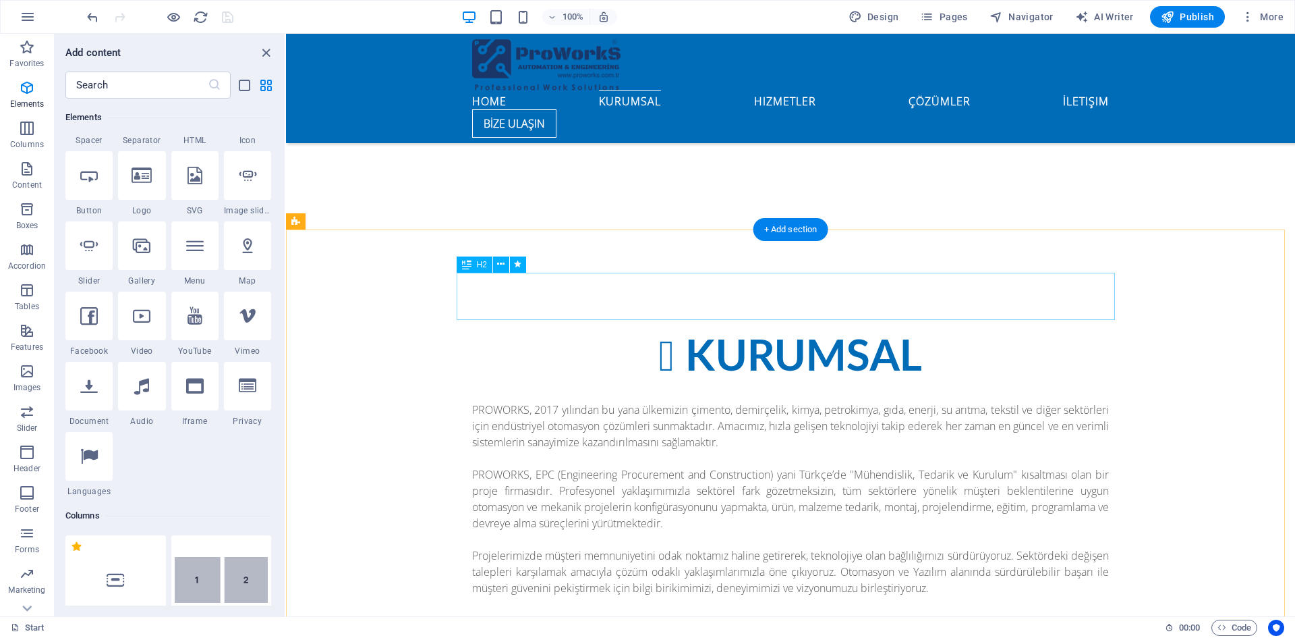
scroll to position [1147, 0]
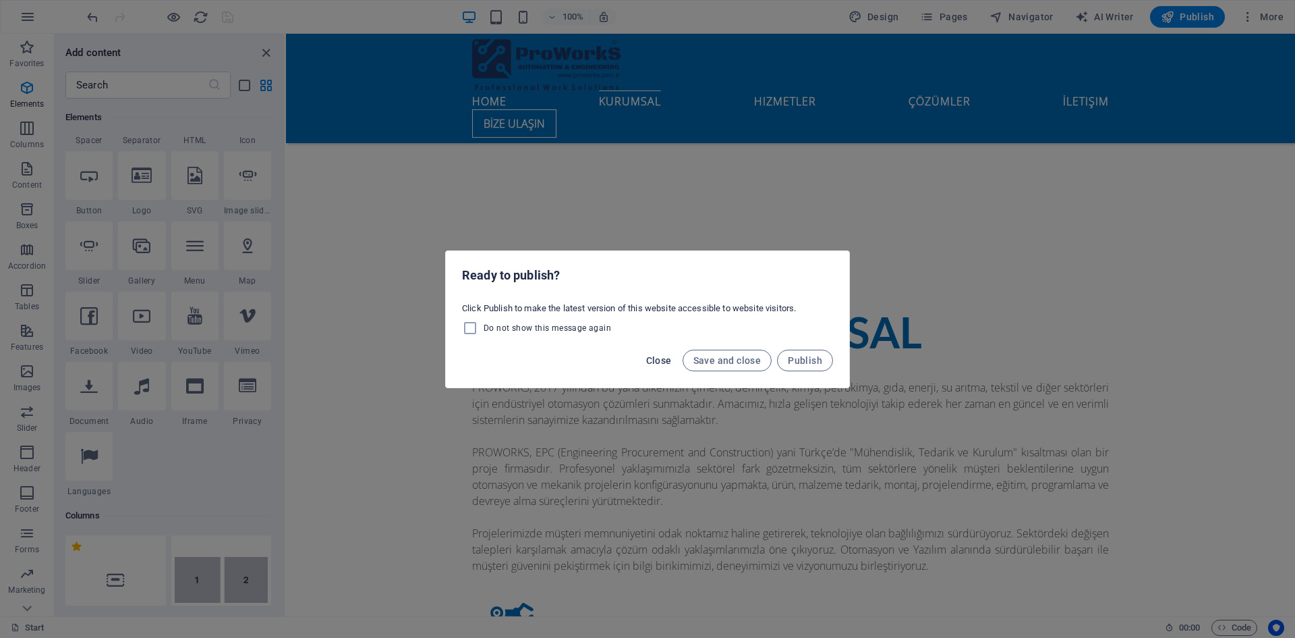
click at [667, 364] on span "Close" at bounding box center [659, 360] width 26 height 11
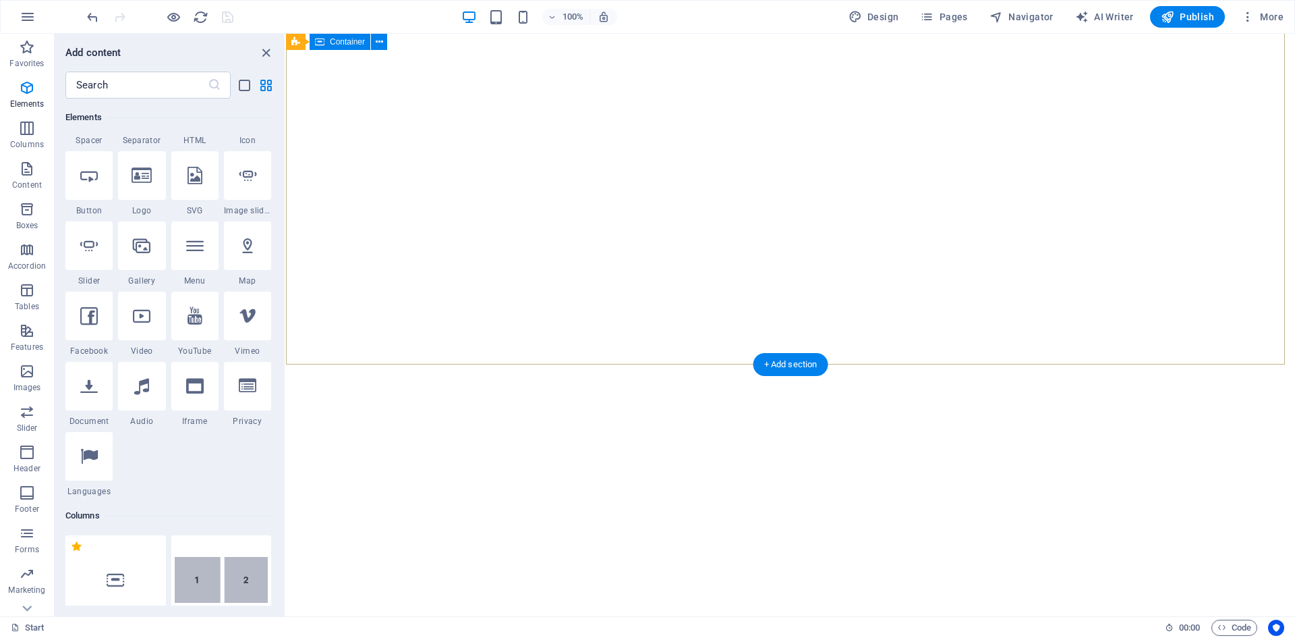
scroll to position [0, 0]
